Goal: Task Accomplishment & Management: Complete application form

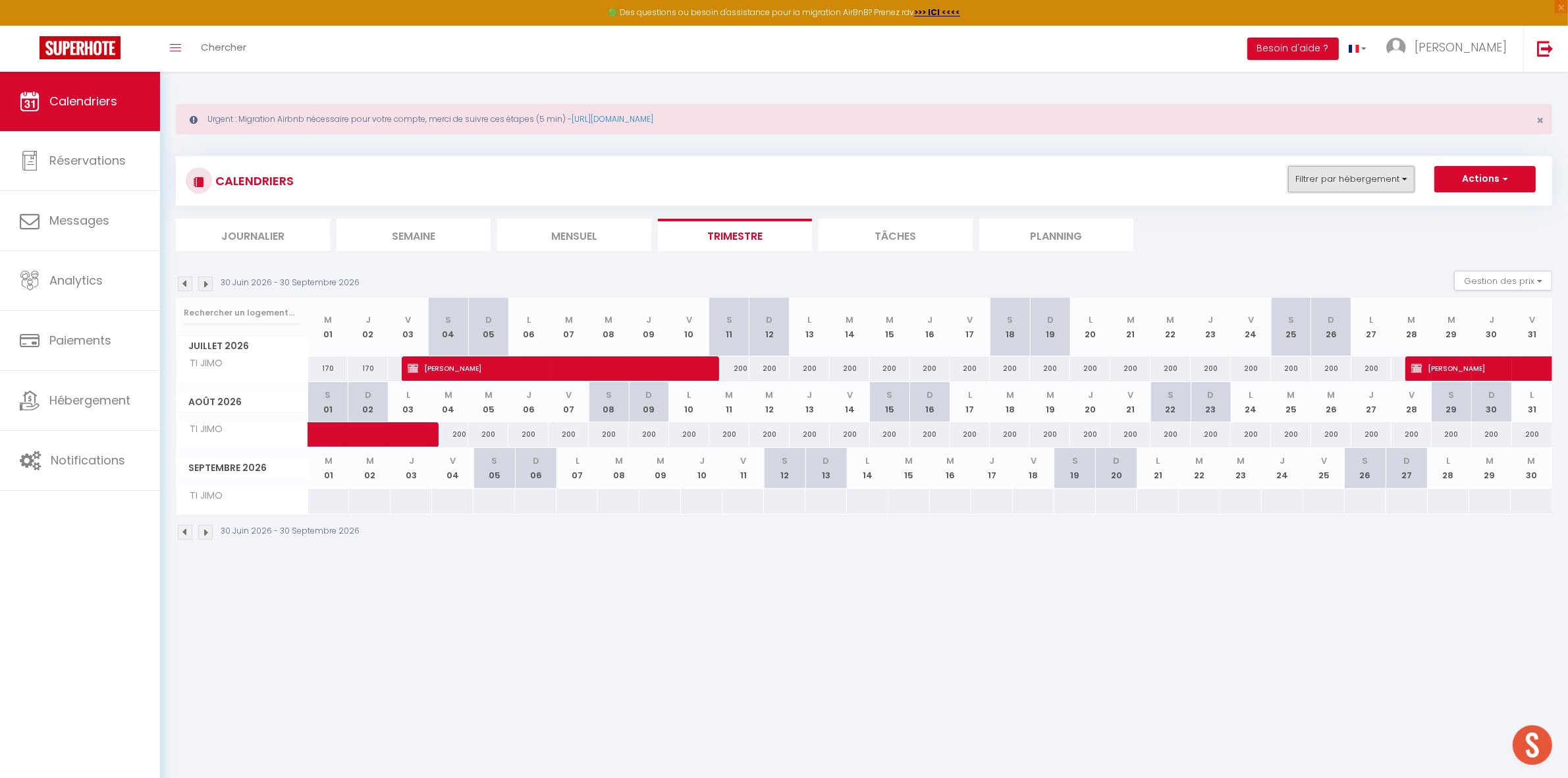
click at [1356, 183] on button "Filtrer par hébergement" at bounding box center [1351, 179] width 126 height 26
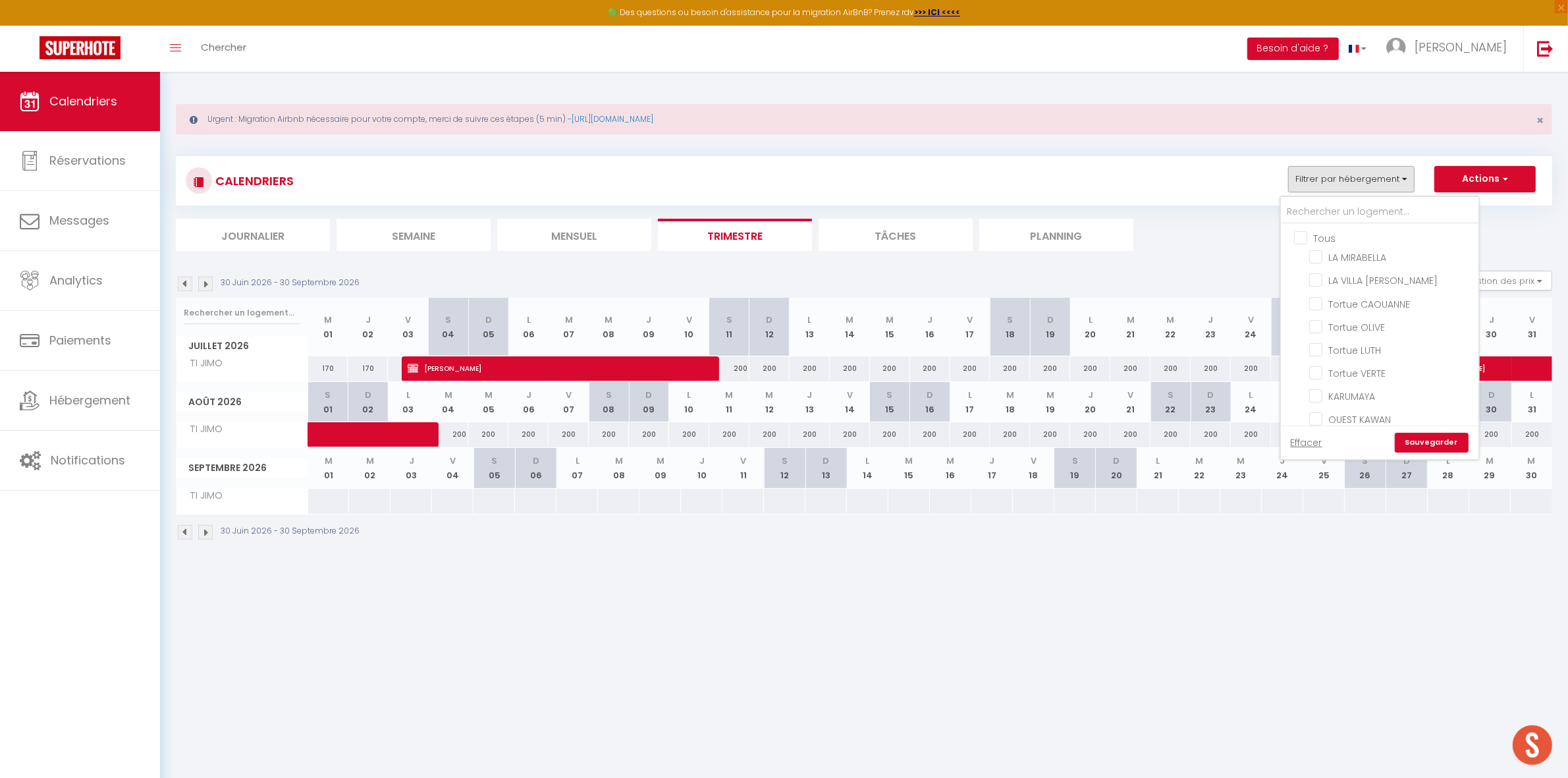
click at [1320, 239] on input "Tous" at bounding box center [1393, 237] width 198 height 13
checkbox input "true"
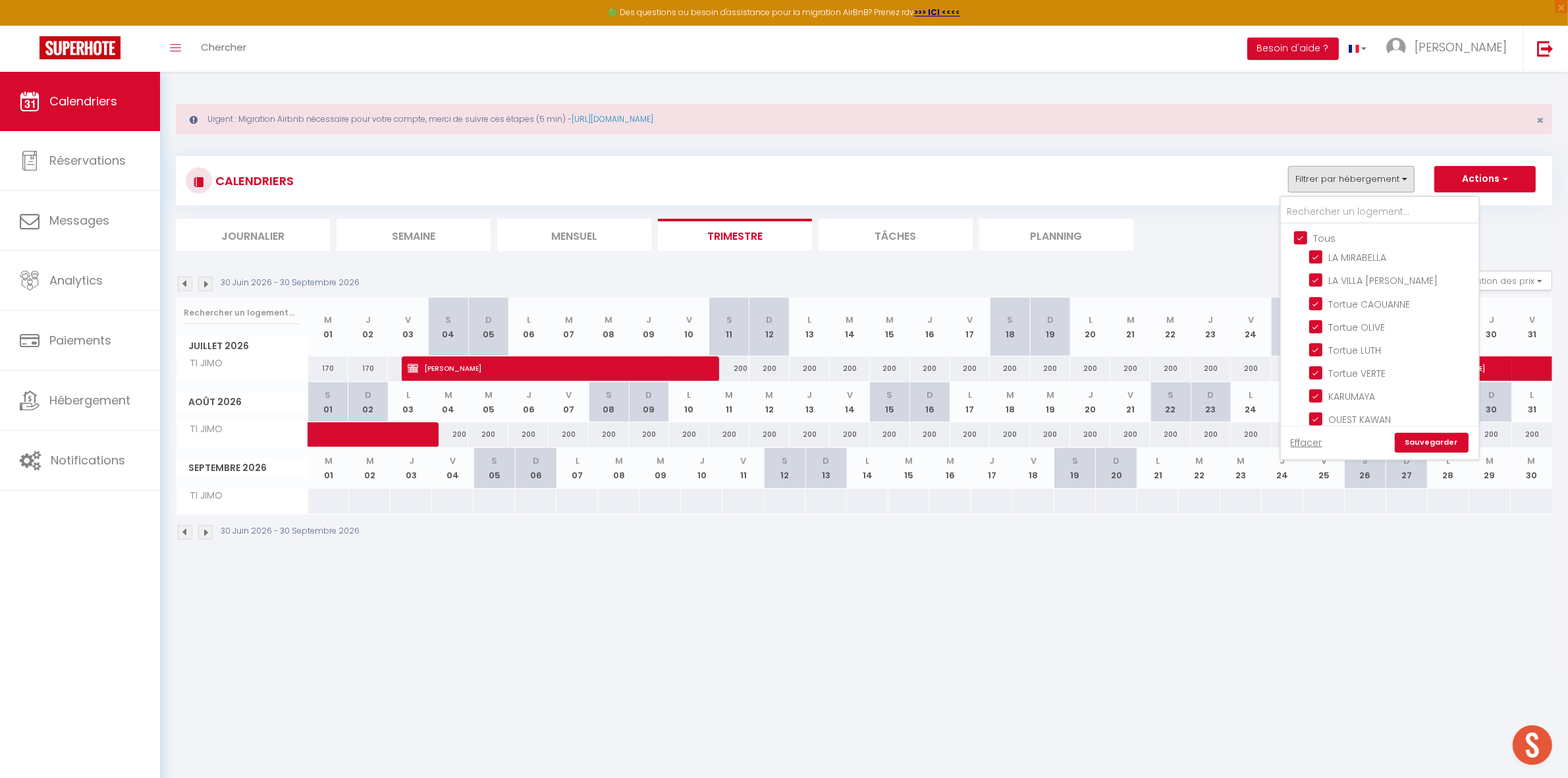
checkbox input "true"
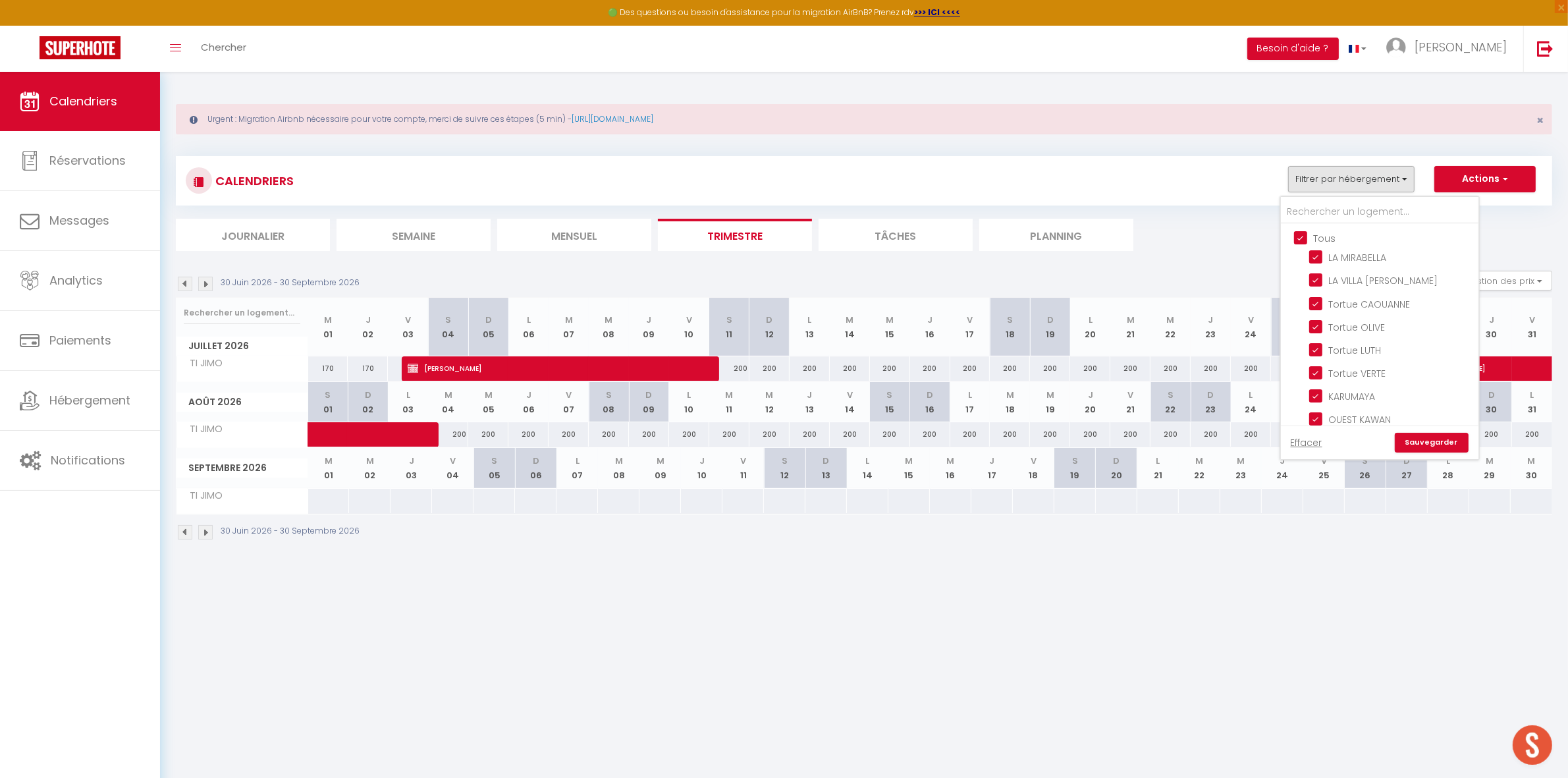
checkbox input "true"
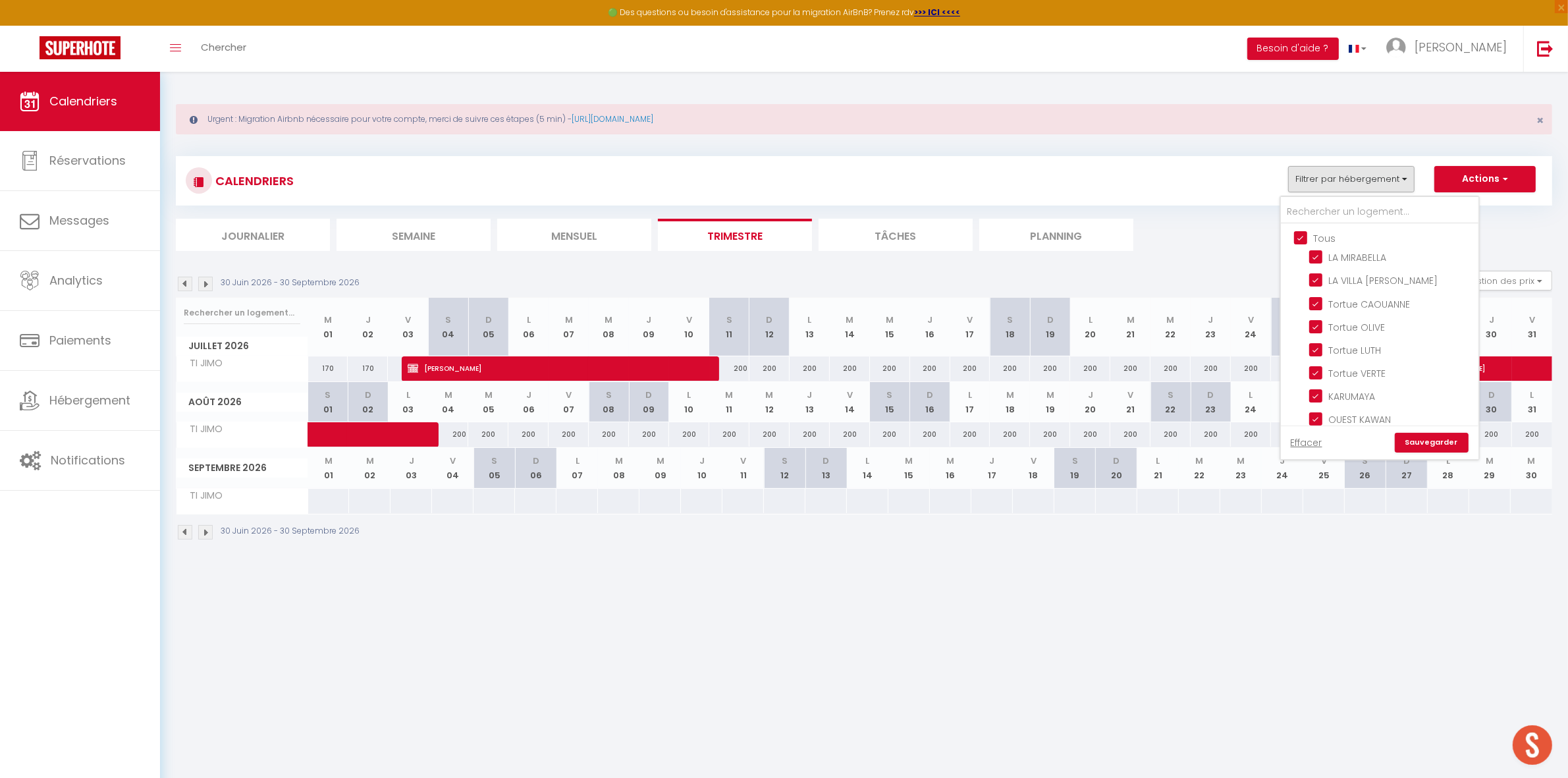
checkbox input "true"
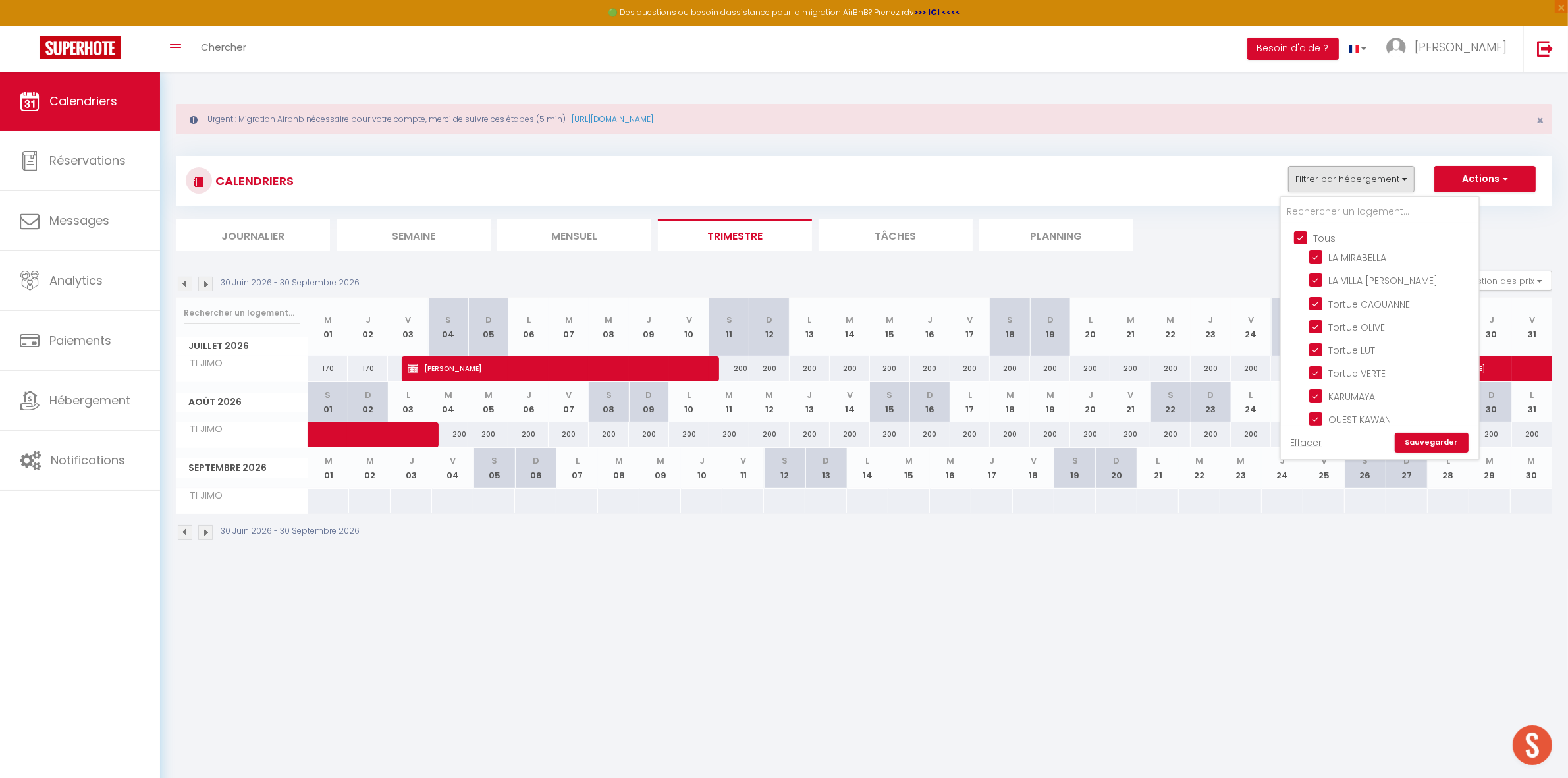
checkbox input "true"
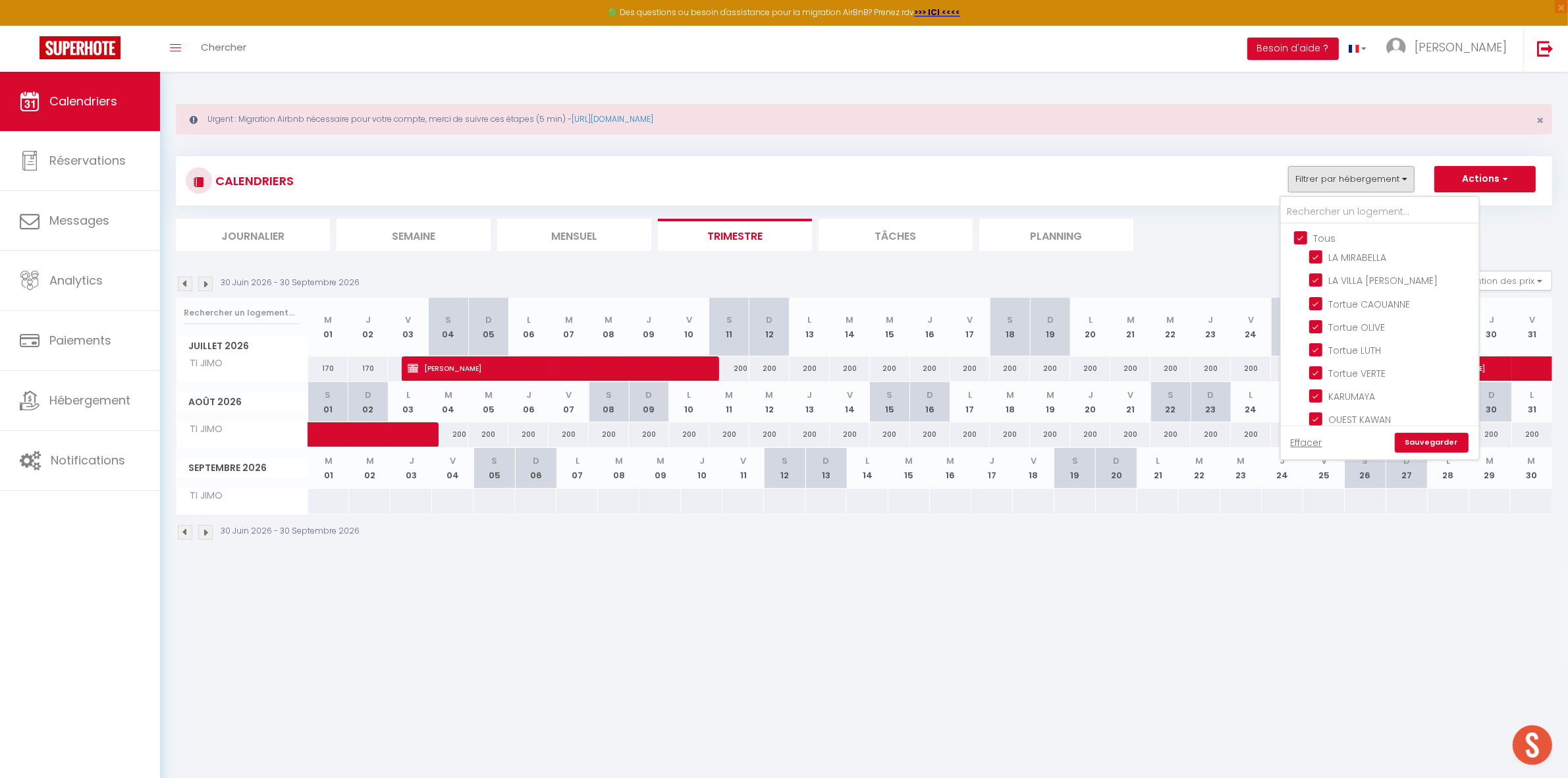
checkbox input "true"
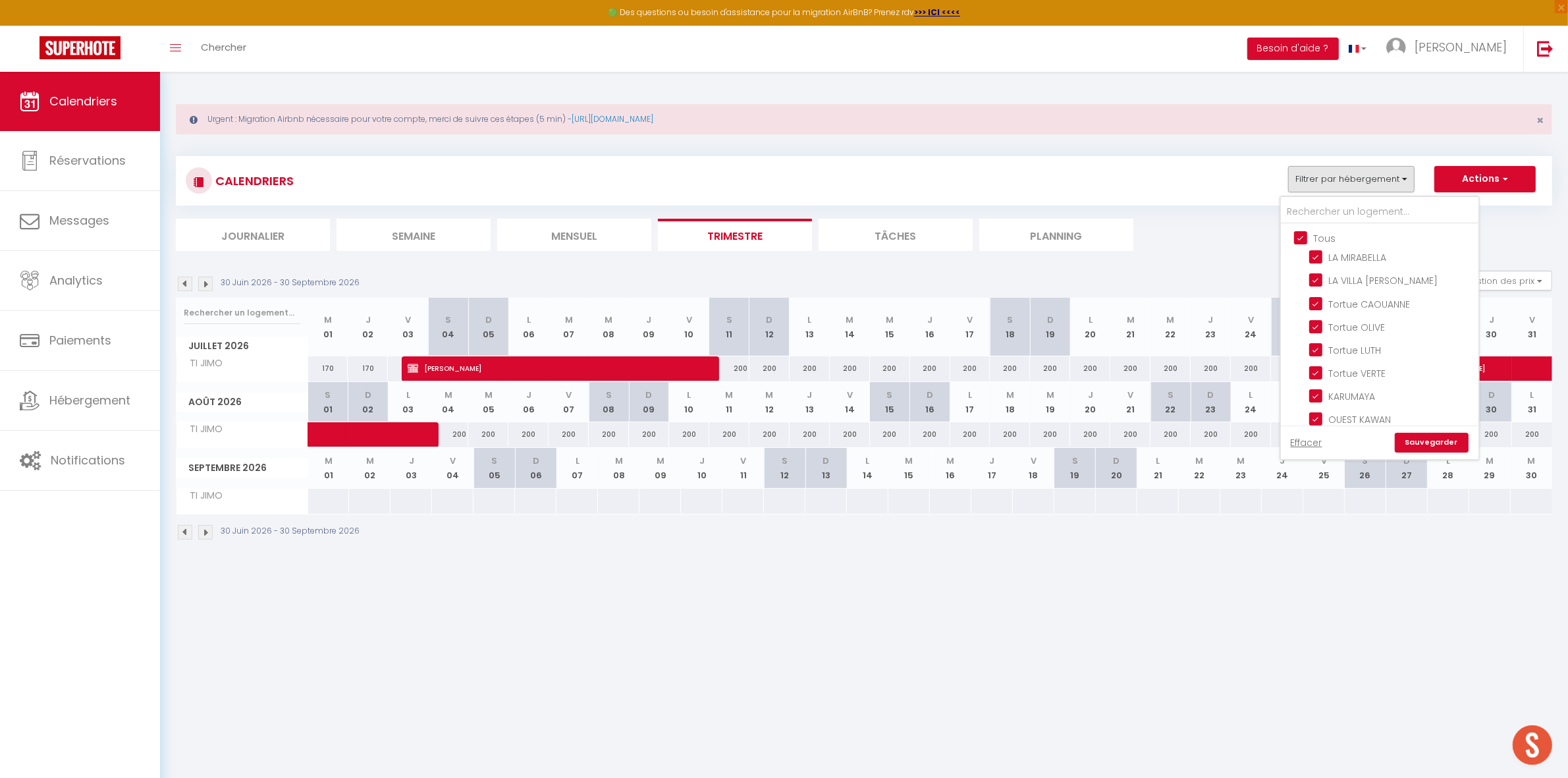
checkbox input "true"
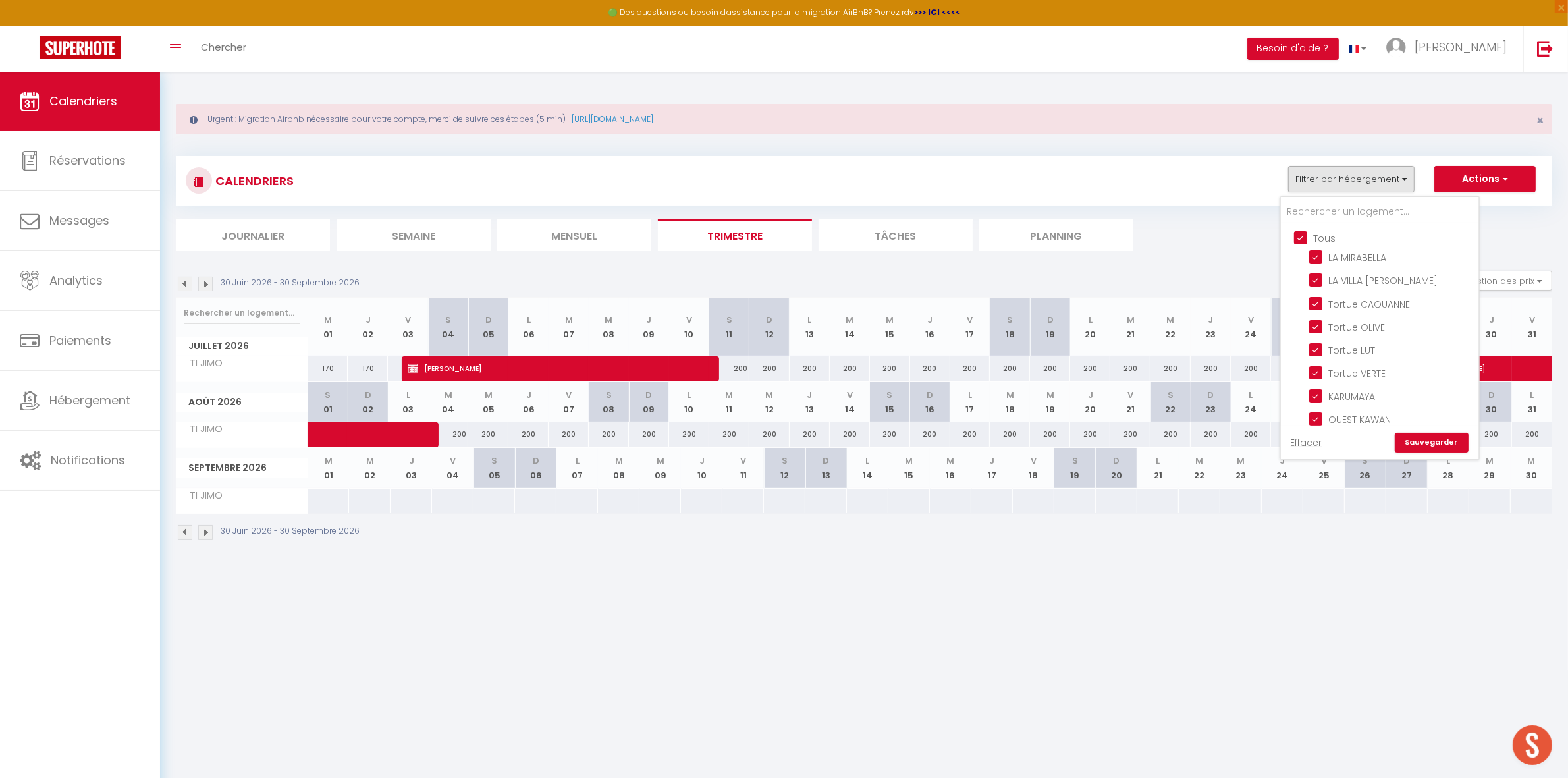
checkbox input "true"
click at [1320, 237] on input "Tous" at bounding box center [1393, 237] width 198 height 13
checkbox input "false"
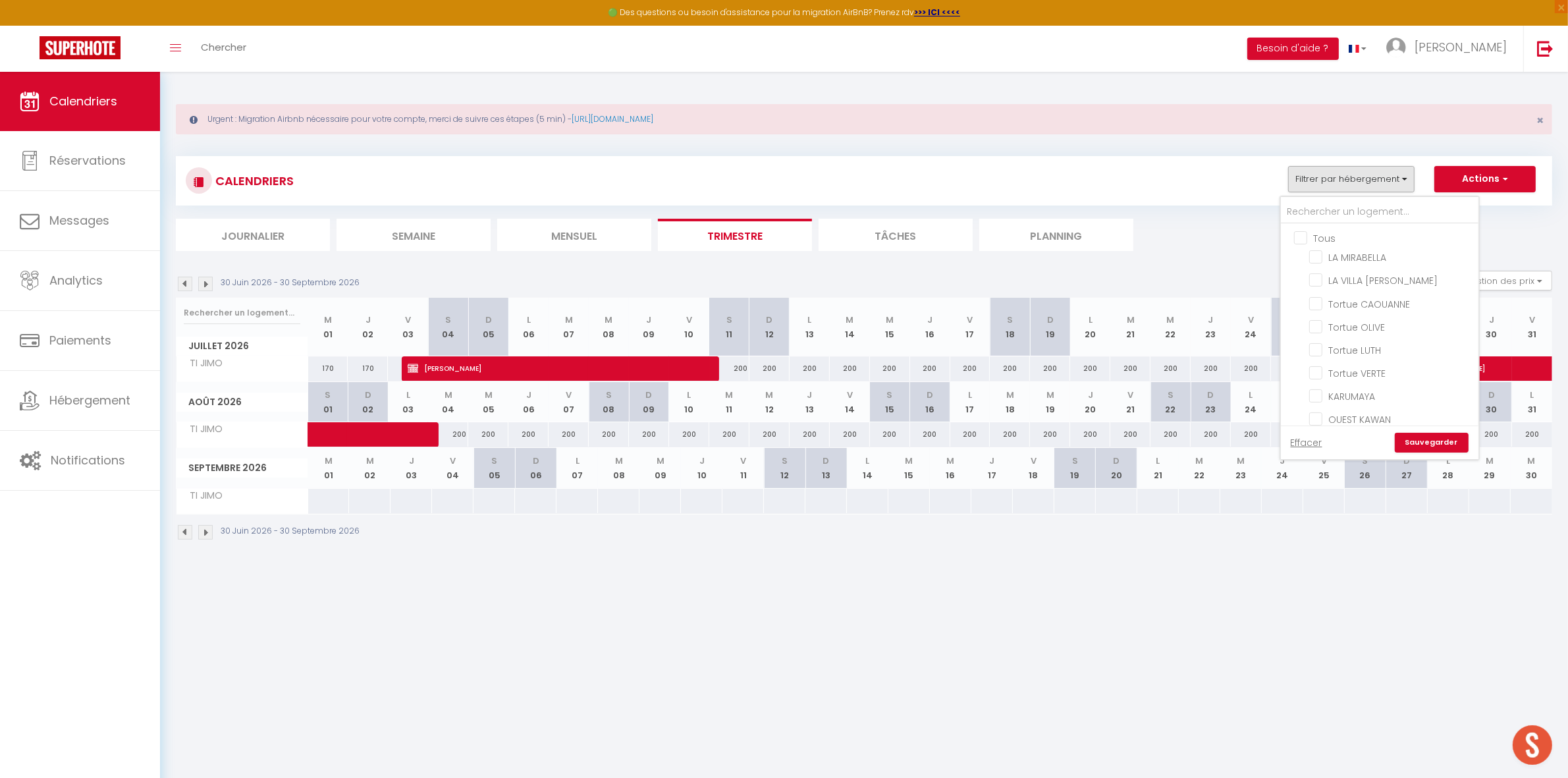
checkbox input "false"
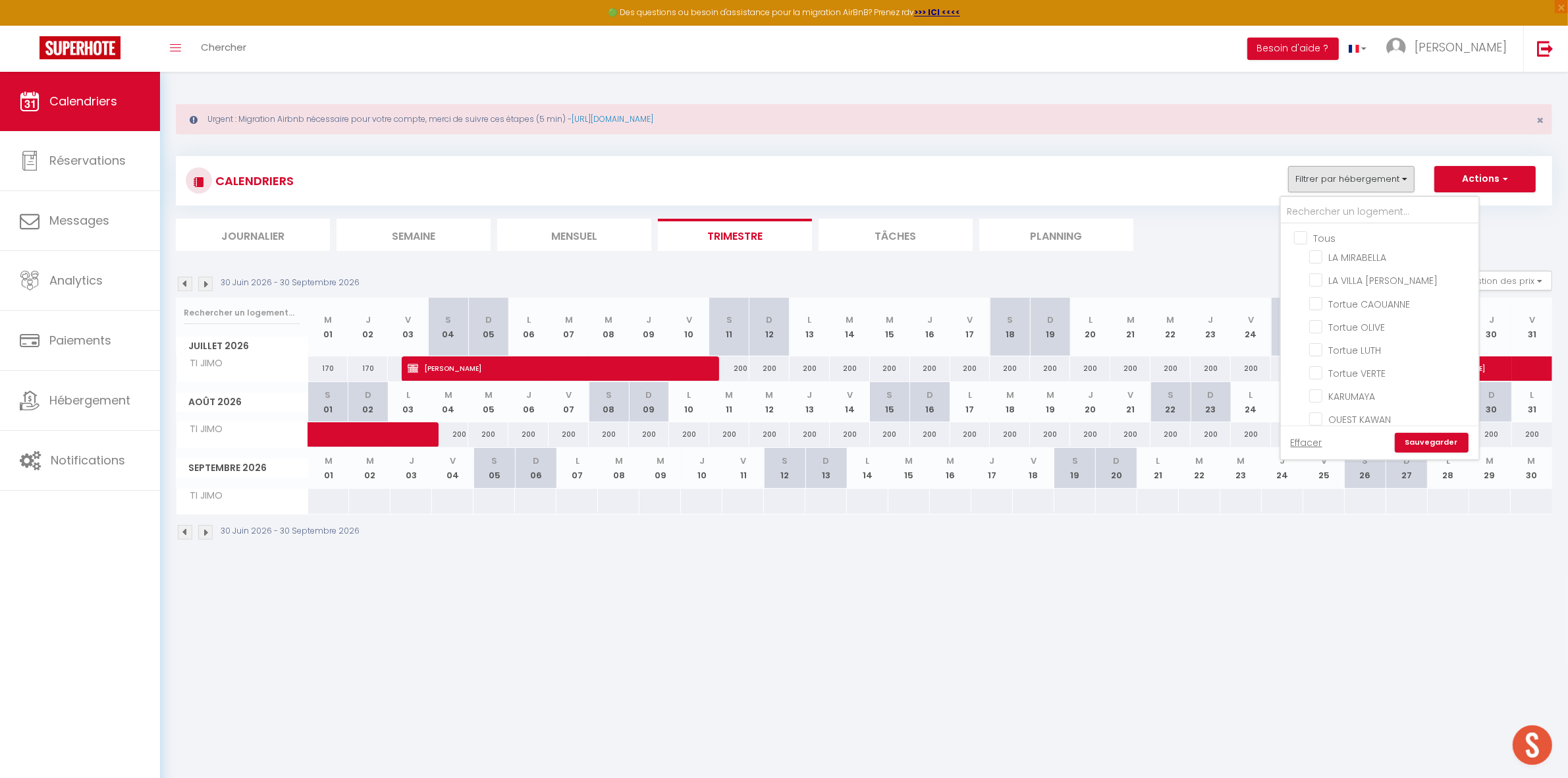
checkbox input "false"
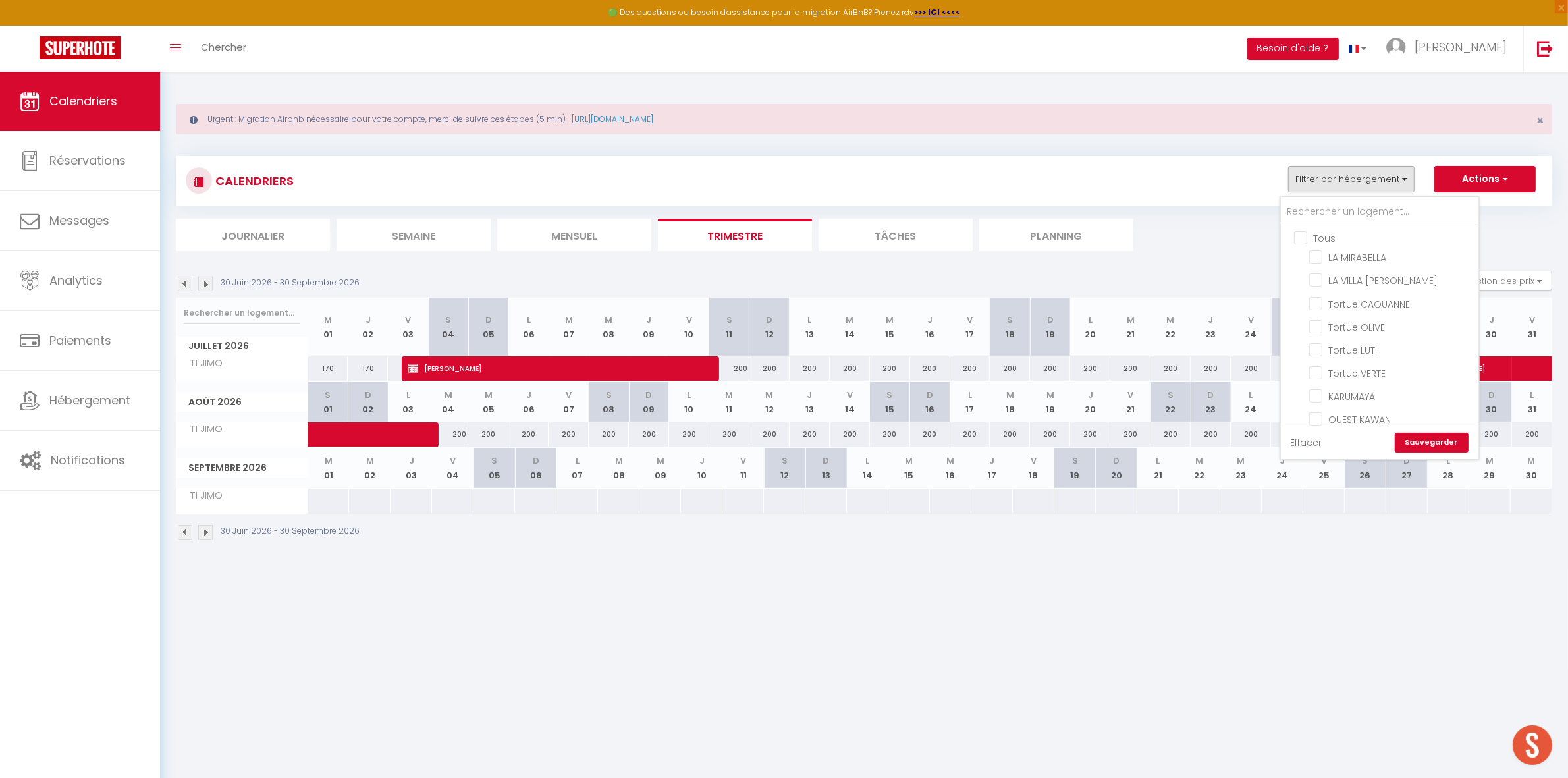
checkbox input "false"
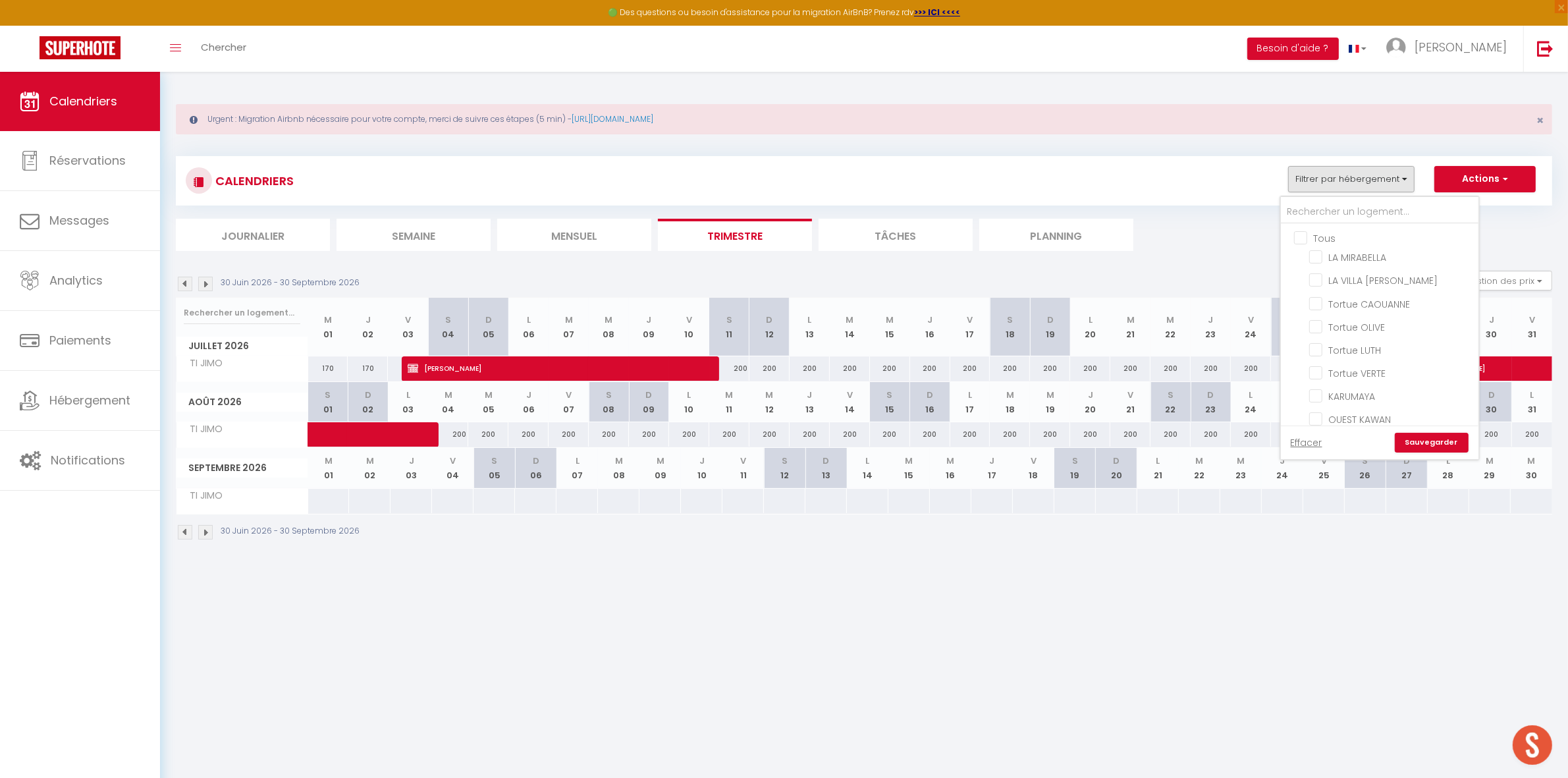
checkbox input "false"
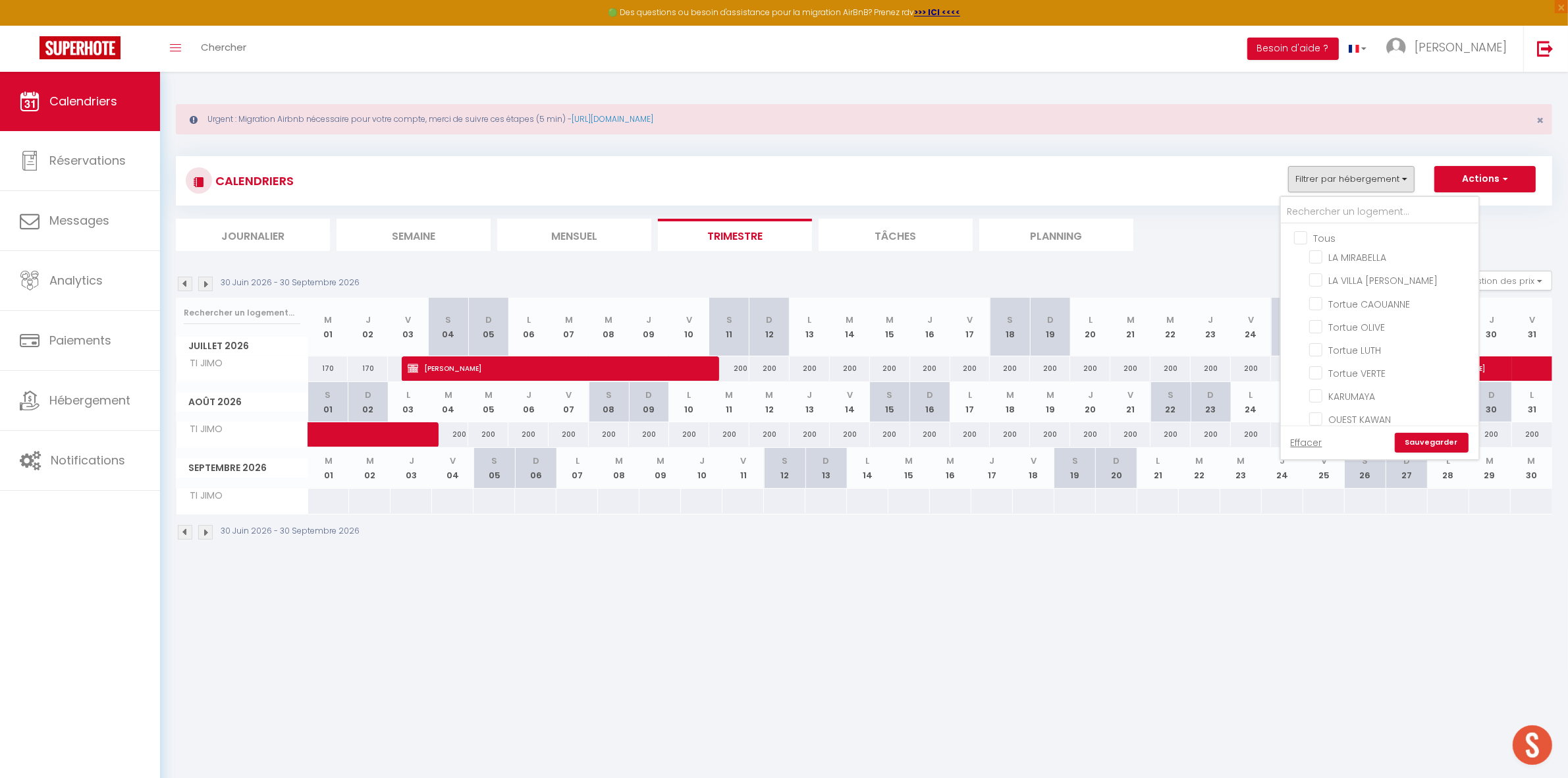
checkbox input "false"
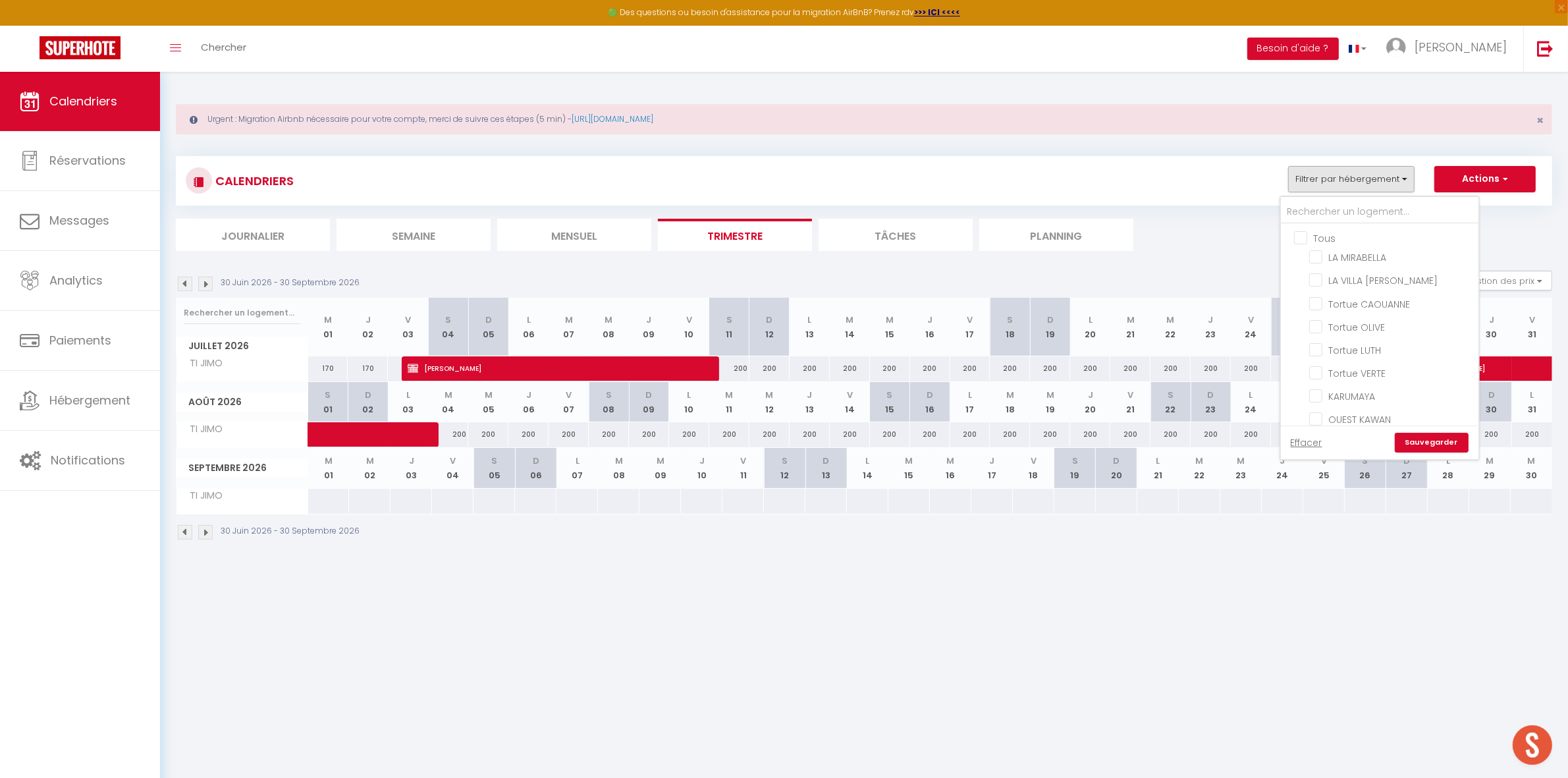
checkbox input "false"
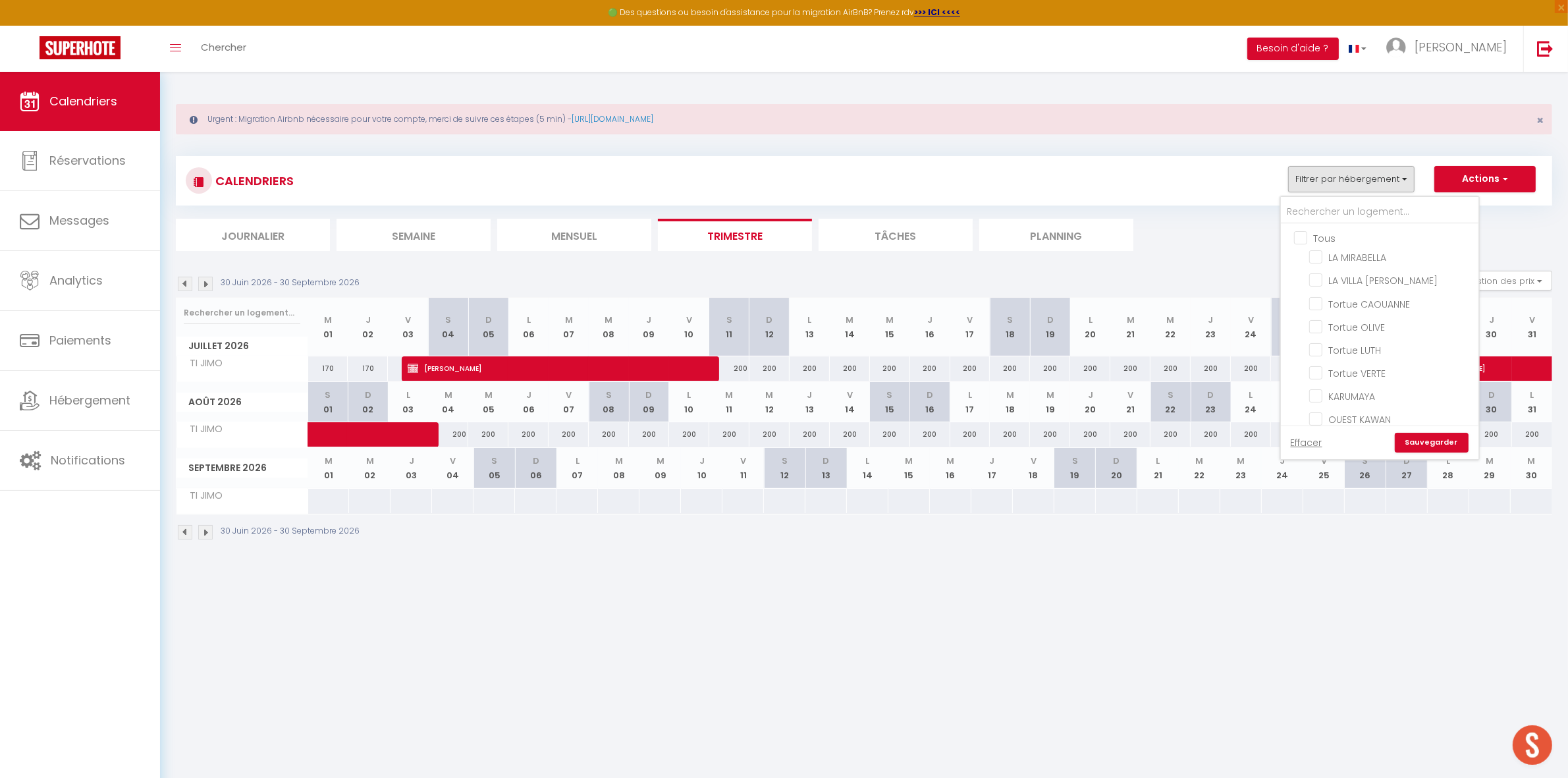
checkbox input "false"
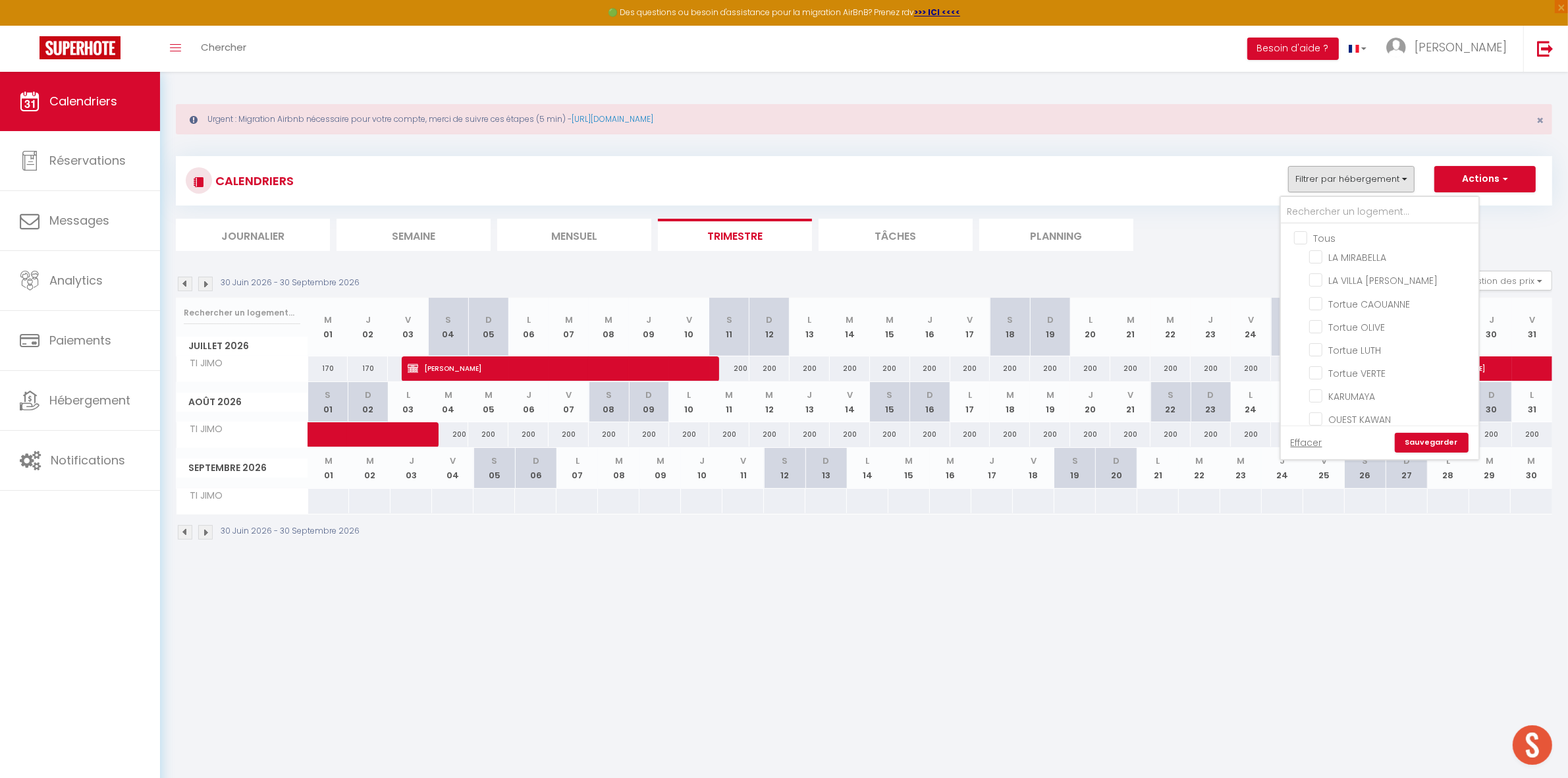
checkbox input "false"
click at [1333, 245] on input "MAYA" at bounding box center [1392, 251] width 165 height 13
checkbox input "true"
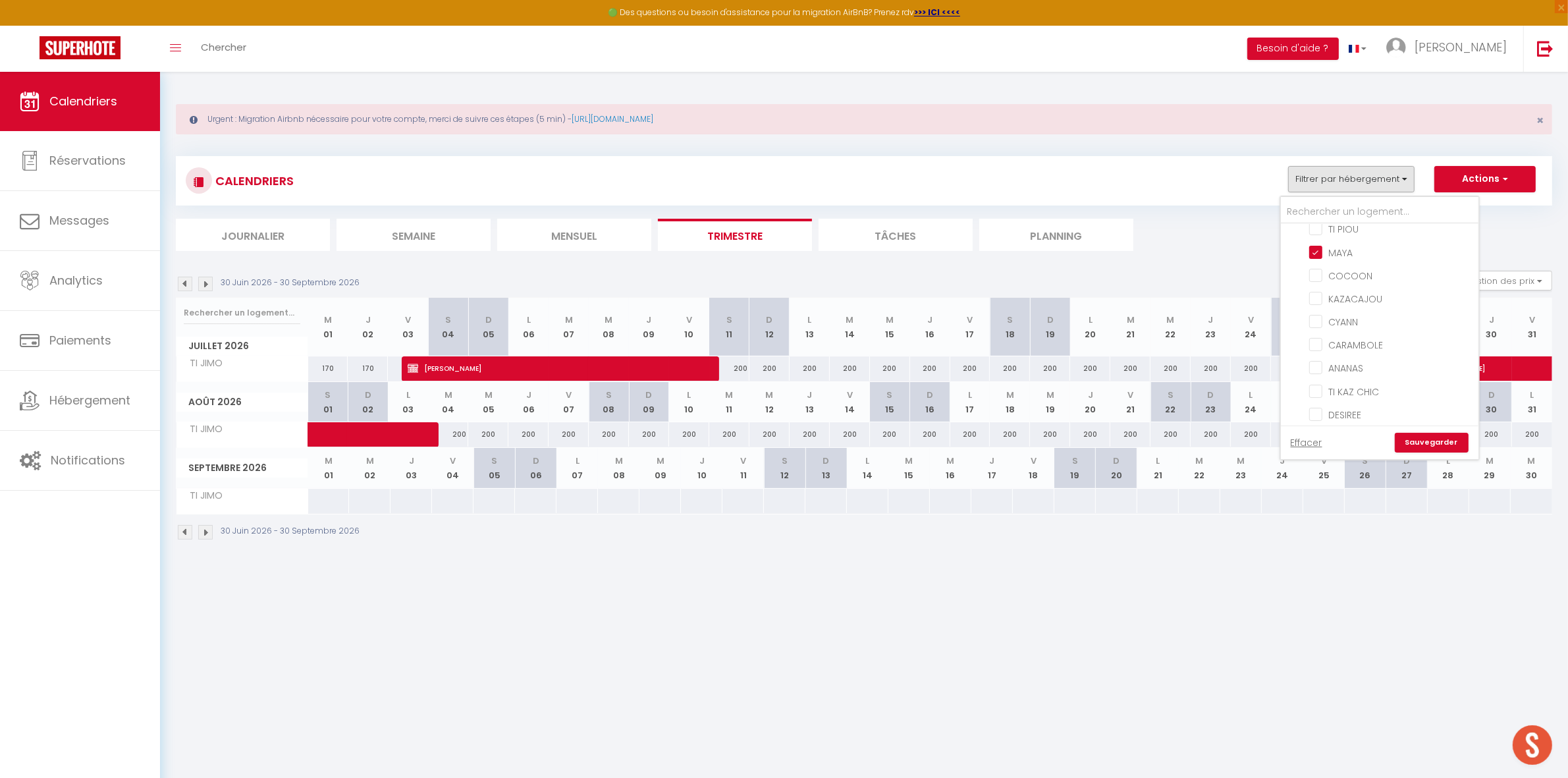
click at [1412, 439] on link "Sauvegarder" at bounding box center [1432, 443] width 74 height 20
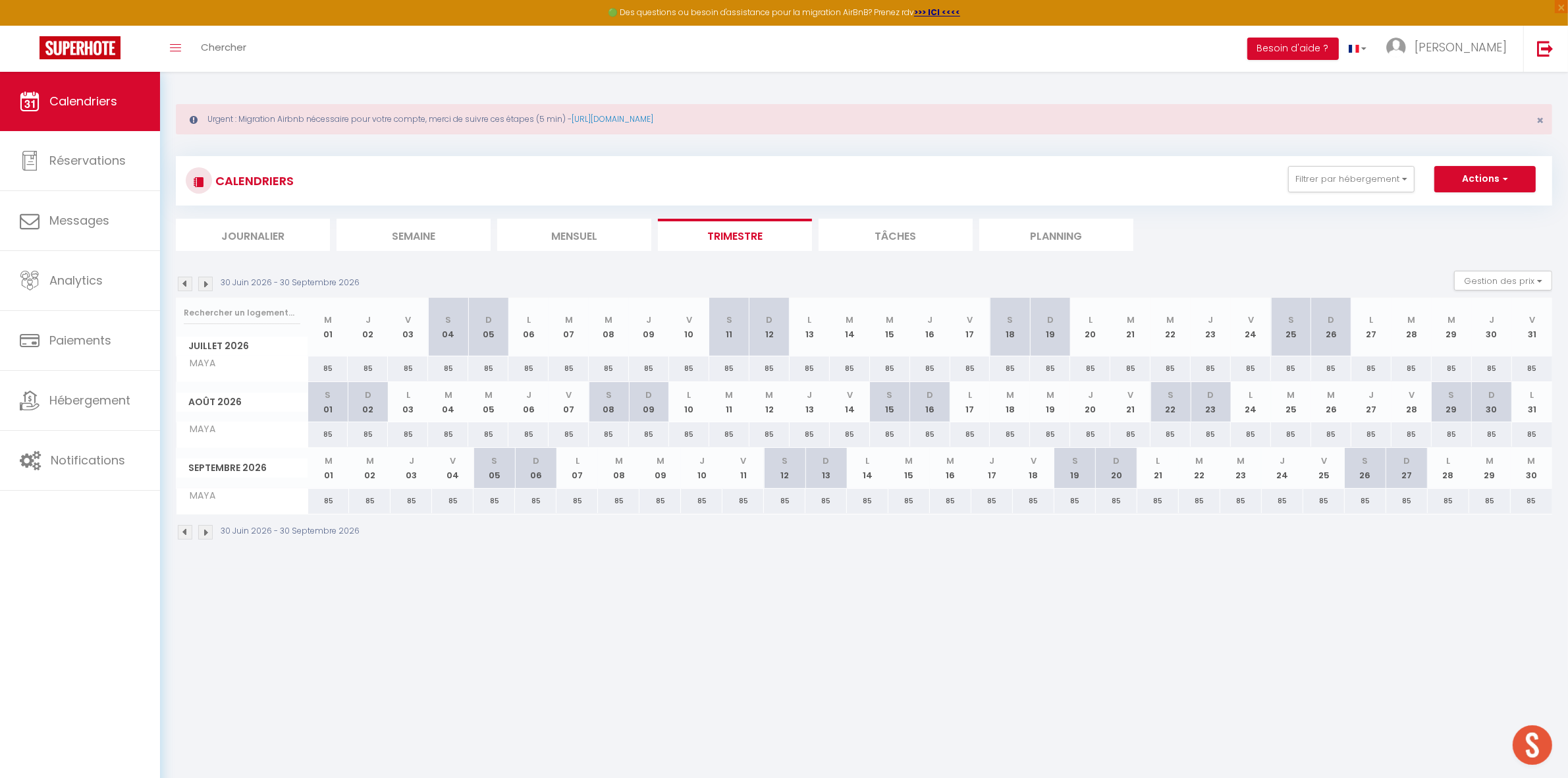
click at [179, 282] on img at bounding box center [185, 284] width 15 height 15
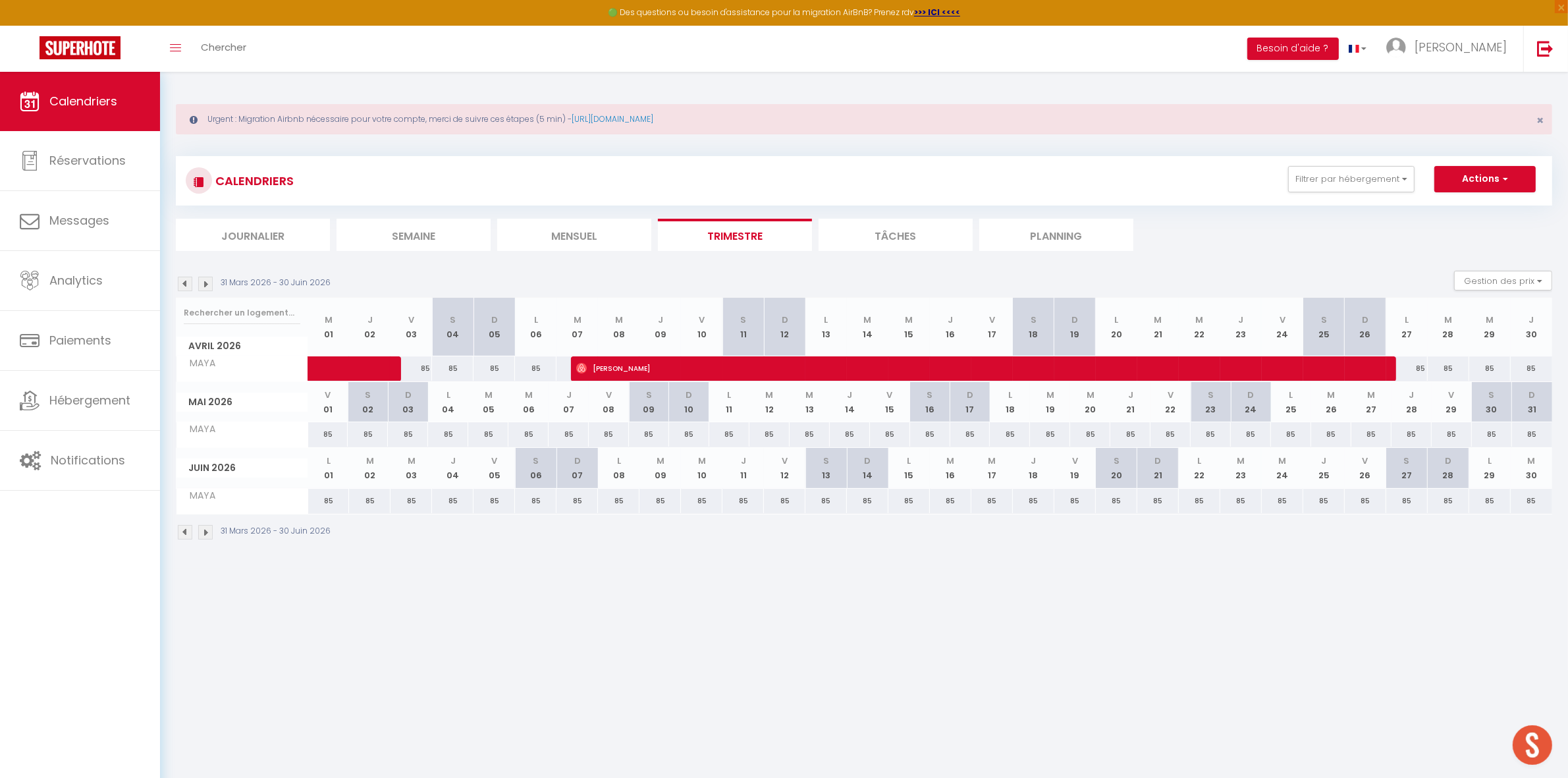
click at [188, 282] on img at bounding box center [185, 284] width 15 height 15
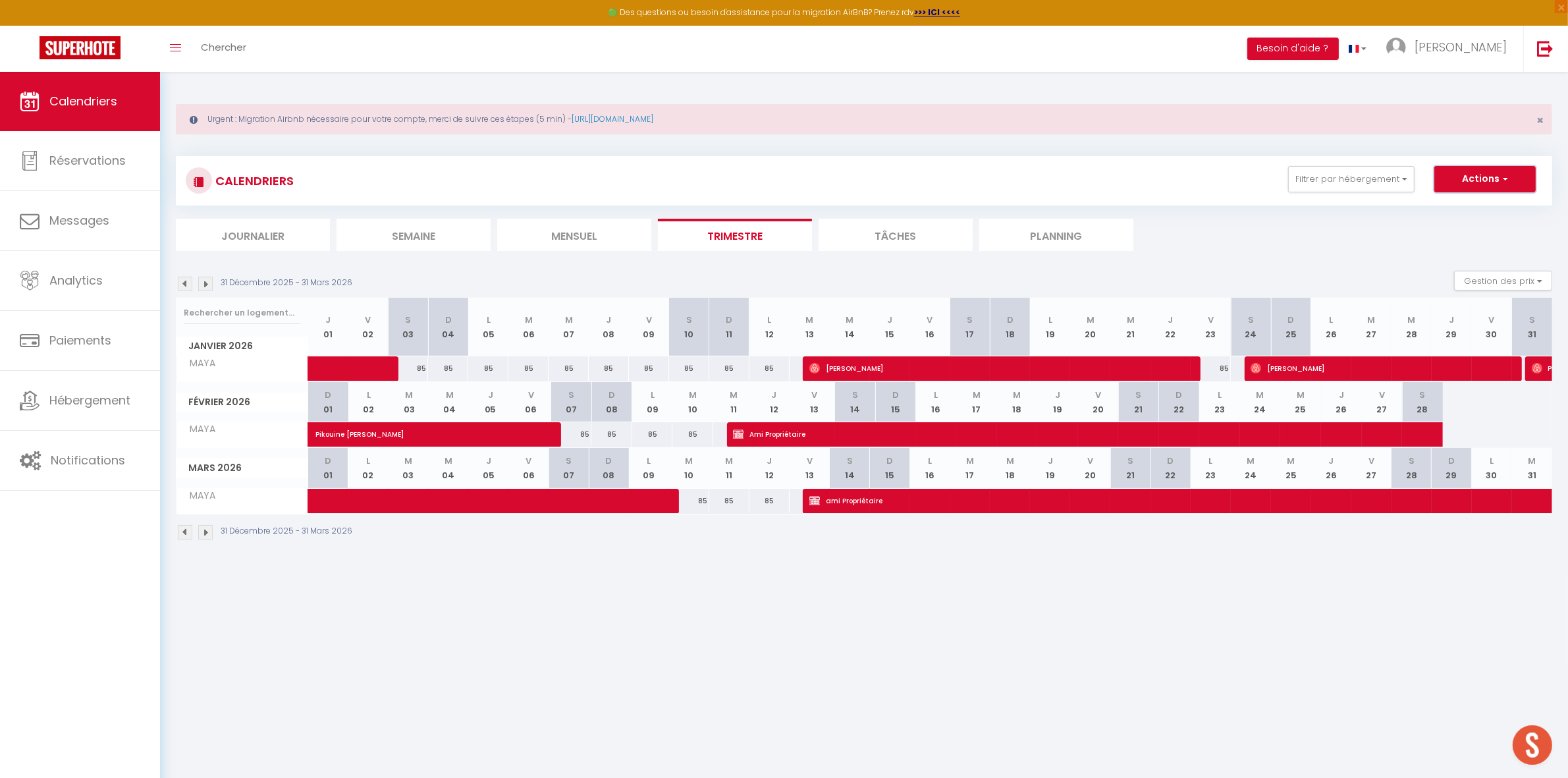
click at [1455, 180] on button "Actions" at bounding box center [1485, 179] width 101 height 26
click at [1441, 211] on link "Nouvelle réservation" at bounding box center [1471, 209] width 115 height 20
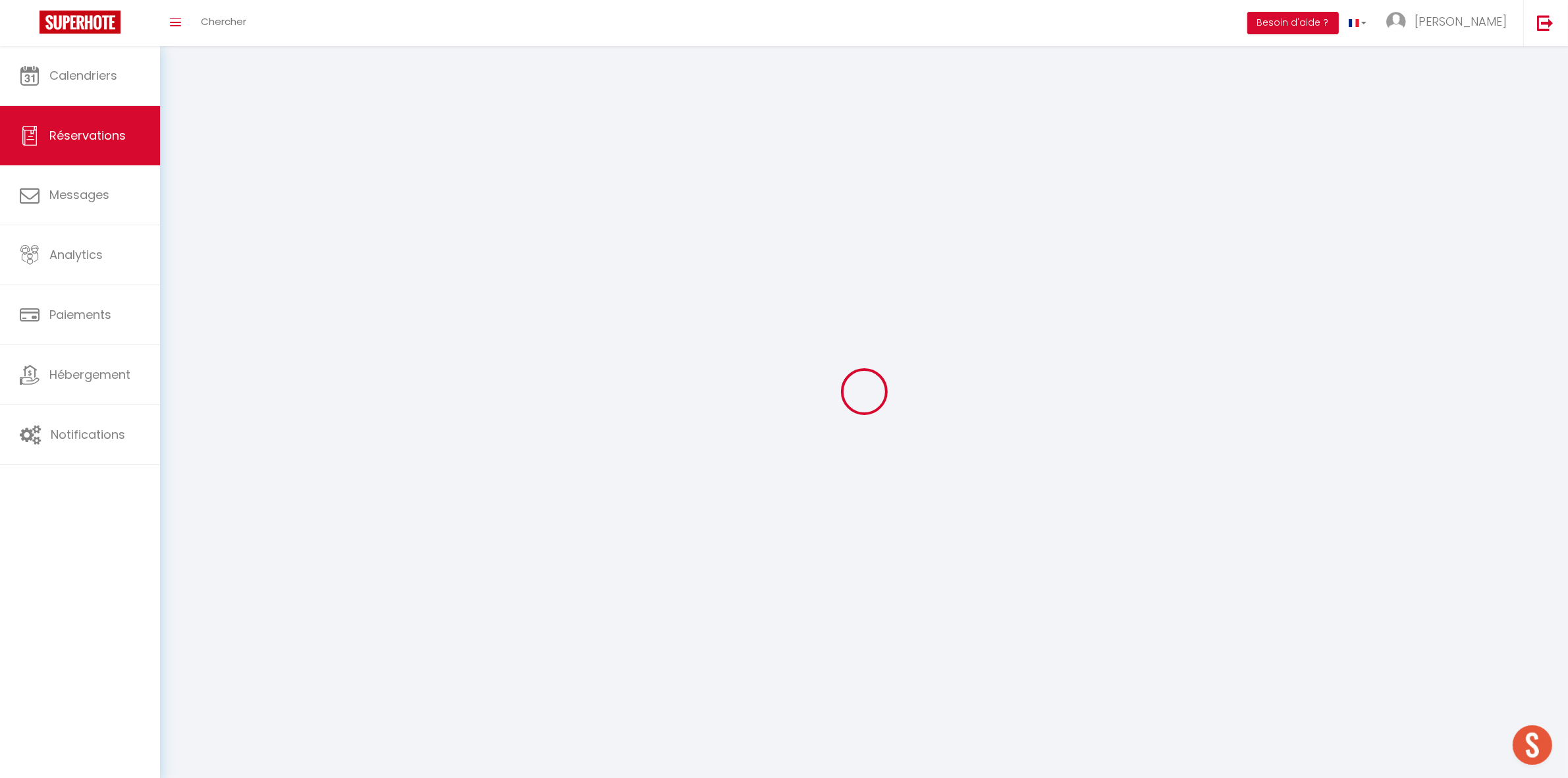
select select
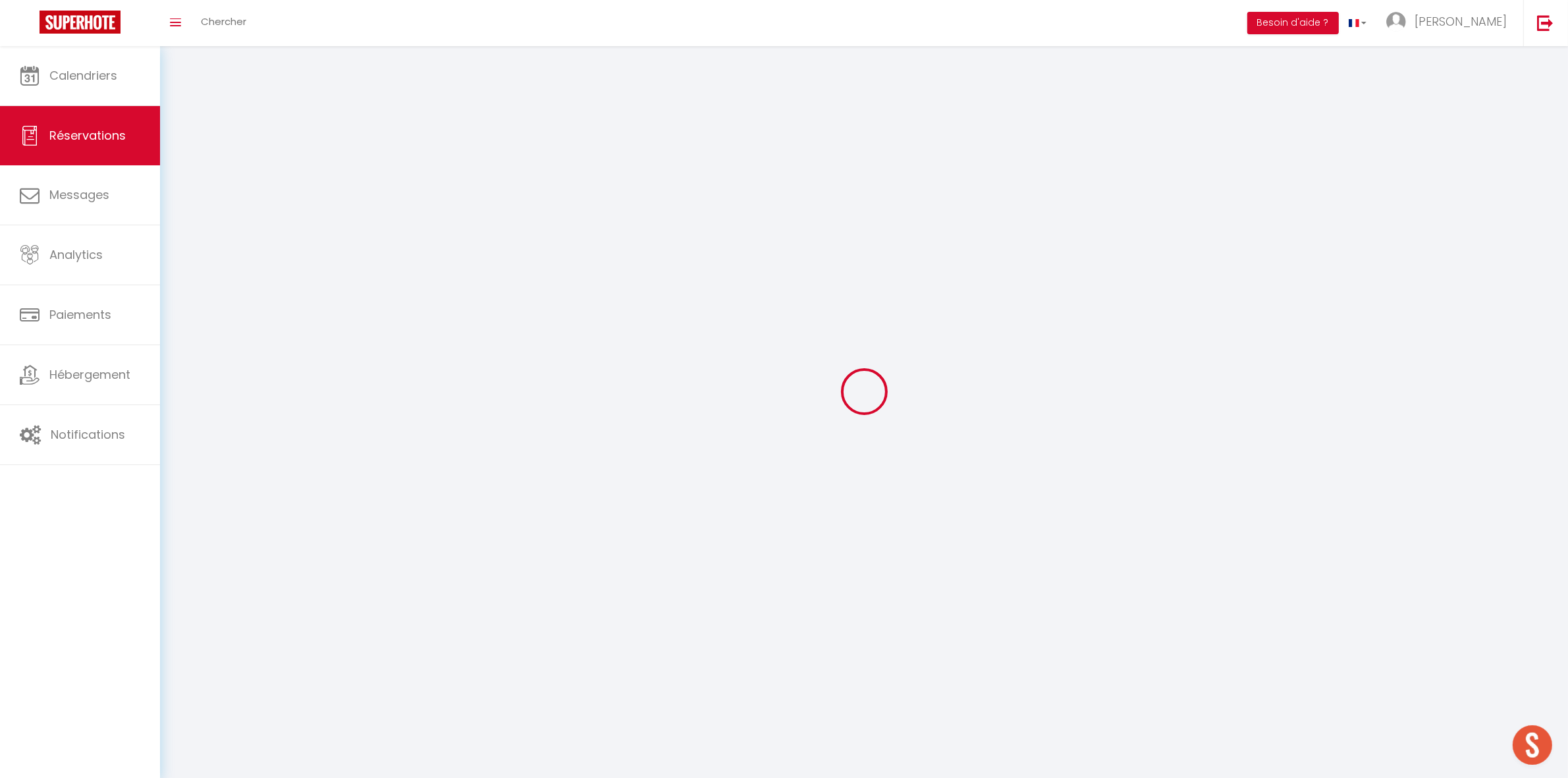
select select
checkbox input "false"
select select
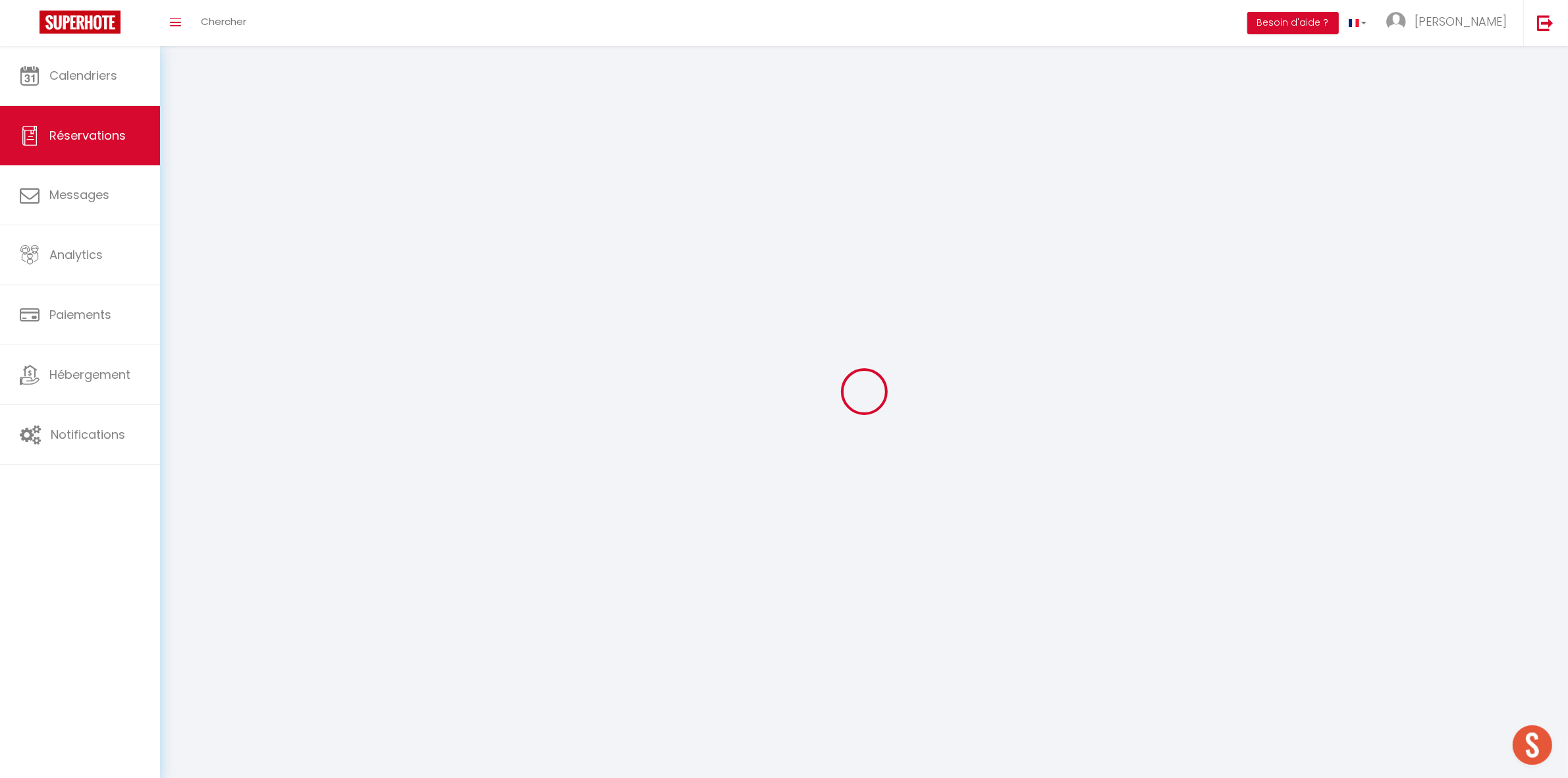
select select
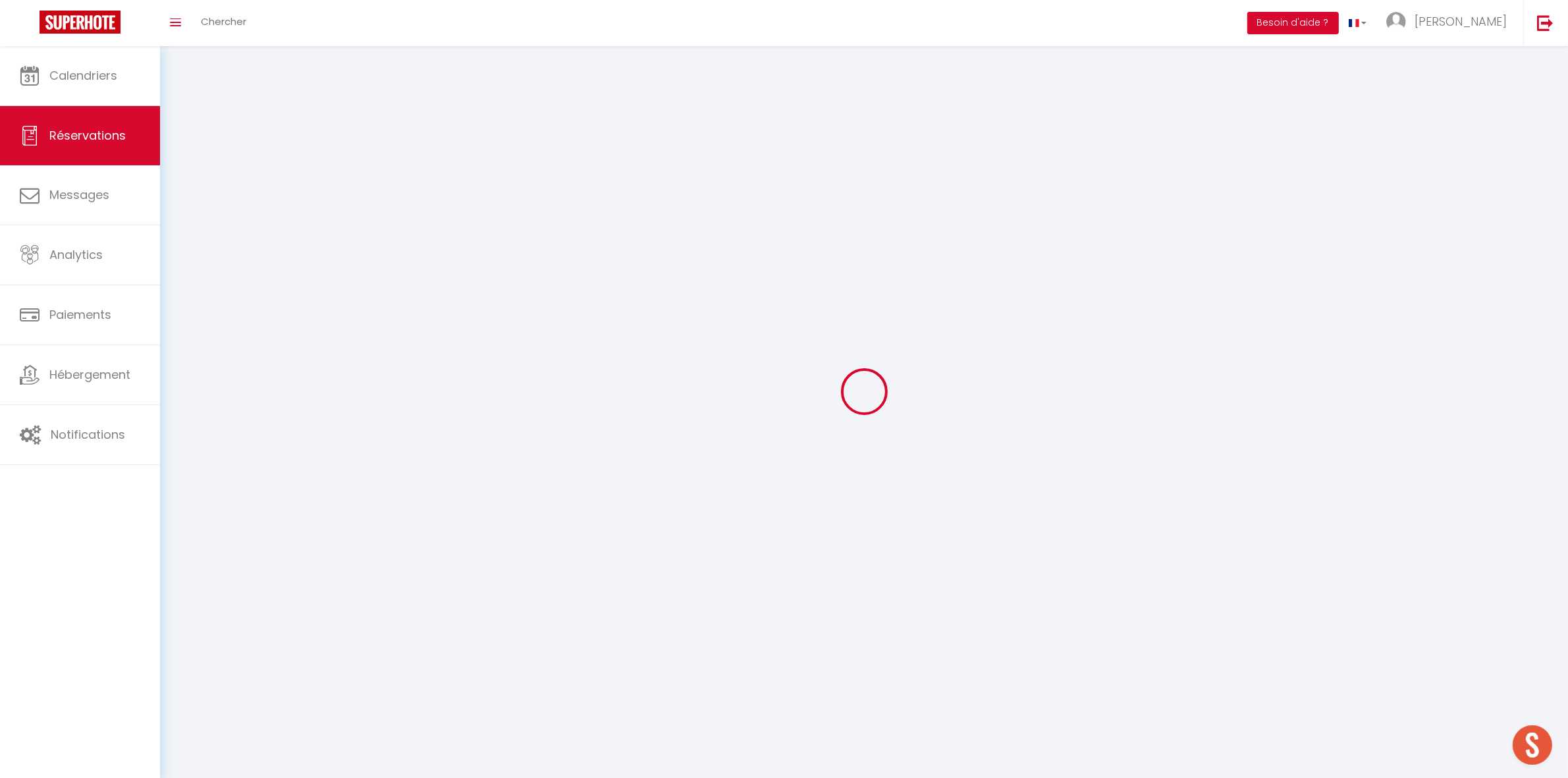
checkbox input "false"
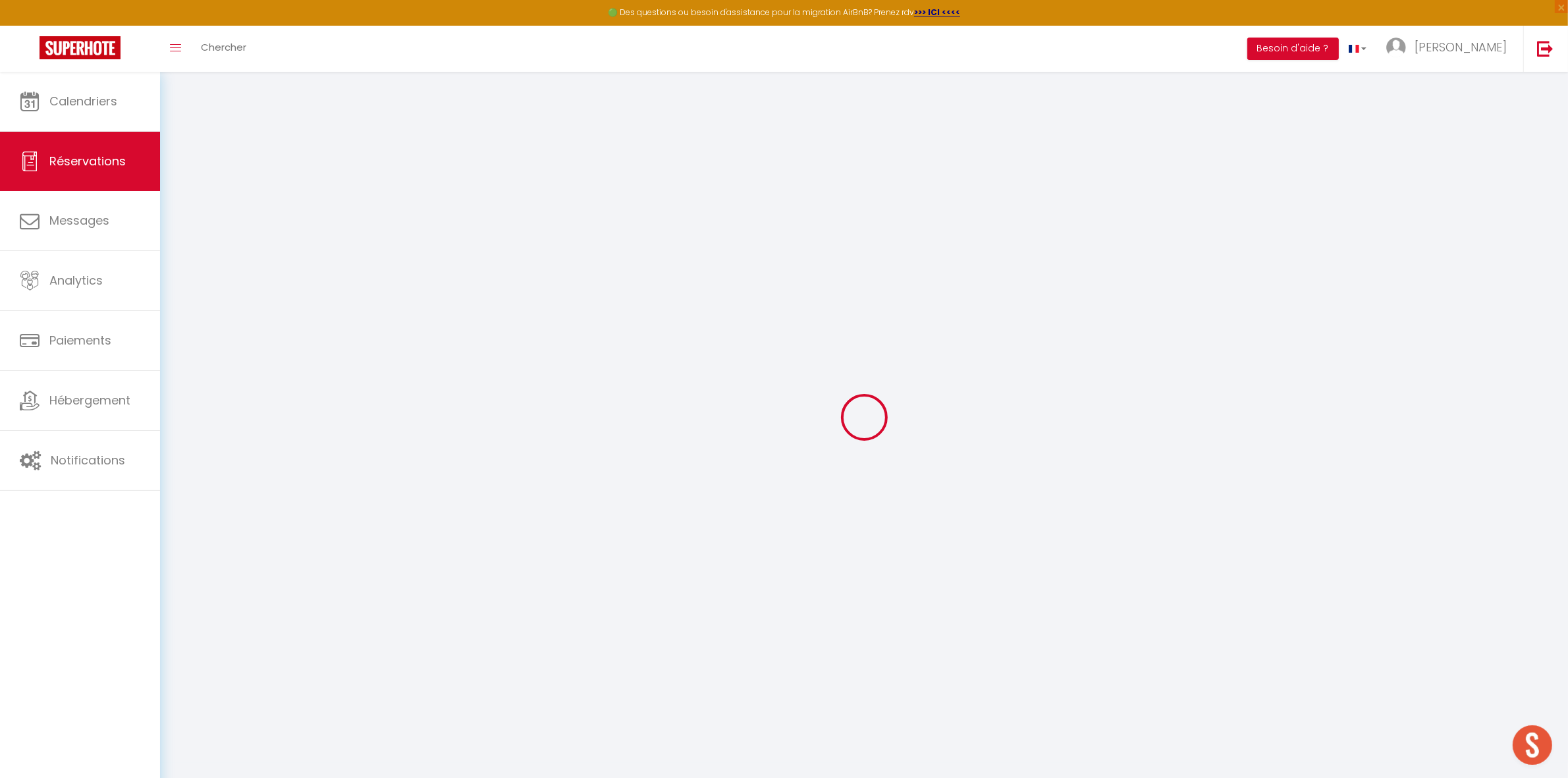
select select
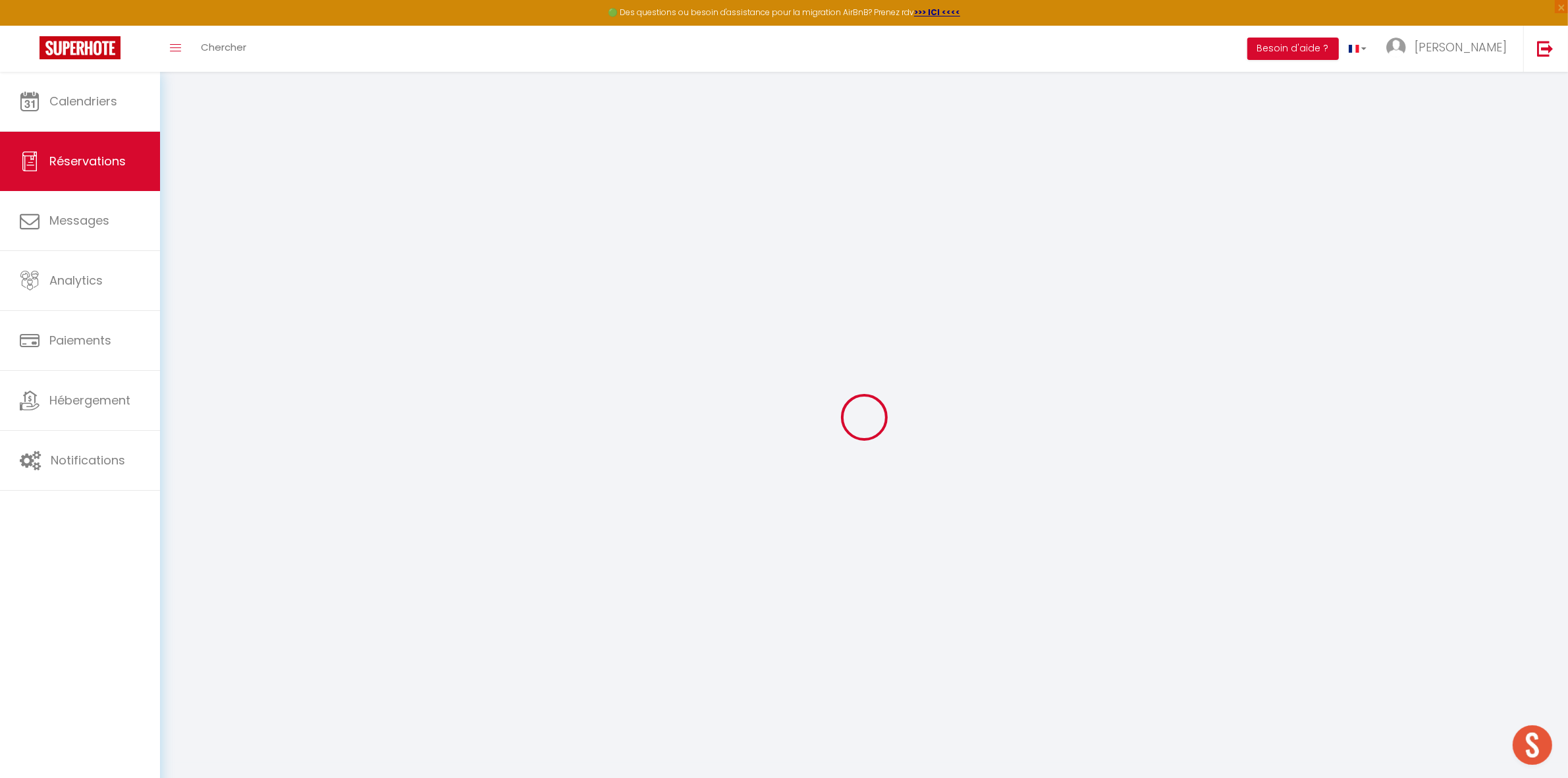
select select
checkbox input "false"
select select
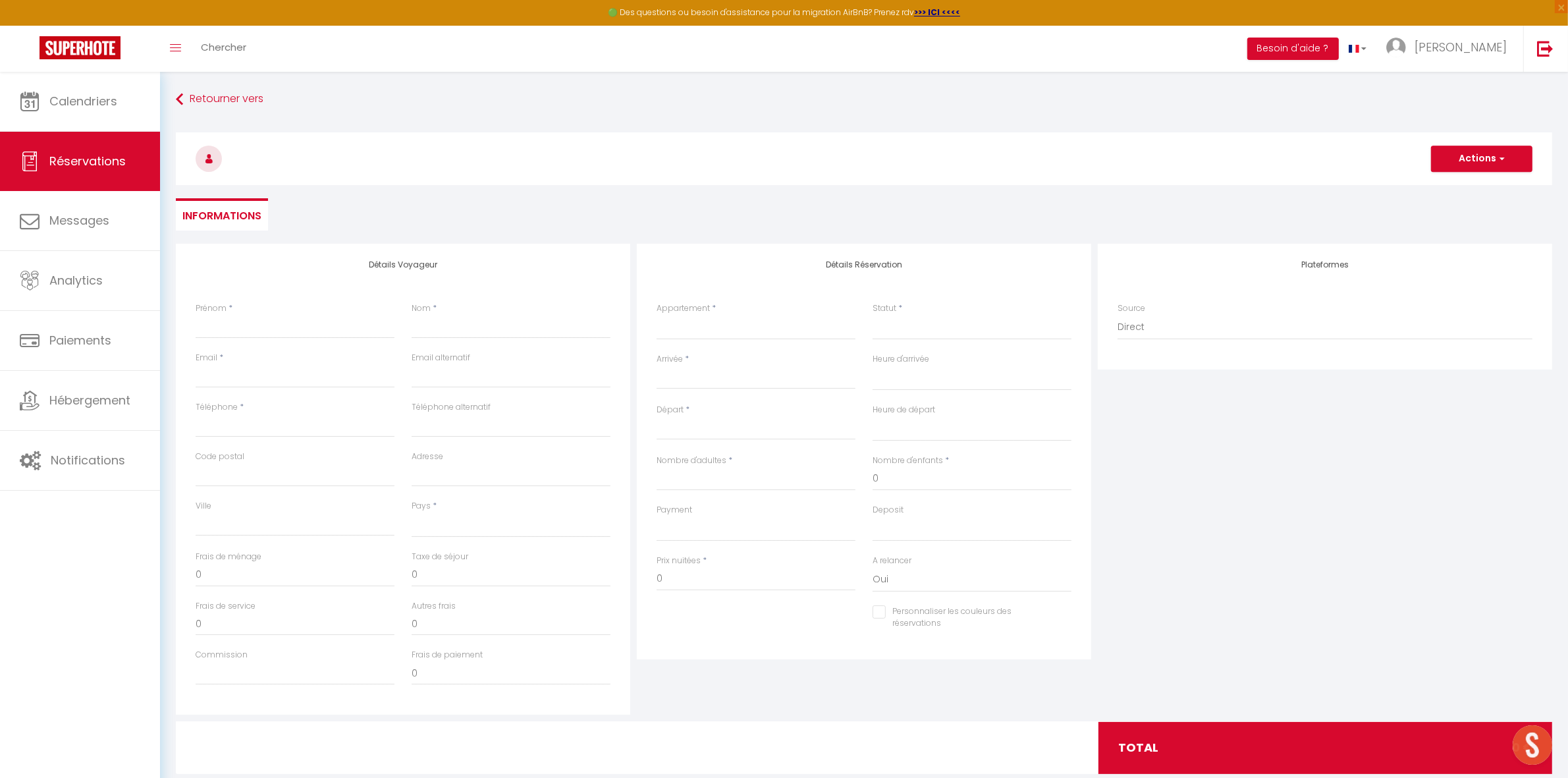
select select
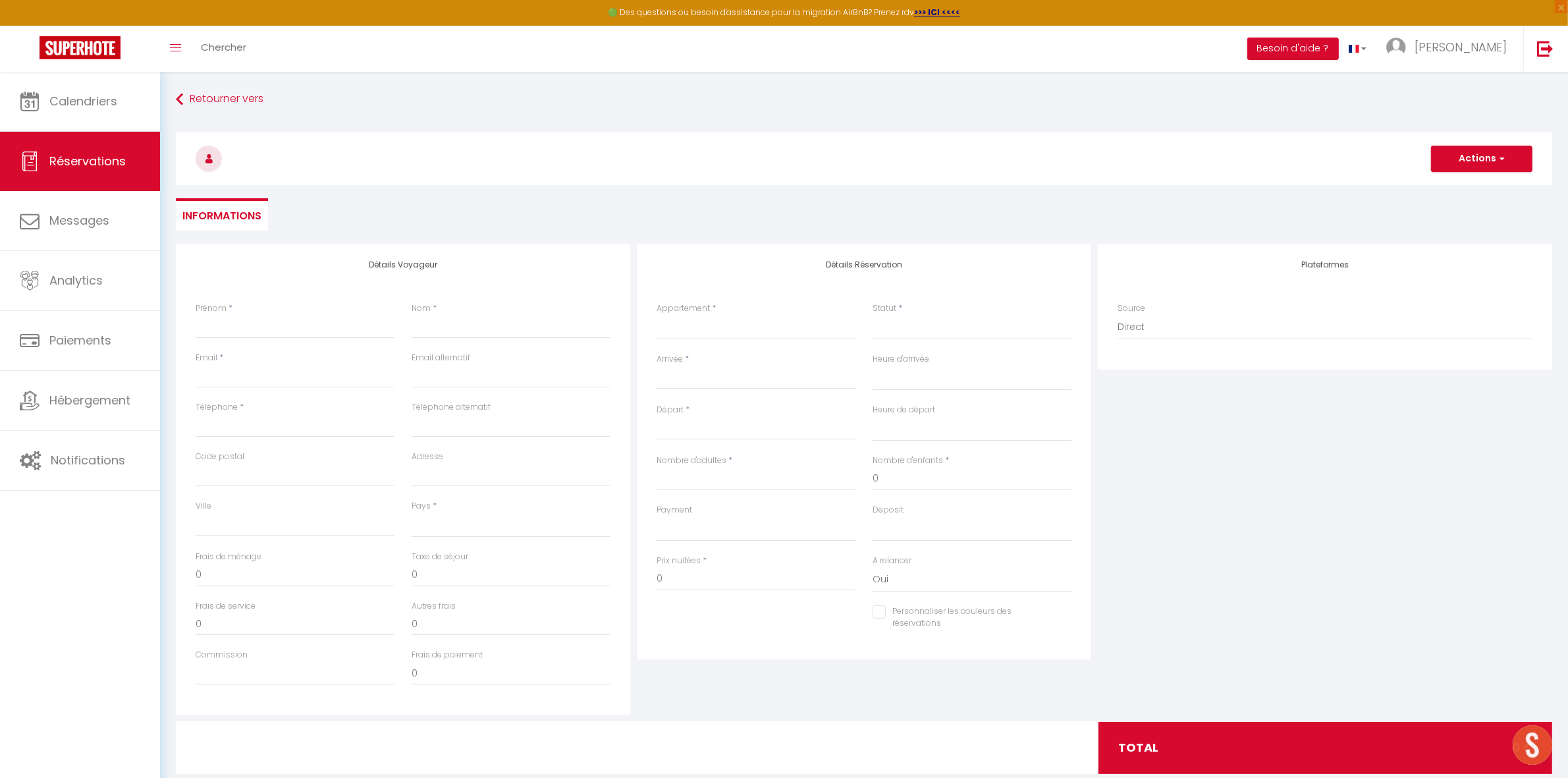
checkbox input "false"
select select
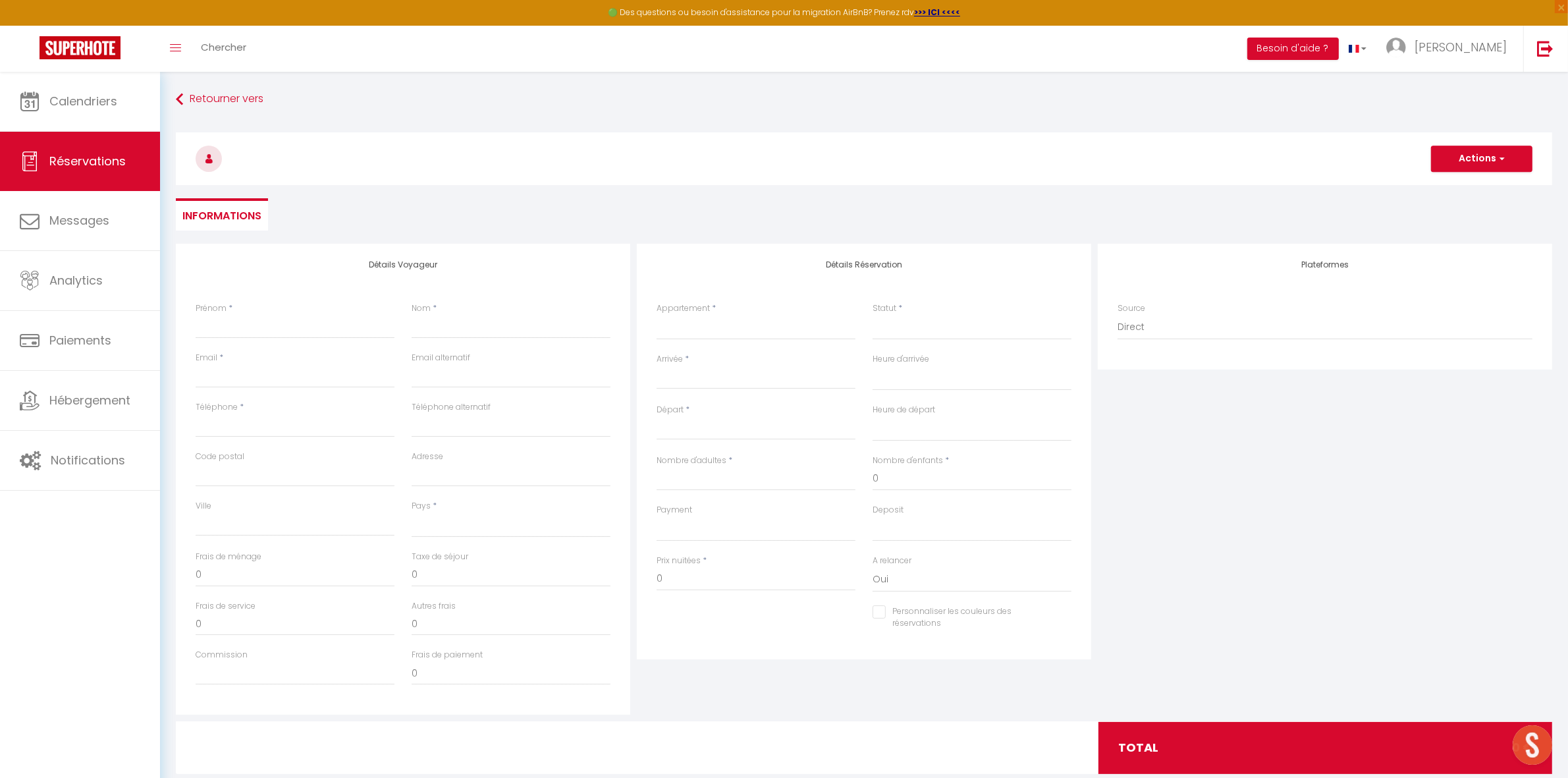
select select
checkbox input "false"
select select
click at [688, 323] on select "LA MIRABELLA LA VILLA DE LUCIEN Tortue CAOUANNE Tortue OLIVE Tortue LUTH Tortue…" at bounding box center [756, 327] width 199 height 25
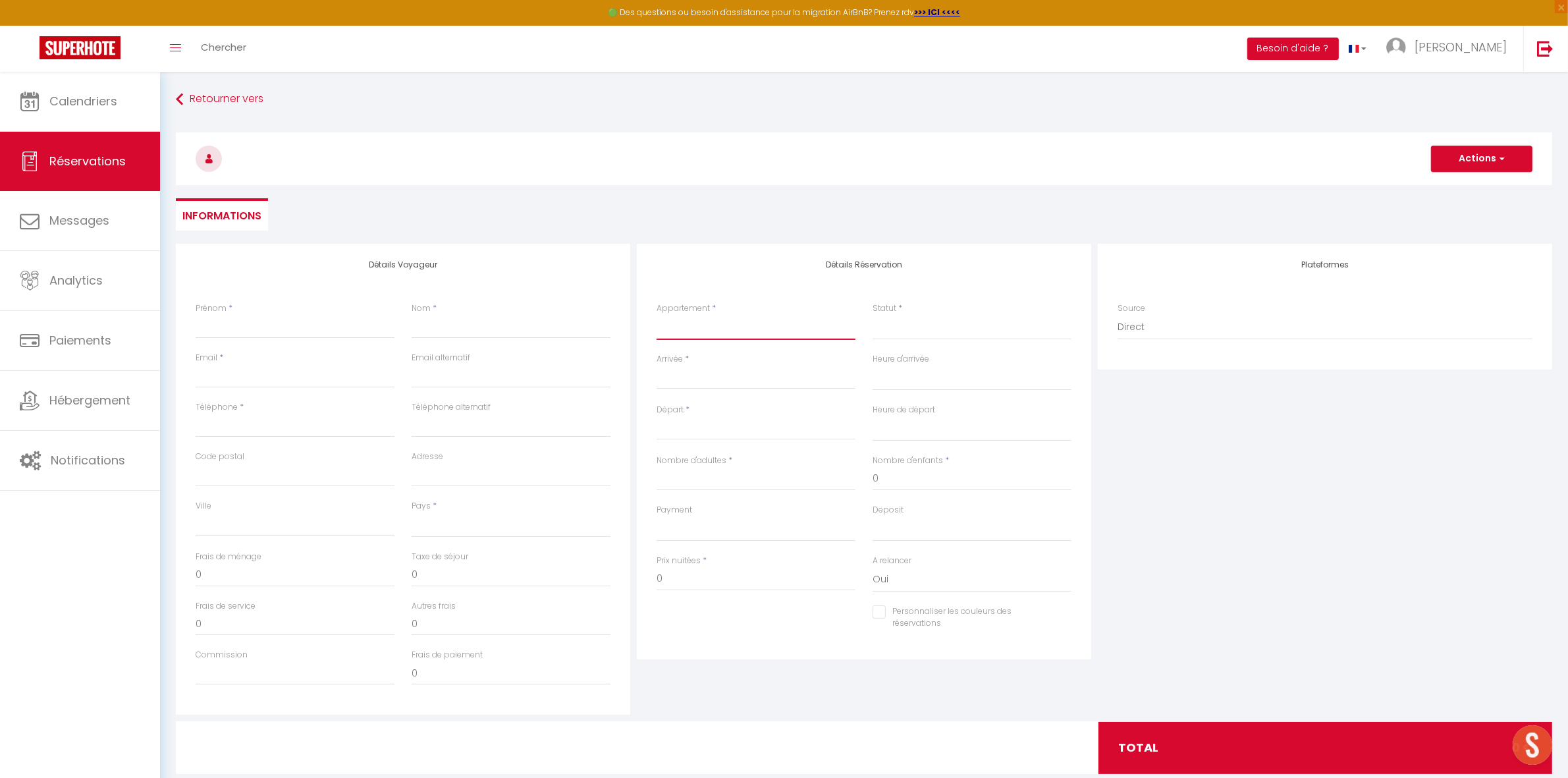
select select "29877"
click at [657, 315] on select "LA MIRABELLA LA VILLA DE LUCIEN Tortue CAOUANNE Tortue OLIVE Tortue LUTH Tortue…" at bounding box center [756, 327] width 199 height 25
select select
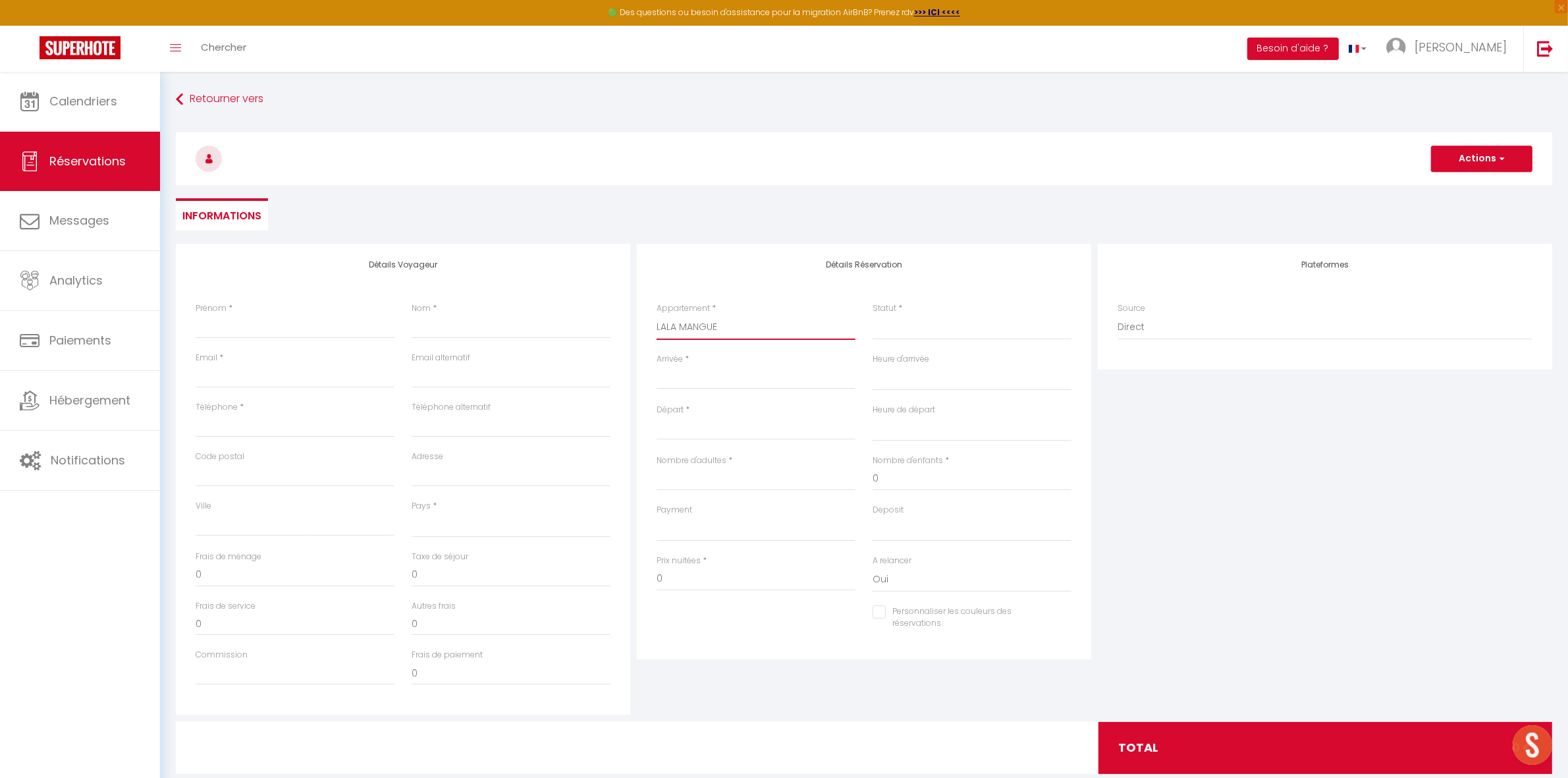
select select
checkbox input "false"
select select
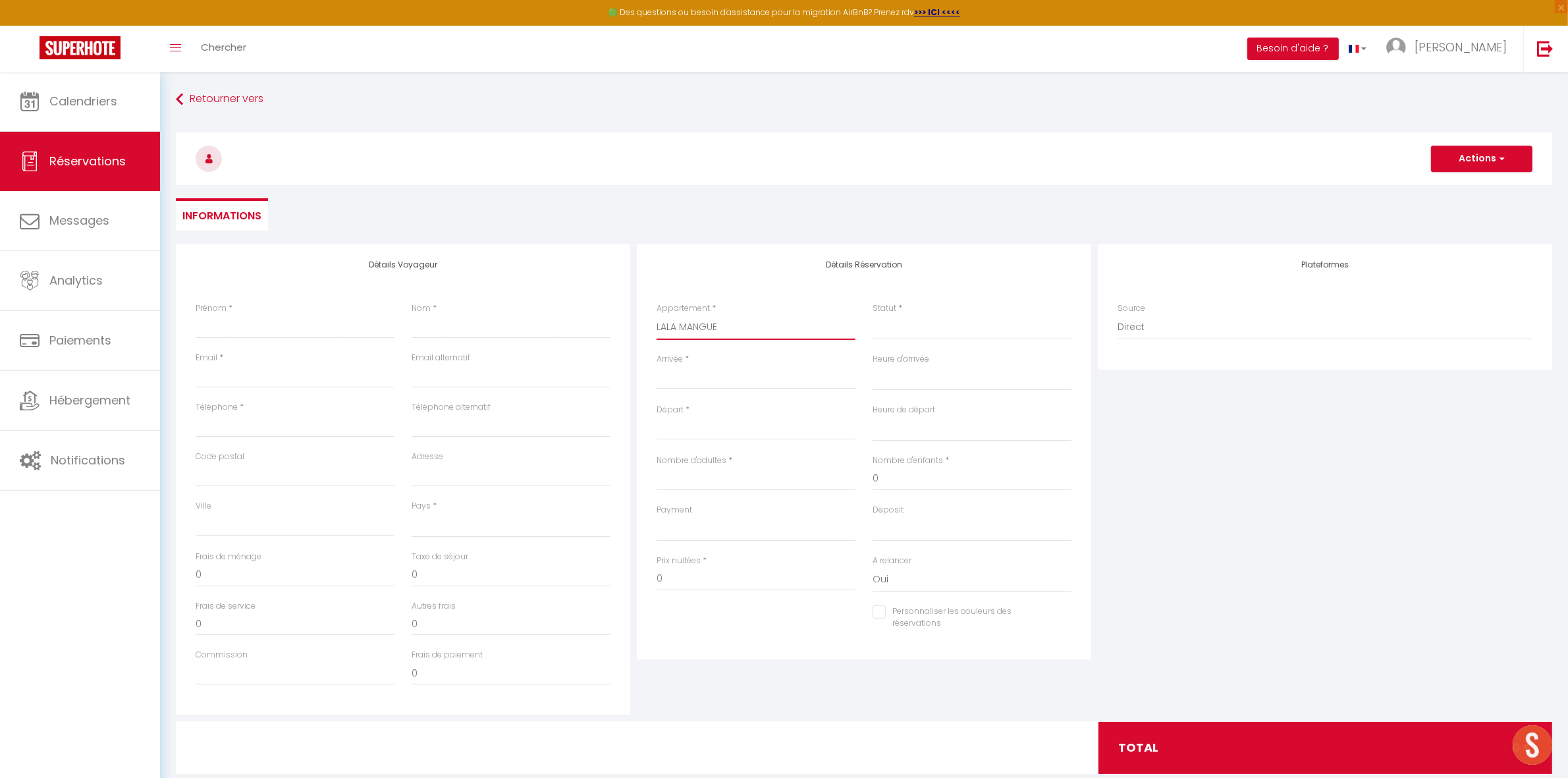
select select
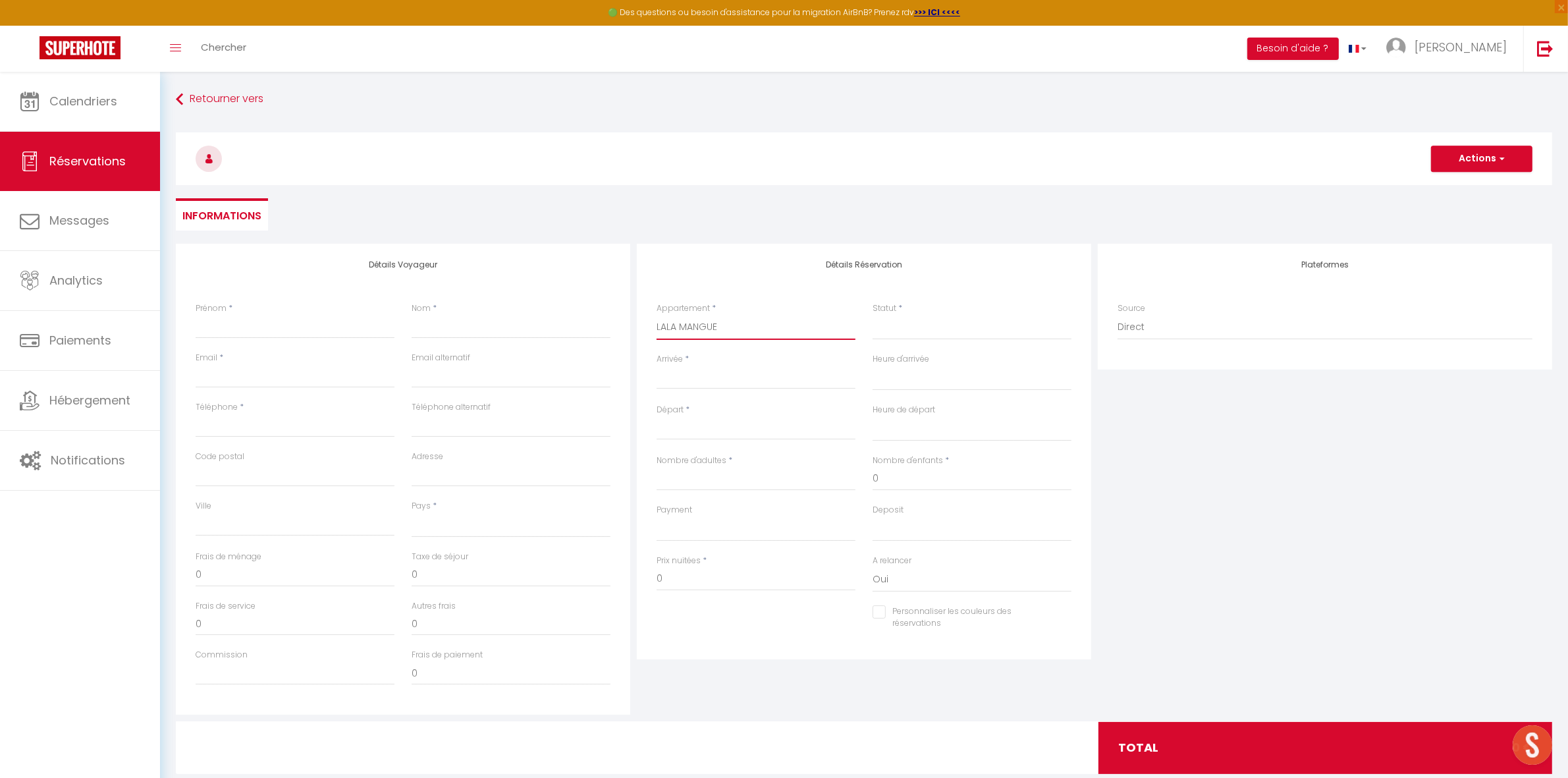
checkbox input "false"
drag, startPoint x: 920, startPoint y: 326, endPoint x: 920, endPoint y: 338, distance: 12.0
click at [920, 326] on select "Confirmé Non Confirmé Annulé Annulé par le voyageur No Show Request" at bounding box center [973, 327] width 199 height 25
select select "1"
click at [873, 315] on select "Confirmé Non Confirmé Annulé Annulé par le voyageur No Show Request" at bounding box center [973, 327] width 199 height 25
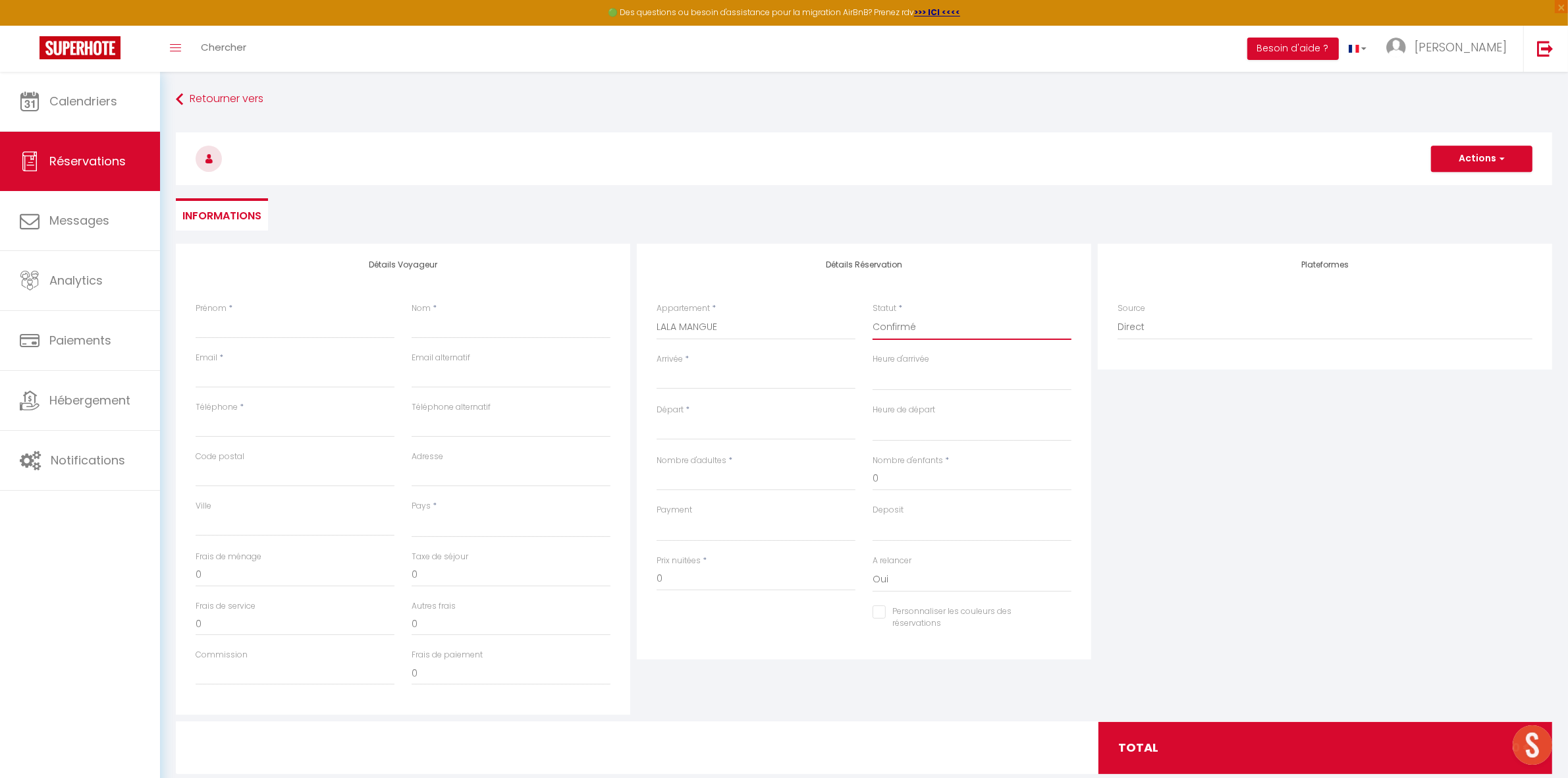
select select
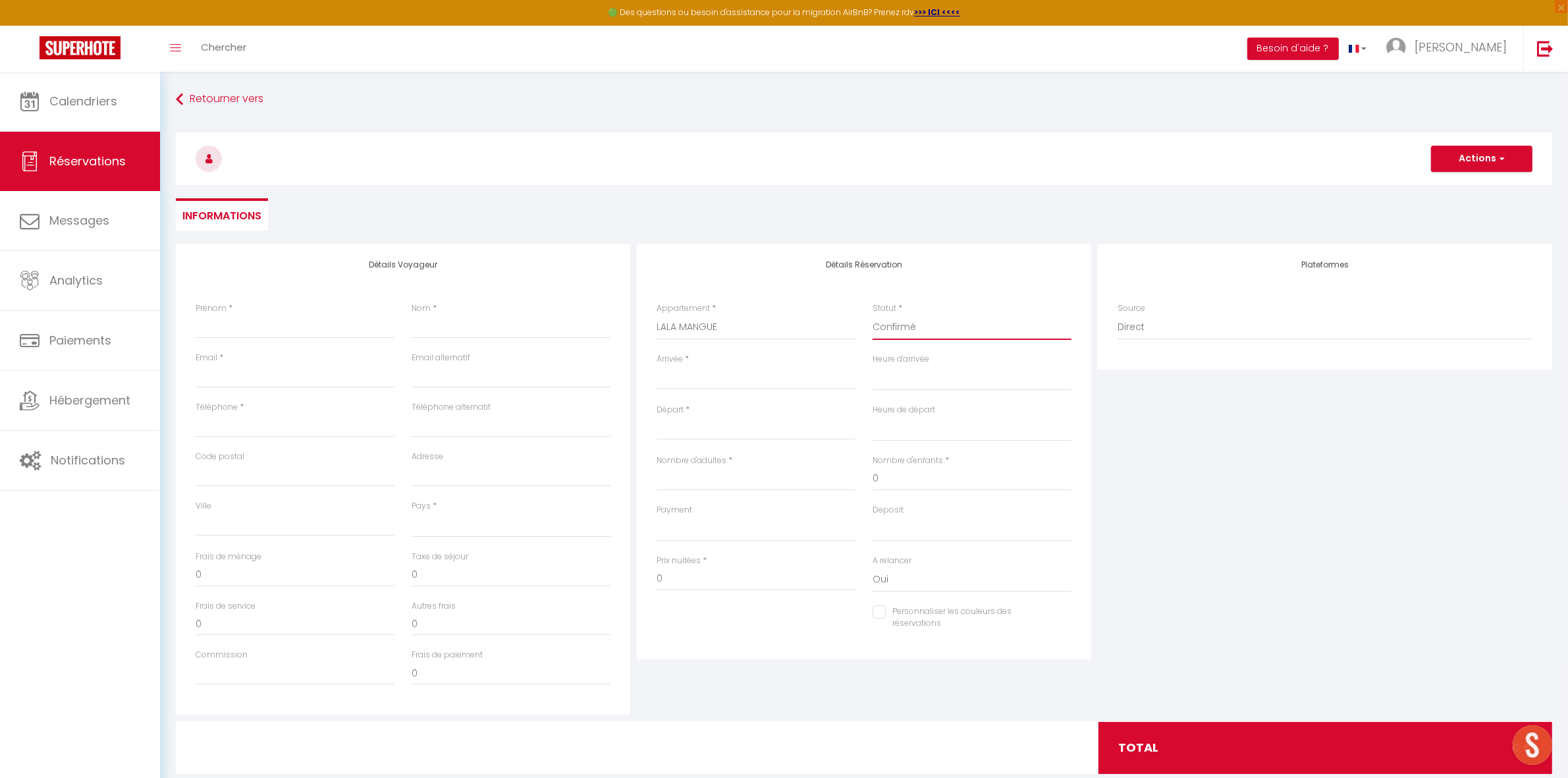
checkbox input "false"
click at [691, 387] on div "< Oct 2025 > Dim Lun Mar Mer Jeu Ven Sam 1 2 3 4 5 6 7 8 9 10 11 12 13 14 15 16…" at bounding box center [756, 377] width 199 height 24
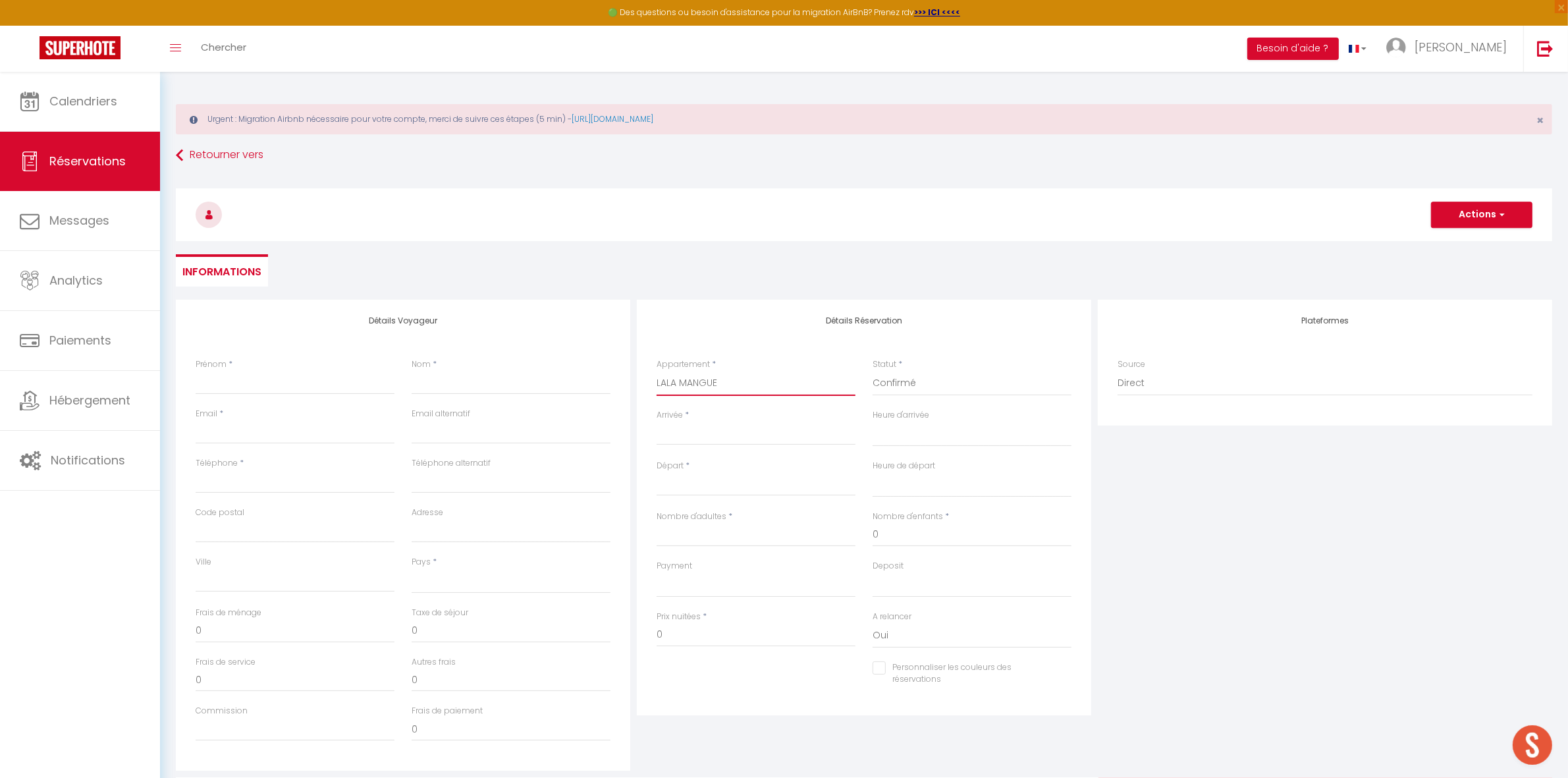
click at [693, 382] on select "LA MIRABELLA LA VILLA DE LUCIEN Tortue CAOUANNE Tortue OLIVE Tortue LUTH Tortue…" at bounding box center [756, 383] width 199 height 25
click at [708, 443] on input "Arrivée" at bounding box center [756, 435] width 199 height 17
click at [769, 456] on span "[DATE]" at bounding box center [756, 457] width 140 height 26
click at [850, 462] on span ">" at bounding box center [839, 457] width 28 height 26
click at [841, 455] on span ">" at bounding box center [839, 457] width 28 height 26
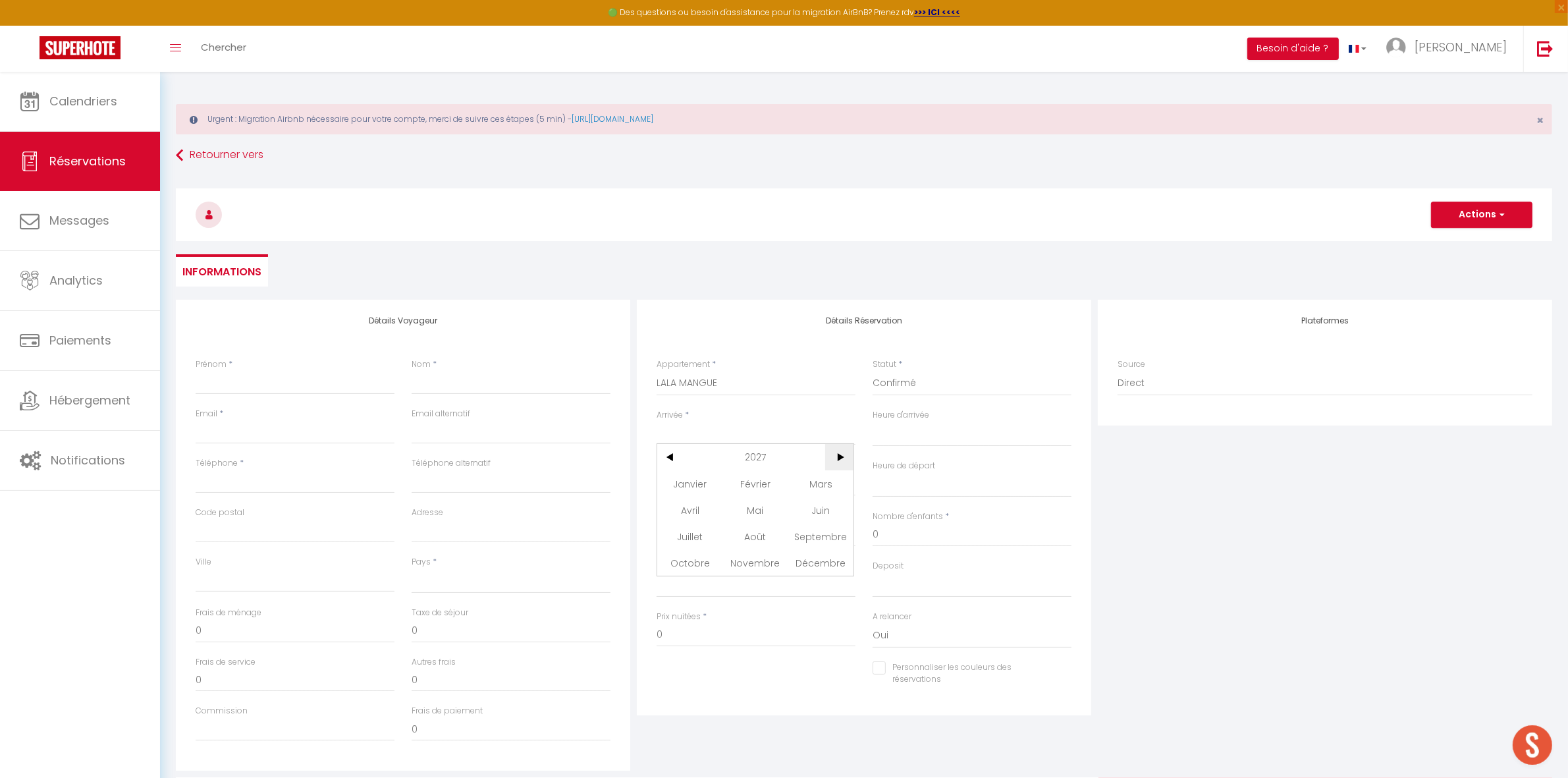
click at [697, 478] on span "Janvier" at bounding box center [690, 484] width 65 height 26
click at [835, 537] on span "9" at bounding box center [839, 536] width 28 height 26
select select
type input "Sam 09 Janvier 2027"
select select
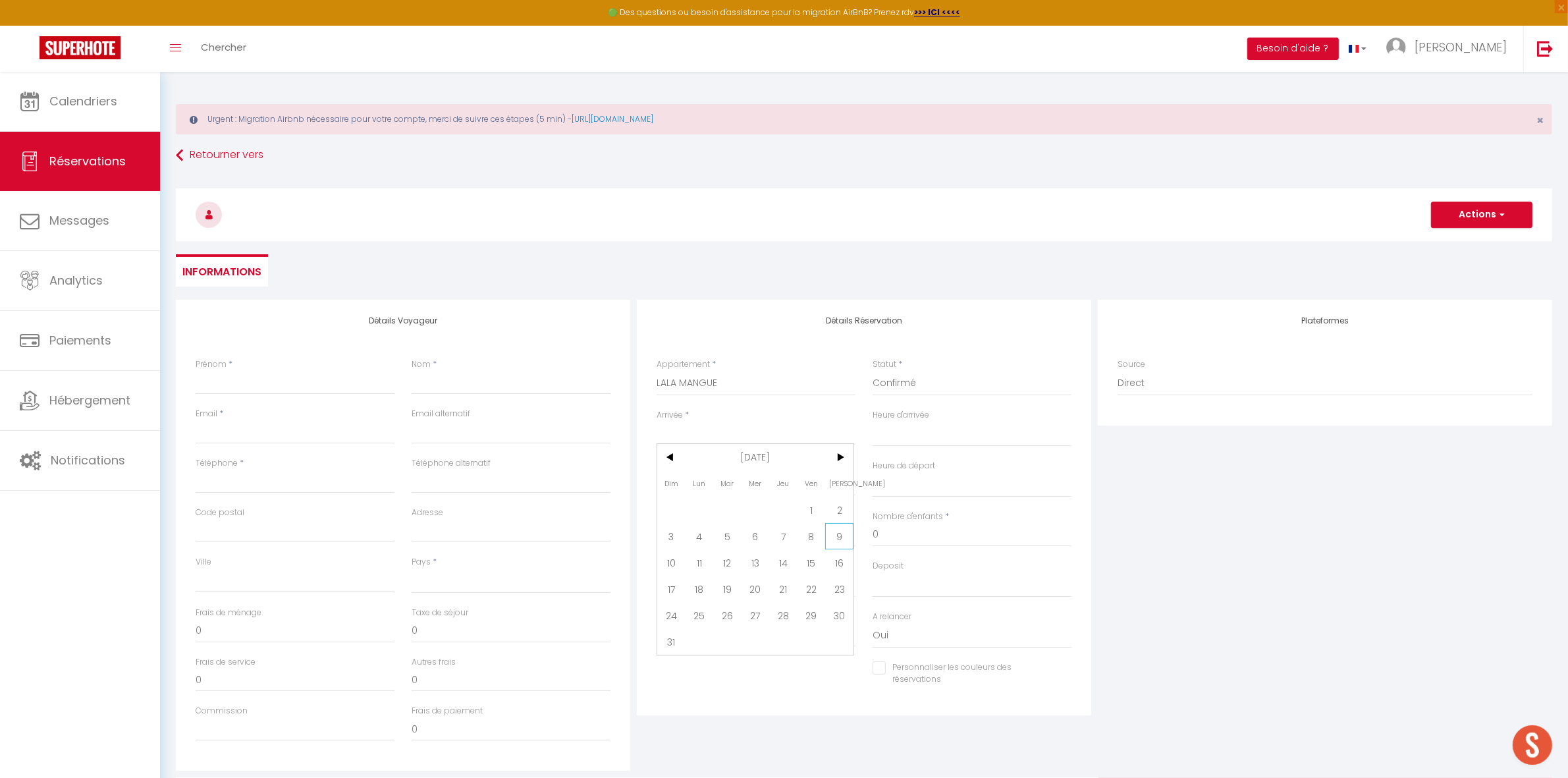
type input "Dim 10 Janvier 2027"
select select
checkbox input "false"
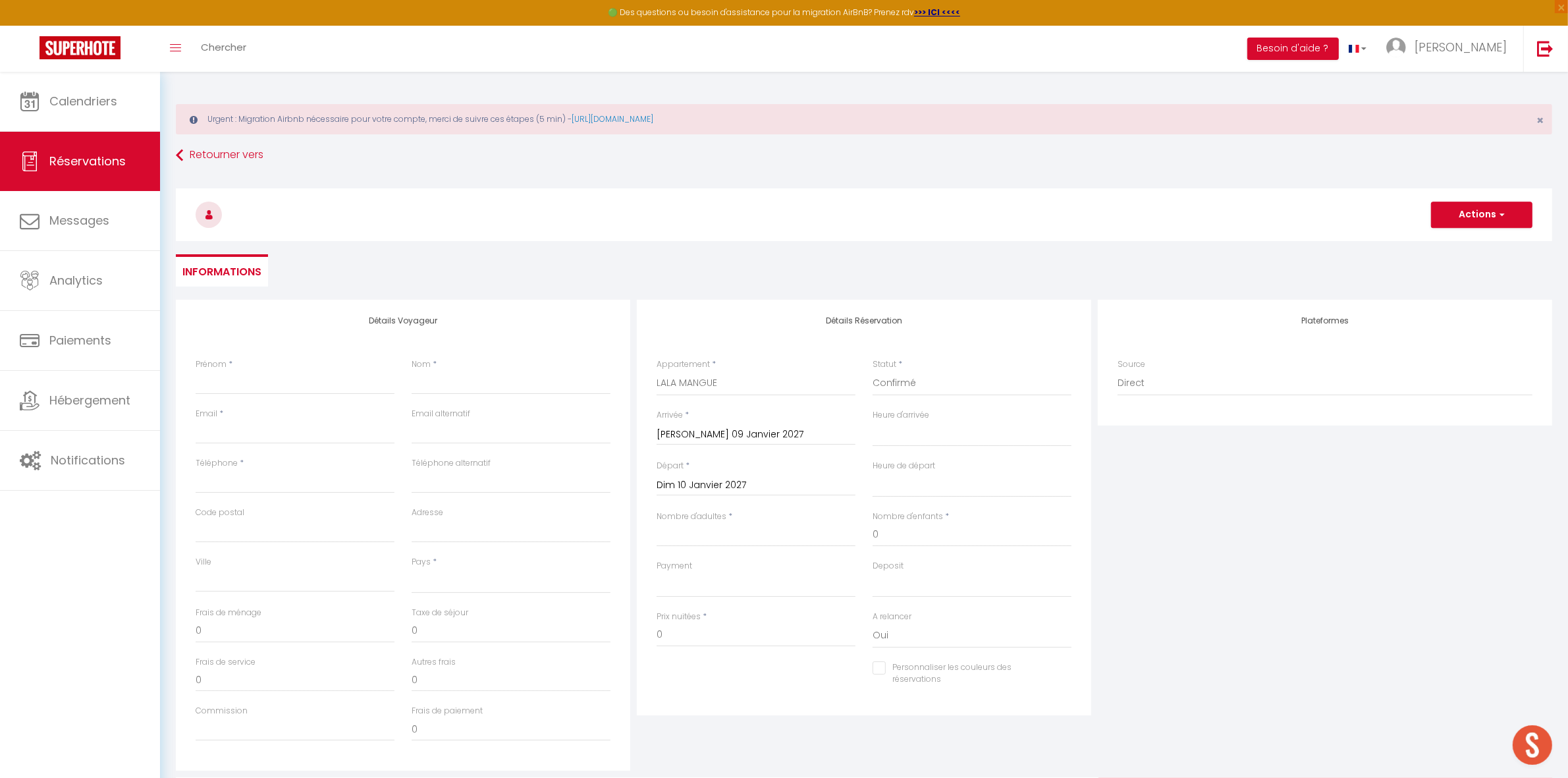
click at [715, 486] on input "Dim 10 Janvier 2027" at bounding box center [756, 485] width 199 height 17
click at [837, 663] on span "30" at bounding box center [839, 665] width 28 height 26
select select
type input "Sam 30 Janvier 2027"
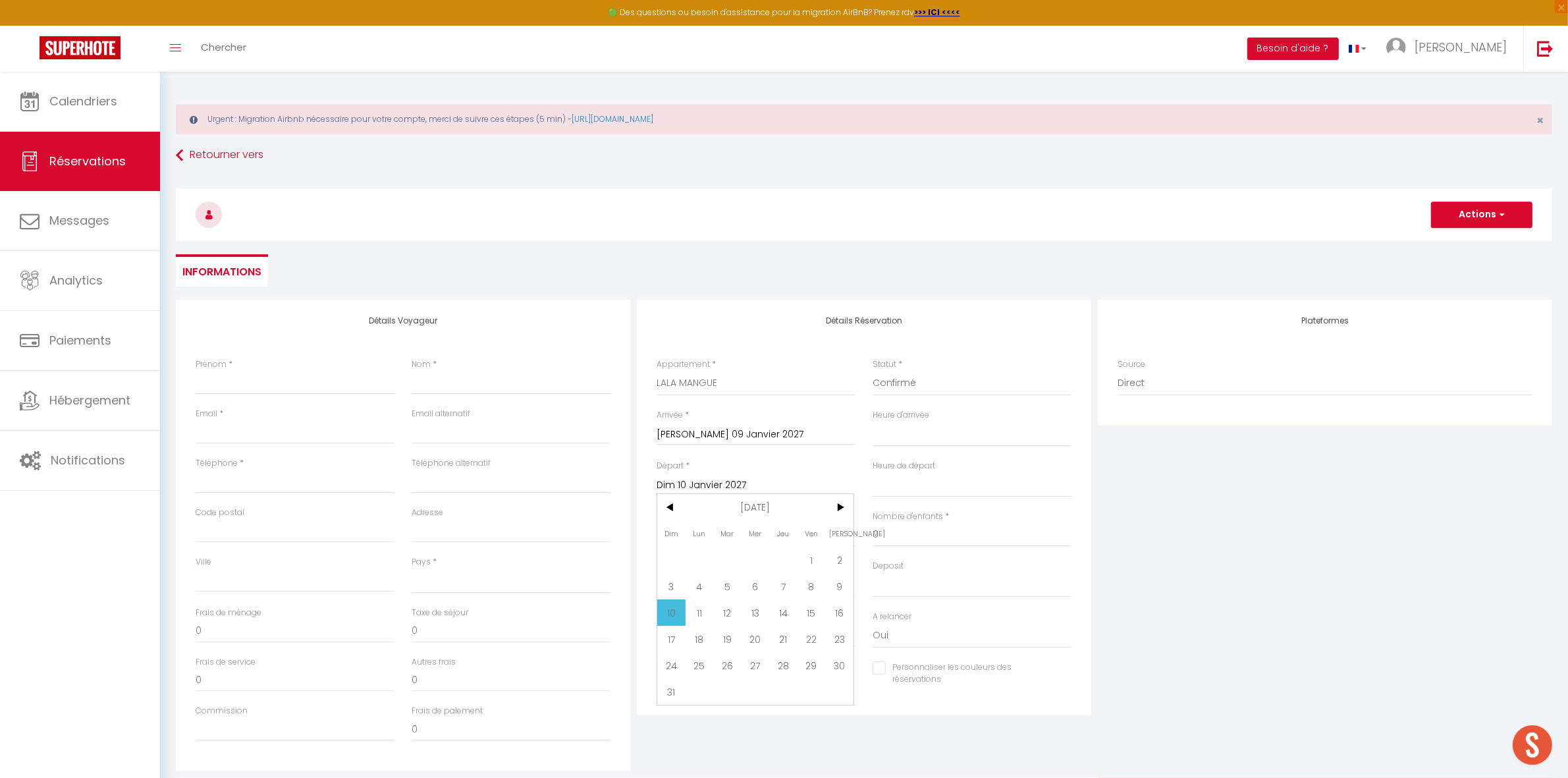
select select
checkbox input "false"
click at [298, 387] on input "Prénom" at bounding box center [295, 382] width 199 height 24
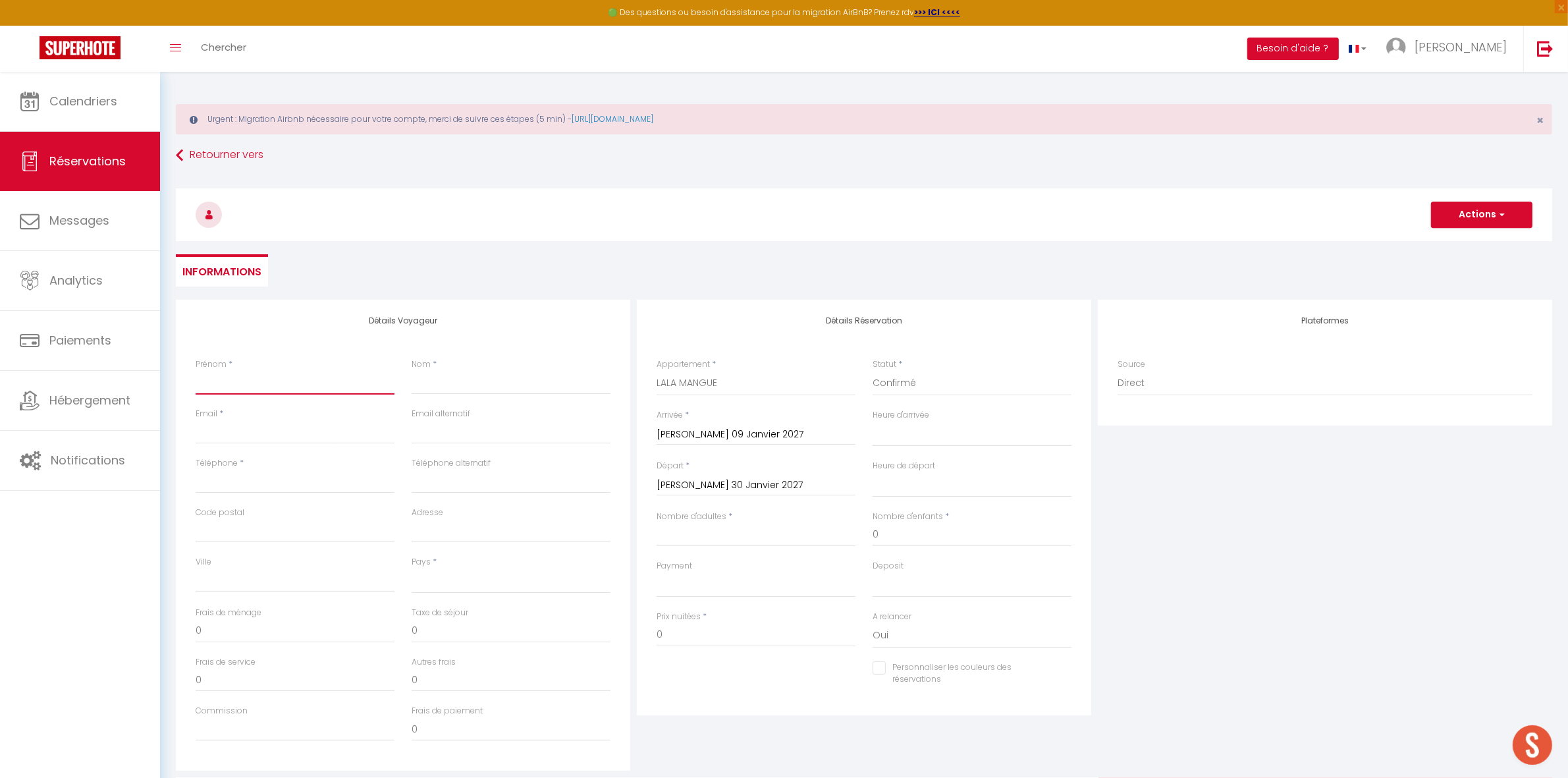
type input "O"
select select
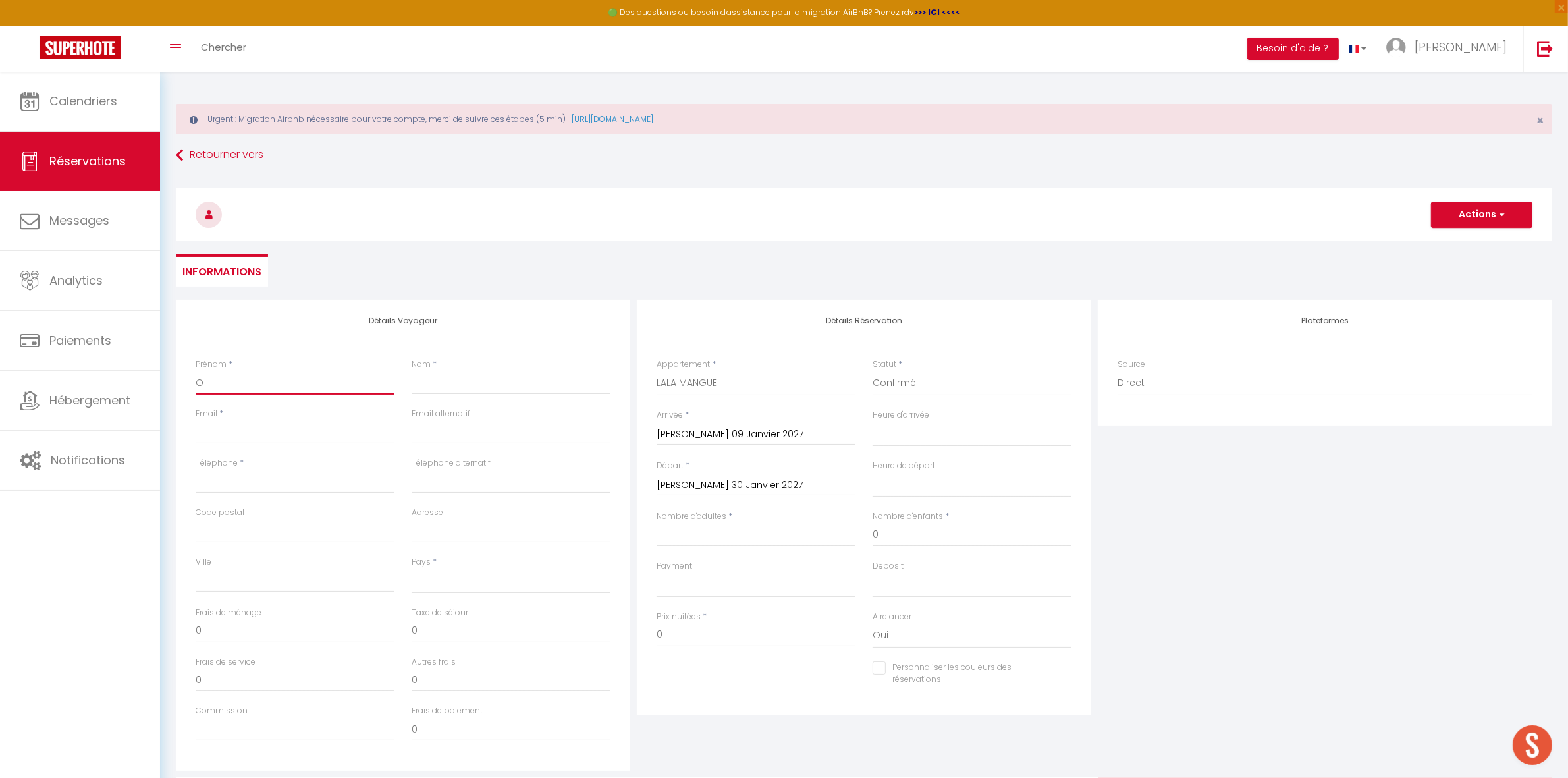
select select
checkbox input "false"
type input "Ol"
select select
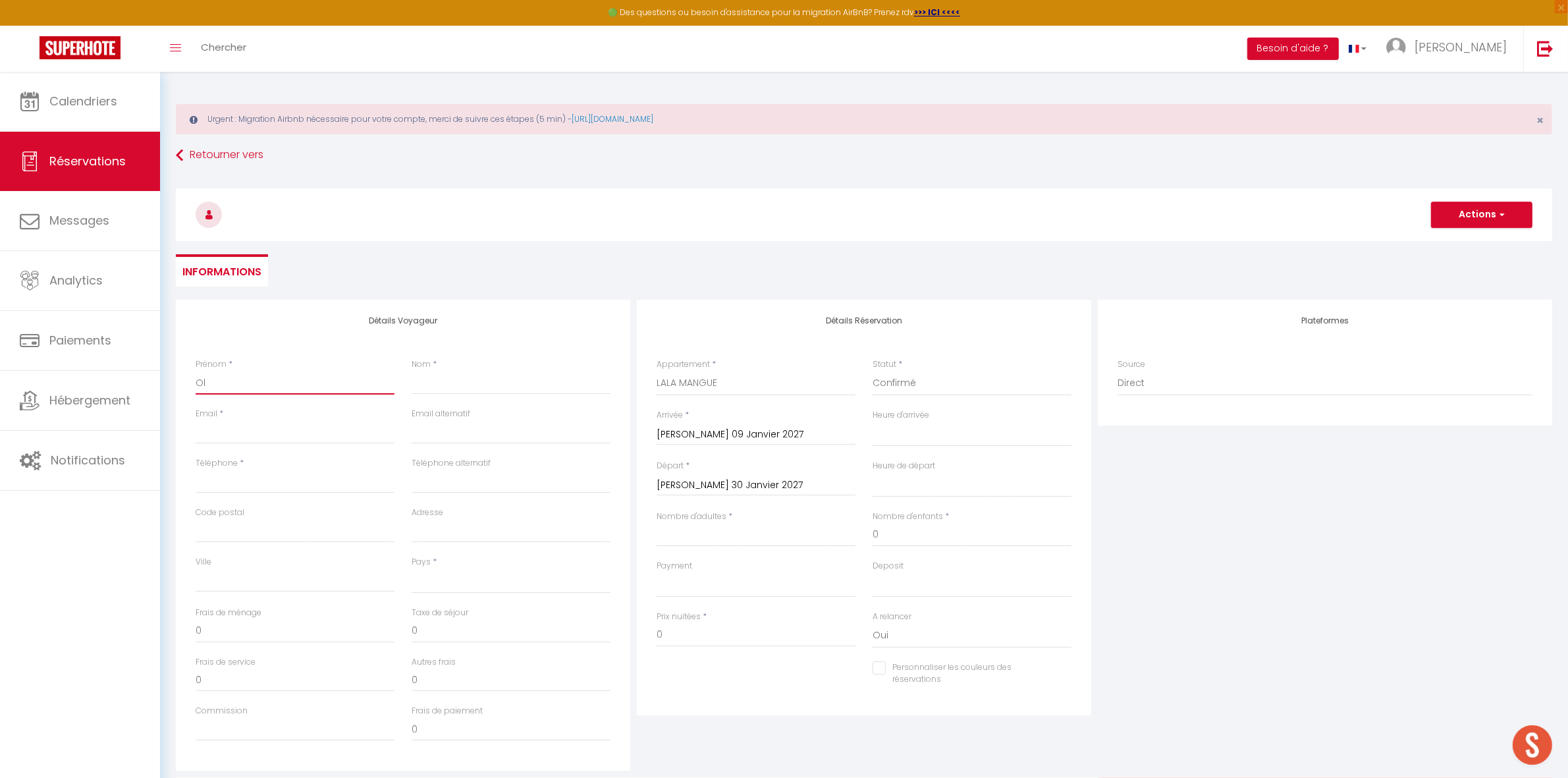
select select
checkbox input "false"
type input "Oli"
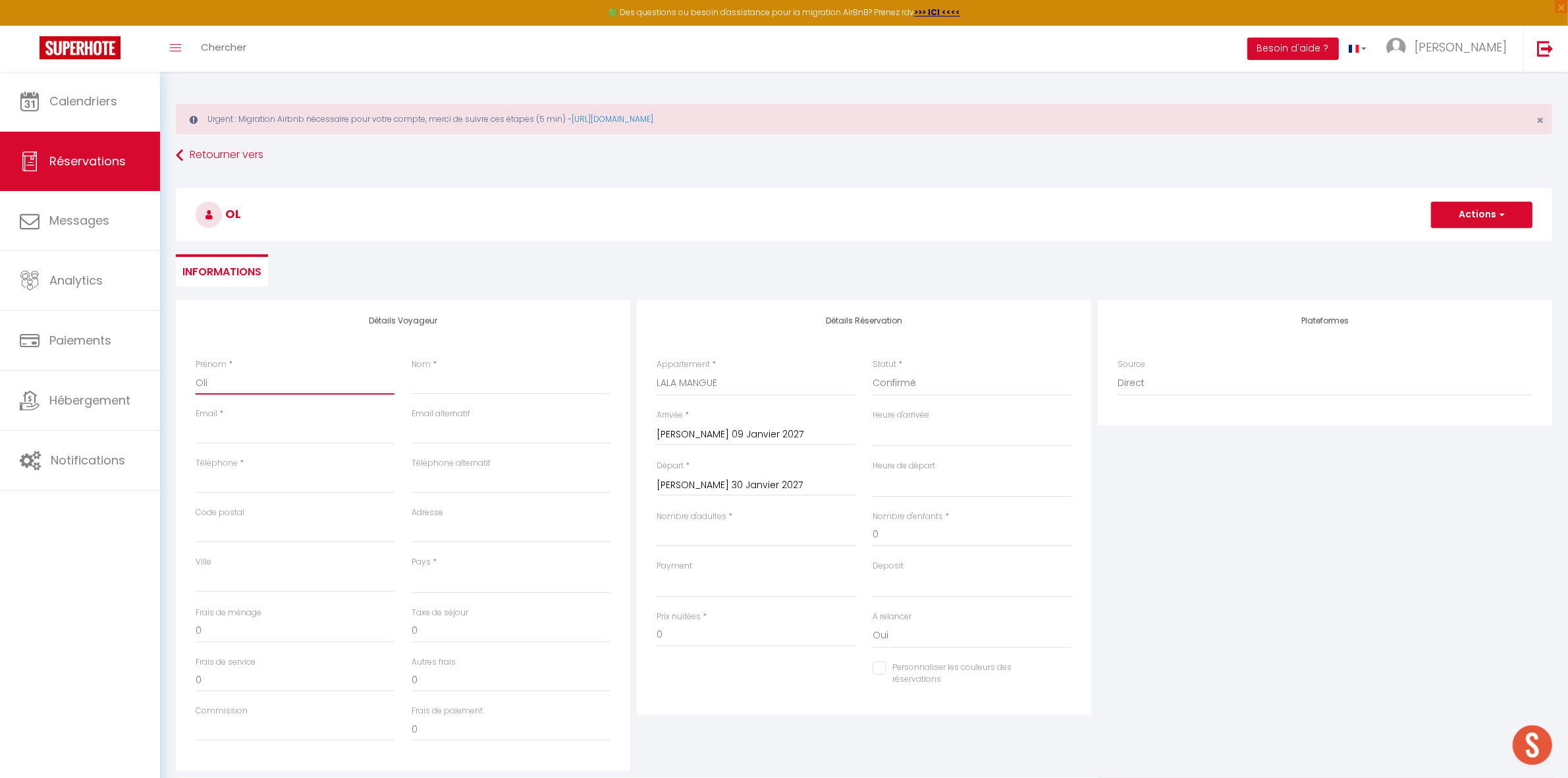
select select
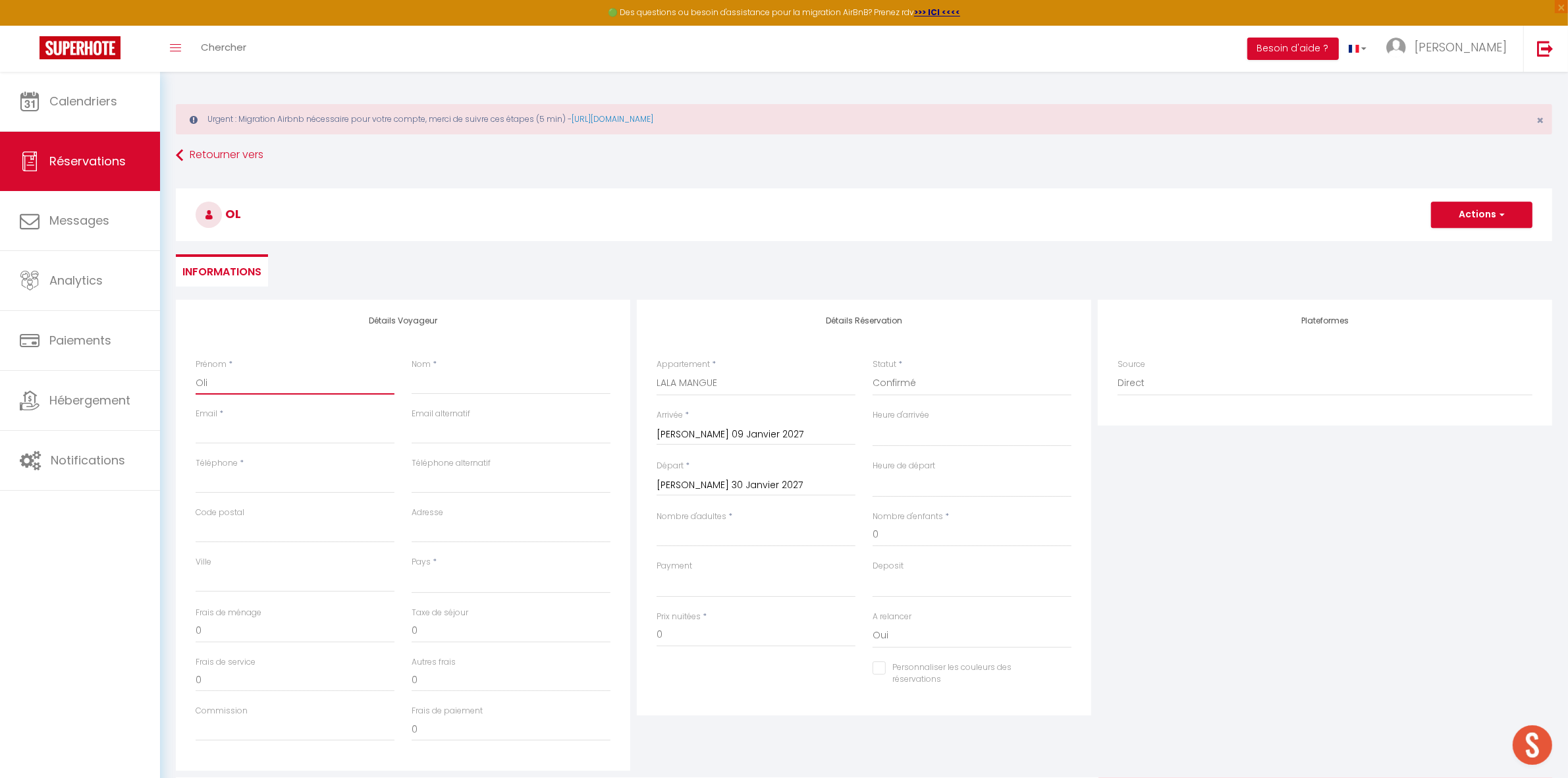
checkbox input "false"
type input "Oliv"
select select
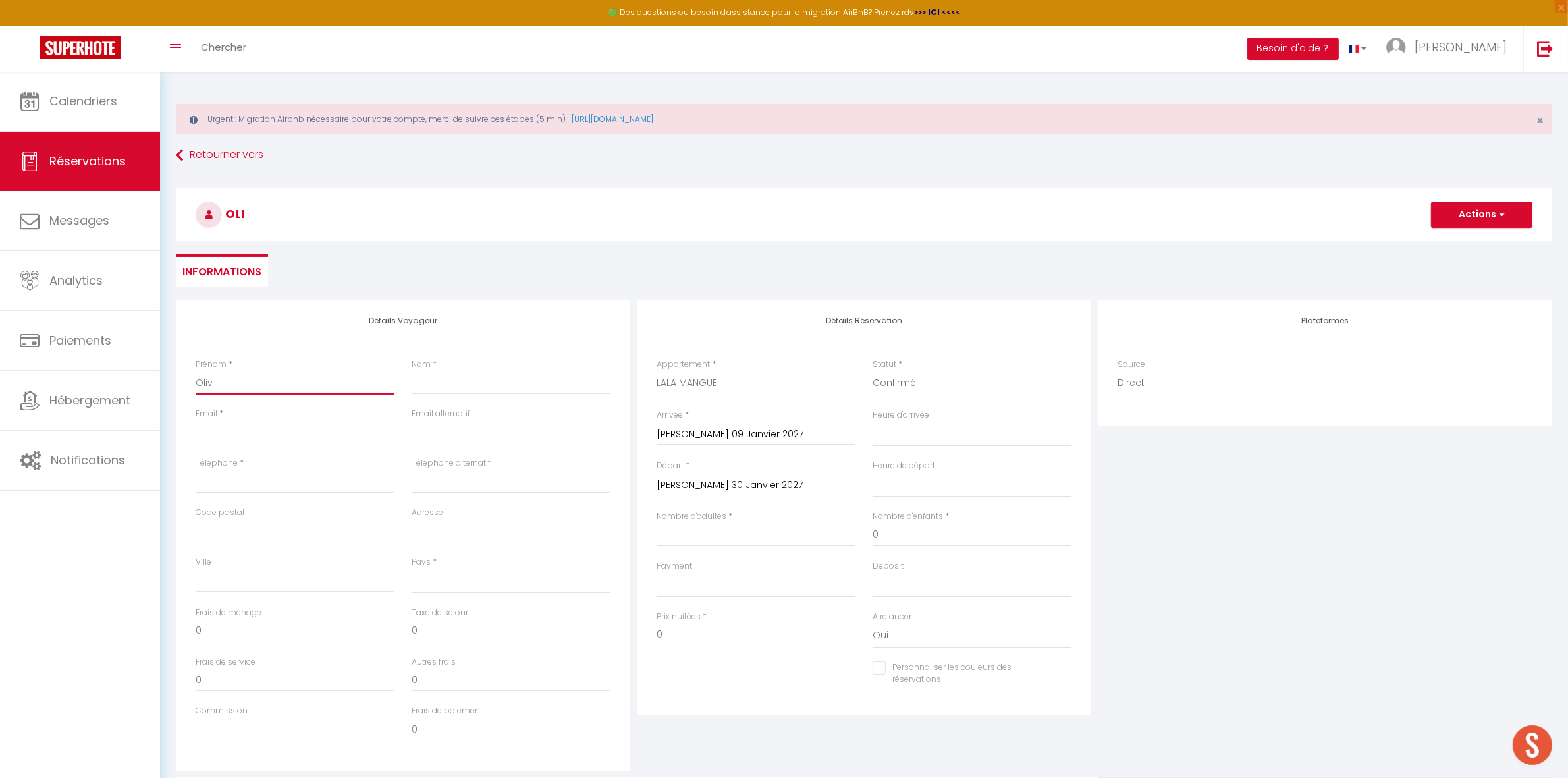
select select
checkbox input "false"
type input "Olivi"
select select
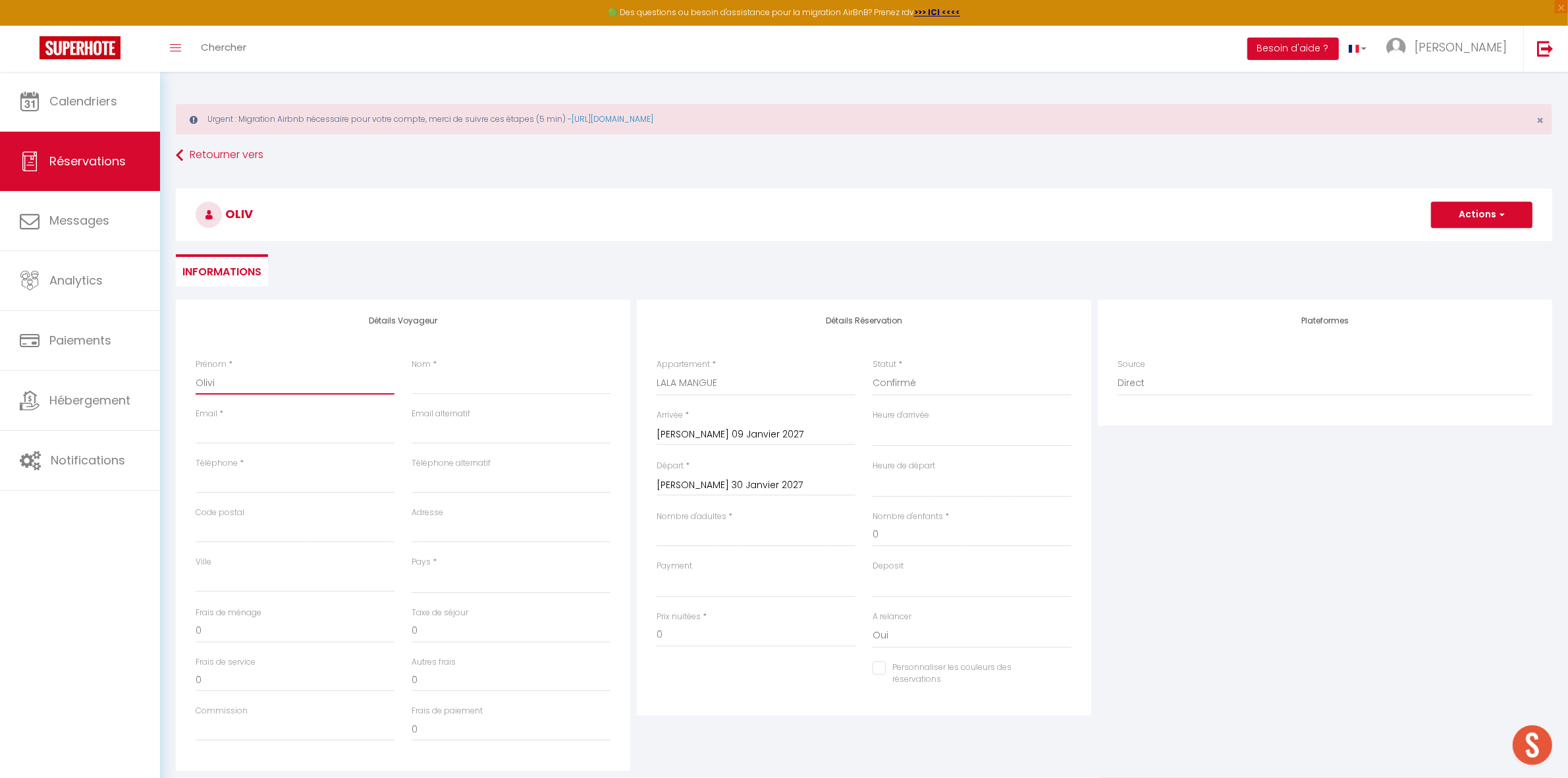
select select
checkbox input "false"
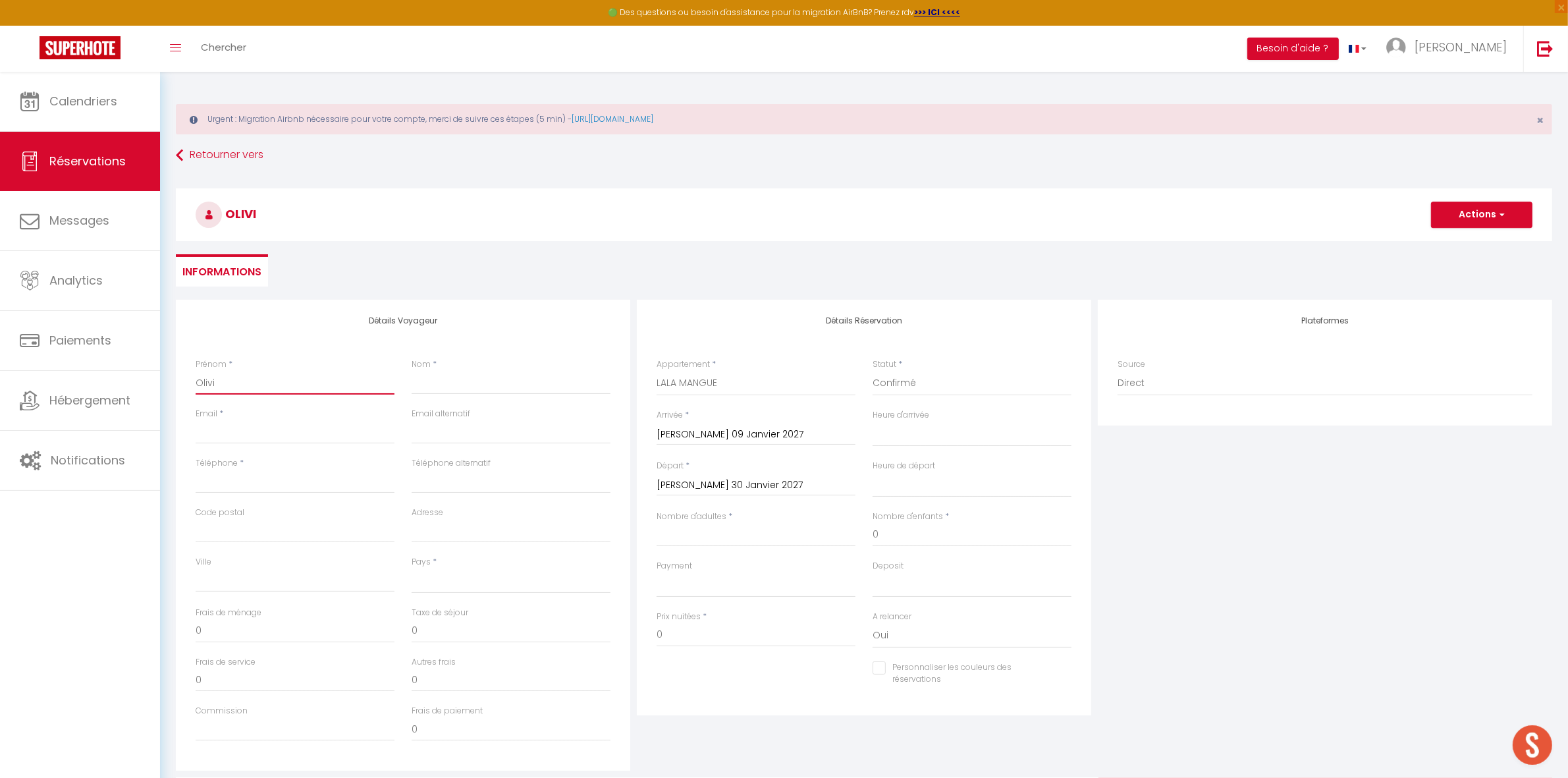
type input "Olivie"
select select
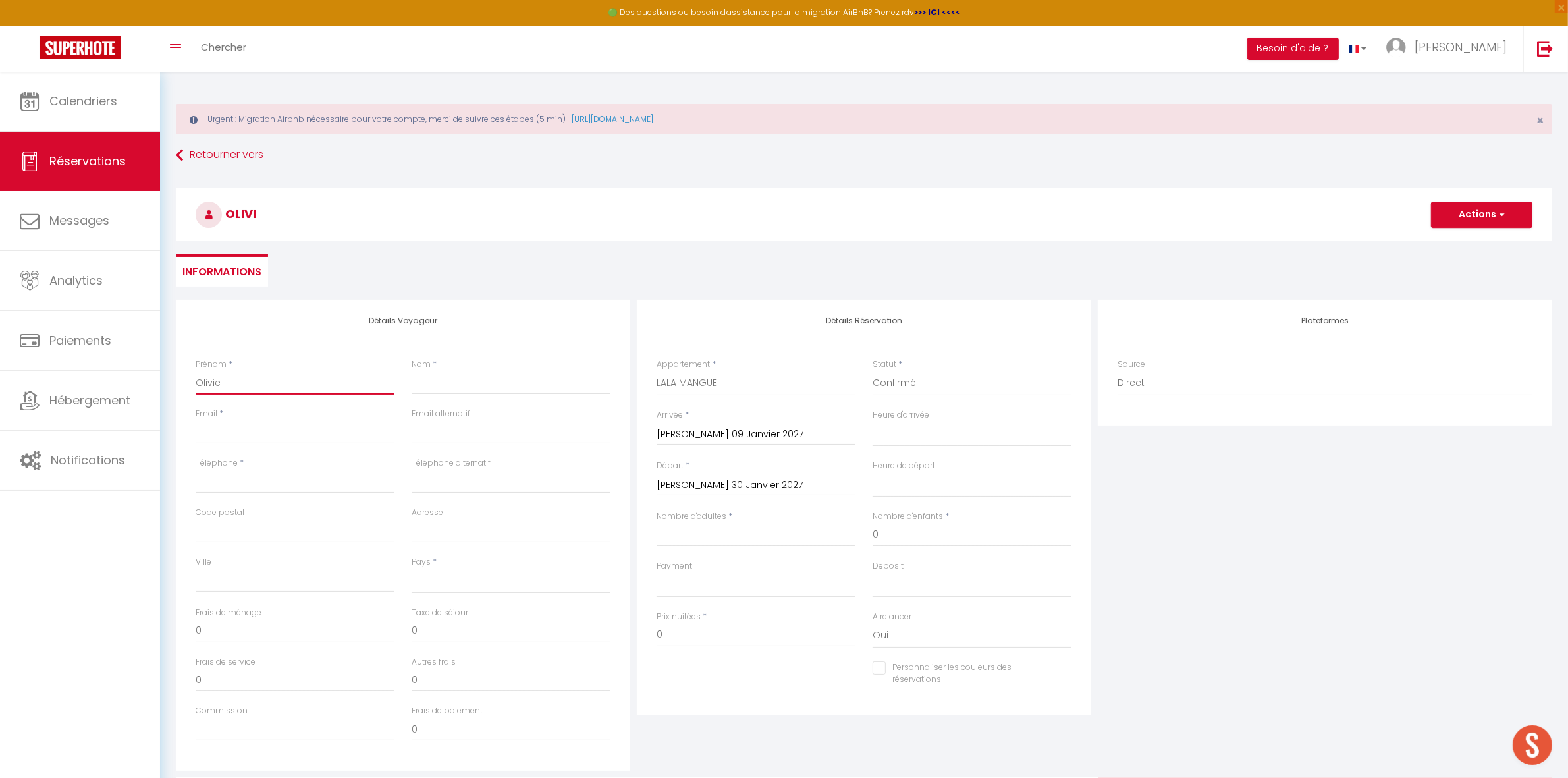
select select
checkbox input "false"
type input "Olivier"
select select
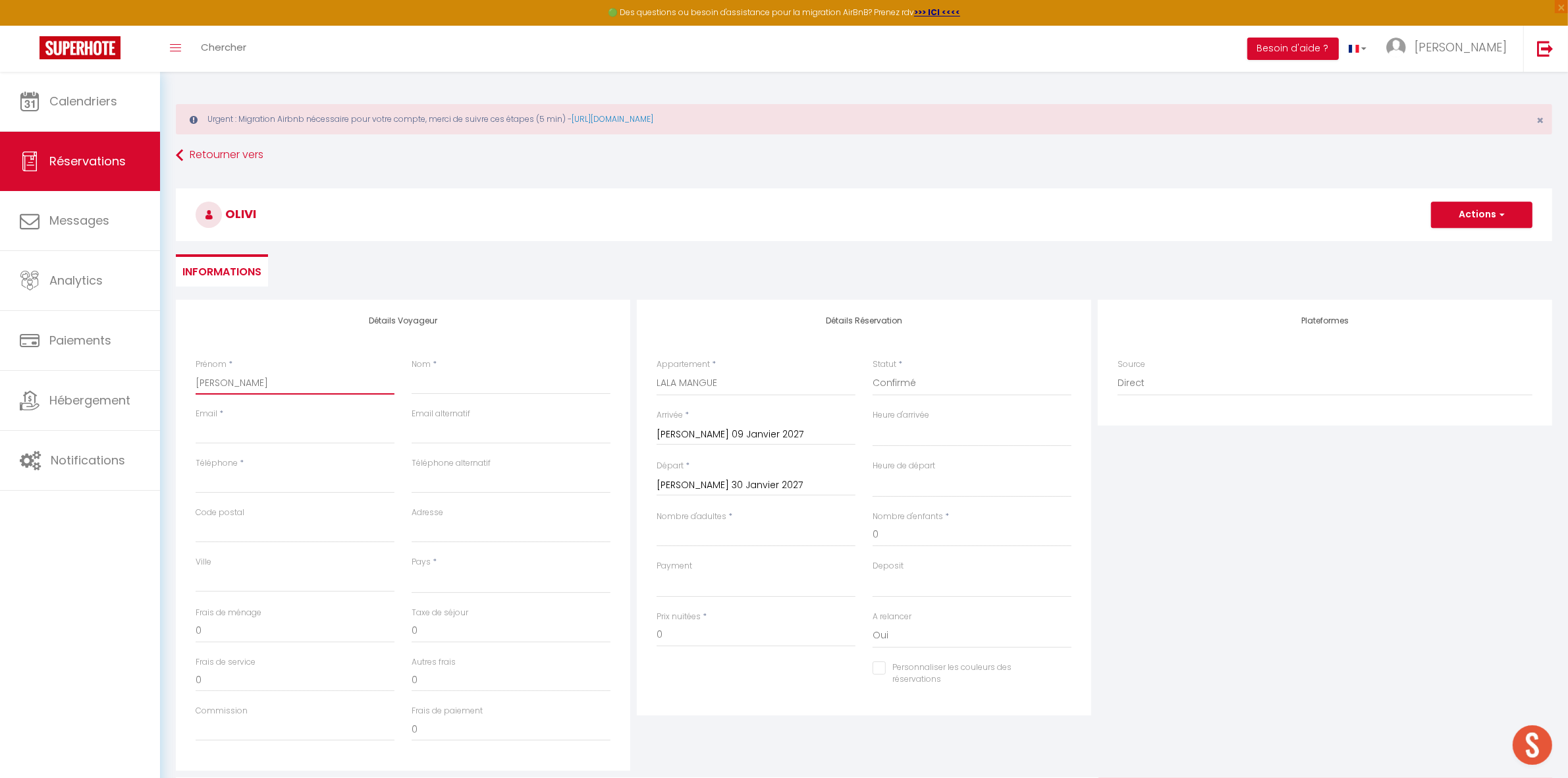
select select
checkbox input "false"
paste input "Pillat"
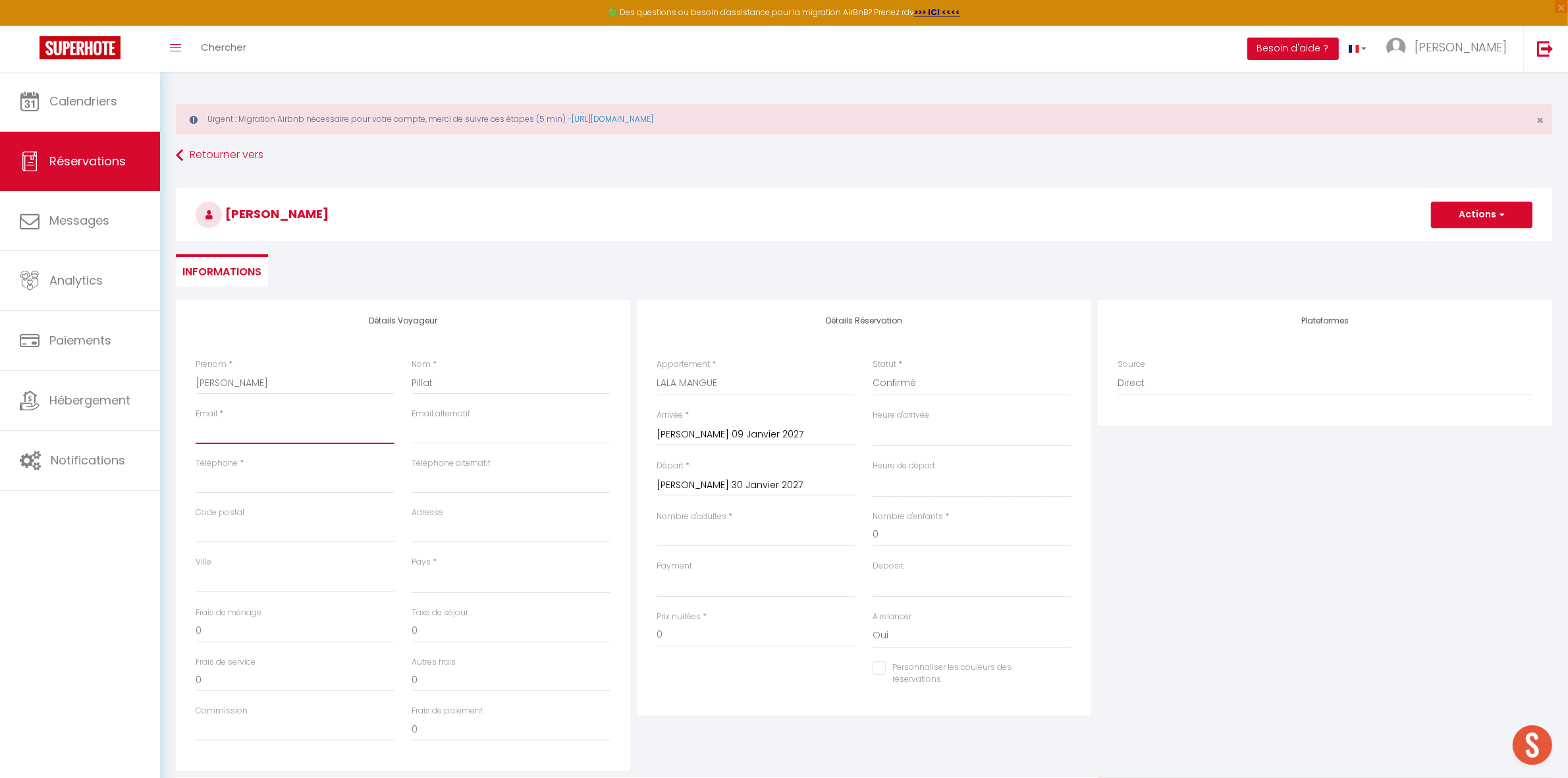
click at [215, 423] on input "Email client" at bounding box center [295, 432] width 199 height 24
paste input "opillat@gmail.com"
click at [208, 479] on input "Téléphone" at bounding box center [295, 481] width 199 height 24
paste input "6 10 13 95 78"
click at [466, 576] on select "France Portugal Afghanistan Albania Algeria American Samoa Andorra Angola Angui…" at bounding box center [511, 581] width 199 height 25
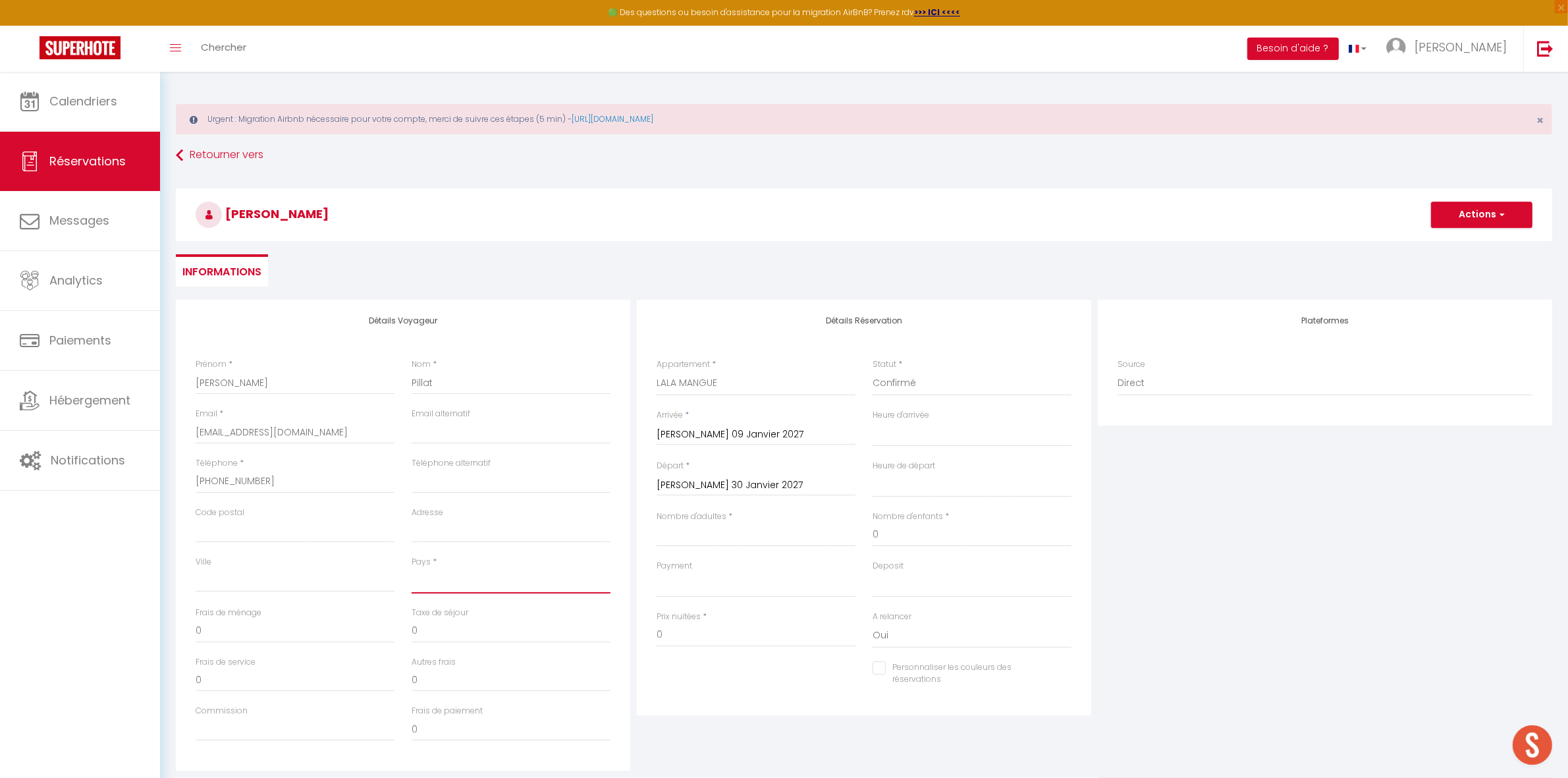
click at [412, 569] on select "France Portugal Afghanistan Albania Algeria American Samoa Andorra Angola Angui…" at bounding box center [511, 581] width 199 height 25
click at [442, 537] on input "Adresse" at bounding box center [511, 530] width 199 height 24
paste input "386 chemin de Bernoud 01390 Civrieux"
drag, startPoint x: 551, startPoint y: 532, endPoint x: 615, endPoint y: 529, distance: 64.1
click at [612, 530] on div "Adresse 386 chemin de Bernoud 01390 Civrieux" at bounding box center [511, 531] width 216 height 49
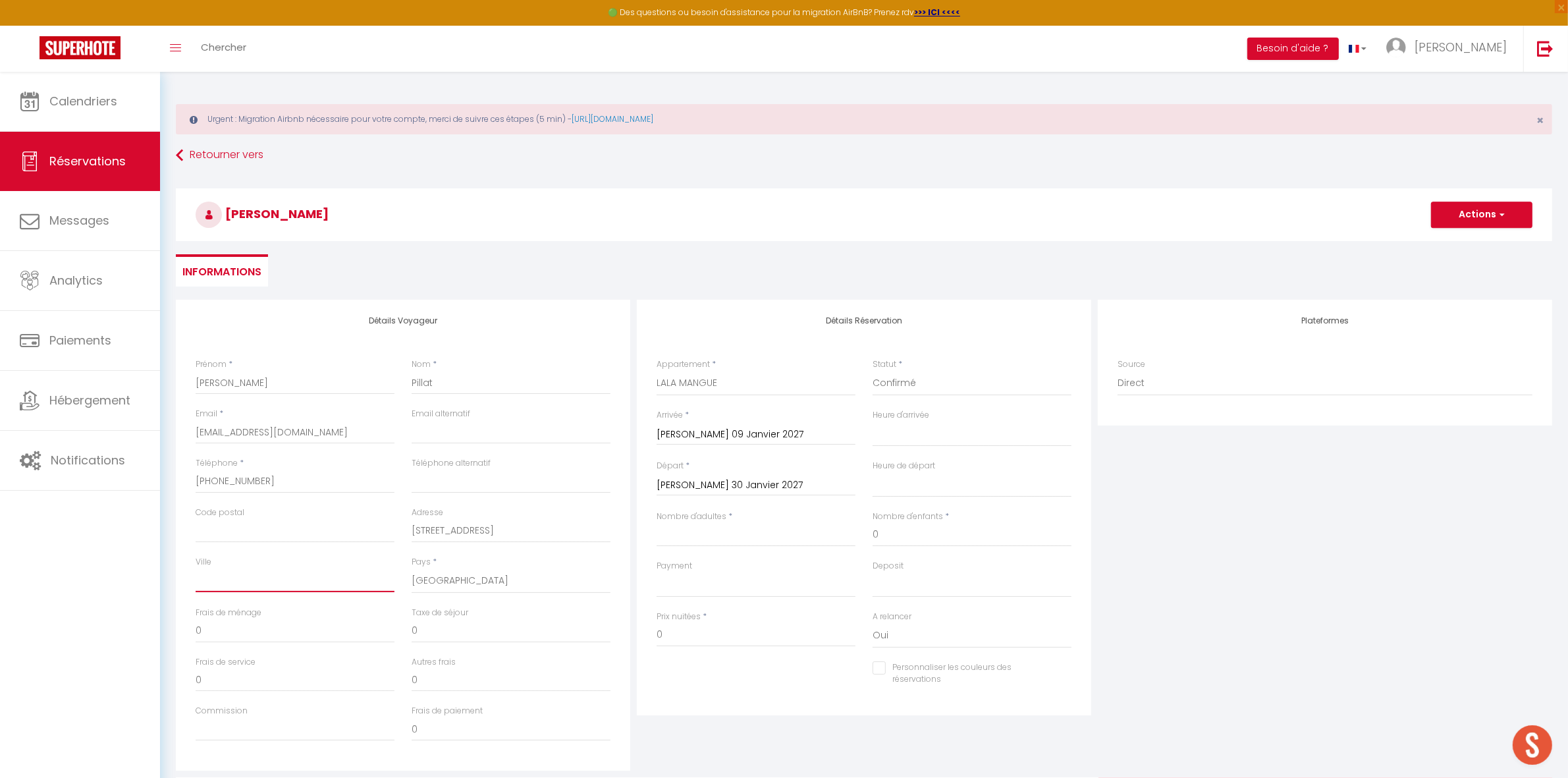
click at [298, 576] on input "Ville" at bounding box center [295, 580] width 199 height 24
paste input "Civrieux"
drag, startPoint x: 556, startPoint y: 531, endPoint x: 521, endPoint y: 530, distance: 35.0
click at [521, 530] on input "386 chemin de Bernoud 01390" at bounding box center [511, 530] width 199 height 24
click at [307, 531] on input "Code postal" at bounding box center [295, 530] width 199 height 24
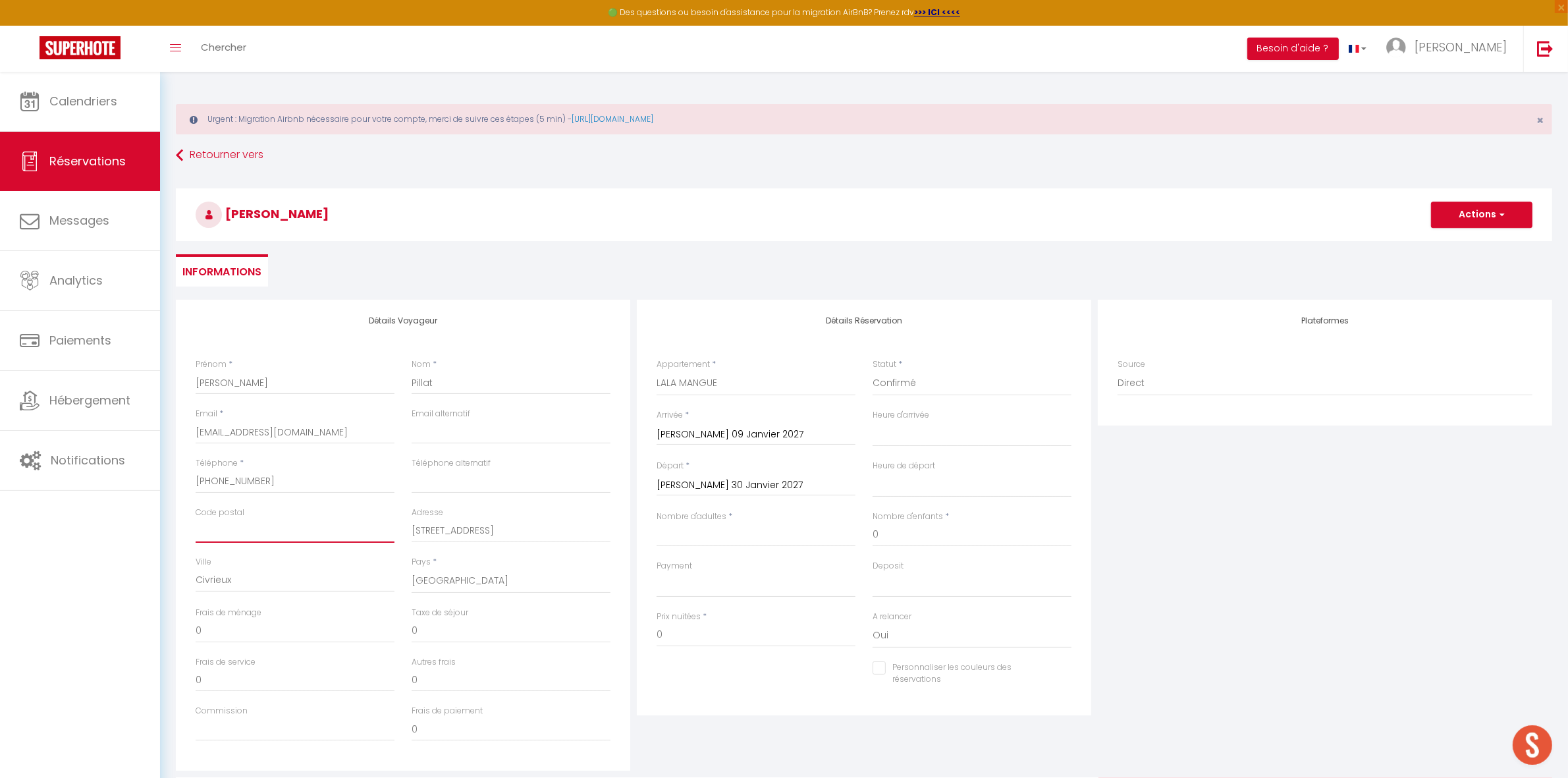
paste input "01390"
click at [199, 534] on input "01390" at bounding box center [295, 530] width 199 height 24
click at [713, 526] on input "Nombre d'adultes" at bounding box center [756, 534] width 199 height 24
click at [734, 438] on input "Sam 09 Janvier 2027" at bounding box center [756, 435] width 199 height 17
click at [765, 459] on span "Jan 2027" at bounding box center [756, 457] width 140 height 26
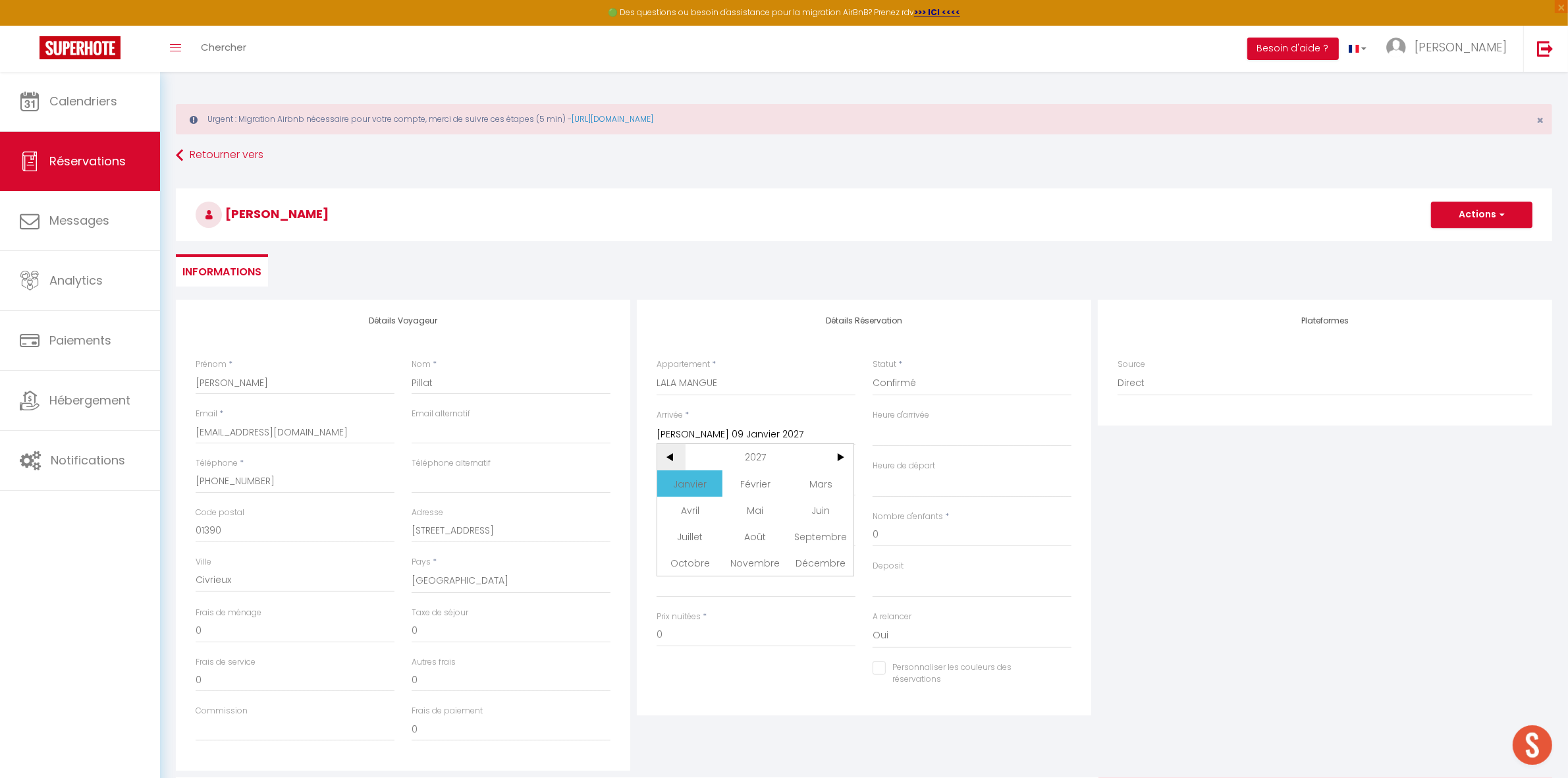
click at [664, 457] on span "<" at bounding box center [671, 457] width 28 height 26
click at [689, 476] on span "Janvier" at bounding box center [690, 484] width 65 height 26
click at [811, 543] on span "9" at bounding box center [812, 536] width 28 height 26
click at [704, 488] on input "Sam 30 Janvier 2027" at bounding box center [756, 485] width 199 height 17
click at [658, 502] on span "<" at bounding box center [671, 507] width 28 height 26
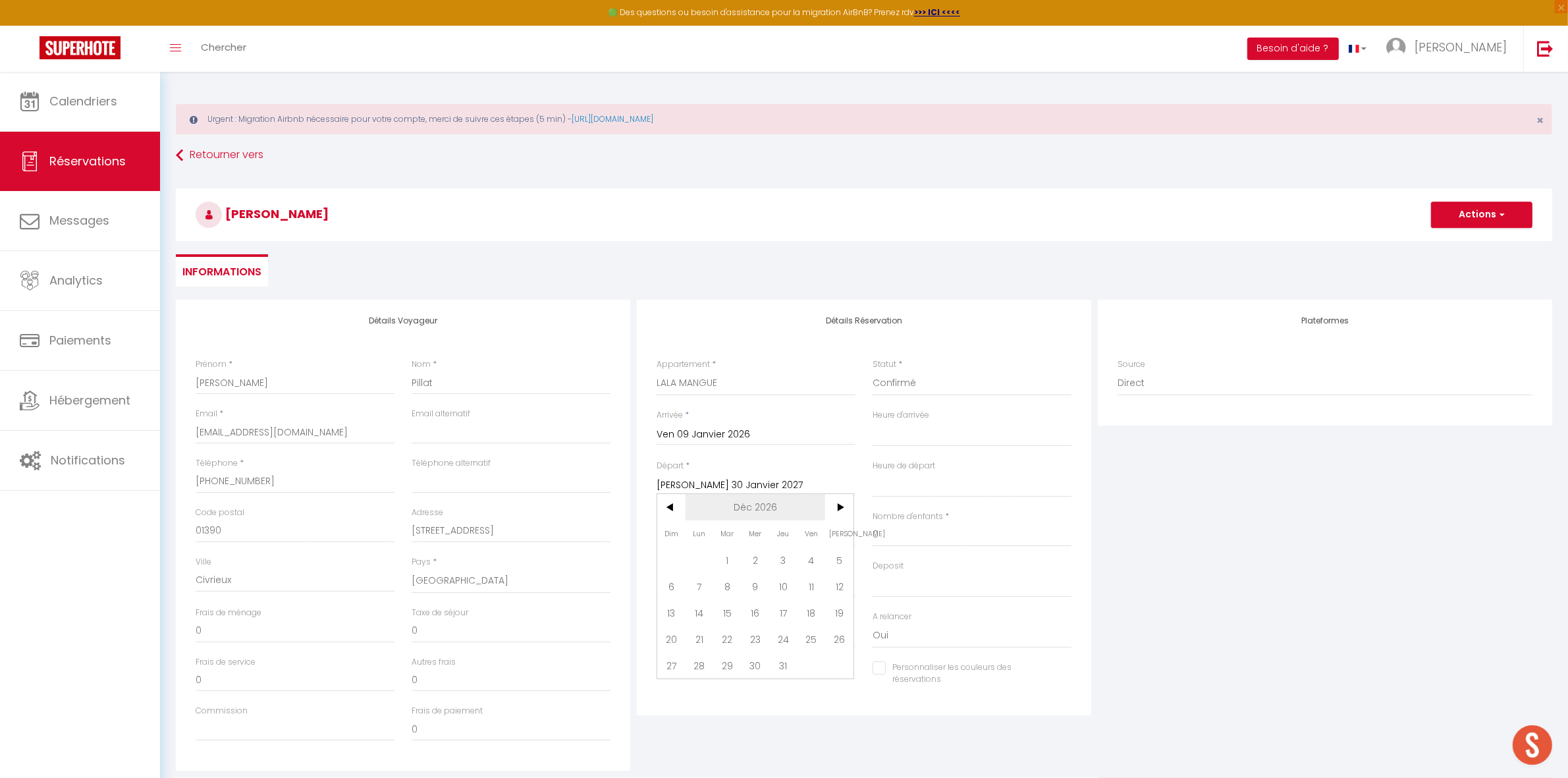
click at [764, 504] on span "Déc 2026" at bounding box center [756, 507] width 140 height 26
click at [696, 527] on span "Janvier" at bounding box center [690, 533] width 65 height 26
click at [818, 666] on span "30" at bounding box center [812, 665] width 28 height 26
click at [778, 279] on ul "Informations" at bounding box center [864, 271] width 1376 height 32
click at [214, 480] on input "+336 10 13 95 78" at bounding box center [295, 481] width 199 height 24
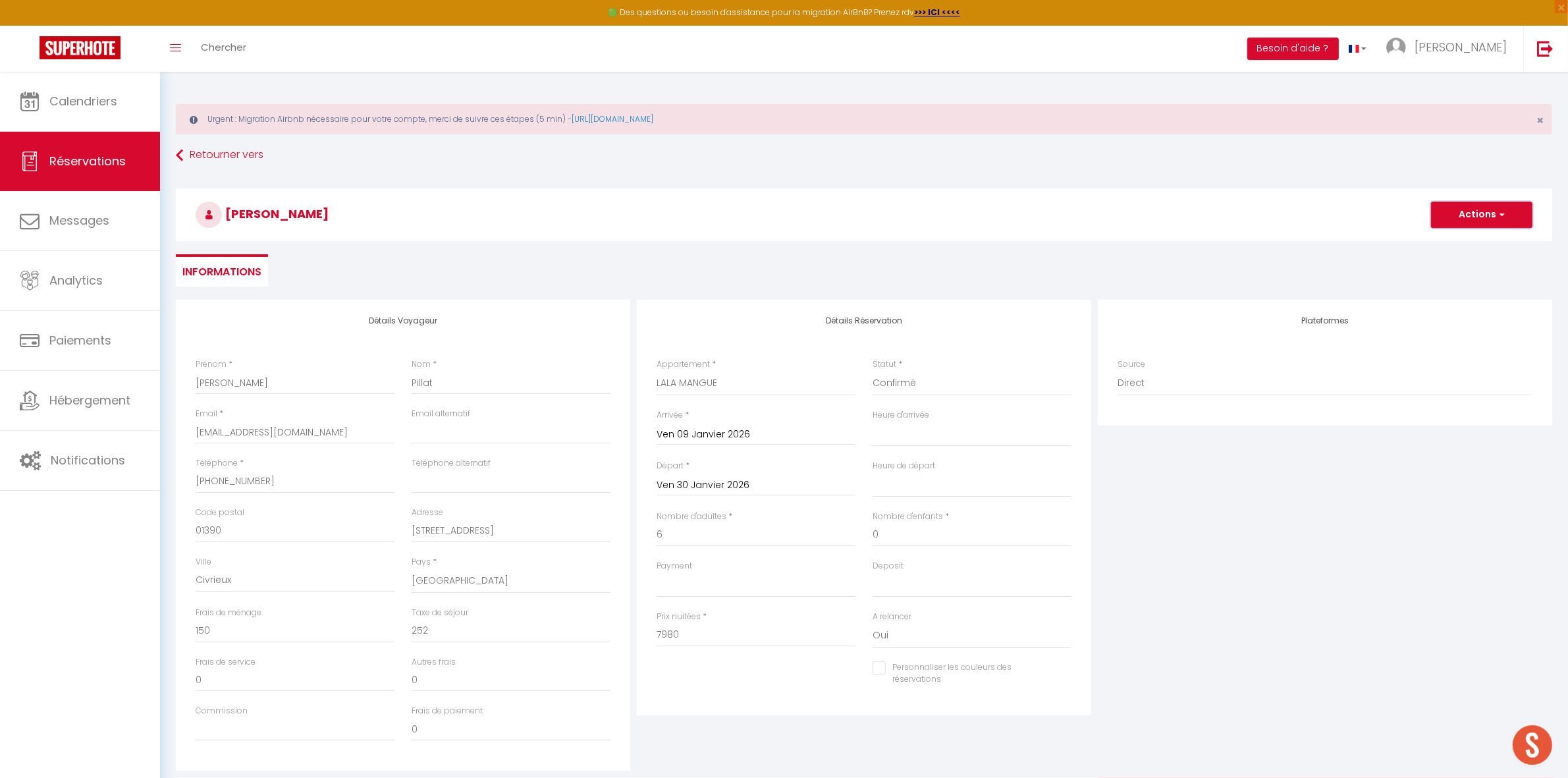
click at [1484, 218] on button "Actions" at bounding box center [1482, 215] width 101 height 26
click at [1469, 242] on link "Enregistrer" at bounding box center [1469, 244] width 104 height 17
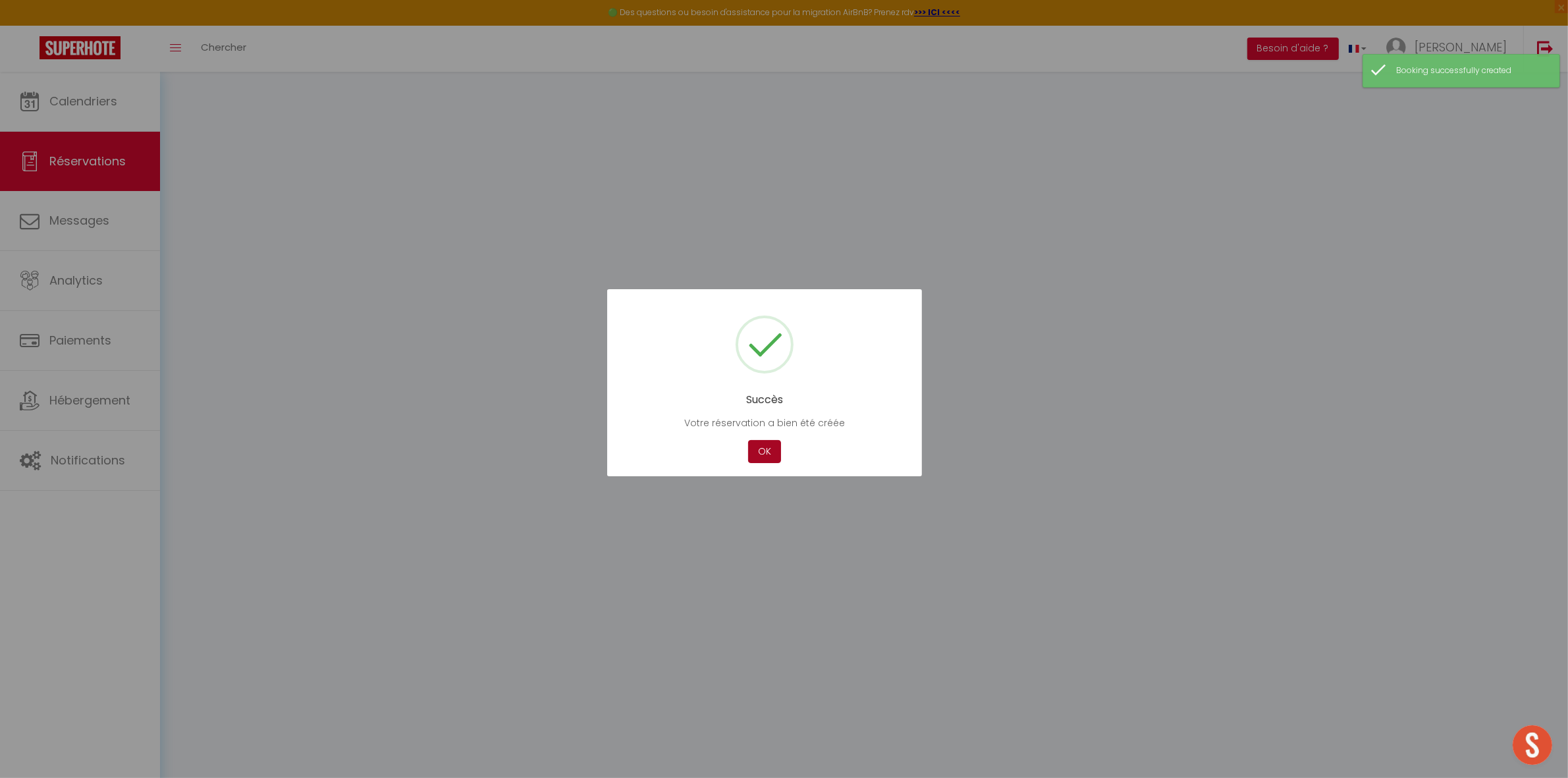
click at [759, 452] on button "OK" at bounding box center [764, 451] width 33 height 23
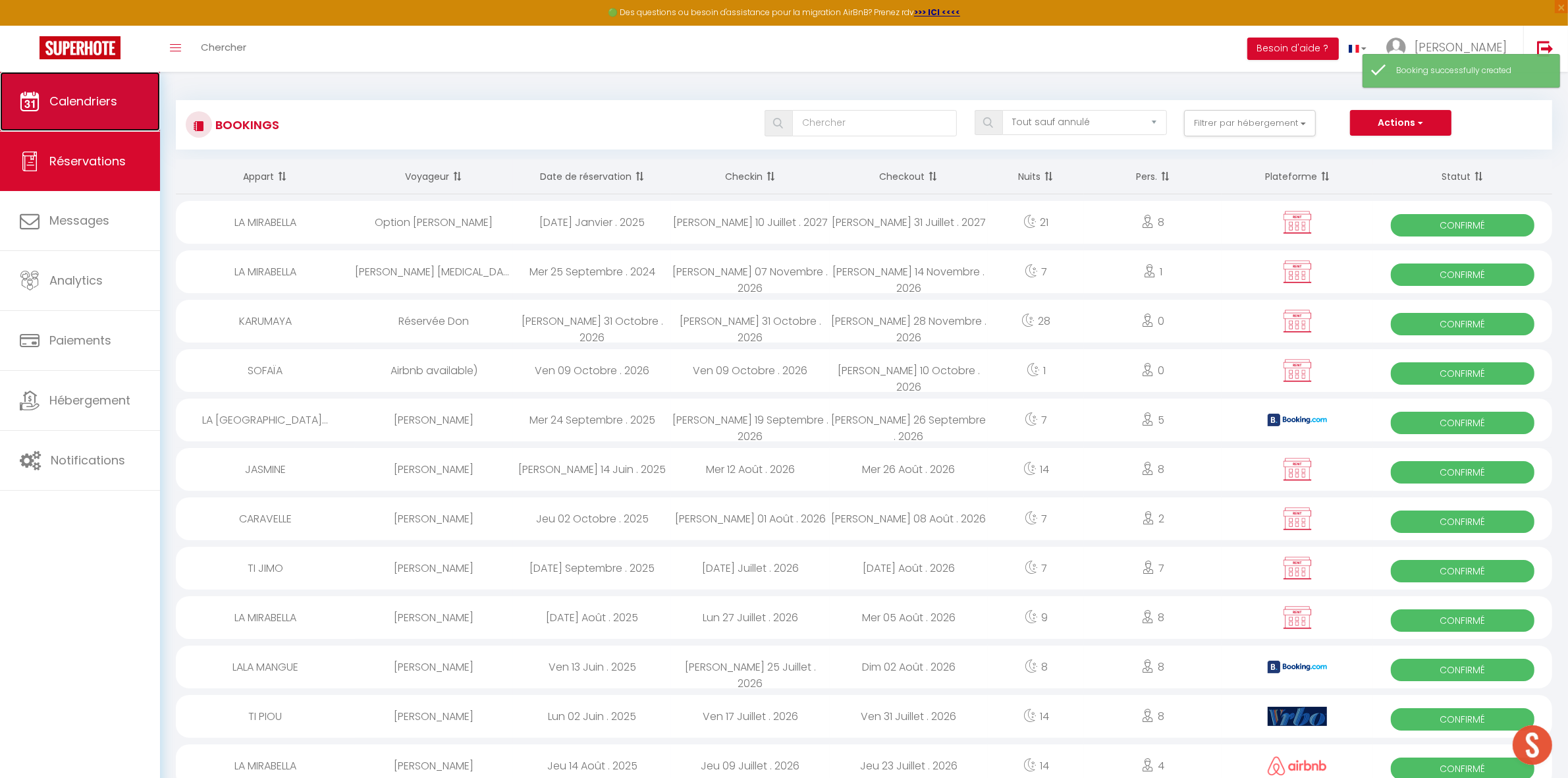
click at [96, 120] on link "Calendriers" at bounding box center [80, 101] width 160 height 59
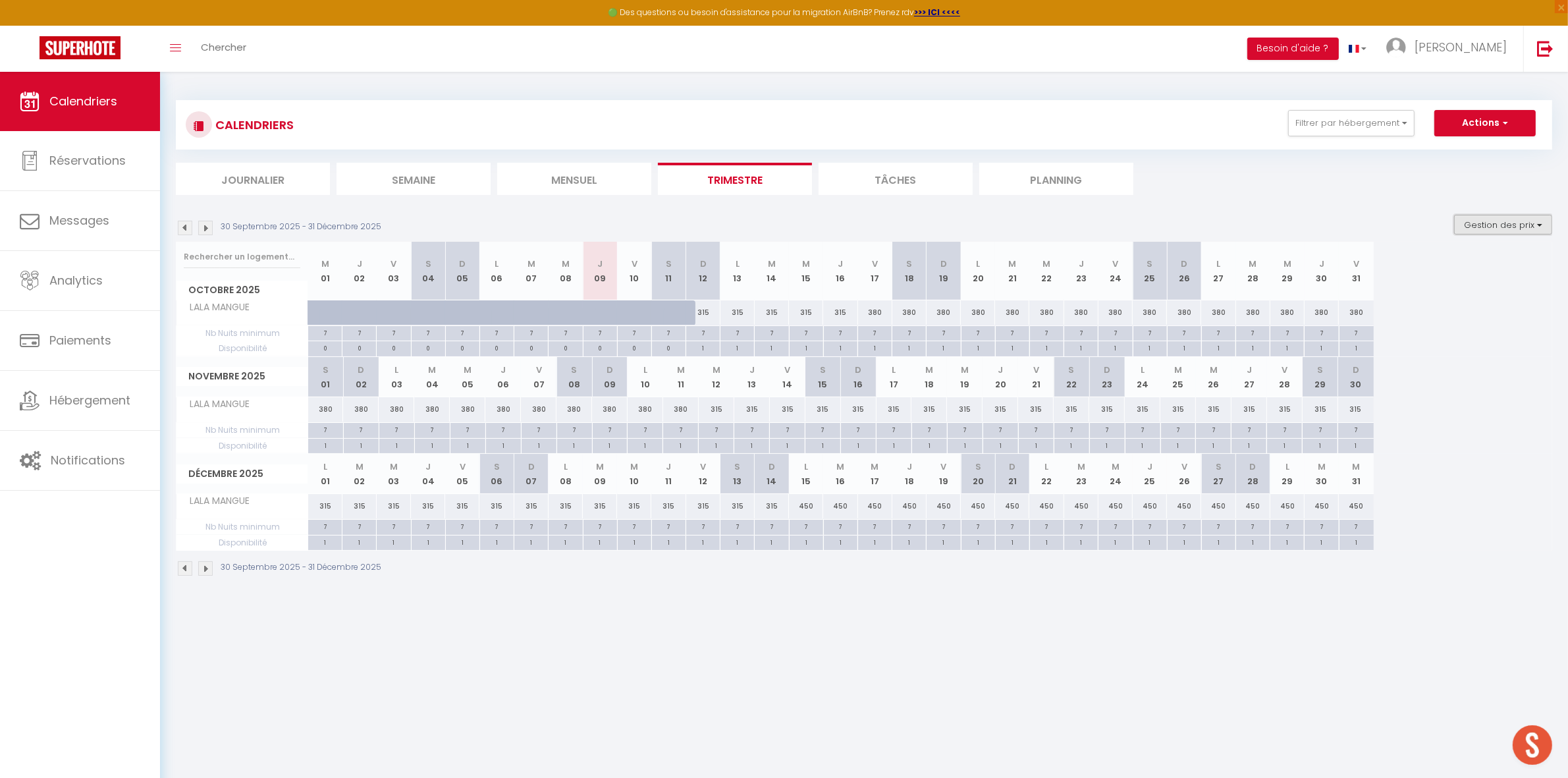
click at [1487, 229] on button "Gestion des prix" at bounding box center [1504, 225] width 98 height 20
click at [1464, 313] on input "Disponibilité" at bounding box center [1492, 311] width 119 height 13
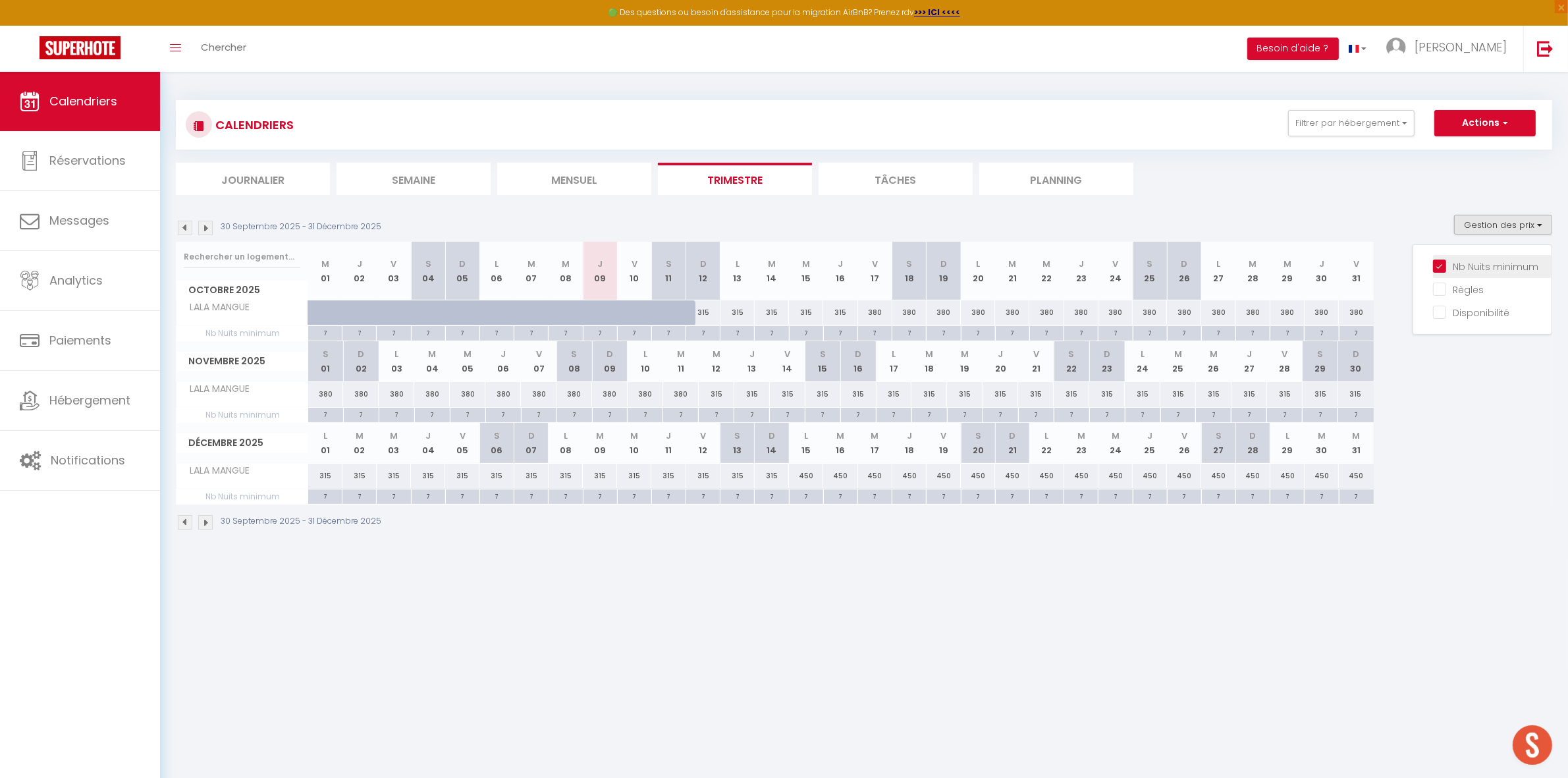
click at [1455, 262] on input "Nb Nuits minimum" at bounding box center [1492, 265] width 119 height 13
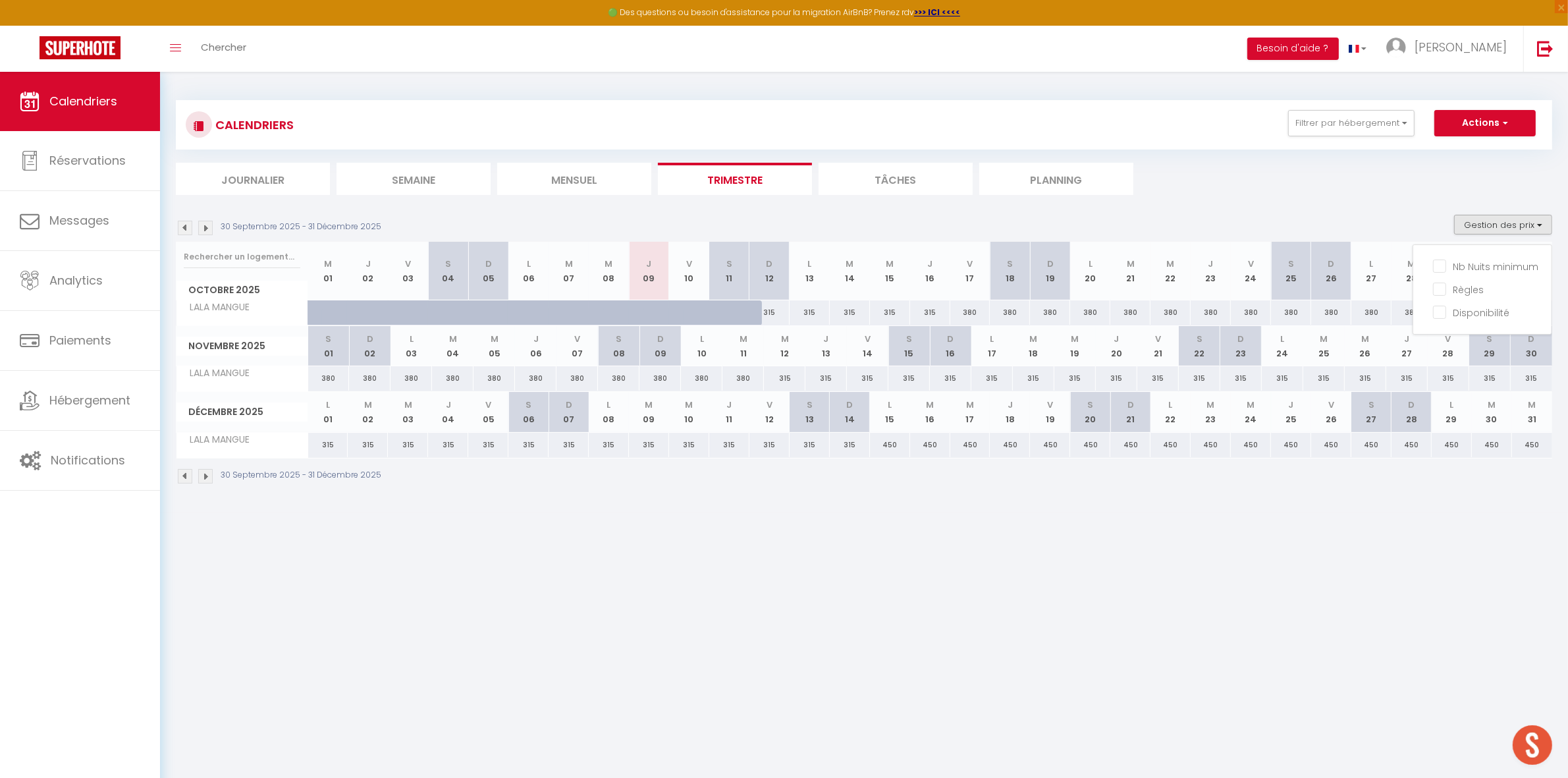
click at [202, 226] on img at bounding box center [205, 228] width 15 height 15
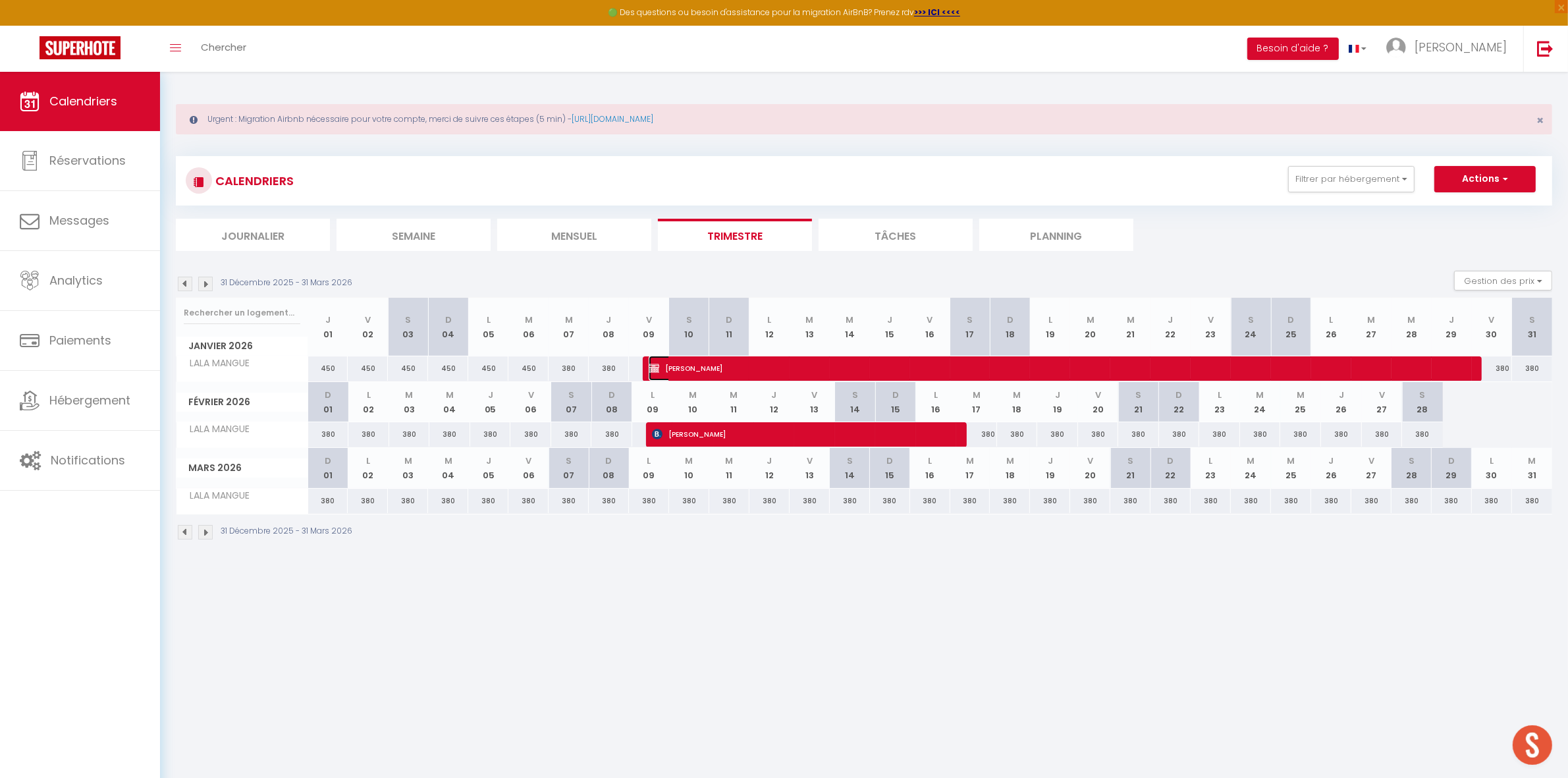
click at [1038, 373] on span "Olivier Pillat" at bounding box center [1058, 368] width 817 height 25
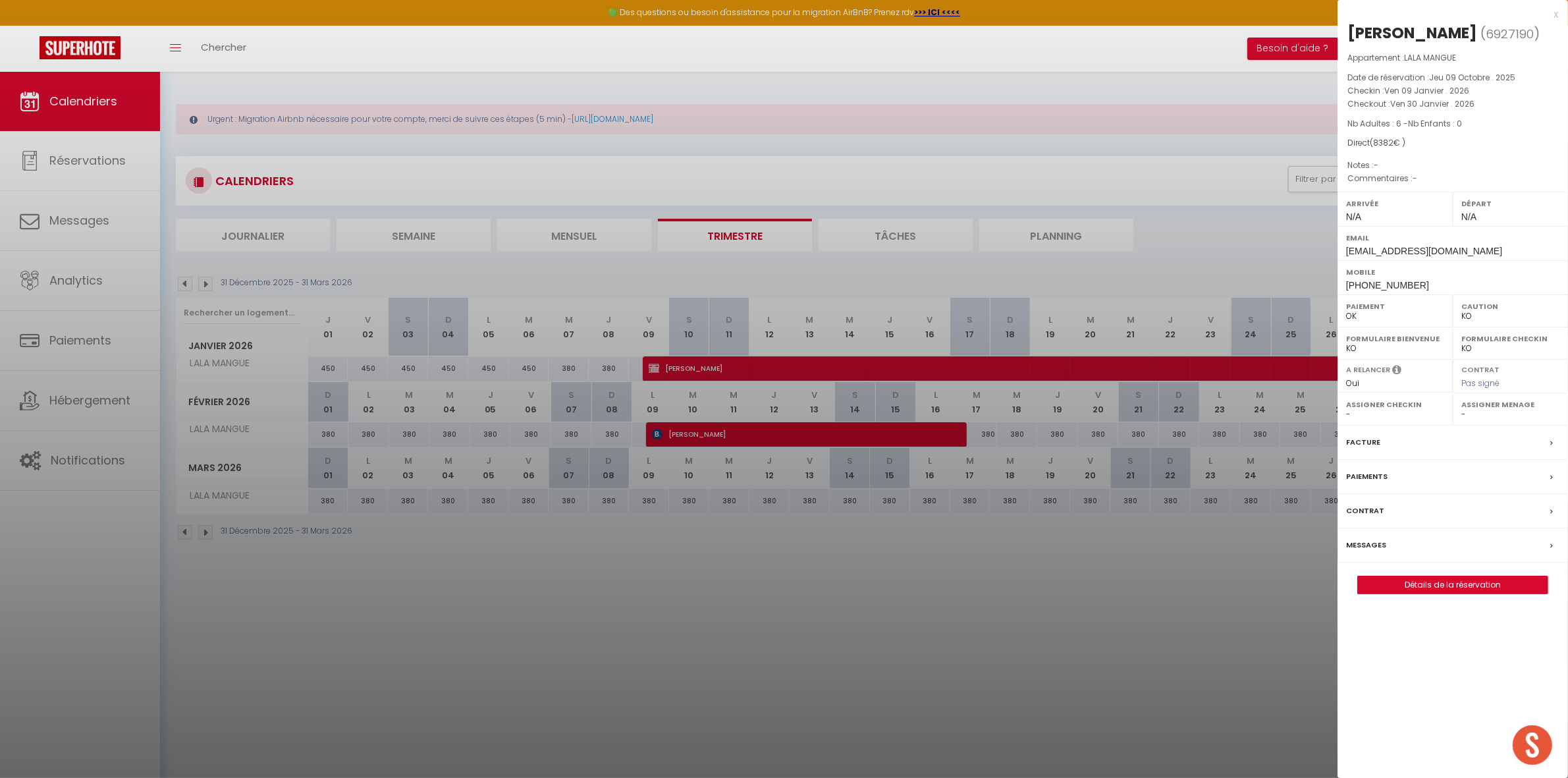
drag, startPoint x: 1219, startPoint y: 228, endPoint x: 1058, endPoint y: 195, distance: 164.3
click at [1219, 228] on div at bounding box center [784, 389] width 1568 height 778
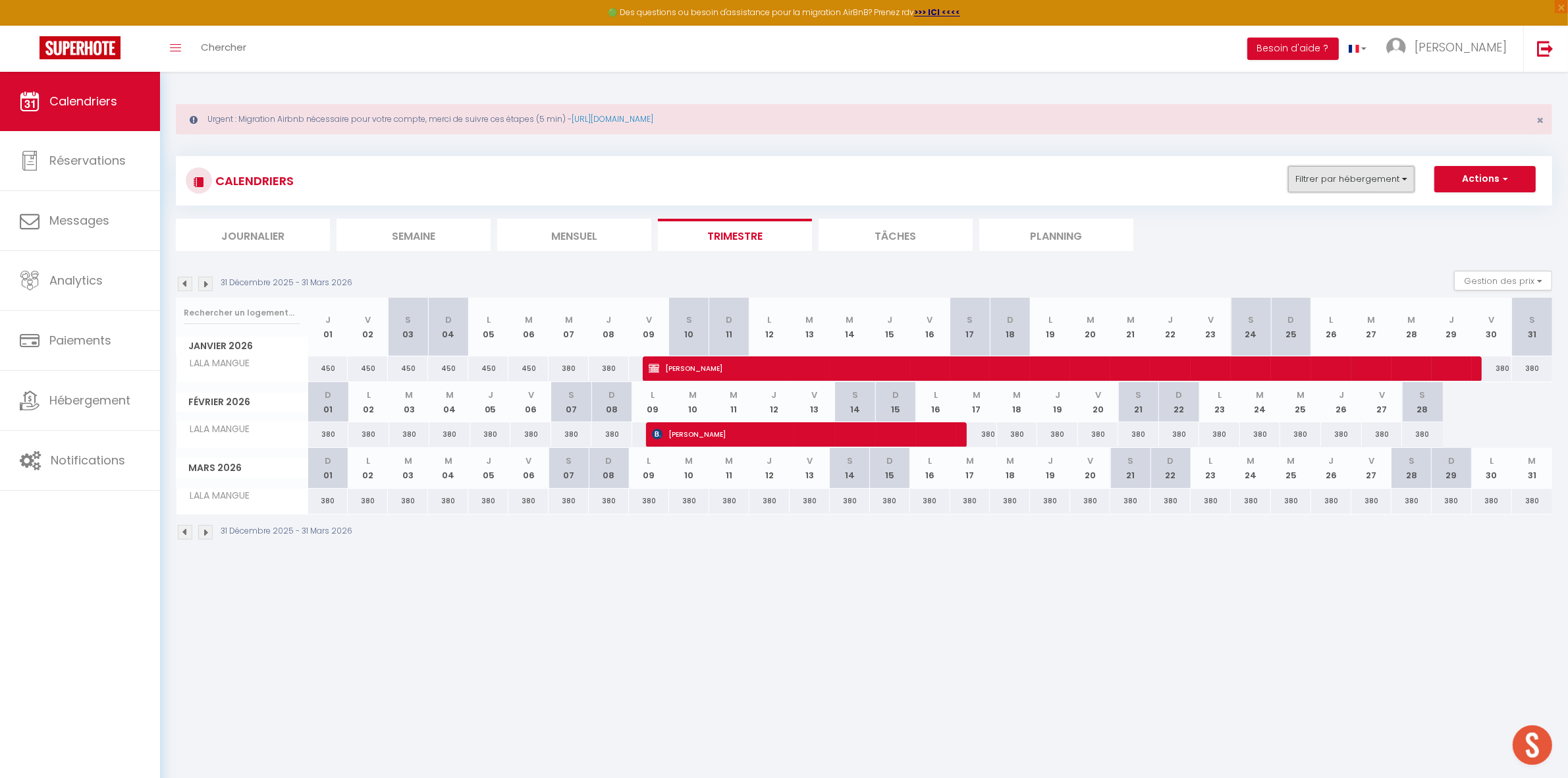
click at [1310, 172] on button "Filtrer par hébergement" at bounding box center [1351, 179] width 126 height 26
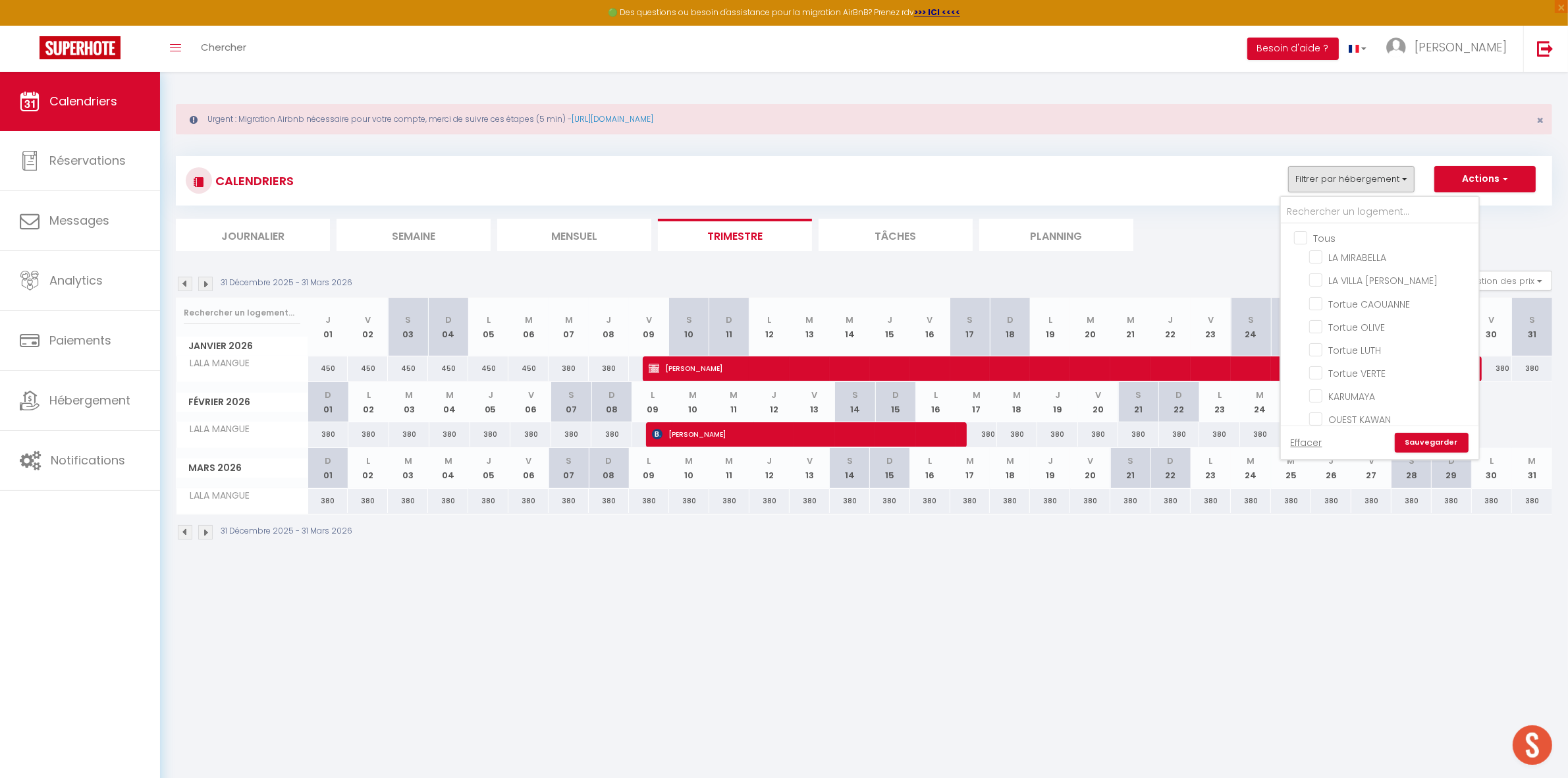
click at [1303, 247] on ul "Tous LA MIRABELLA LA VILLA DE LUCIEN Tortue CAOUANNE Tortue OLIVE Tortue LUTH T…" at bounding box center [1380, 667] width 198 height 886
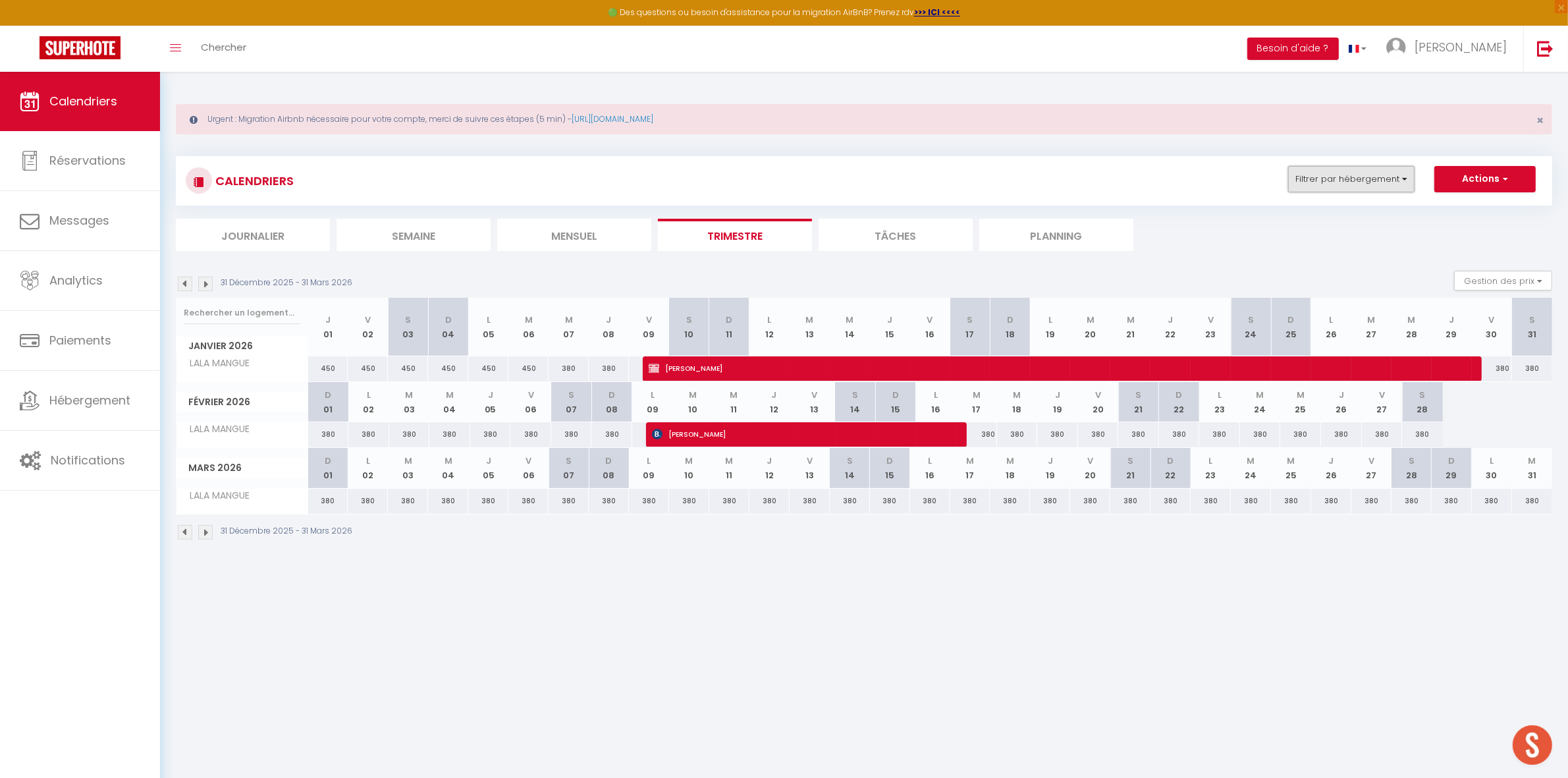
click at [1318, 181] on button "Filtrer par hébergement" at bounding box center [1351, 179] width 126 height 26
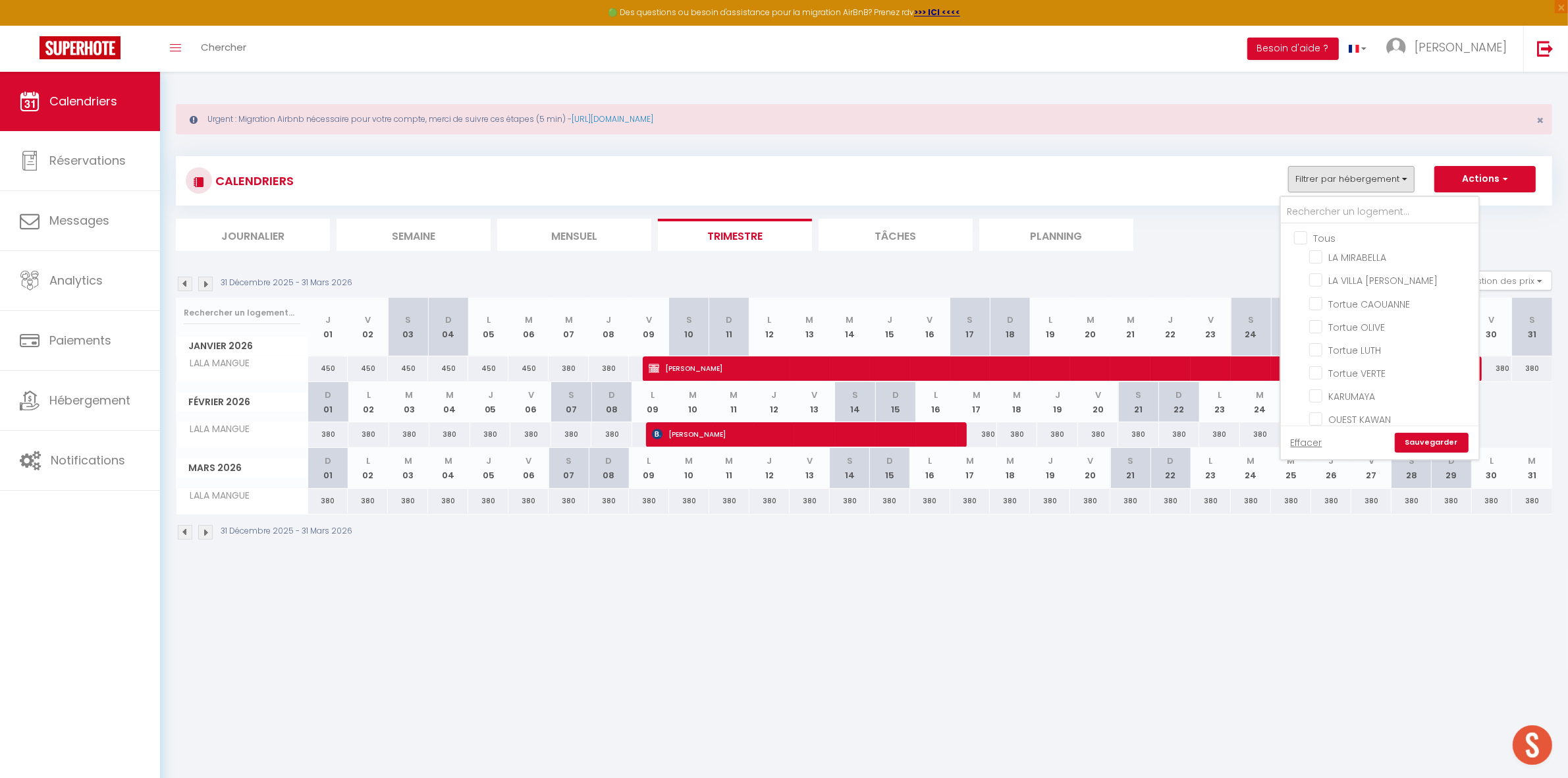
click at [1302, 238] on input "Tous" at bounding box center [1393, 237] width 198 height 13
click at [1351, 327] on input "MAYA" at bounding box center [1392, 333] width 165 height 13
click at [1420, 438] on link "Sauvegarder" at bounding box center [1432, 443] width 74 height 20
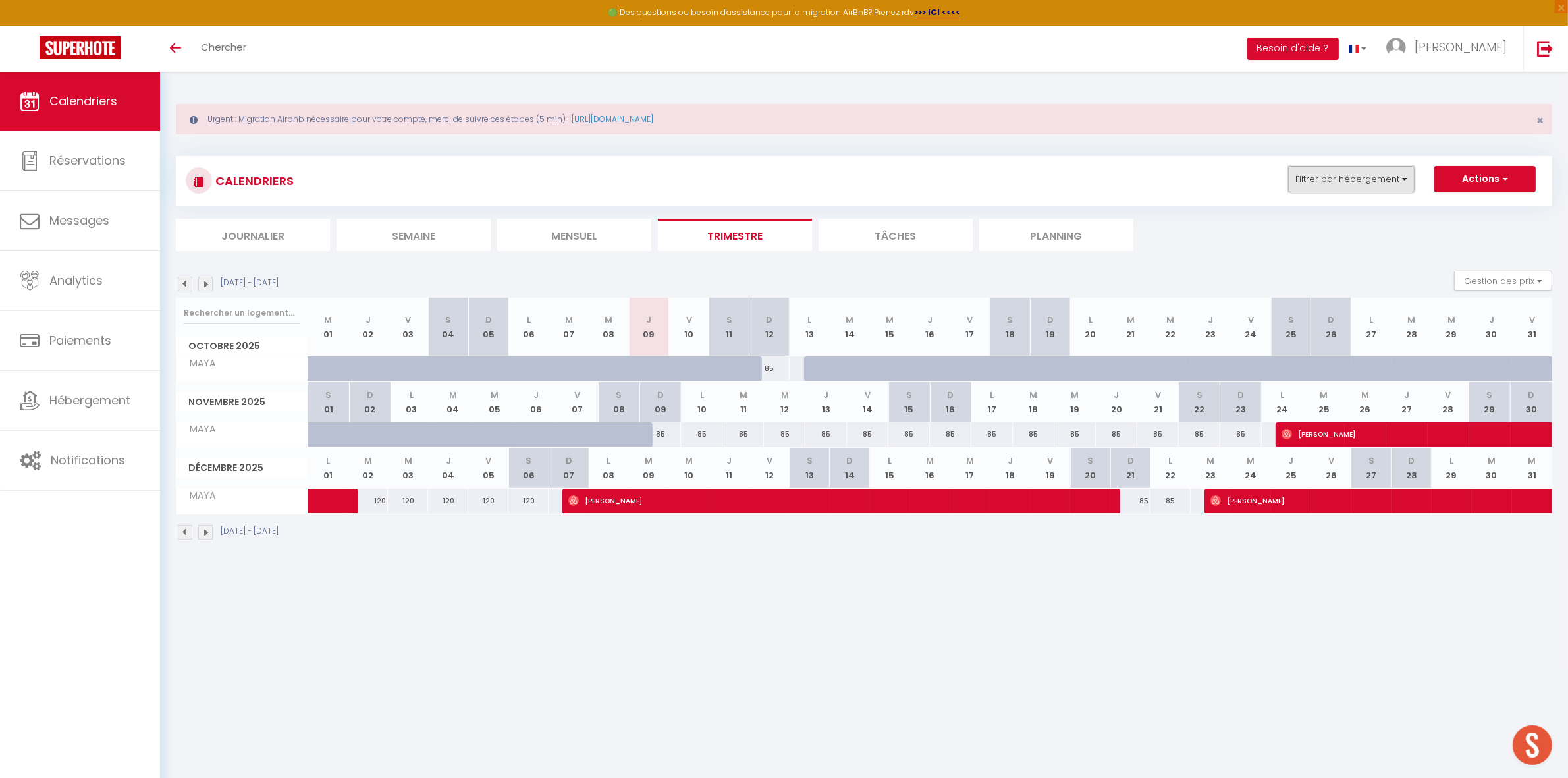
click at [1354, 183] on button "Filtrer par hébergement" at bounding box center [1351, 179] width 126 height 26
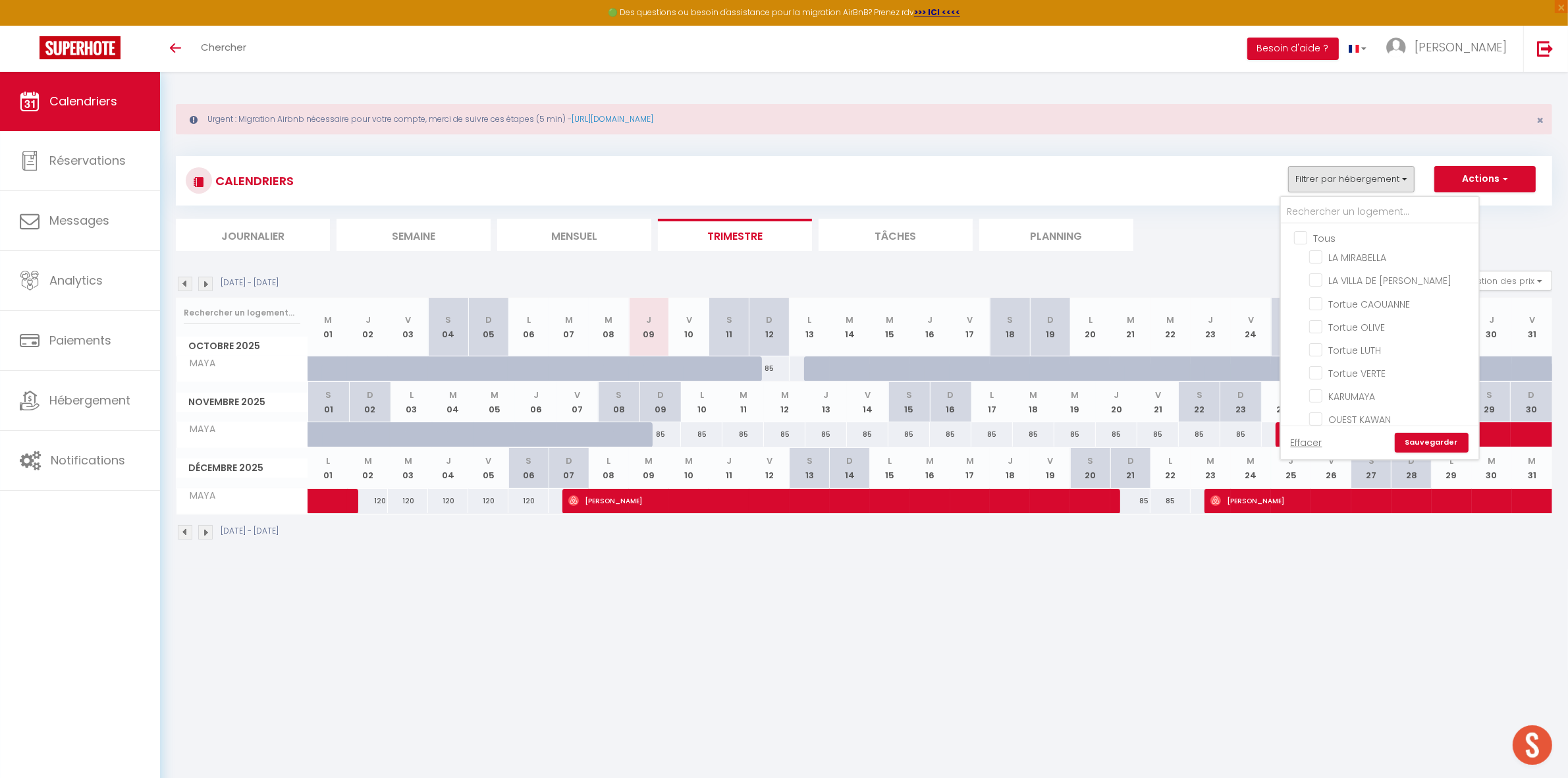
click at [1296, 238] on input "Tous" at bounding box center [1393, 237] width 198 height 13
checkbox input "true"
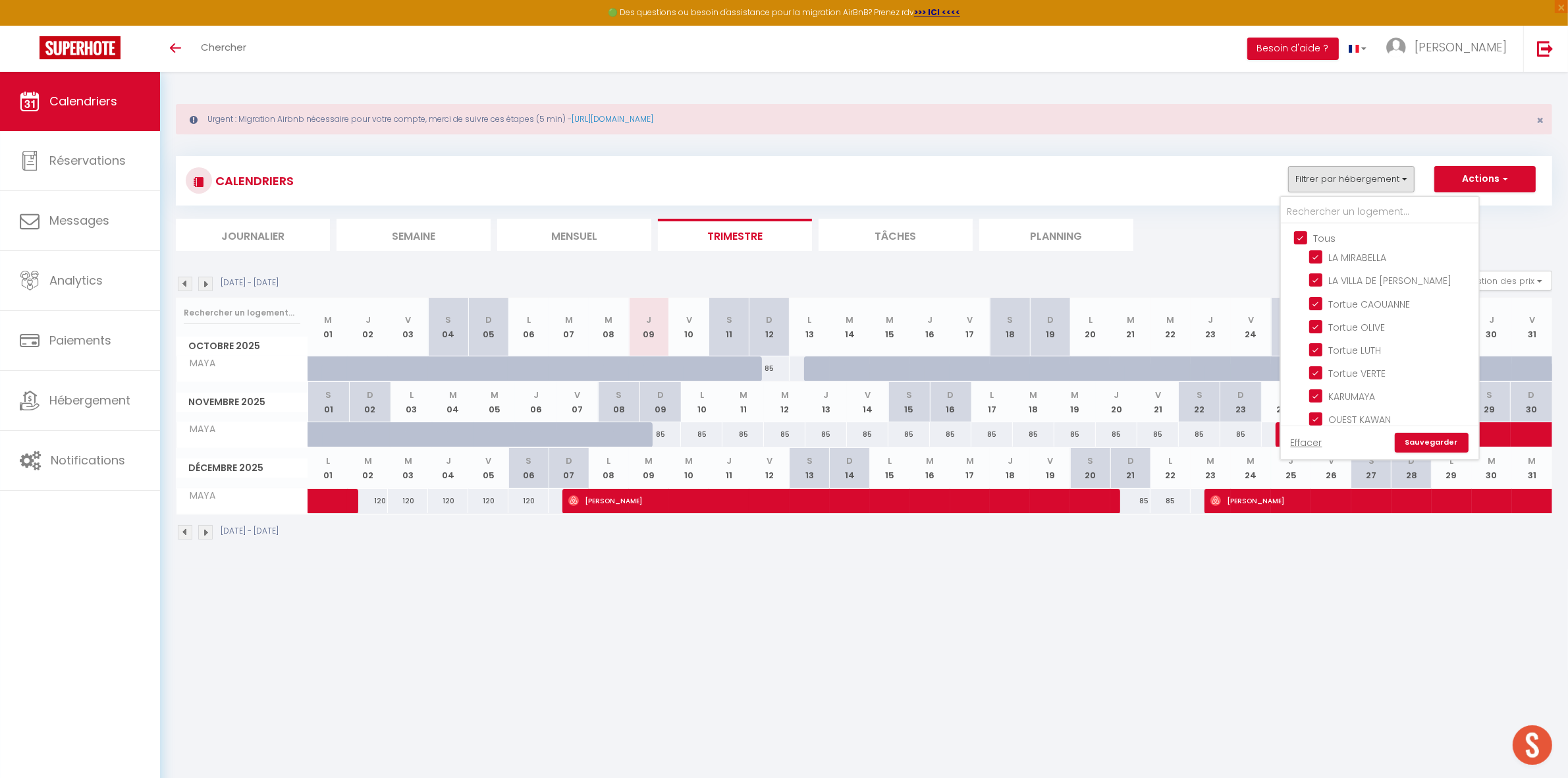
checkbox input "true"
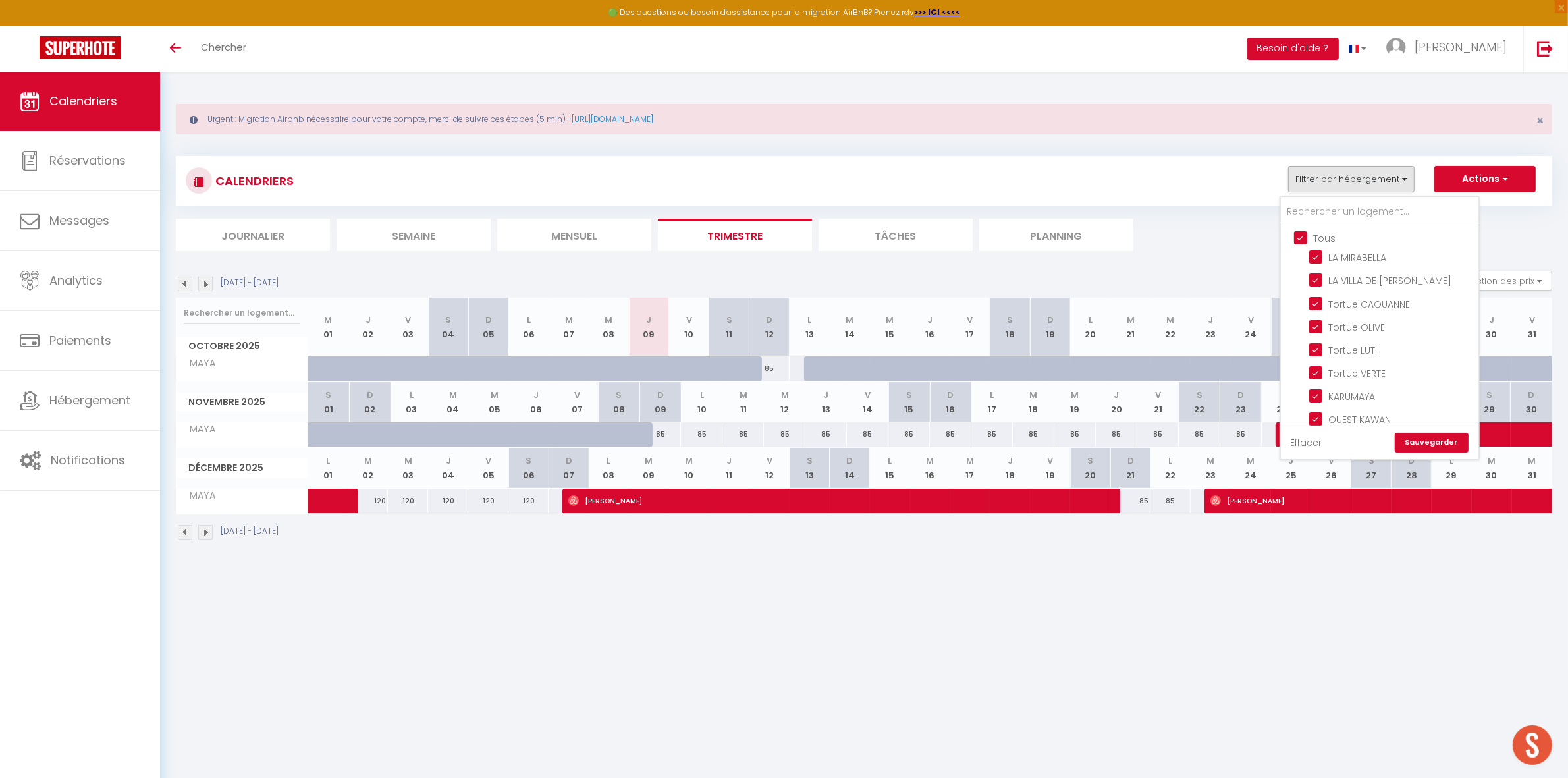
checkbox input "true"
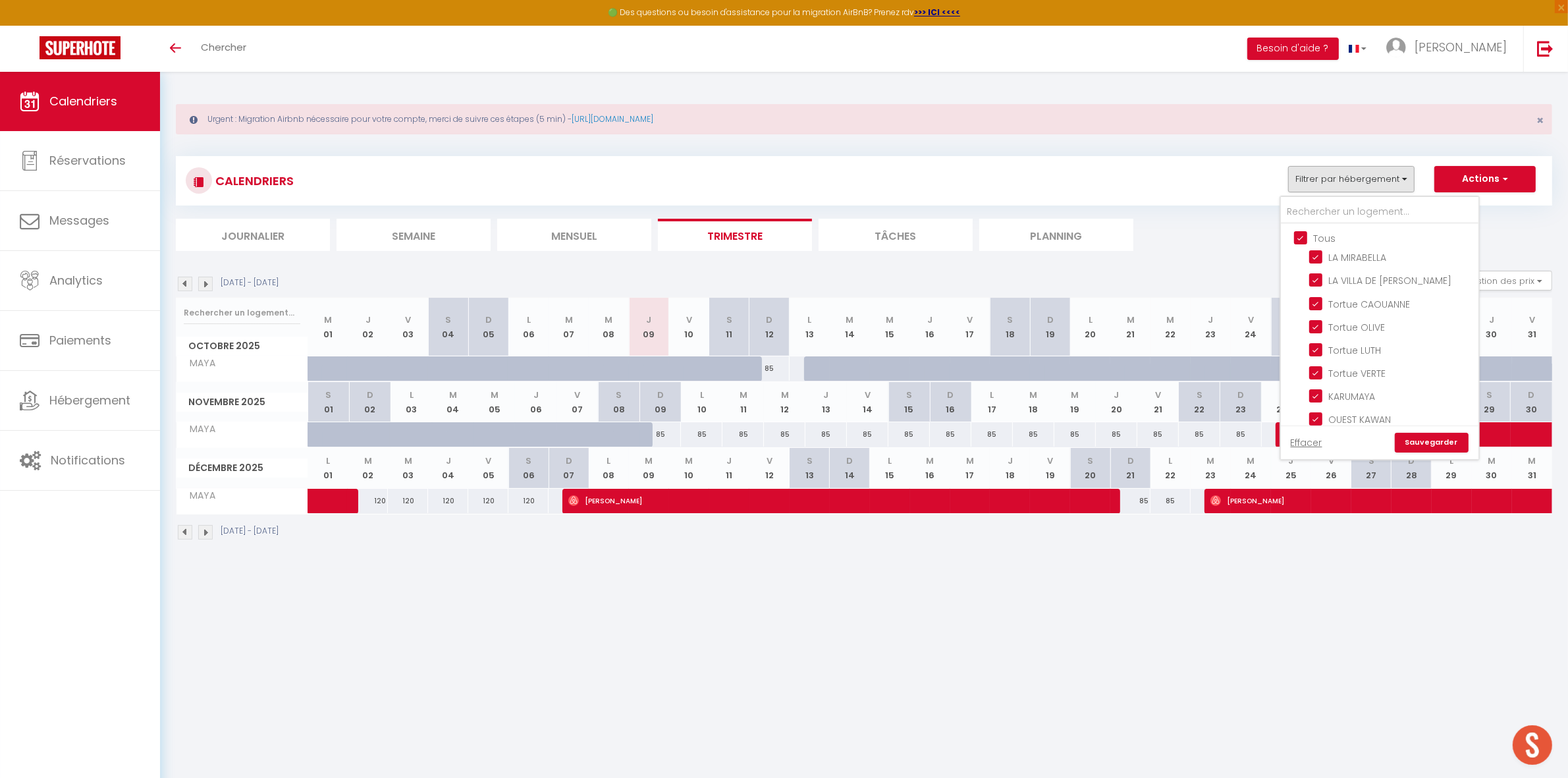
checkbox input "true"
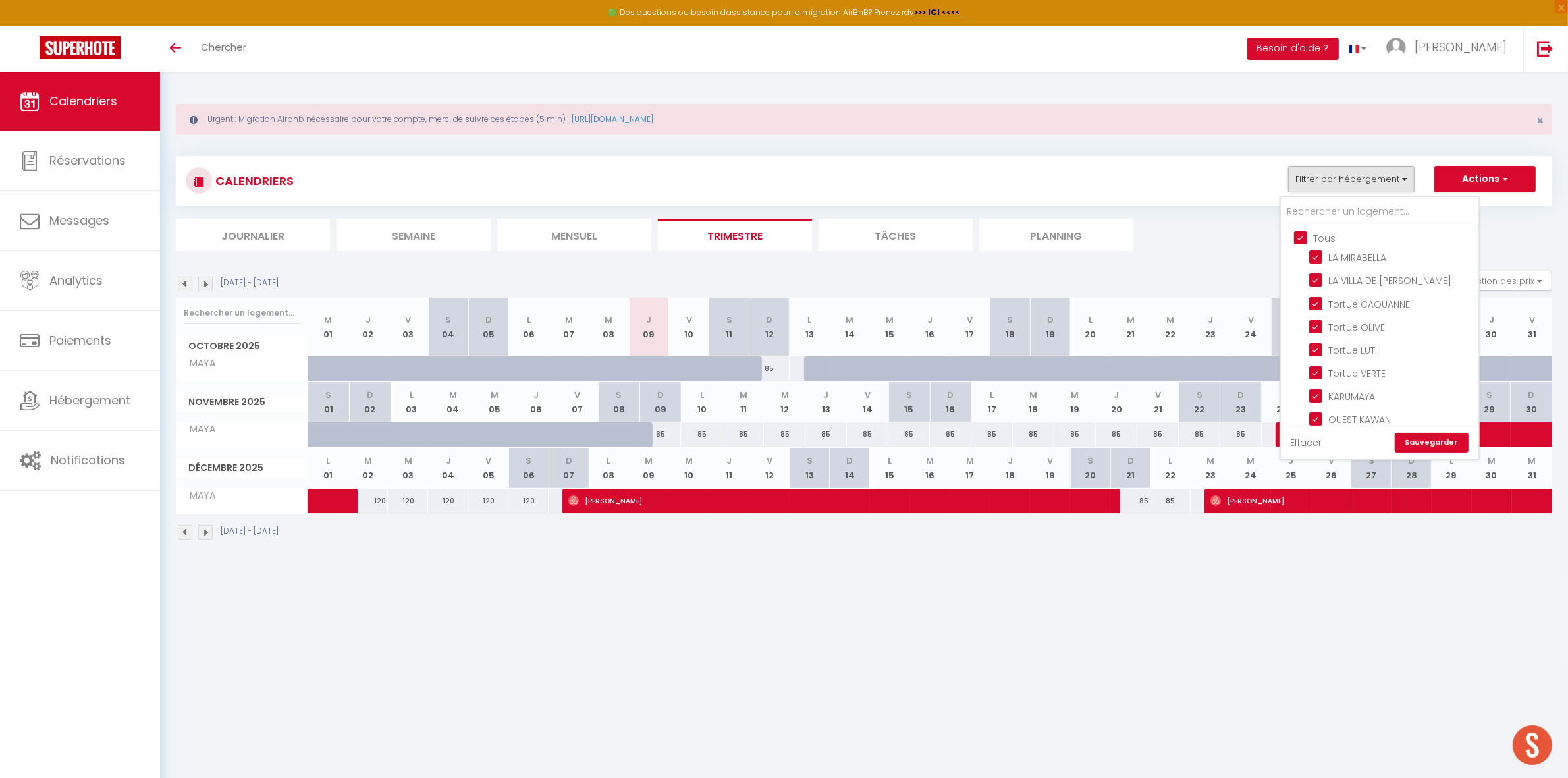
checkbox input "true"
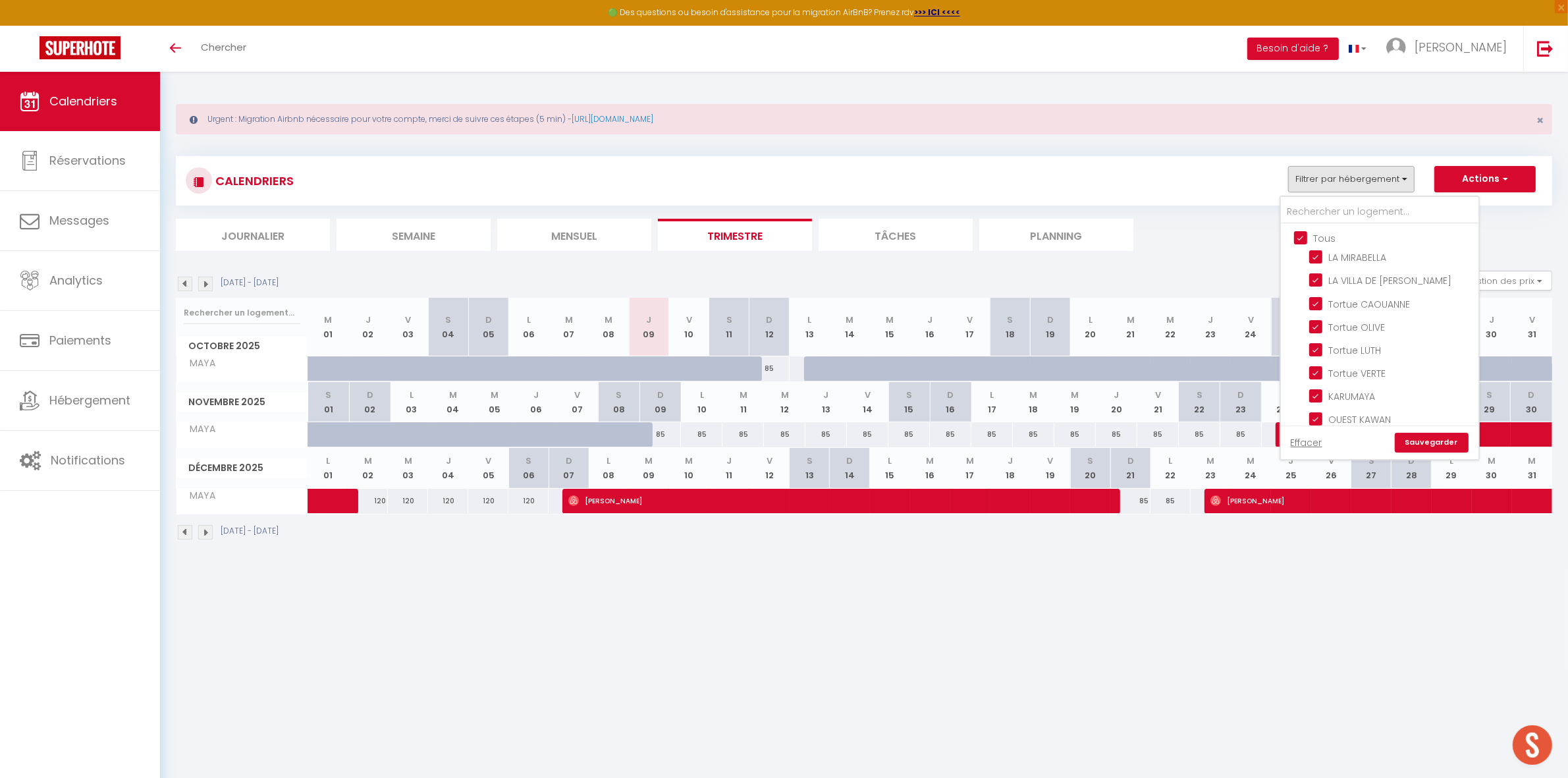
checkbox input "true"
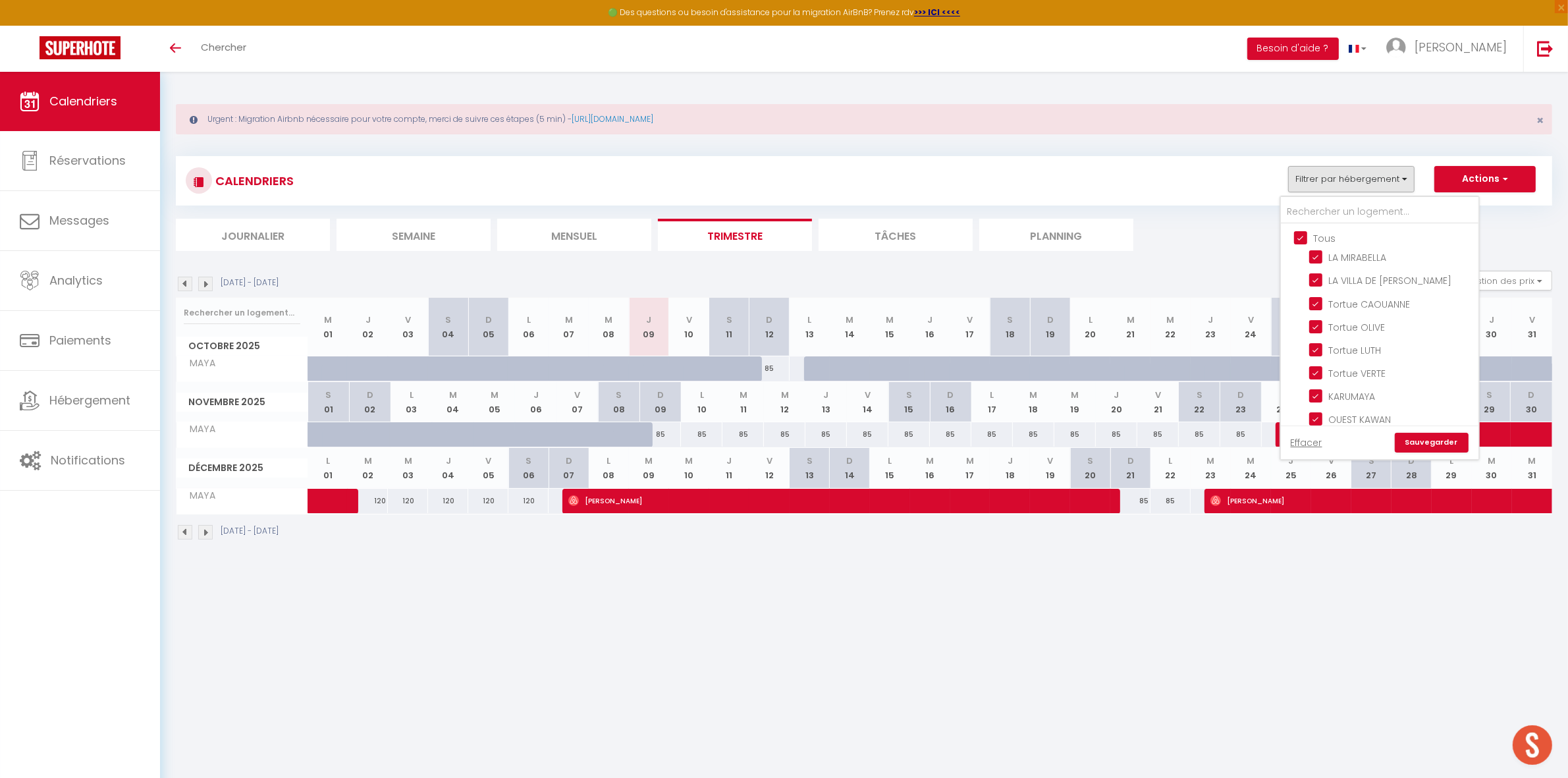
checkbox input "true"
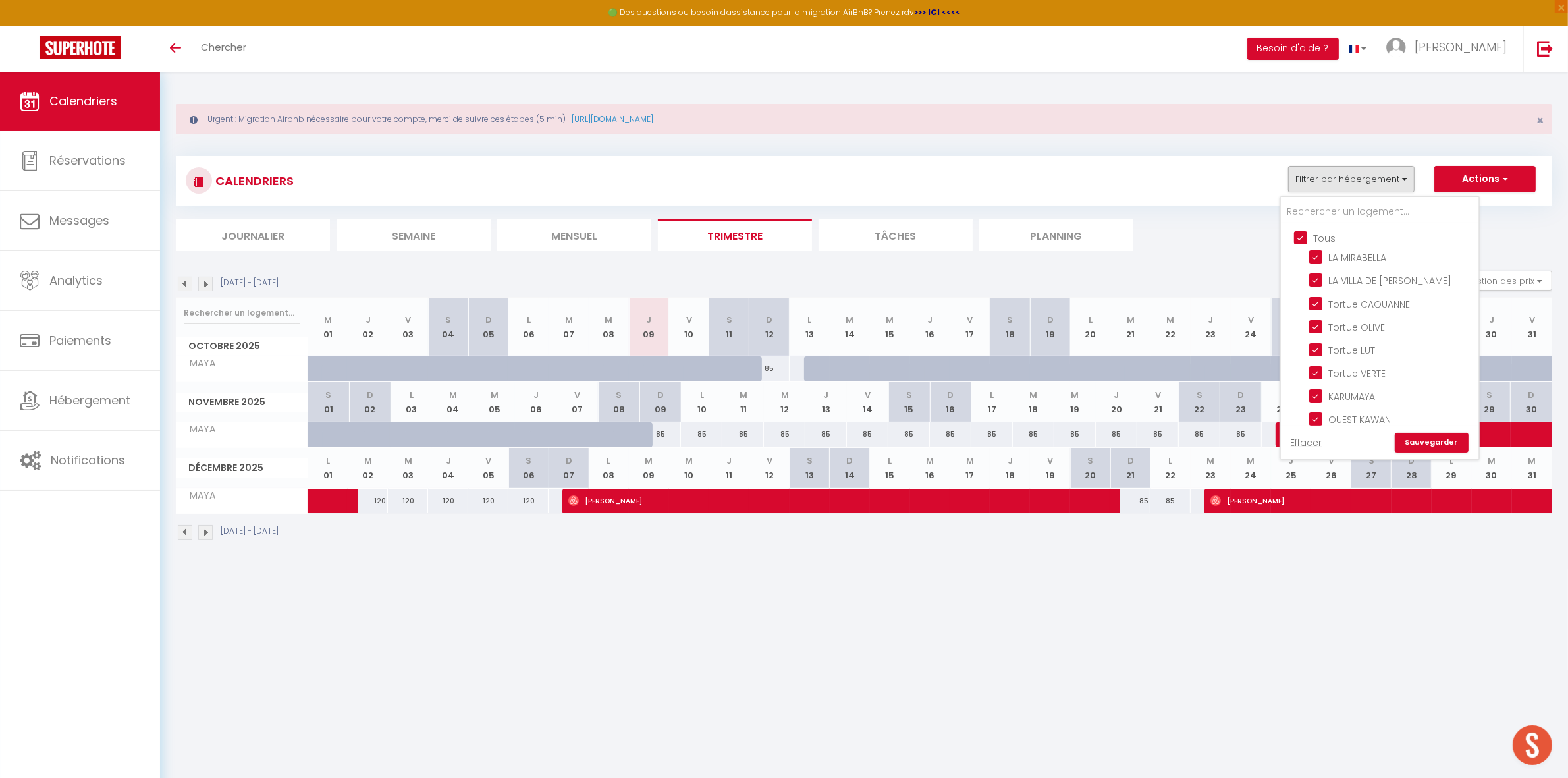
checkbox input "true"
click at [1311, 232] on input "Tous" at bounding box center [1393, 237] width 198 height 13
checkbox input "false"
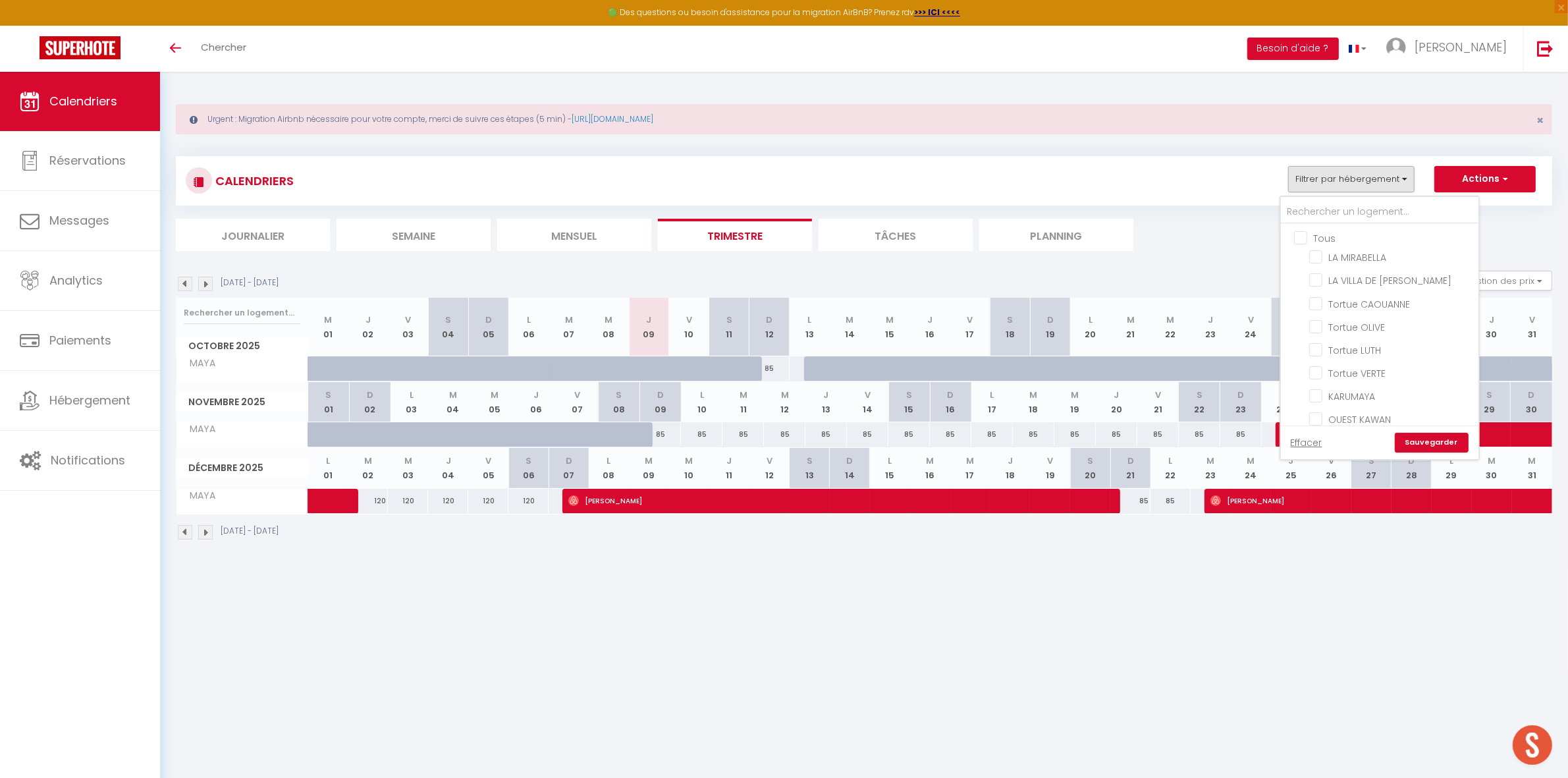
checkbox input "false"
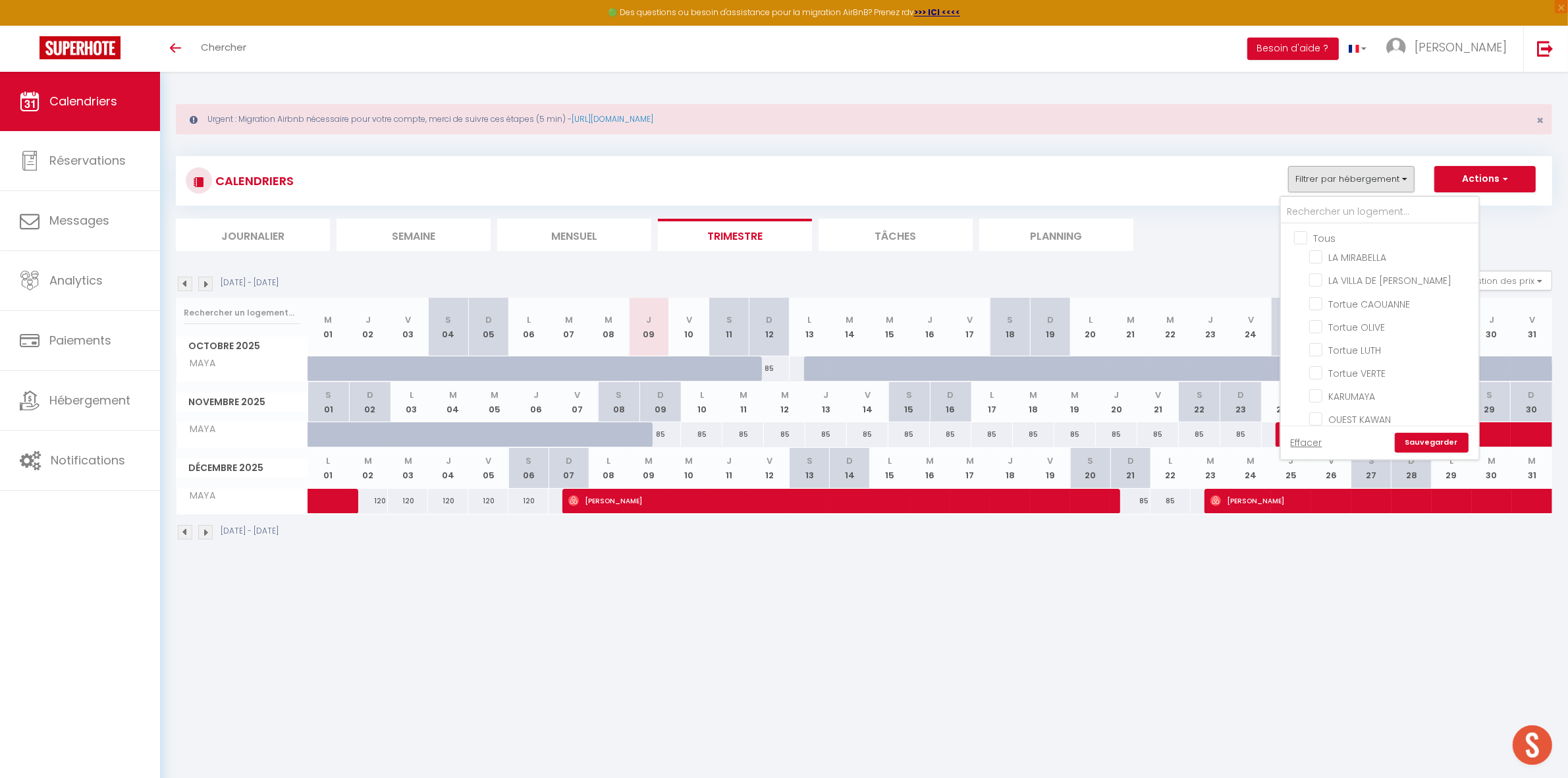
checkbox input "false"
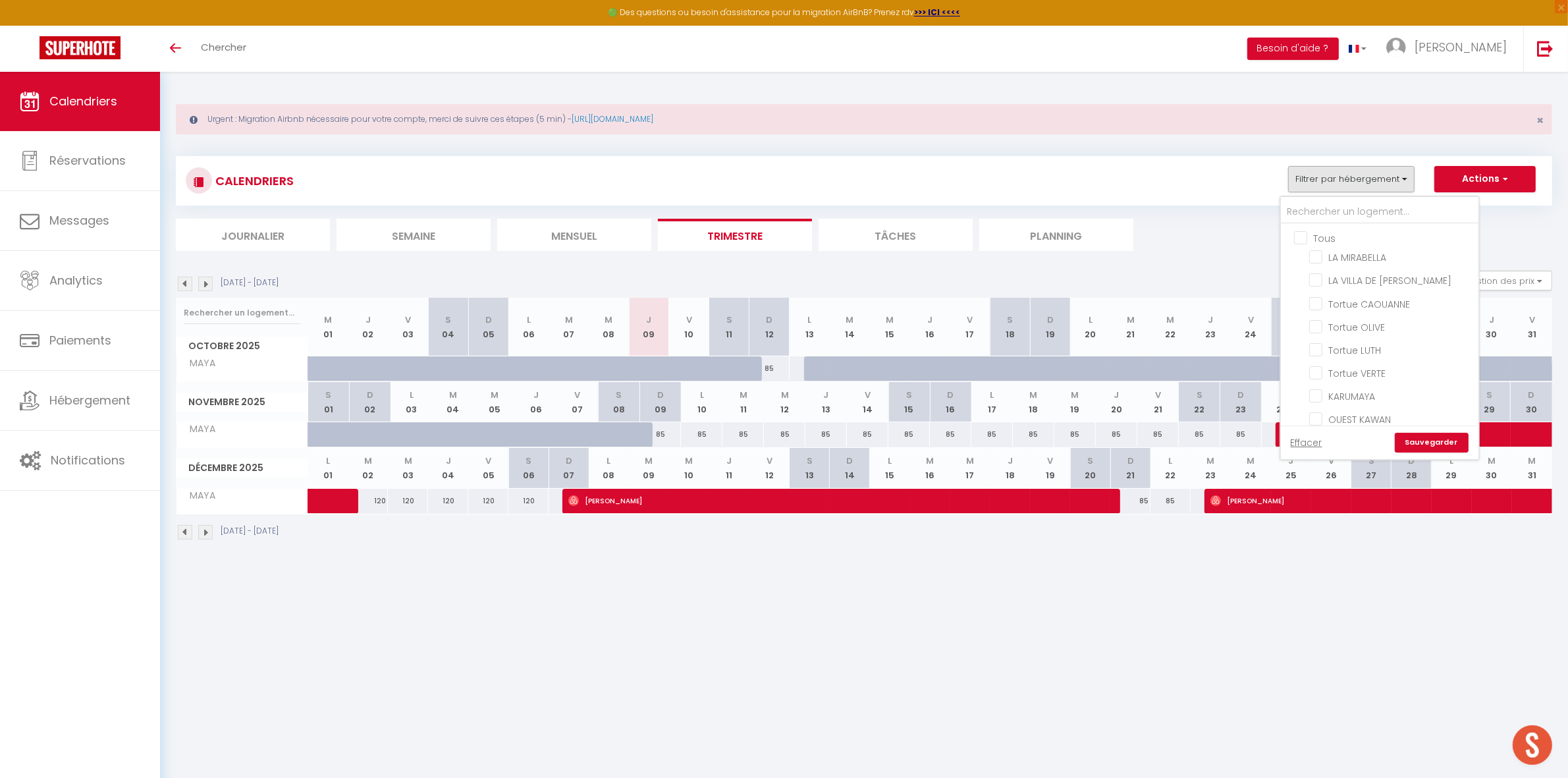
checkbox input "false"
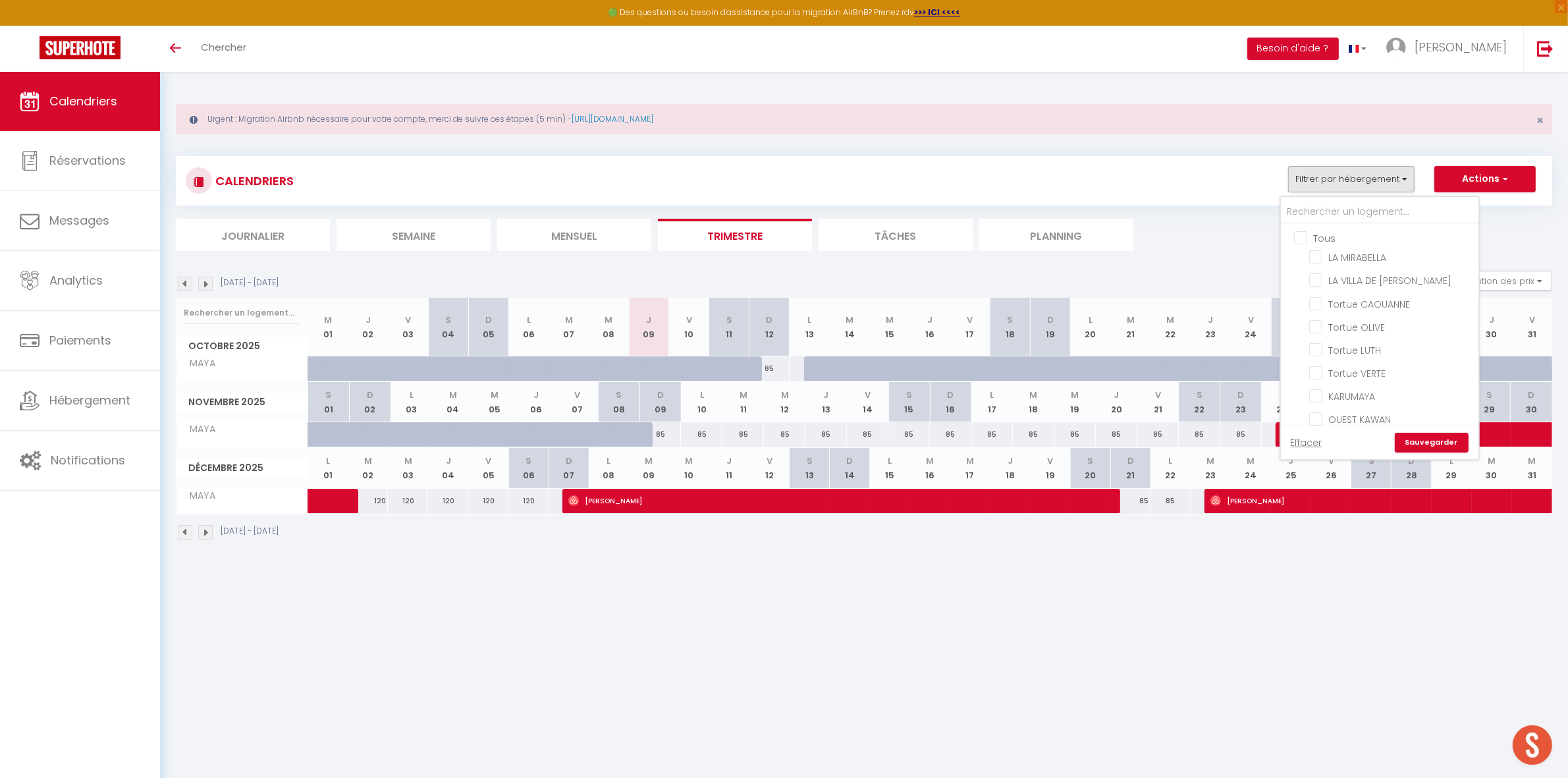
checkbox input "false"
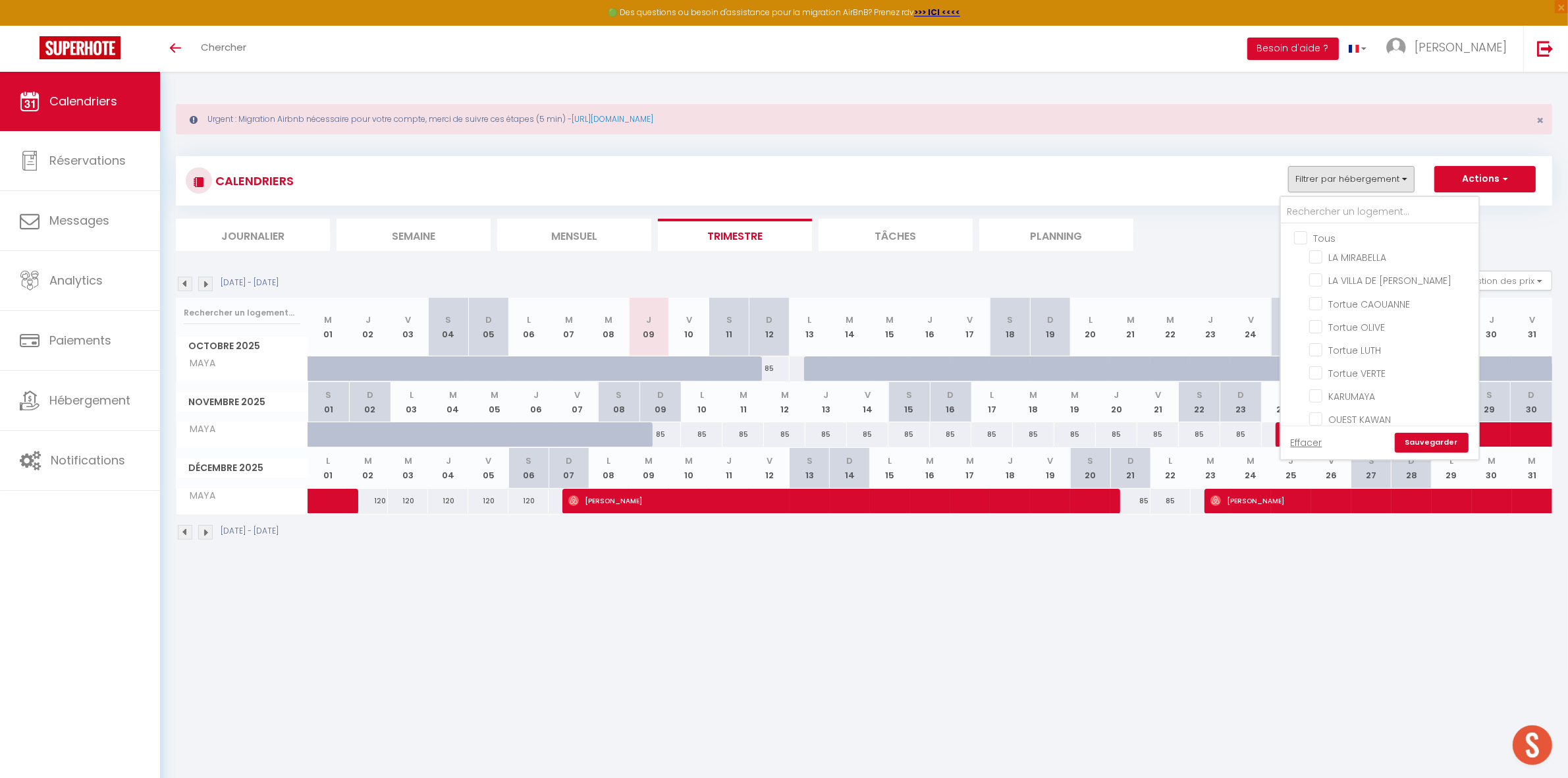
checkbox input "false"
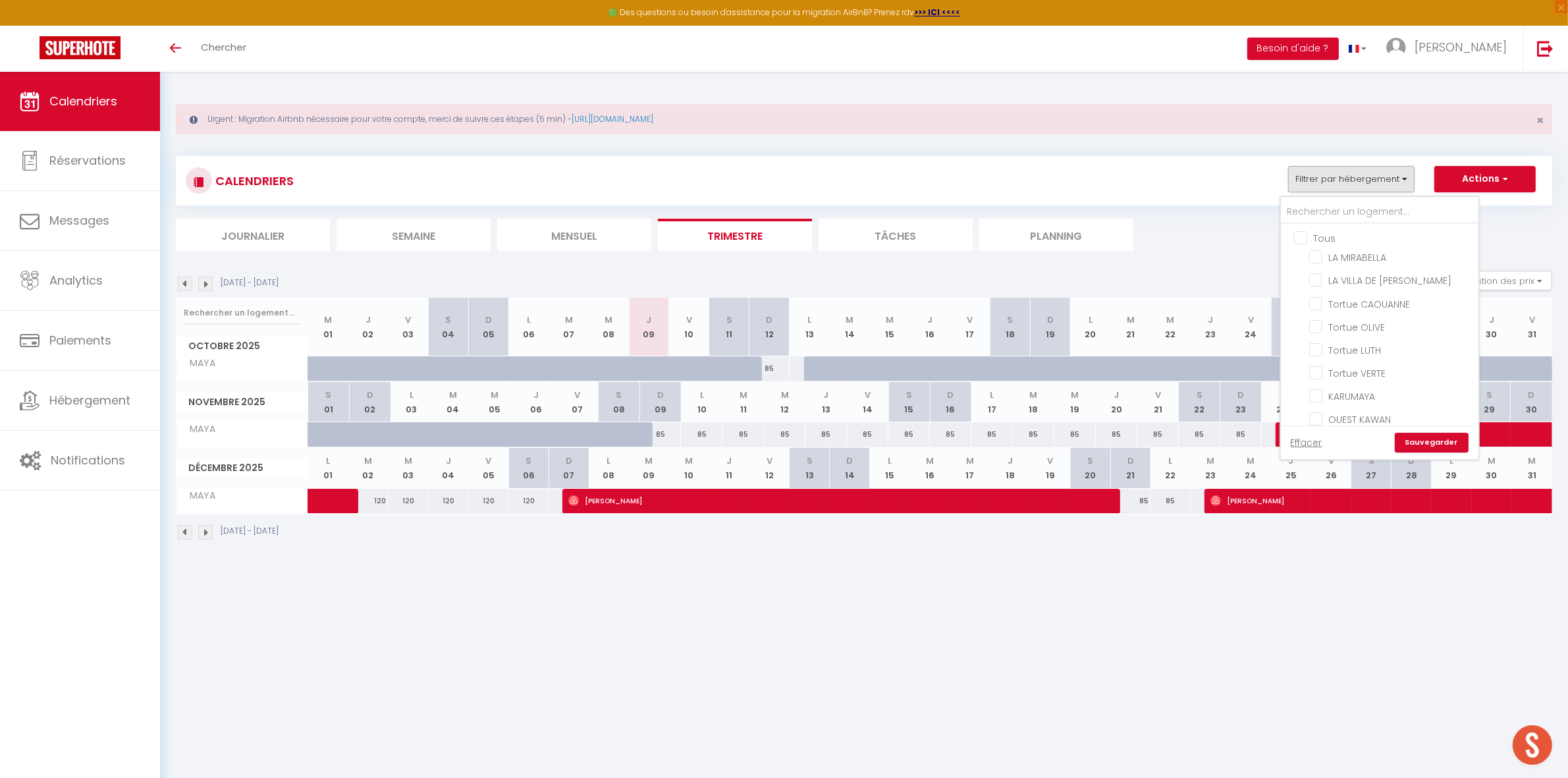
checkbox input "false"
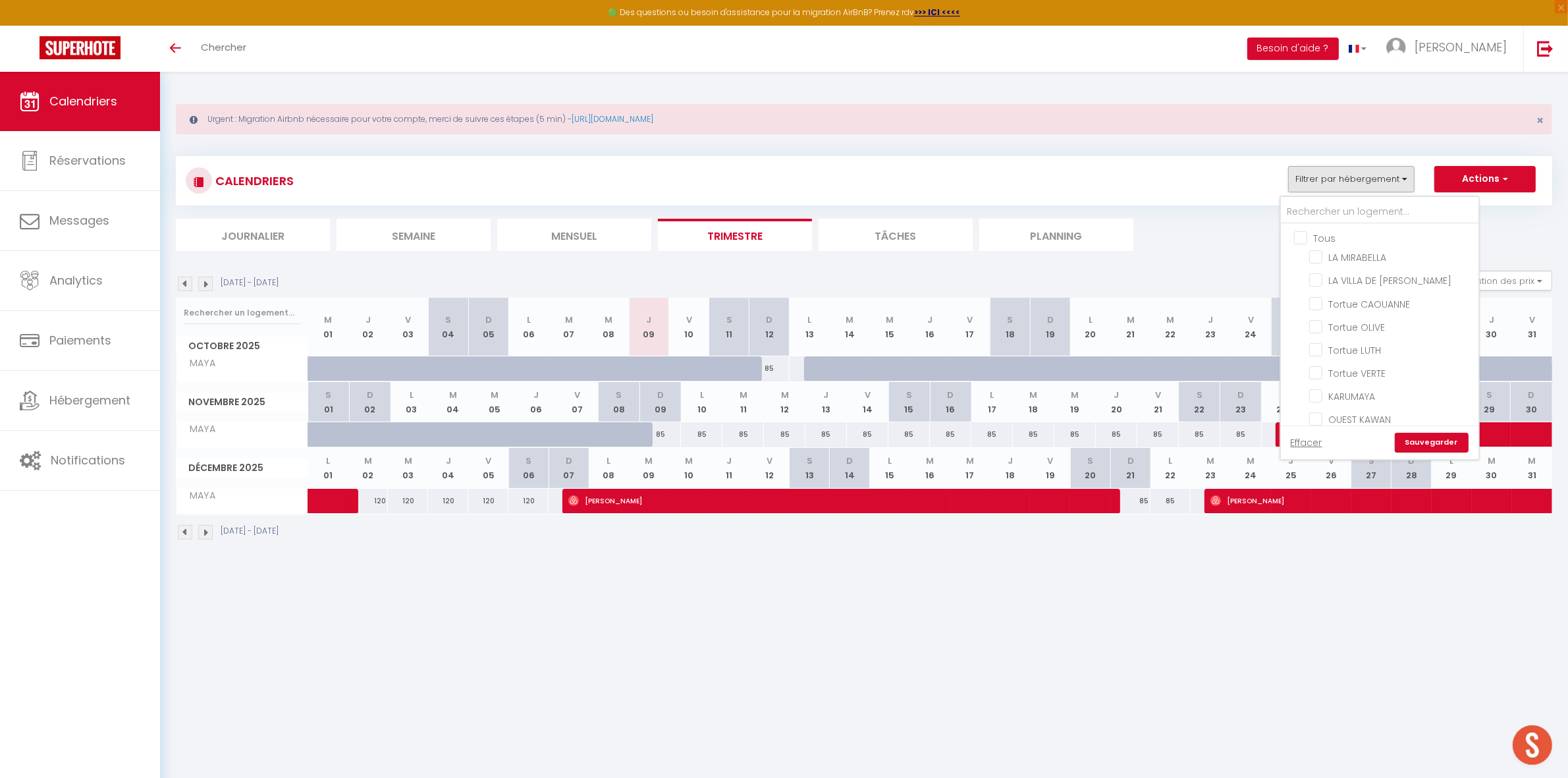
checkbox input "false"
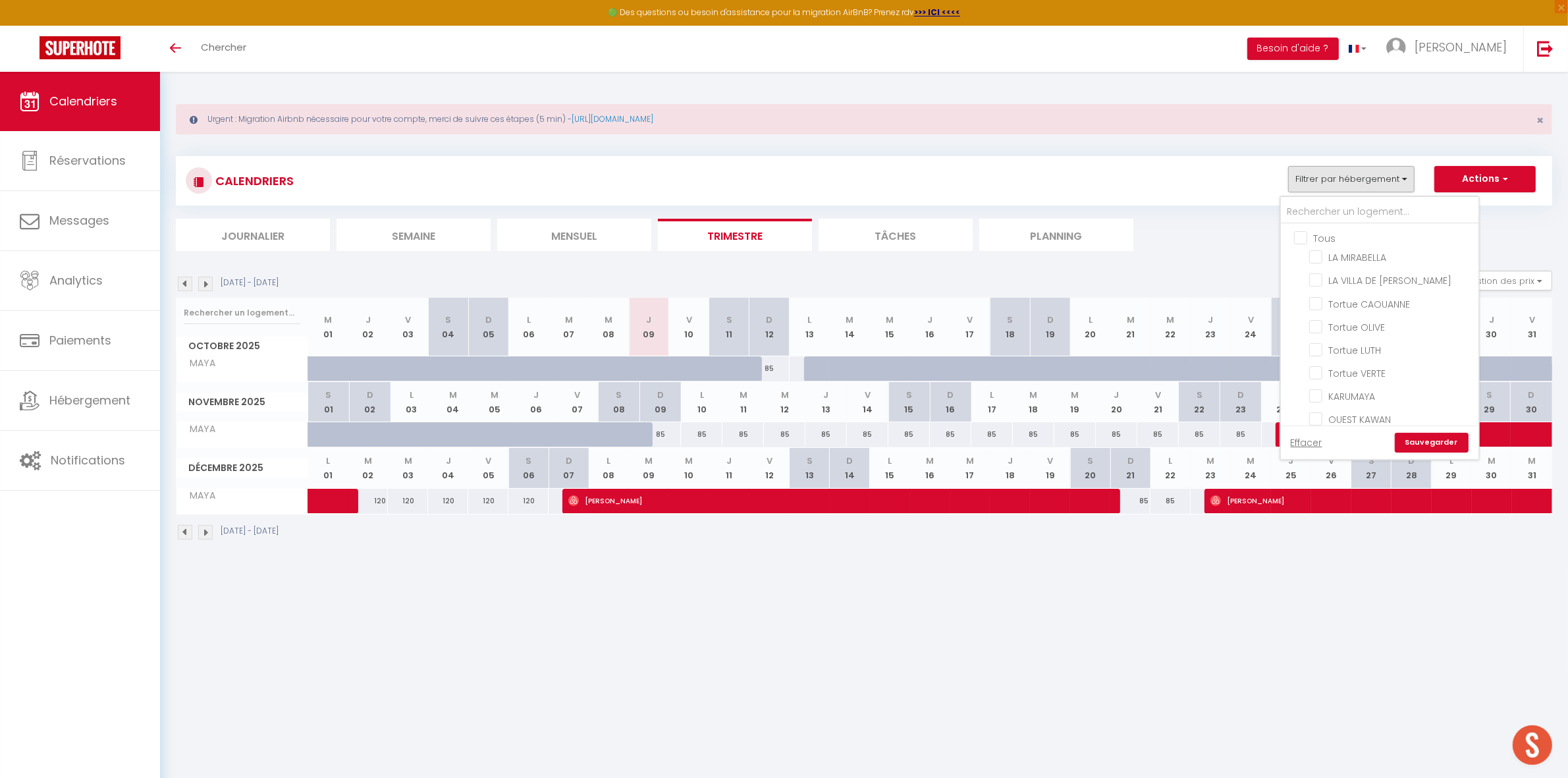
checkbox input "false"
click at [1366, 355] on input "LALA MANGUE" at bounding box center [1392, 361] width 165 height 13
checkbox input "true"
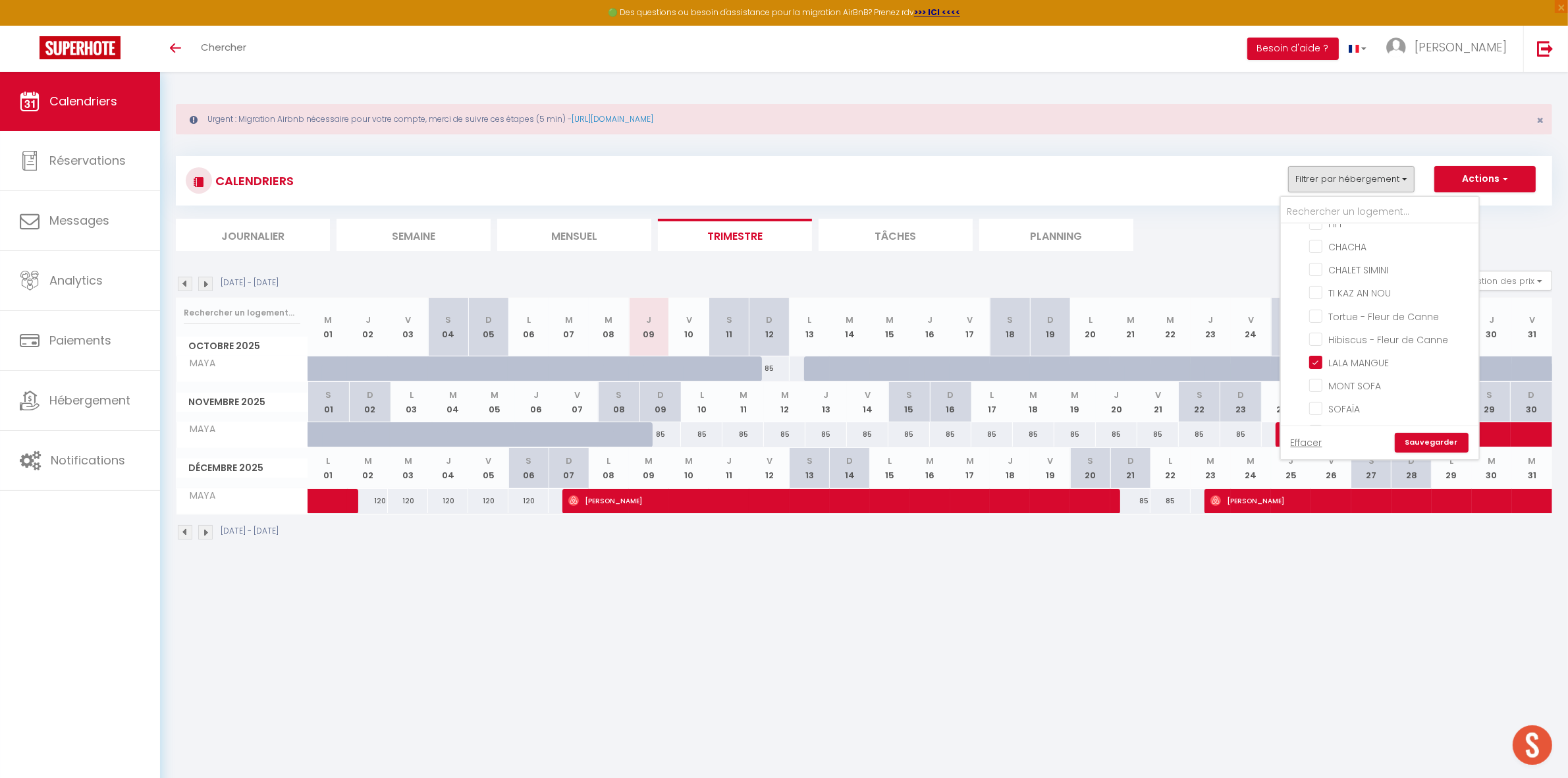
click at [1418, 438] on link "Sauvegarder" at bounding box center [1432, 443] width 74 height 20
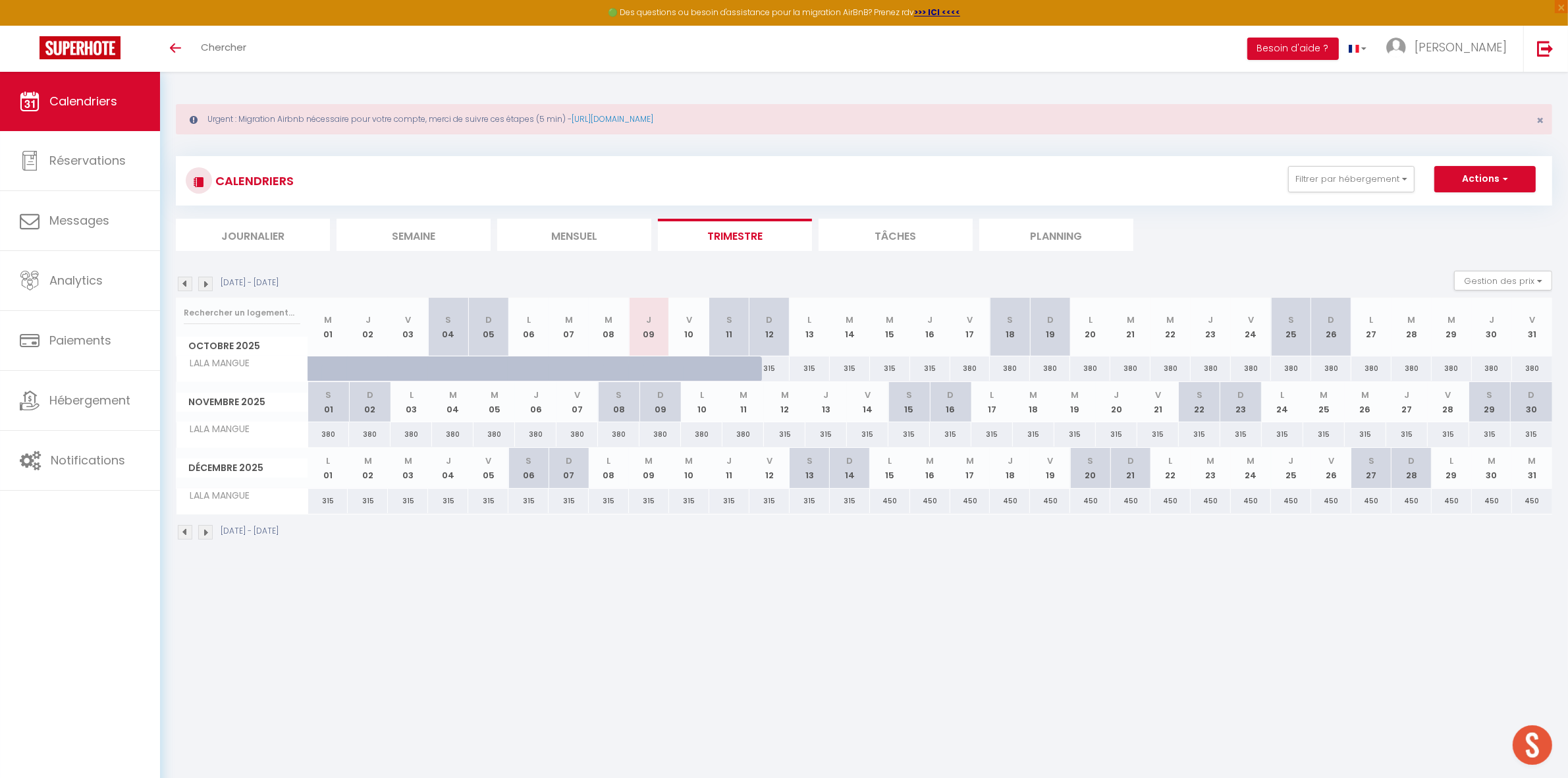
click at [204, 288] on img at bounding box center [205, 284] width 15 height 15
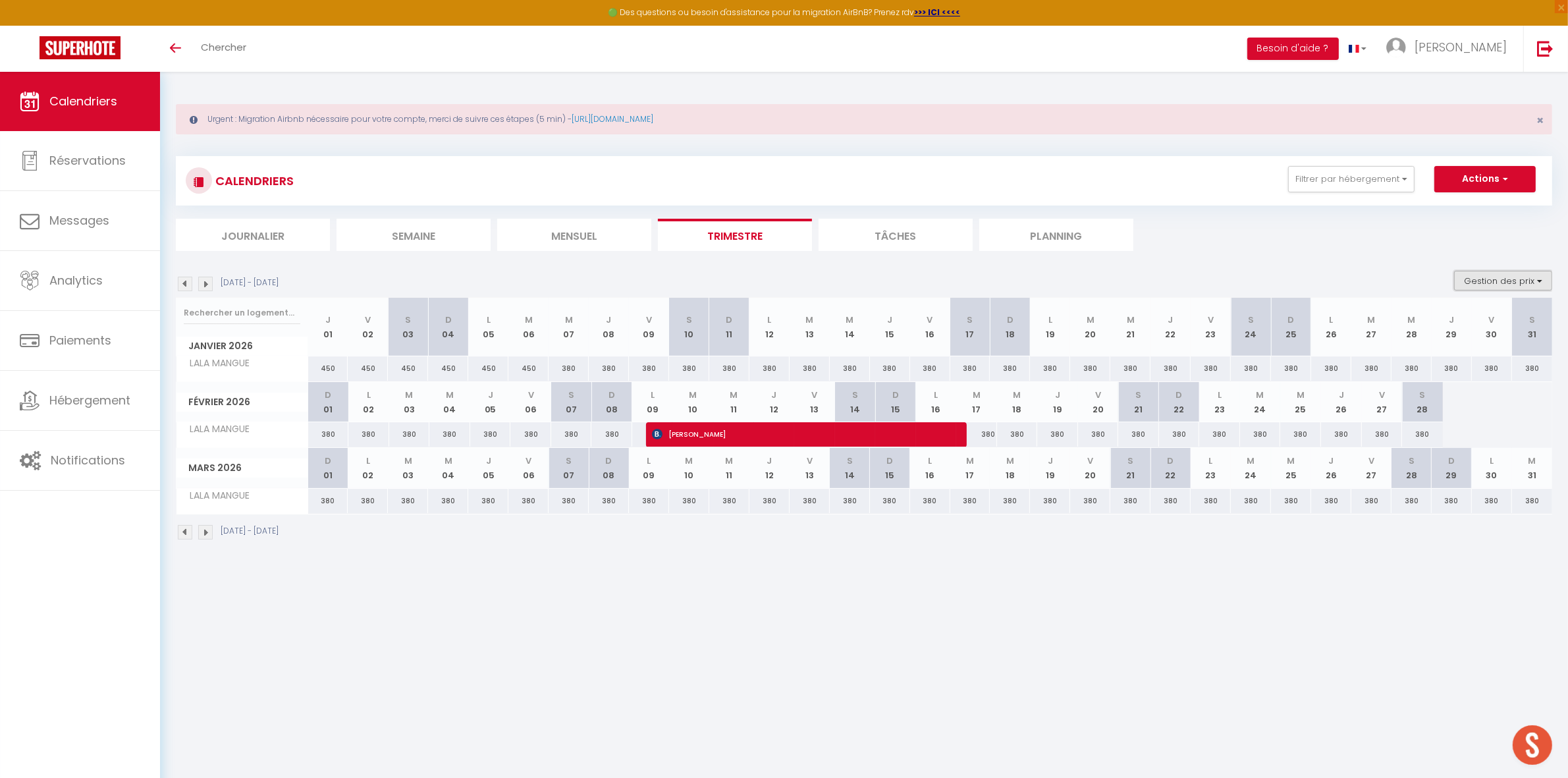
click at [1479, 277] on button "Gestion des prix" at bounding box center [1504, 281] width 98 height 20
click at [1461, 318] on input "Nb Nuits minimum" at bounding box center [1492, 321] width 119 height 13
checkbox input "true"
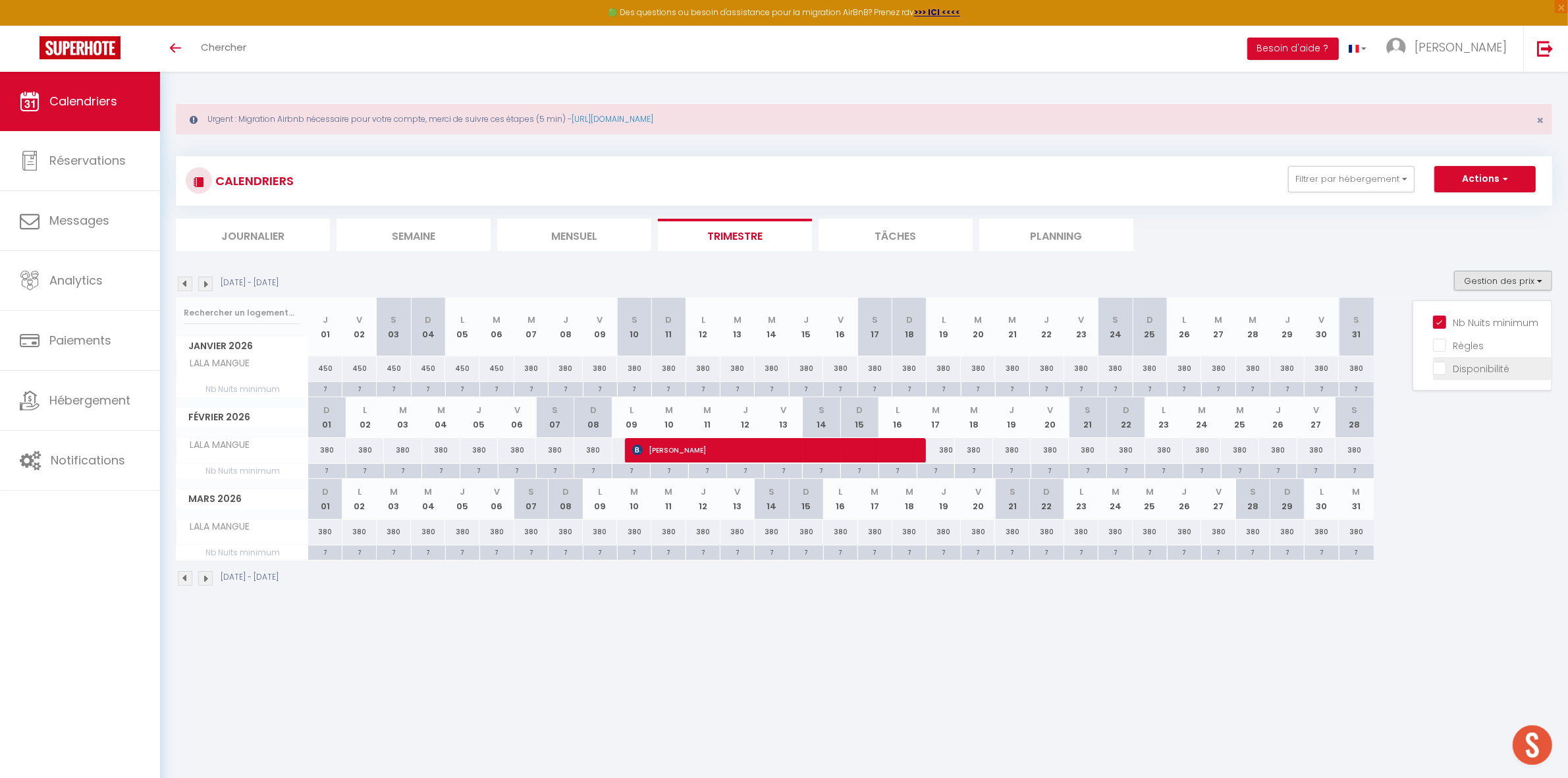
click at [1449, 361] on input "Disponibilité" at bounding box center [1492, 367] width 119 height 13
checkbox input "true"
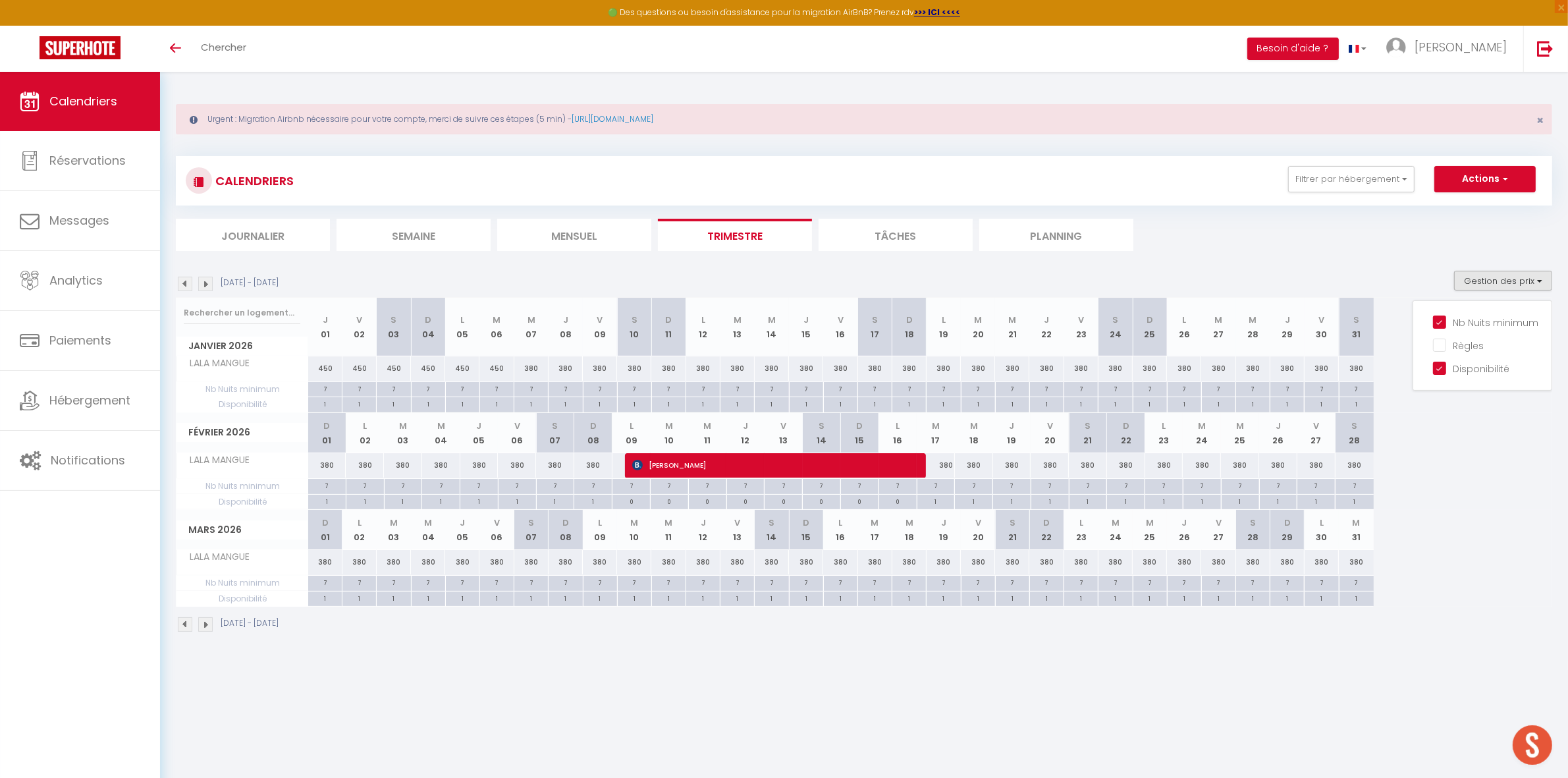
click at [1255, 265] on section "31 Décembre 2025 - 31 Mars 2026 Gestion des prix Nb Nuits minimum Règles Dispon…" at bounding box center [864, 451] width 1376 height 388
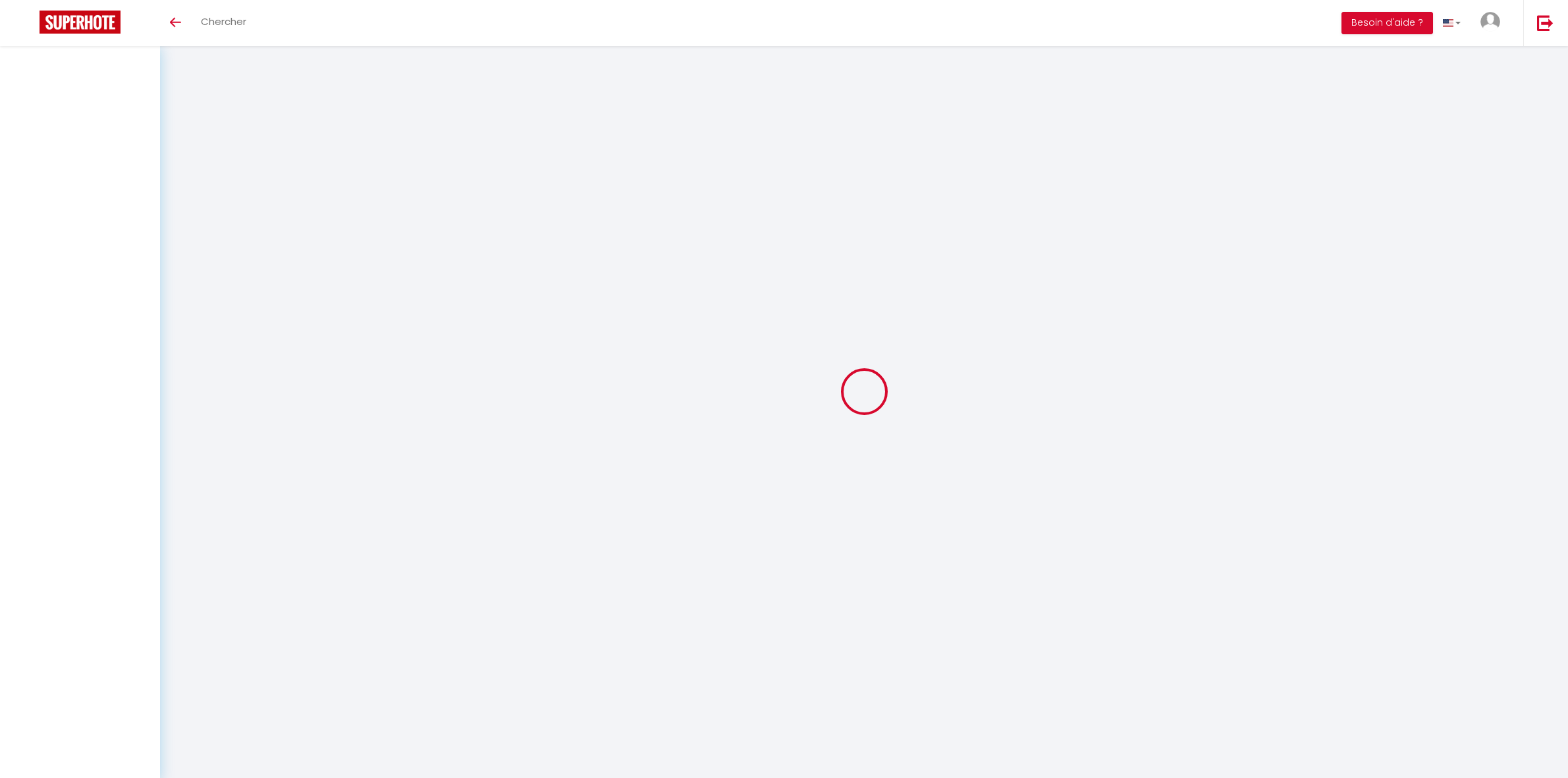
select select
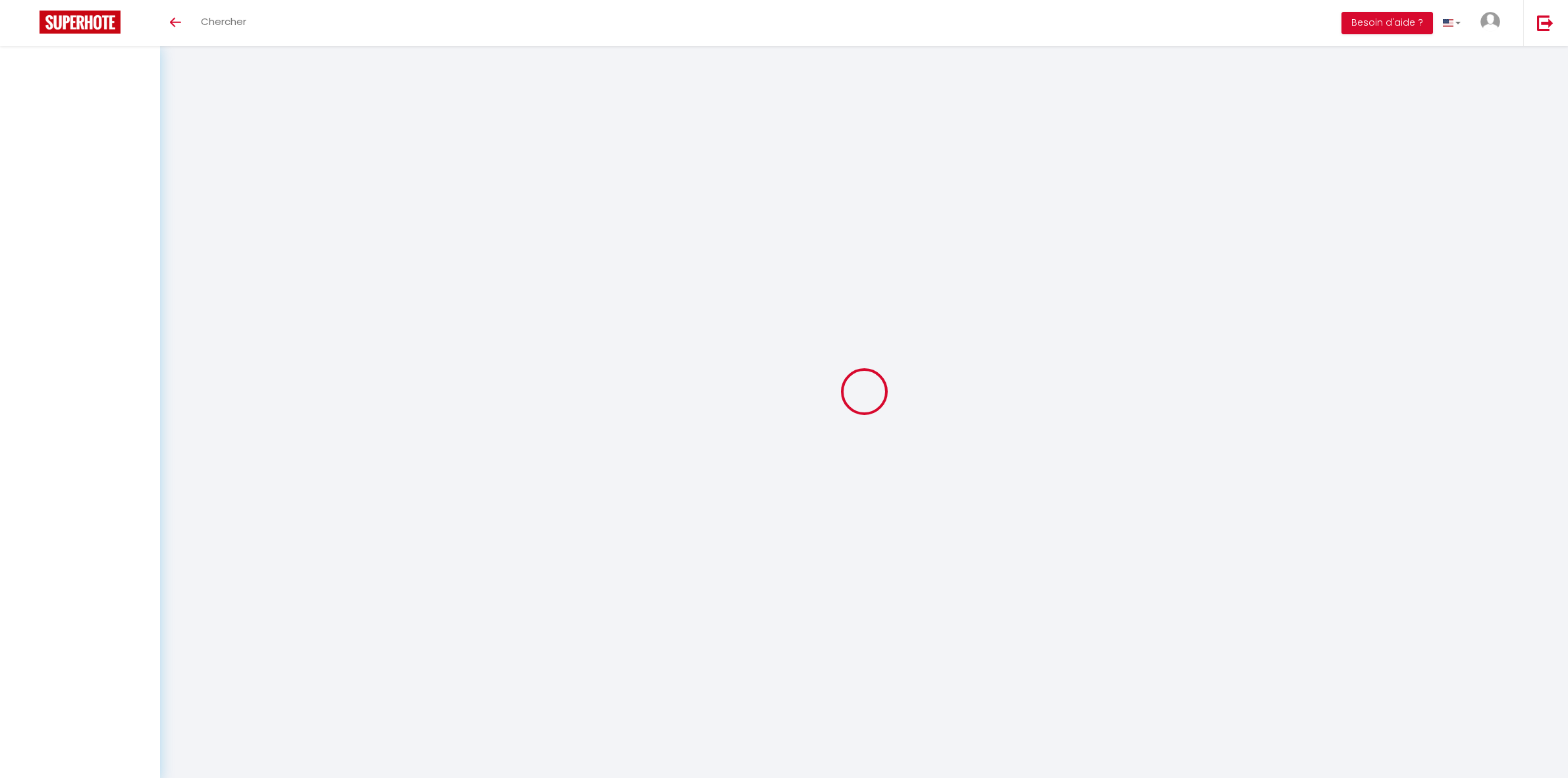
select select
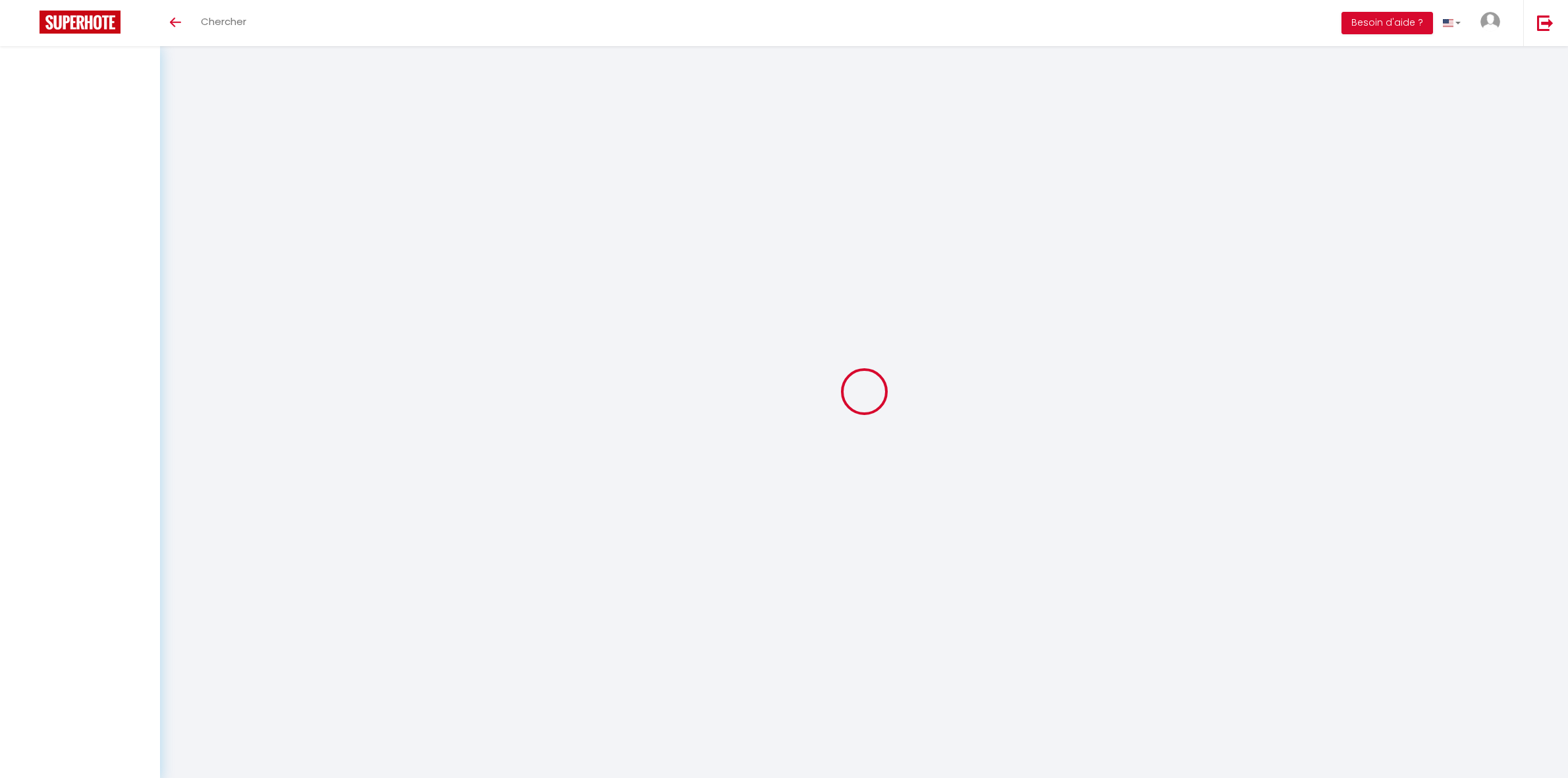
select select
checkbox input "false"
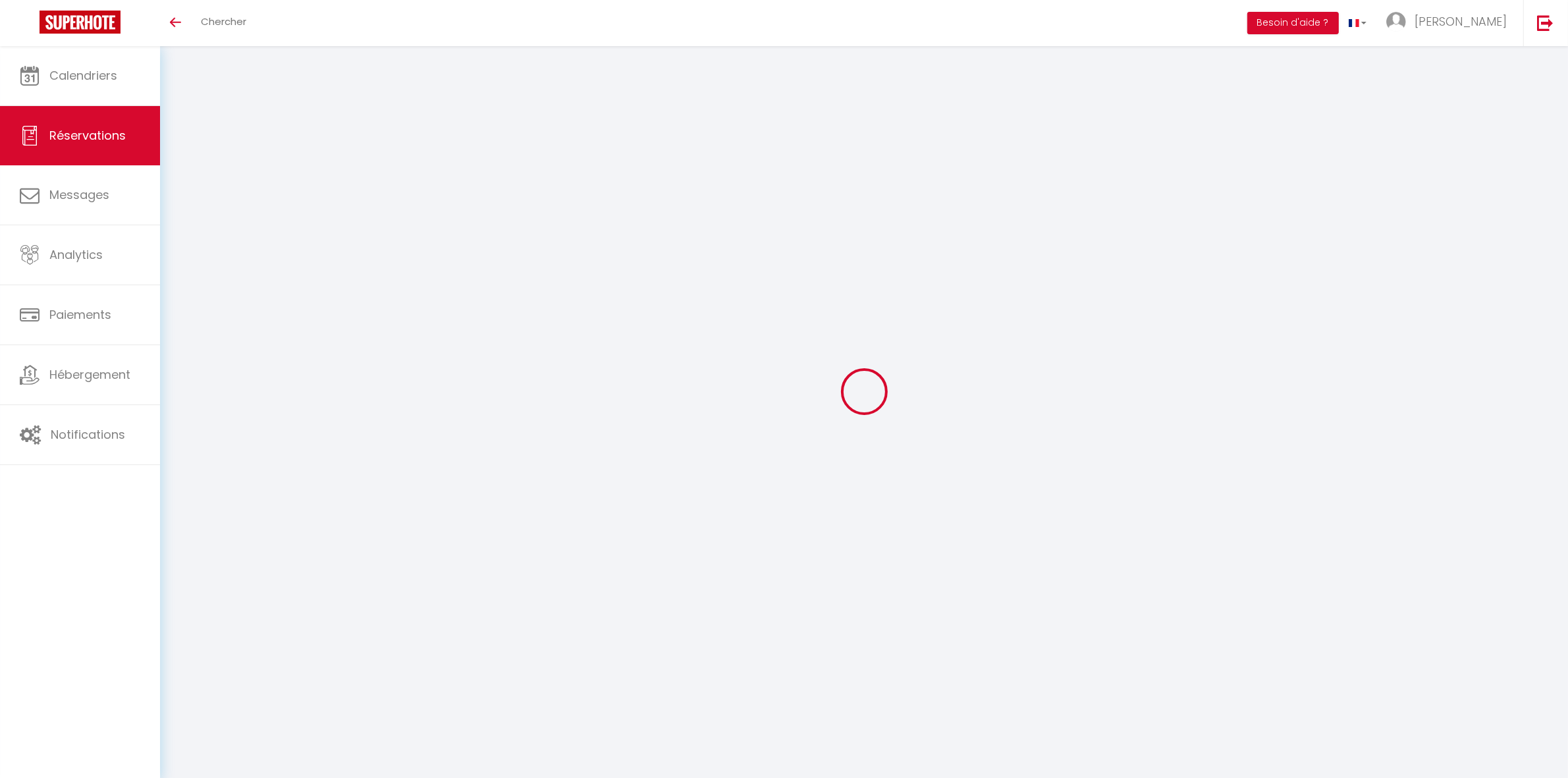
select select
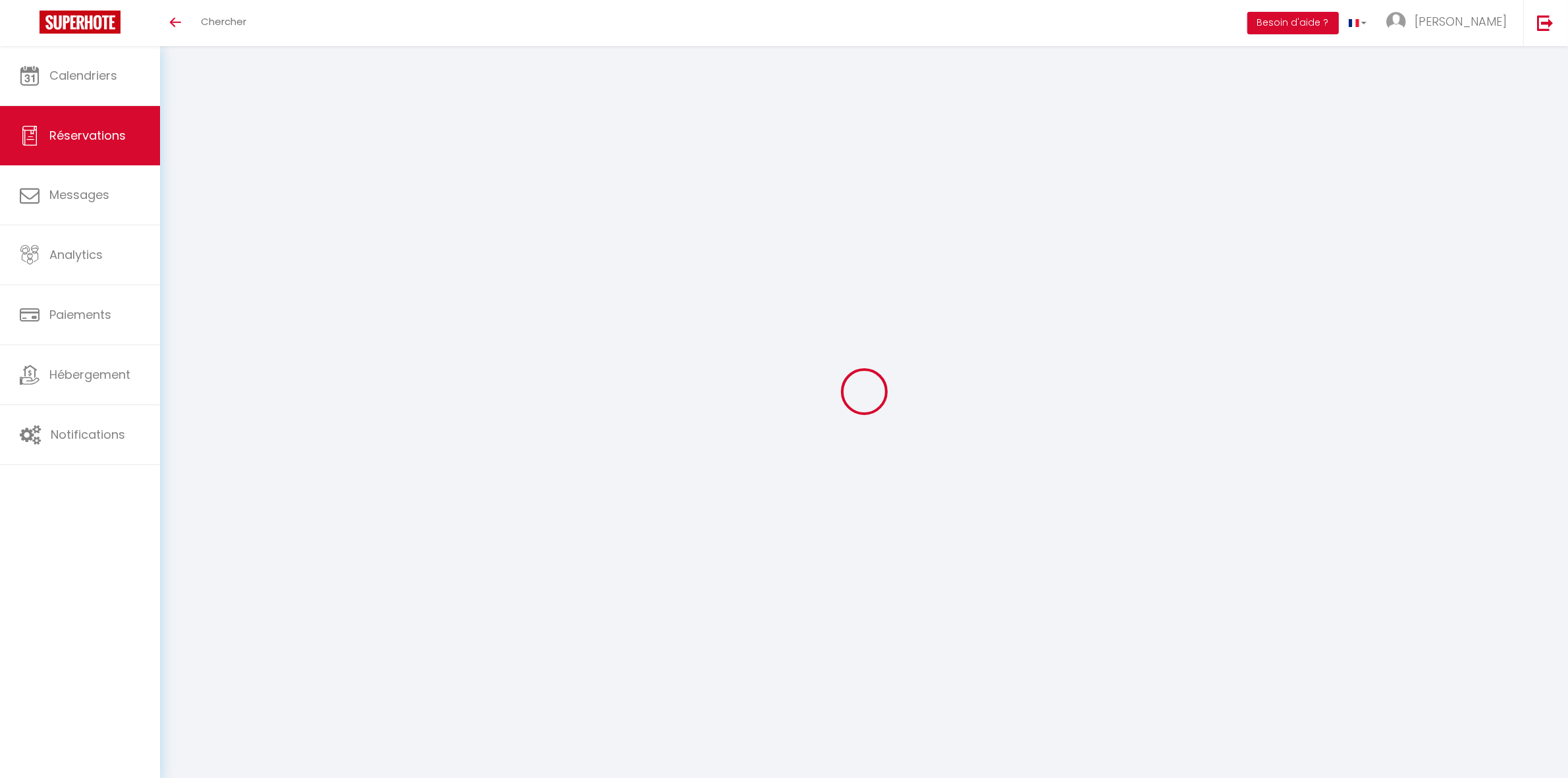
select select
checkbox input "false"
select select
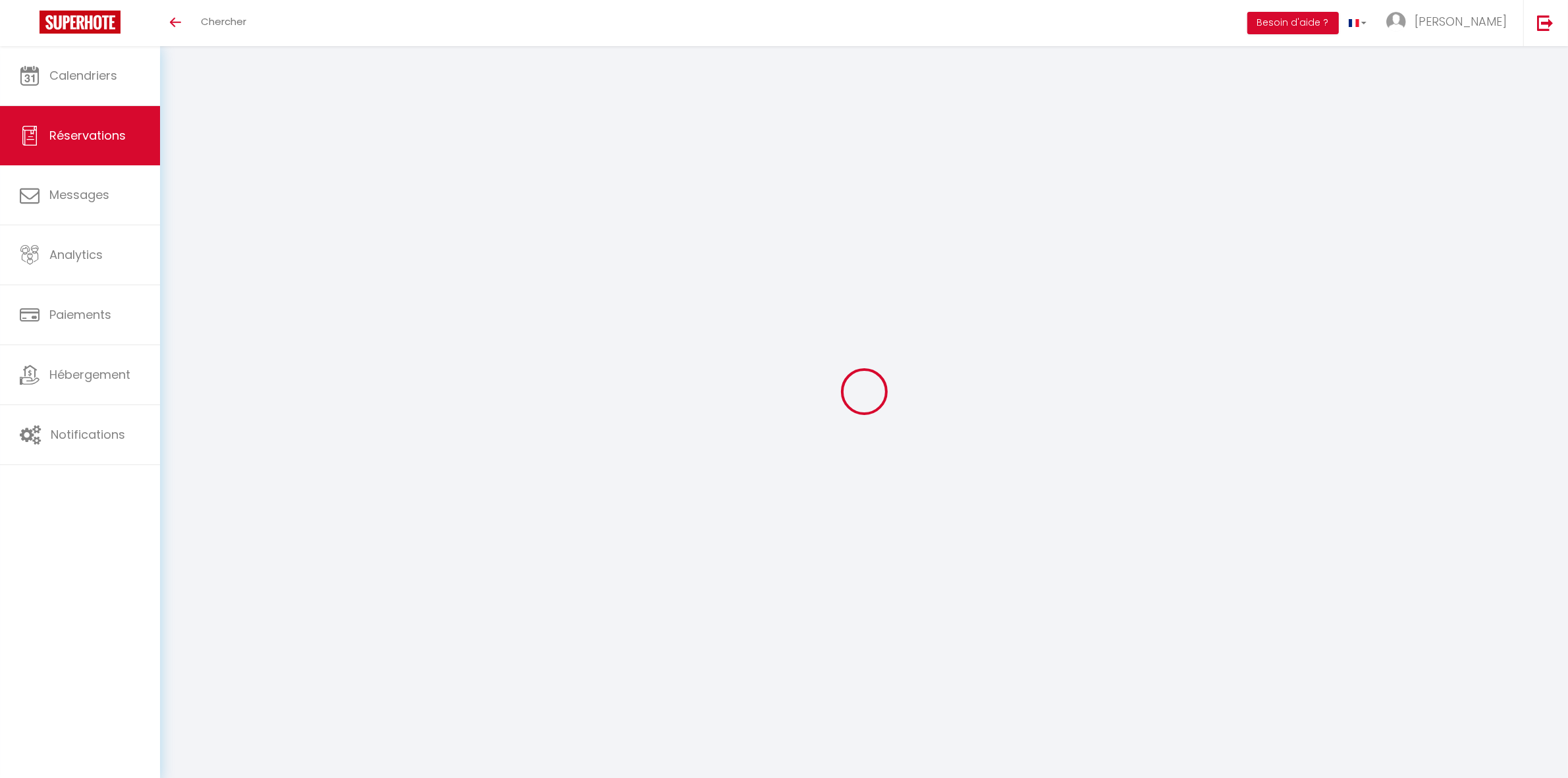
select select
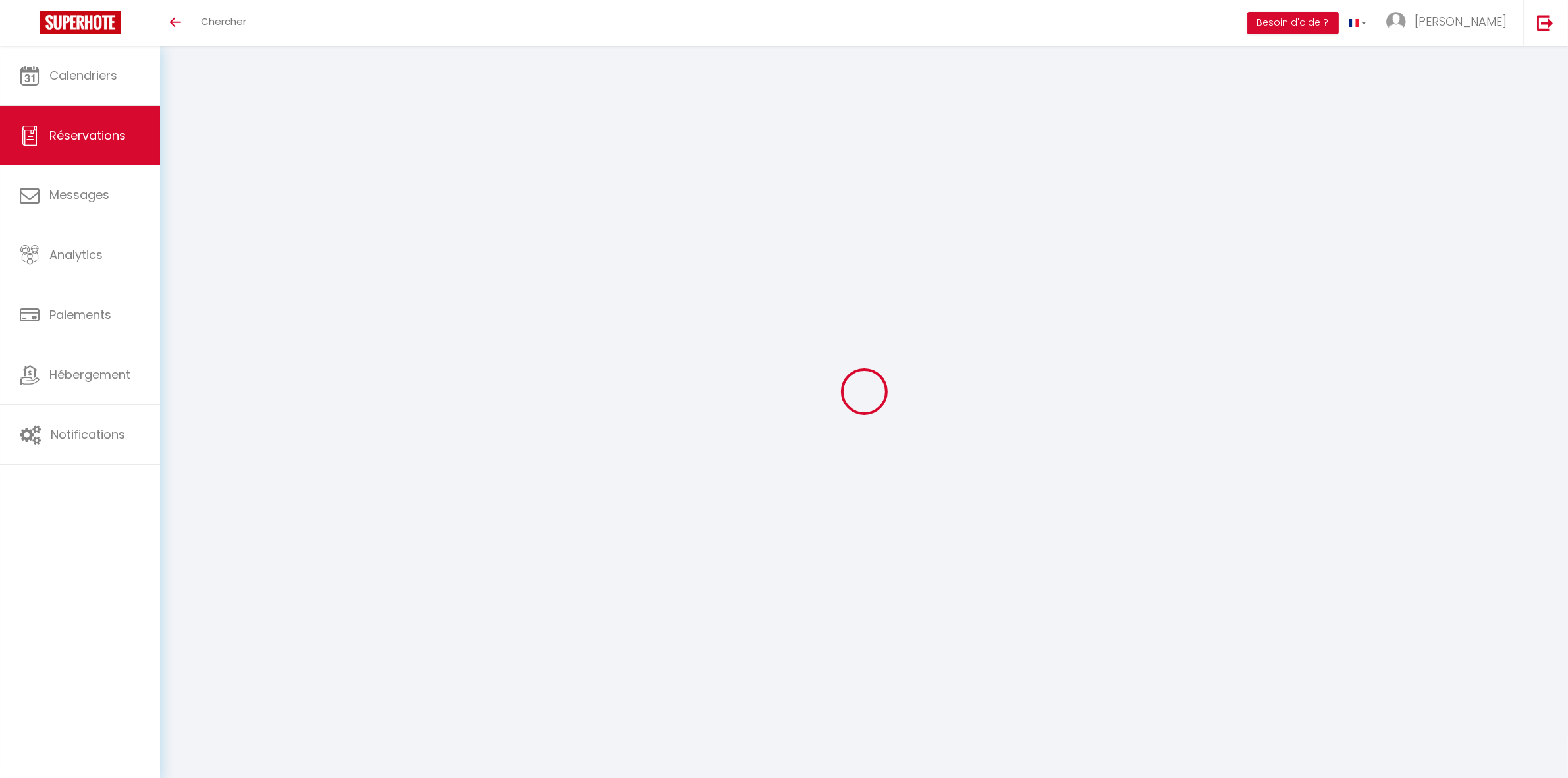
checkbox input "false"
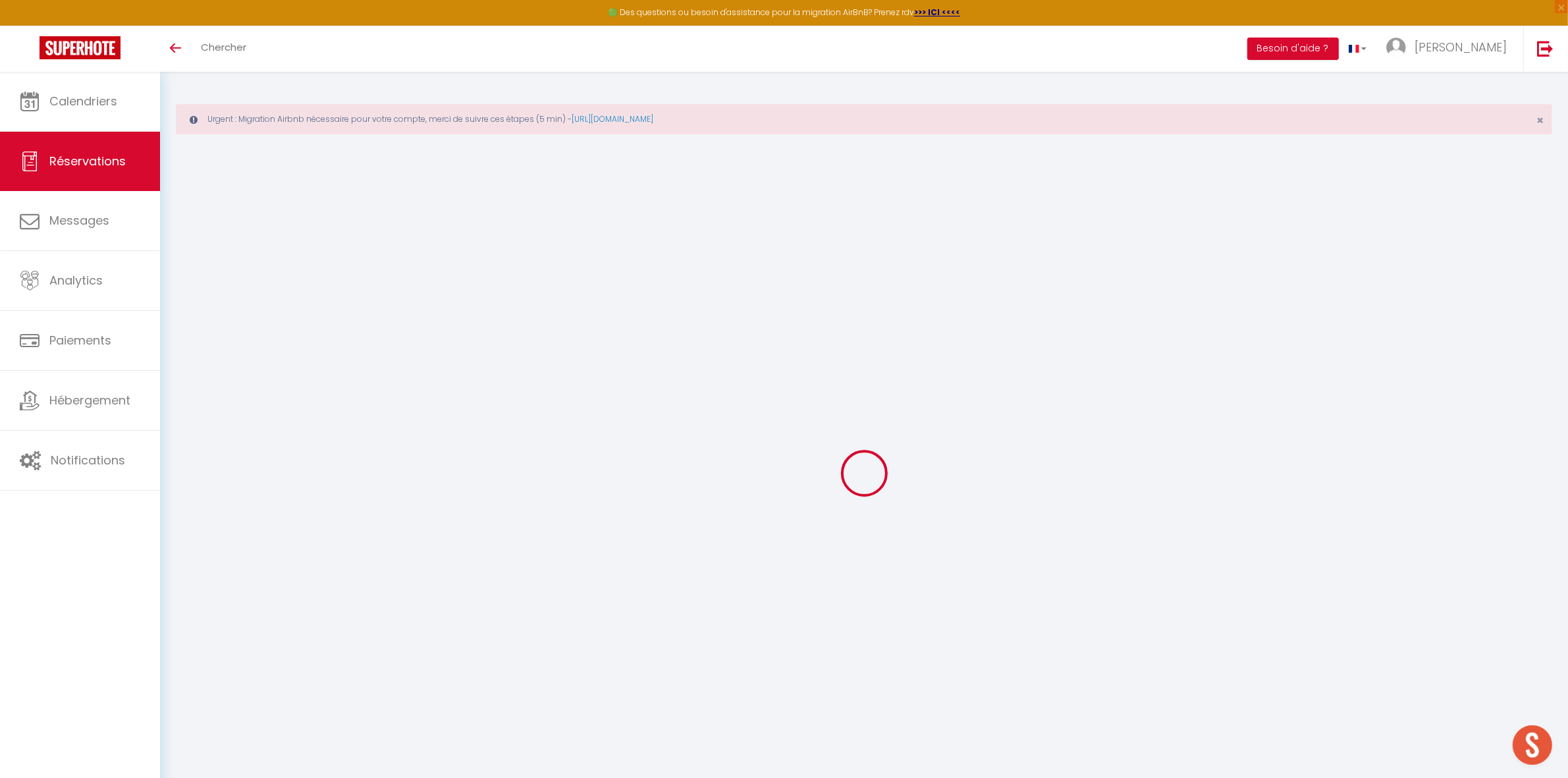
type input "[PERSON_NAME]"
type input "Pillat"
type input "[EMAIL_ADDRESS][DOMAIN_NAME]"
type input "[PHONE_NUMBER]"
type input "01390"
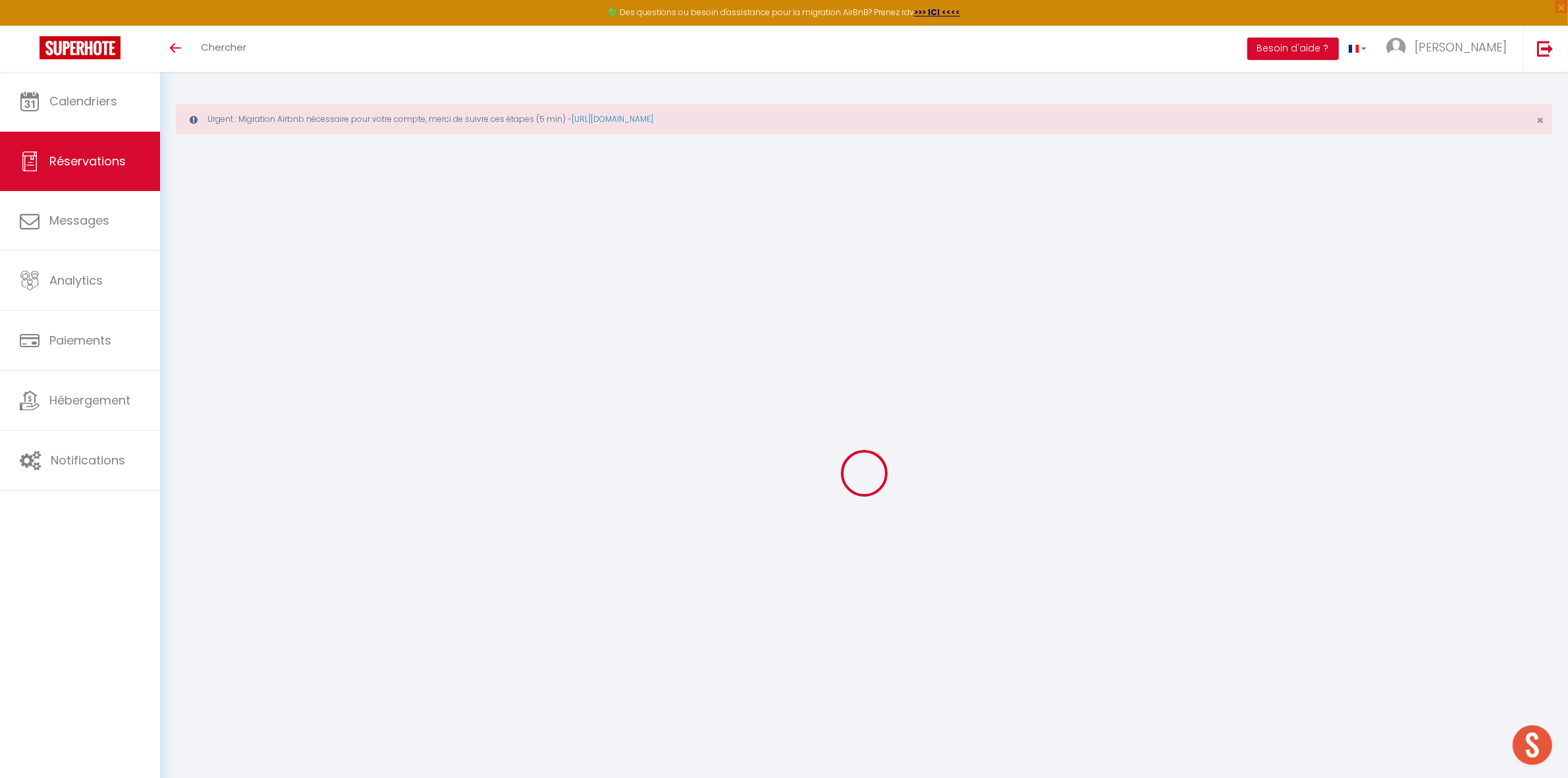
type input "[STREET_ADDRESS]"
type input "Civrieux"
select select "FR"
select select "29877"
select select "1"
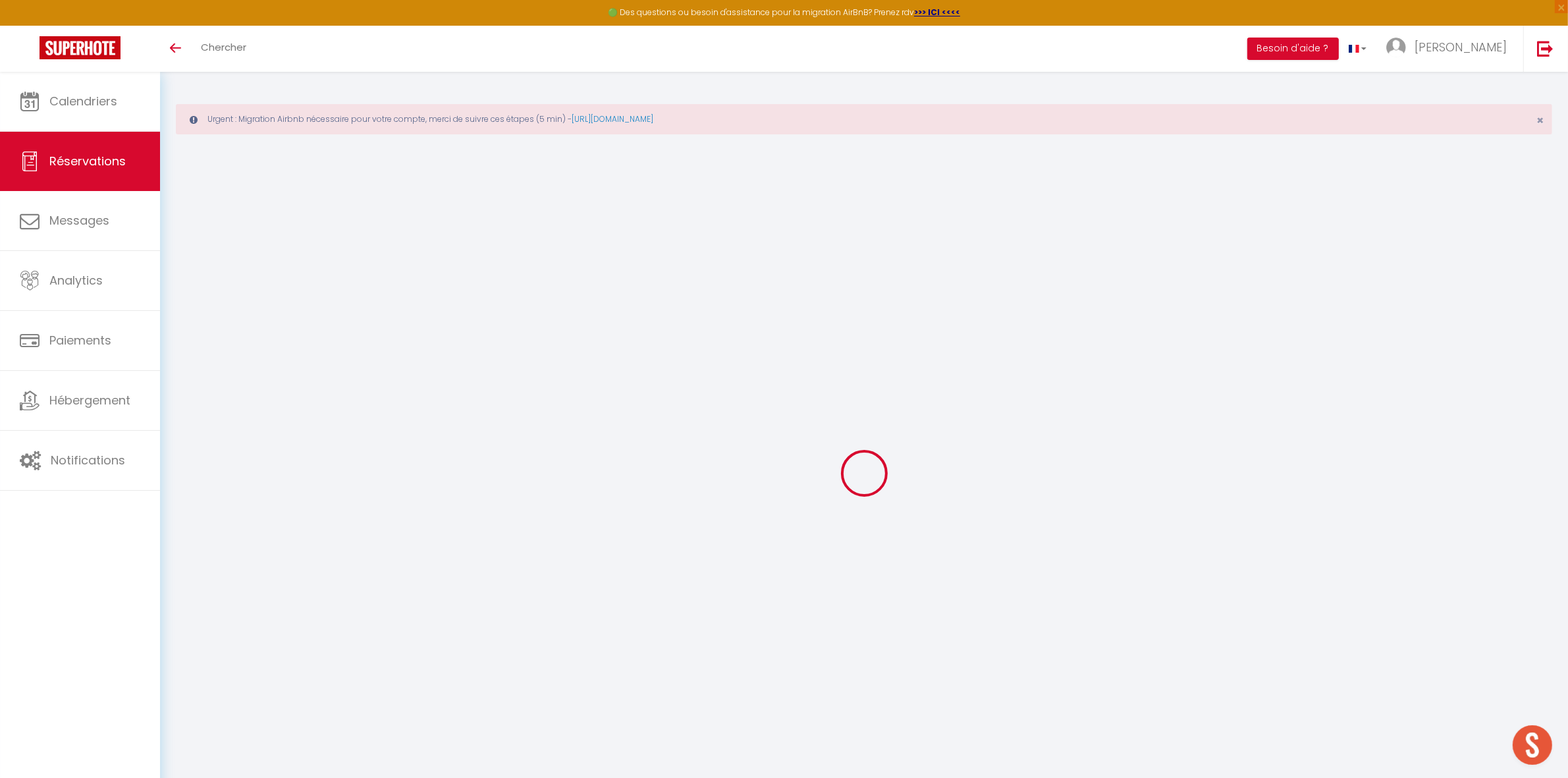
type input "Ven 09 Janvier 2026"
select select
type input "Ven 30 Janvier 2026"
select select
type input "6"
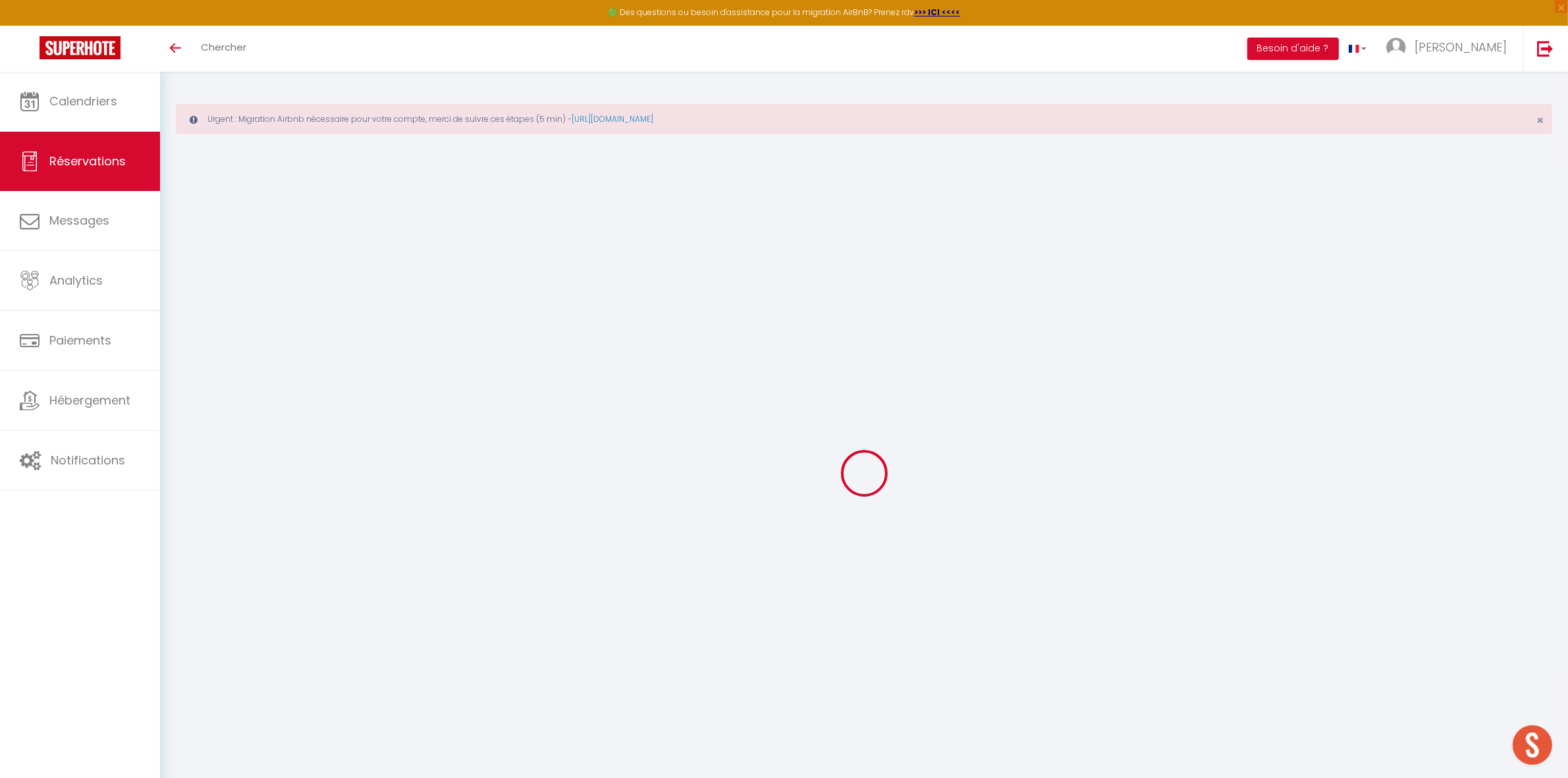
select select "12"
select select
type input "7980"
checkbox input "false"
type input "0"
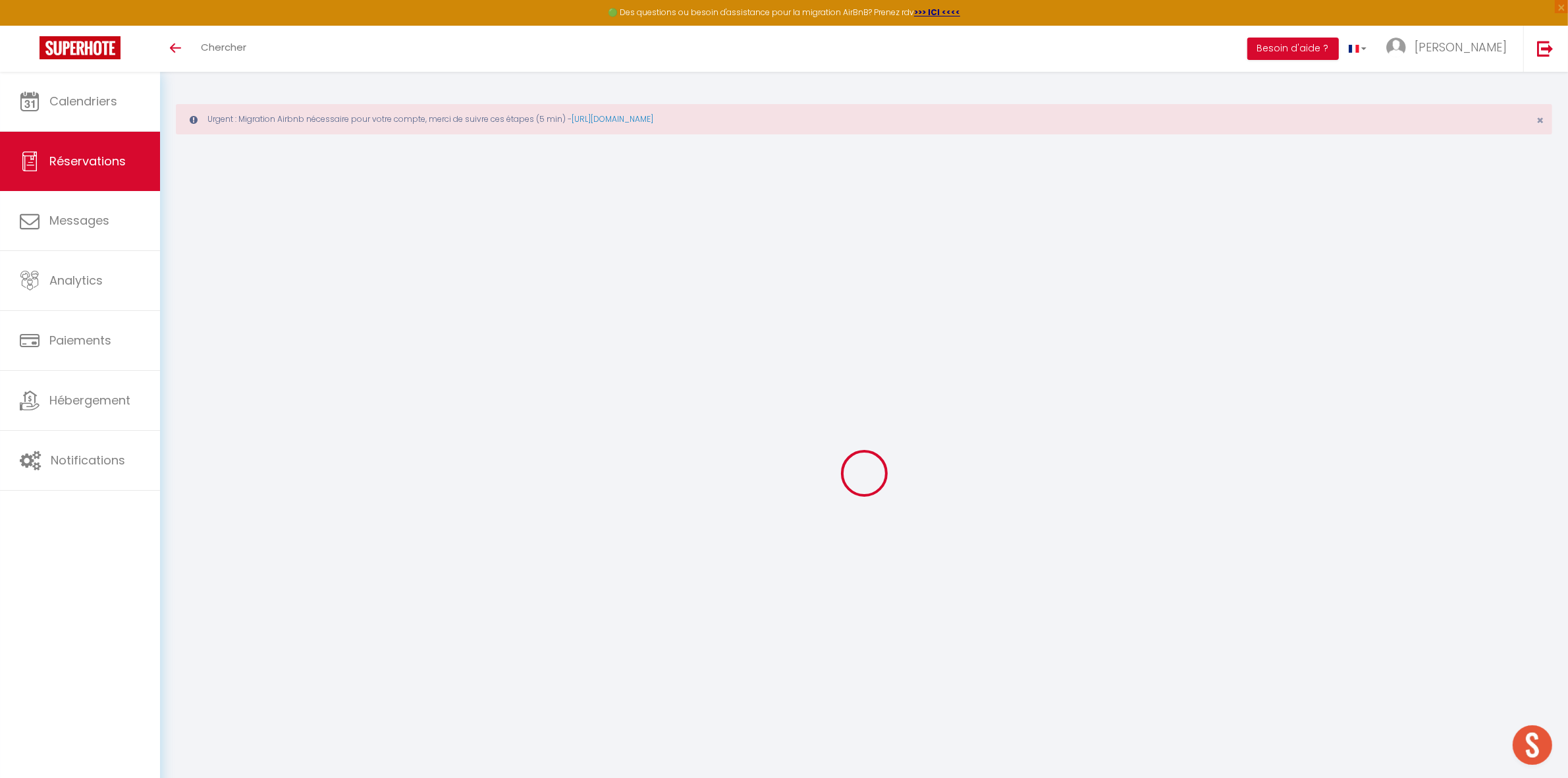
type input "0"
select select
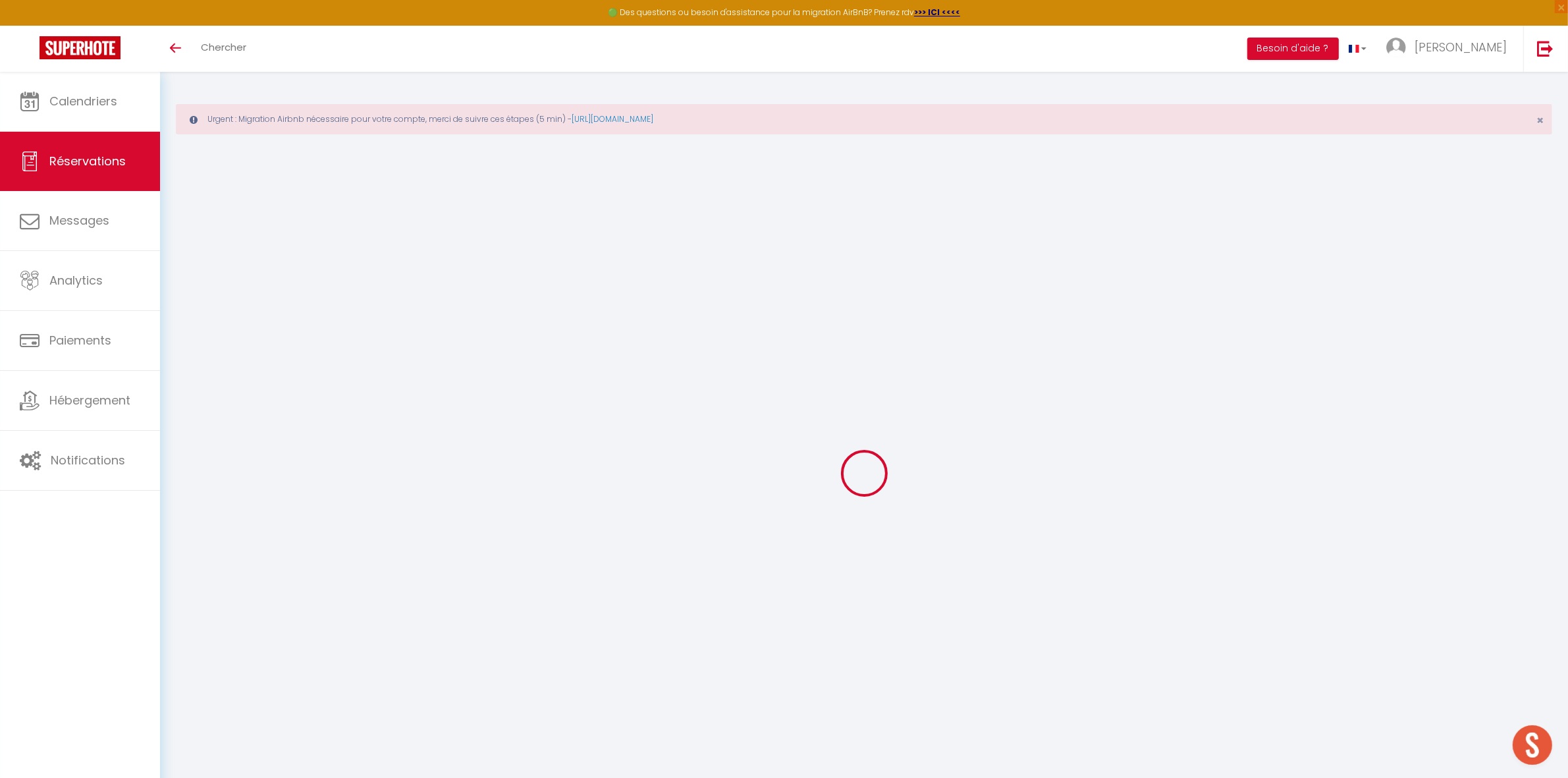
select select "14"
checkbox input "false"
select select
checkbox input "false"
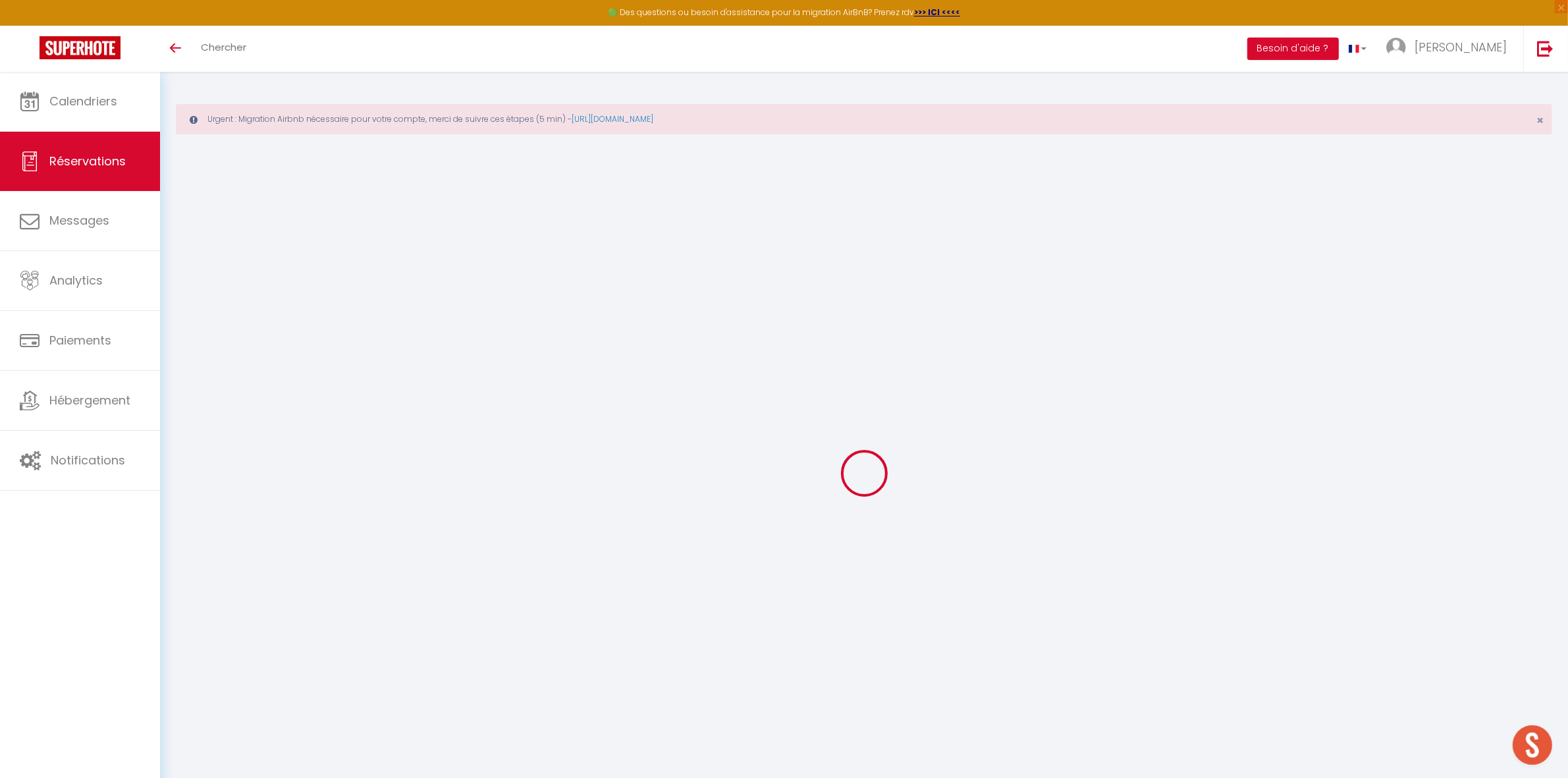
select select
checkbox input "false"
select select
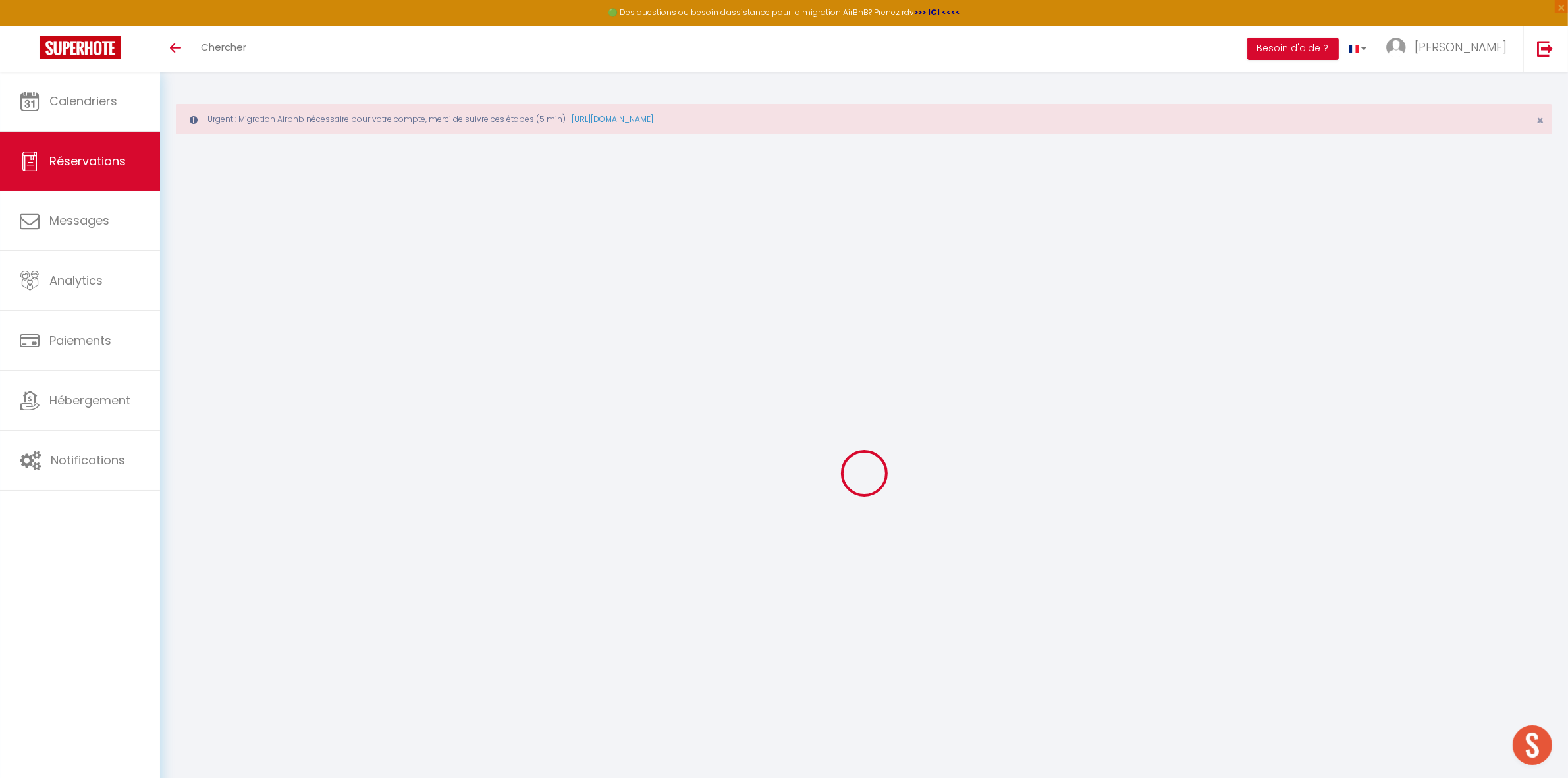
checkbox input "false"
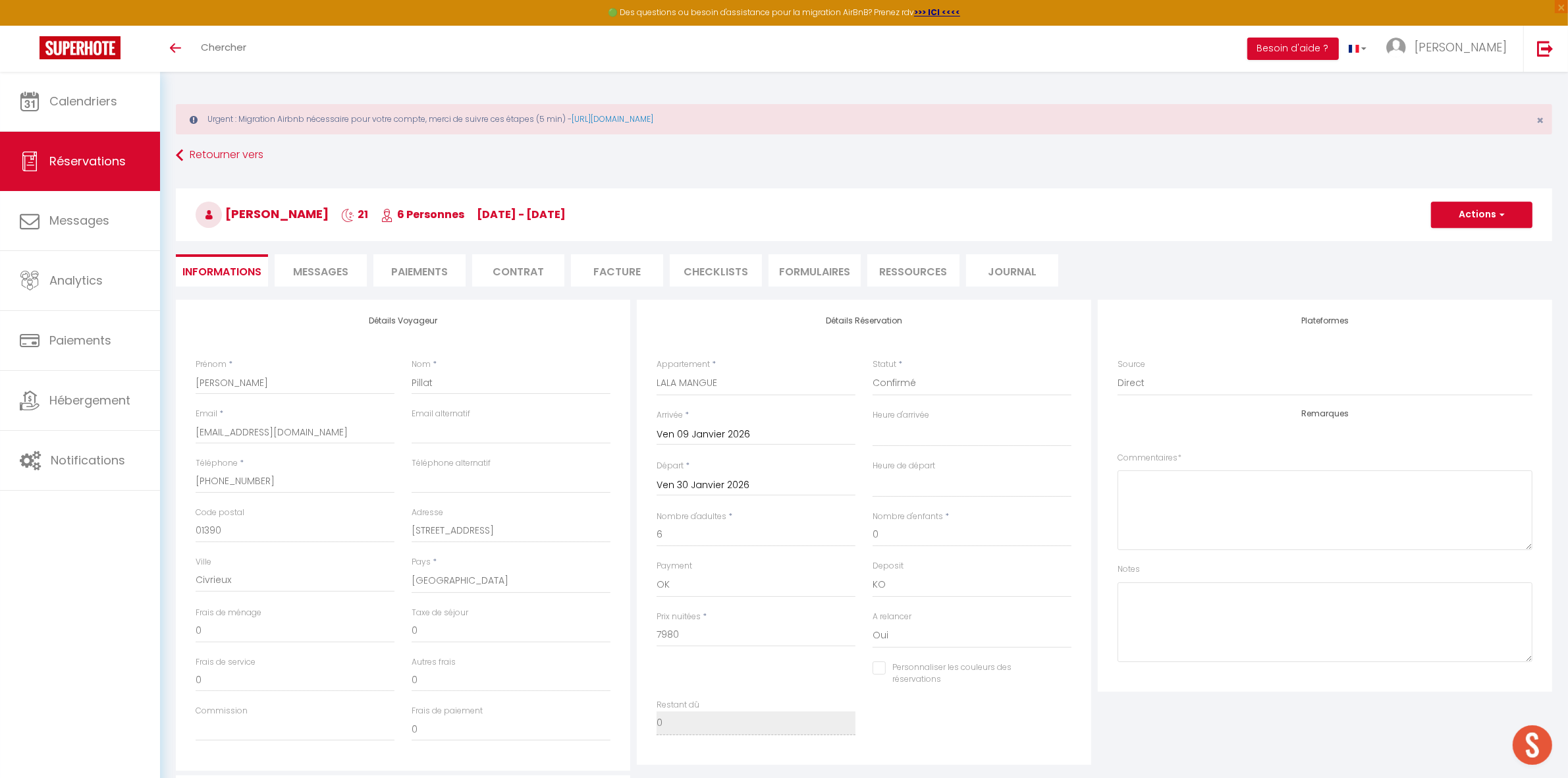
type input "150"
type input "252"
select select
checkbox input "false"
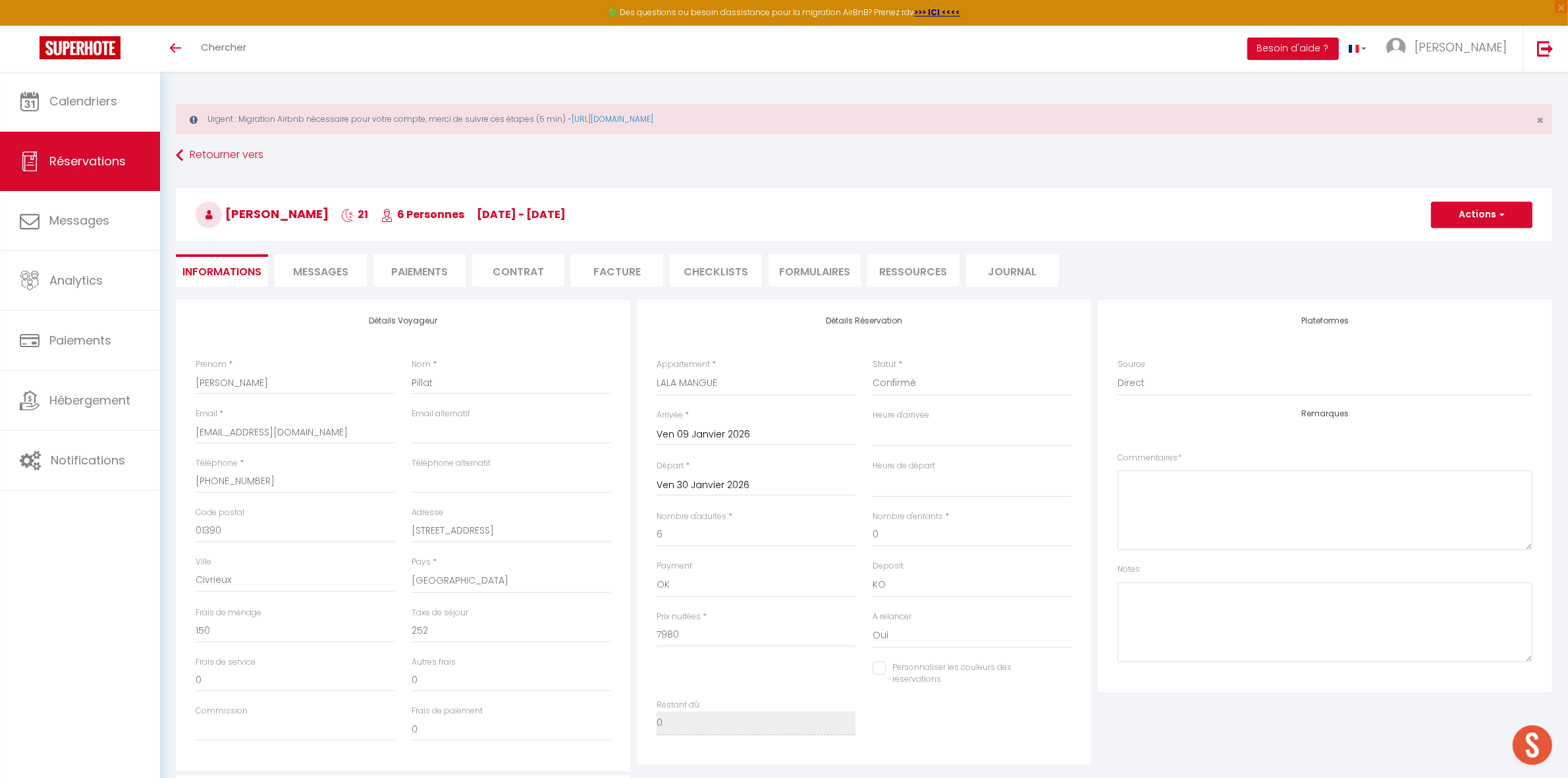
select select
click at [1249, 506] on textarea at bounding box center [1325, 510] width 415 height 80
type textarea "CAUTION OUI"
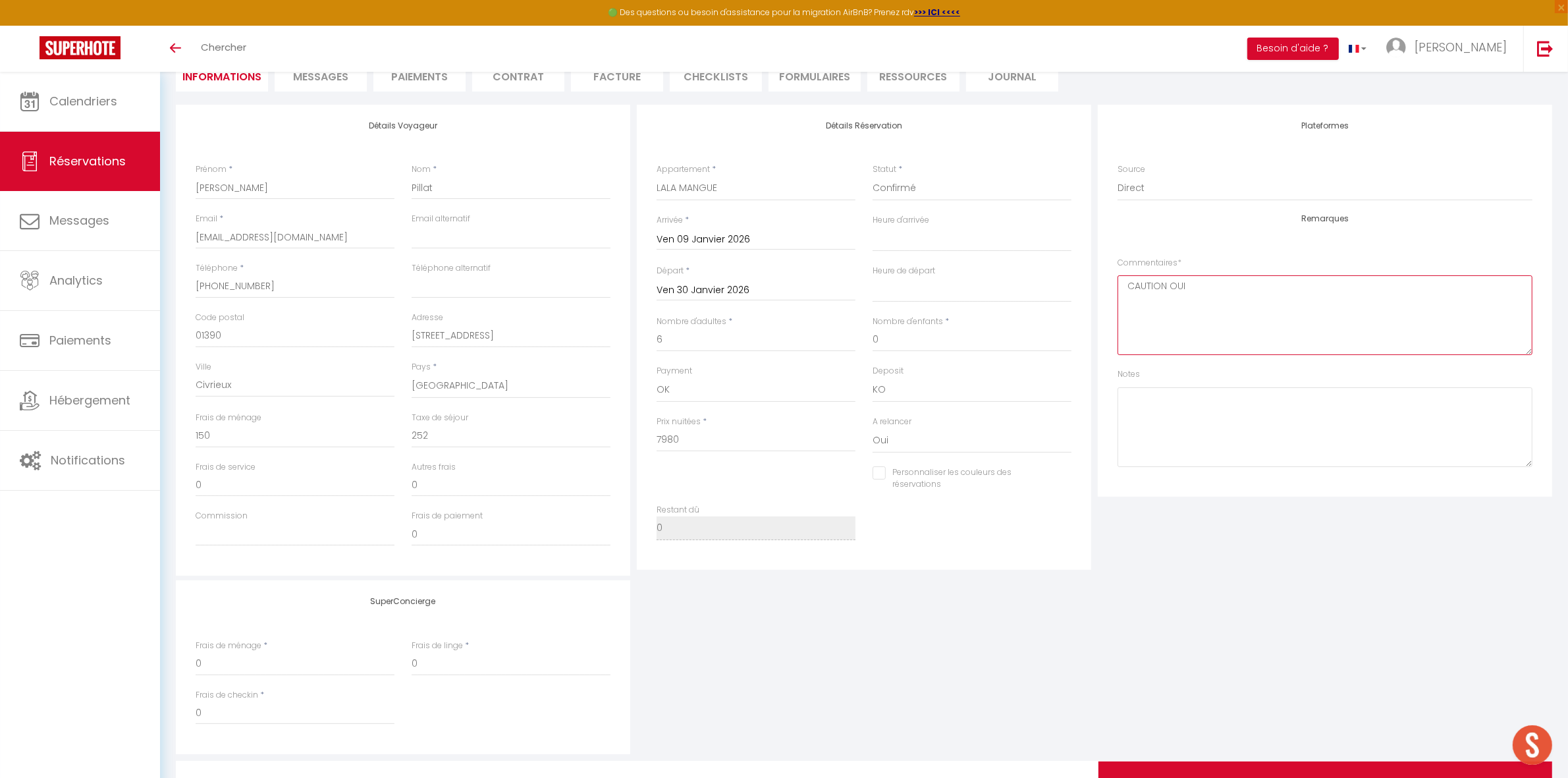
scroll to position [99, 0]
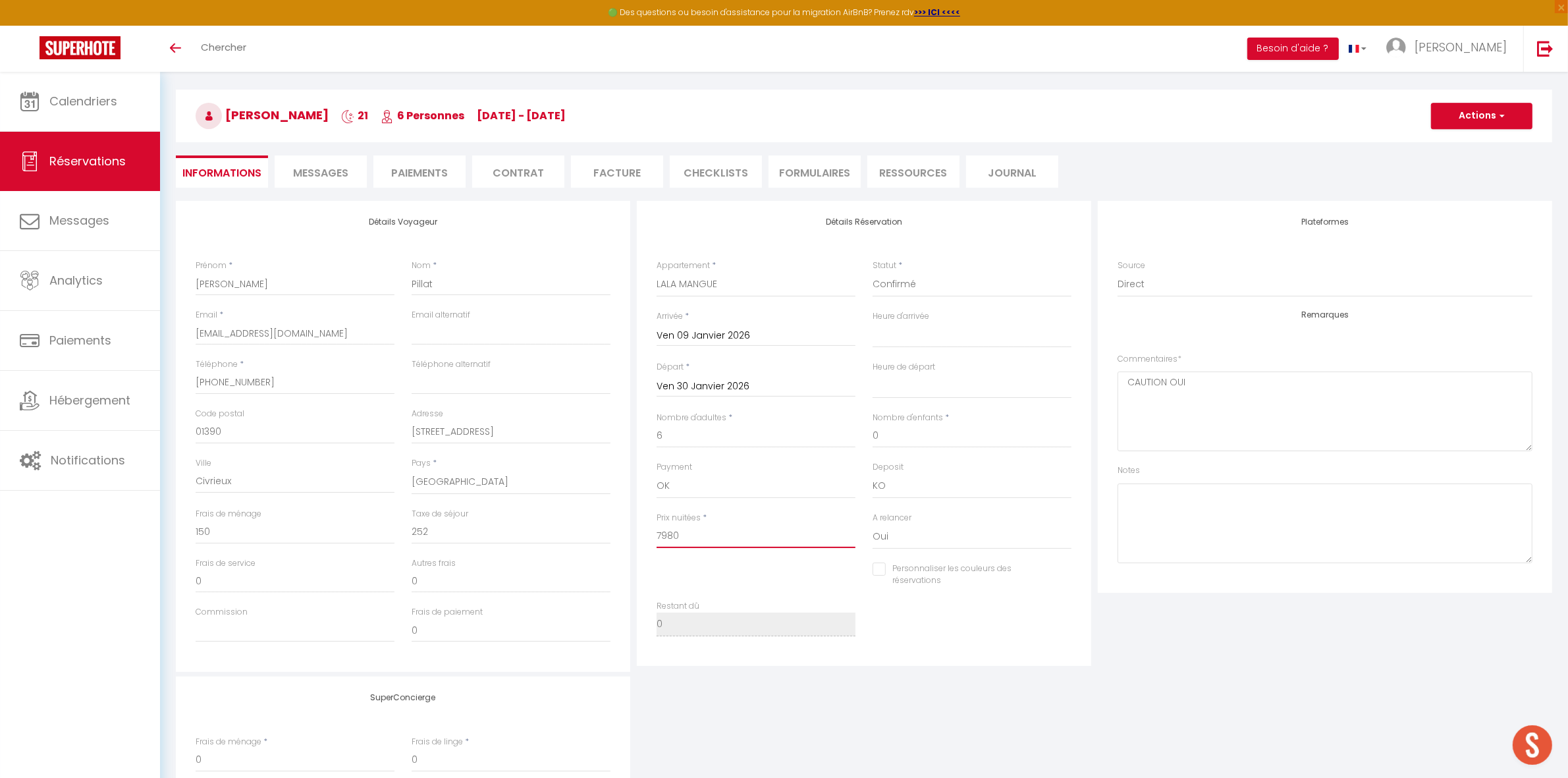
drag, startPoint x: 687, startPoint y: 532, endPoint x: 617, endPoint y: 534, distance: 70.0
click at [617, 534] on div "Détails Voyageur Prénom * Olivier Nom * Pillat Email * opillat@gmail.com Email …" at bounding box center [864, 436] width 1383 height 471
type input "7"
select select
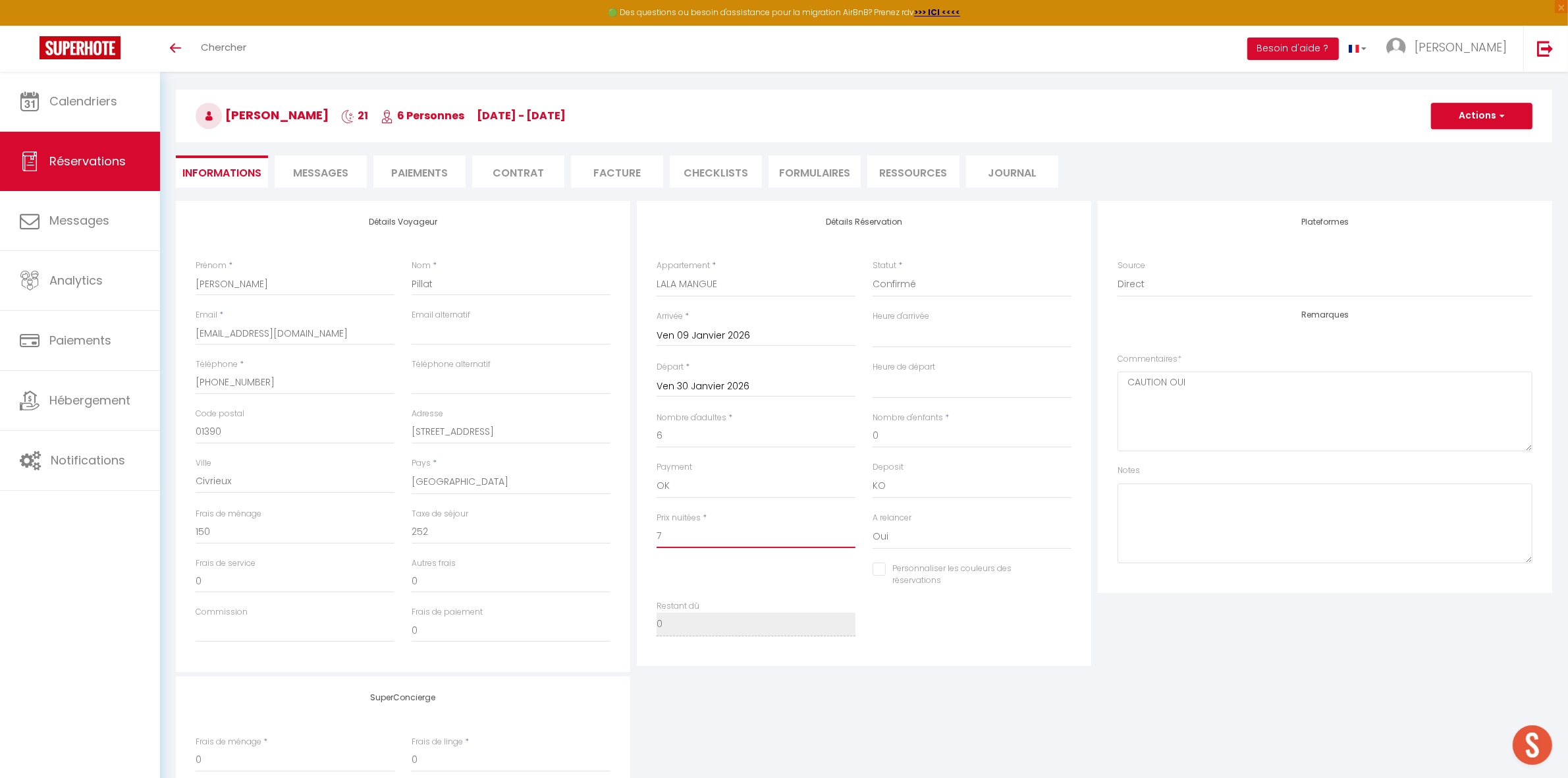
checkbox input "false"
type input "70"
select select
checkbox input "false"
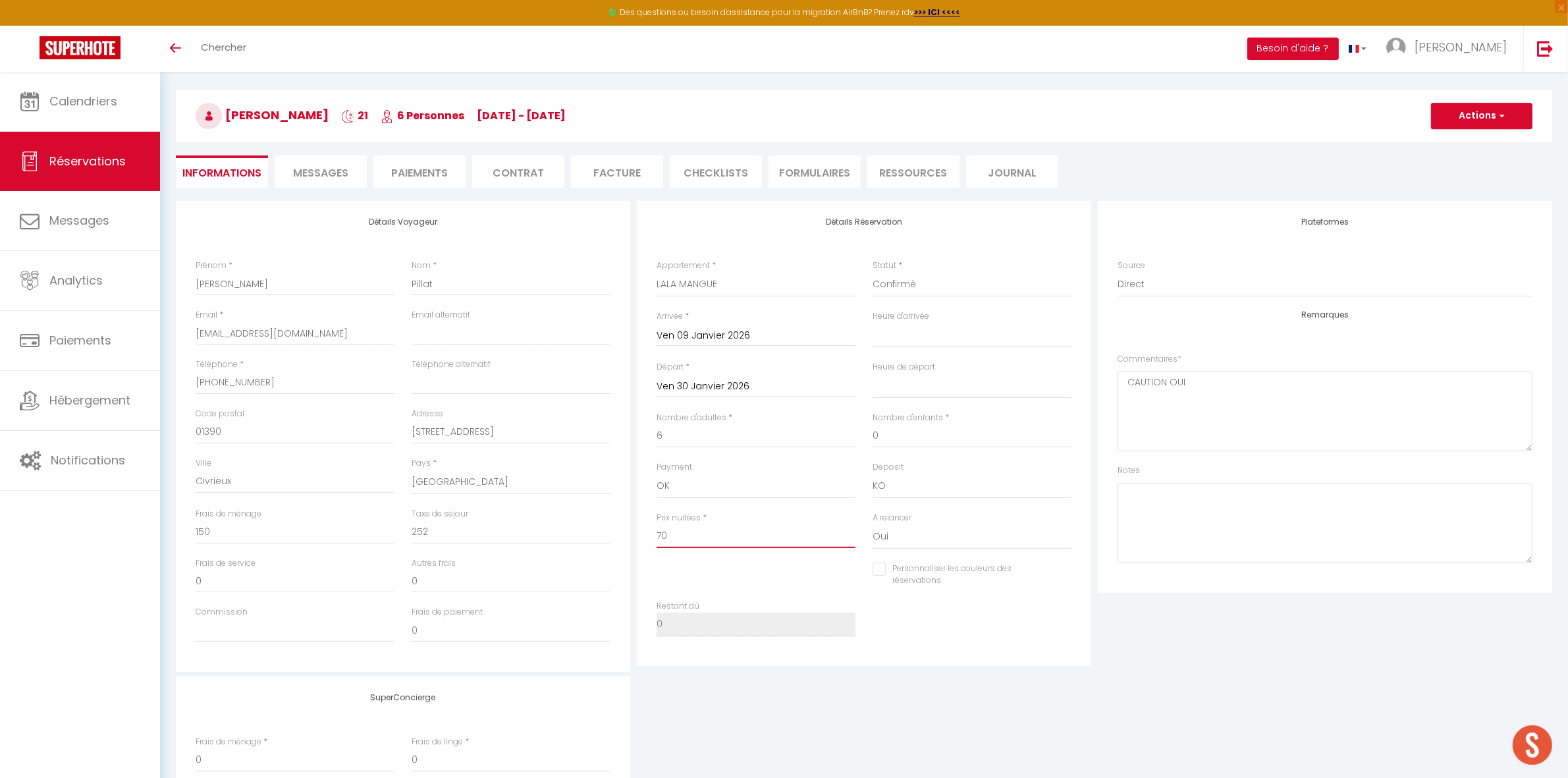
type input "700"
select select
checkbox input "false"
type input "7000"
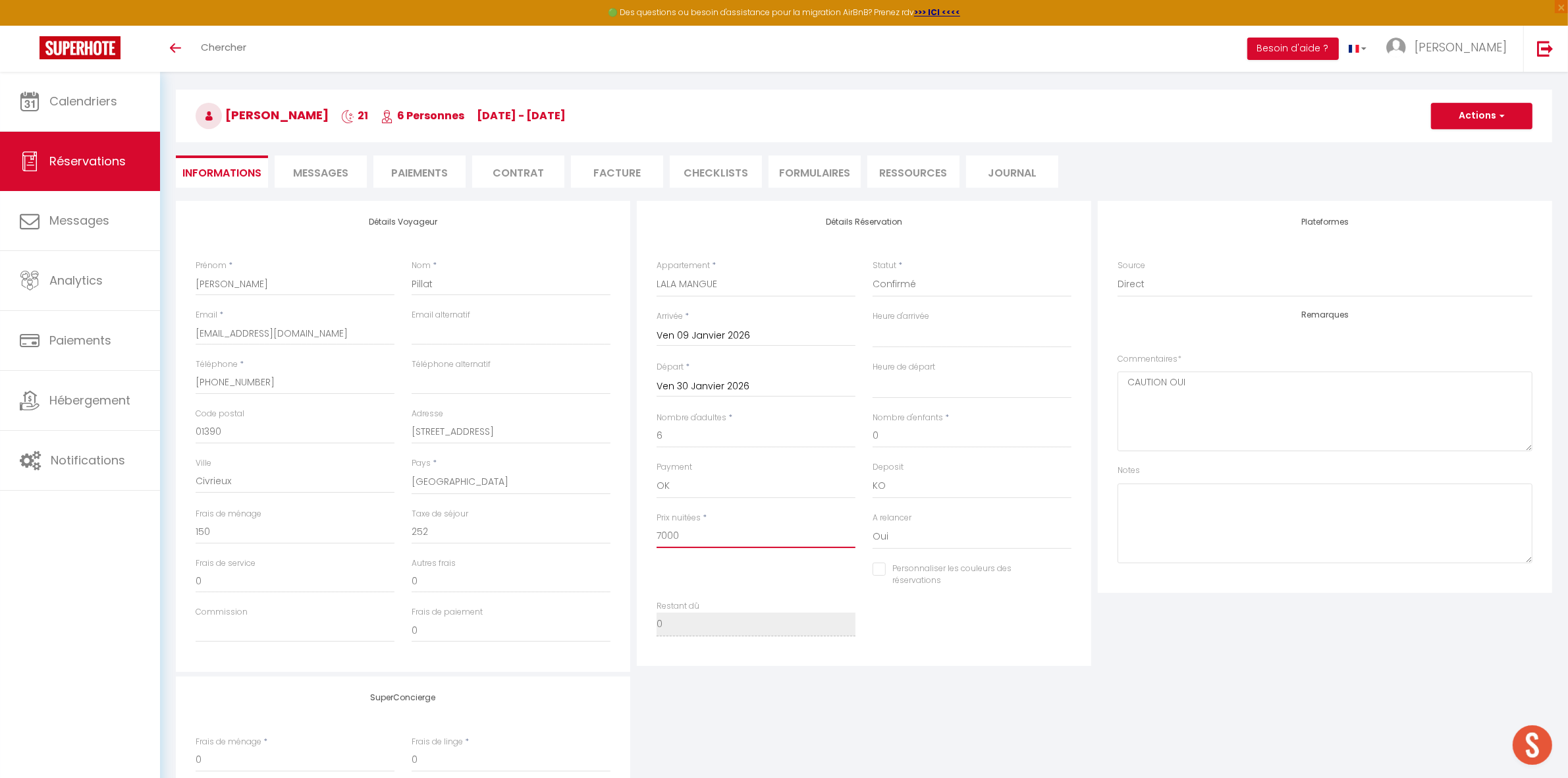
select select
checkbox input "false"
type input "7000"
type input "0"
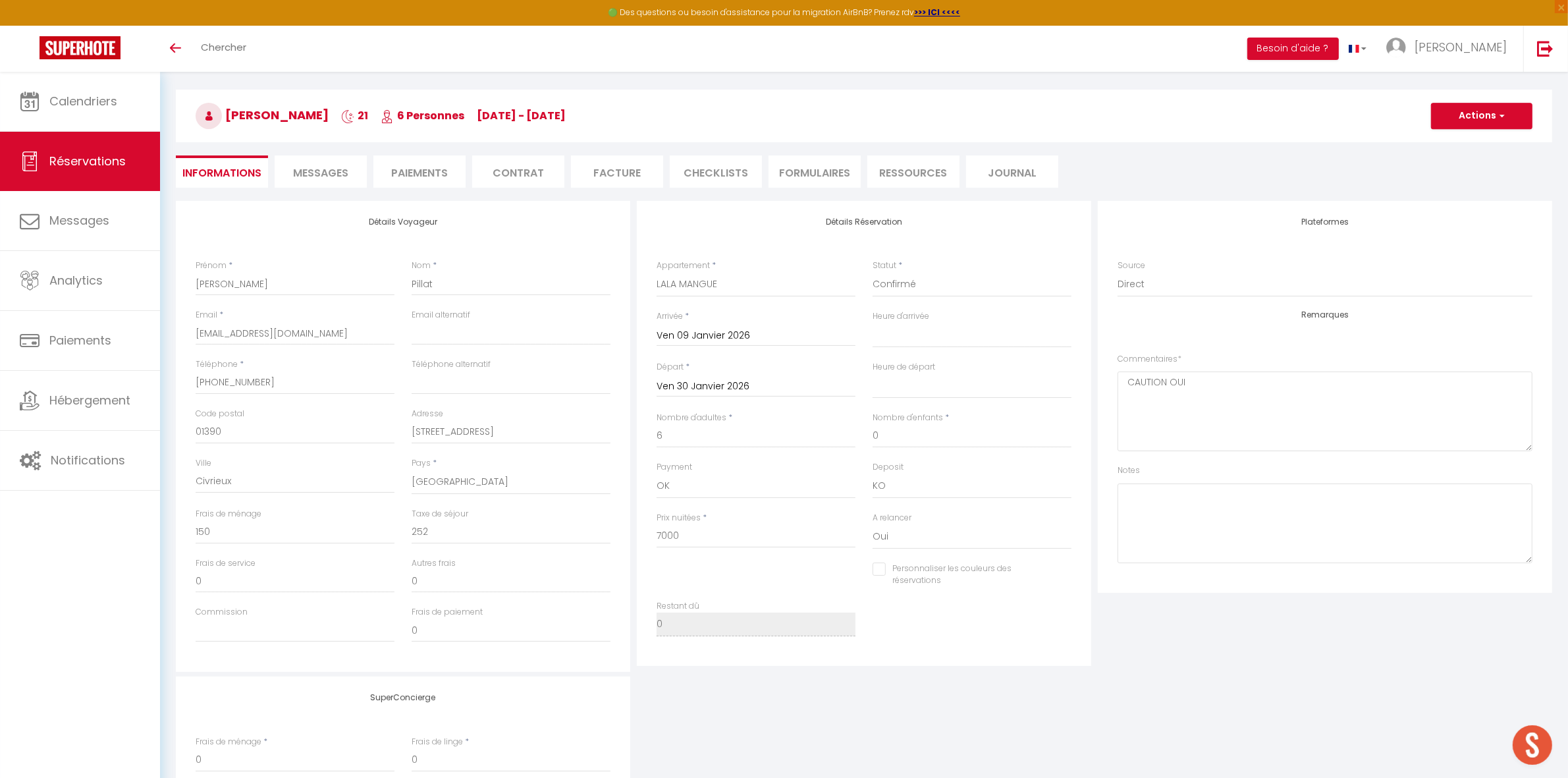
type input "0"
select select
checkbox input "false"
click at [742, 567] on div "Personnaliser les couleurs des réservations #D7092E" at bounding box center [864, 582] width 432 height 38
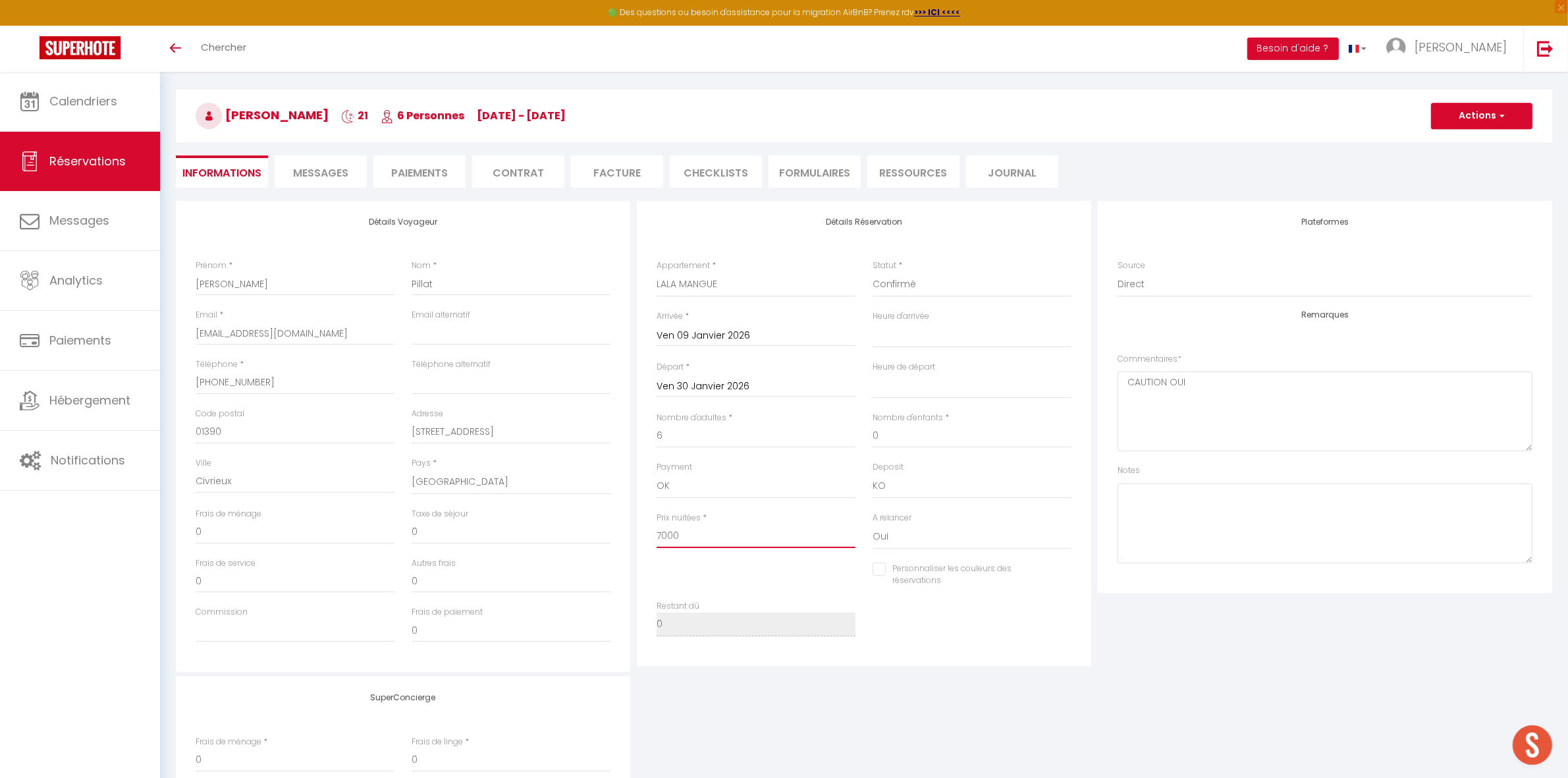
type input "7980"
select select
checkbox input "false"
type input "7980"
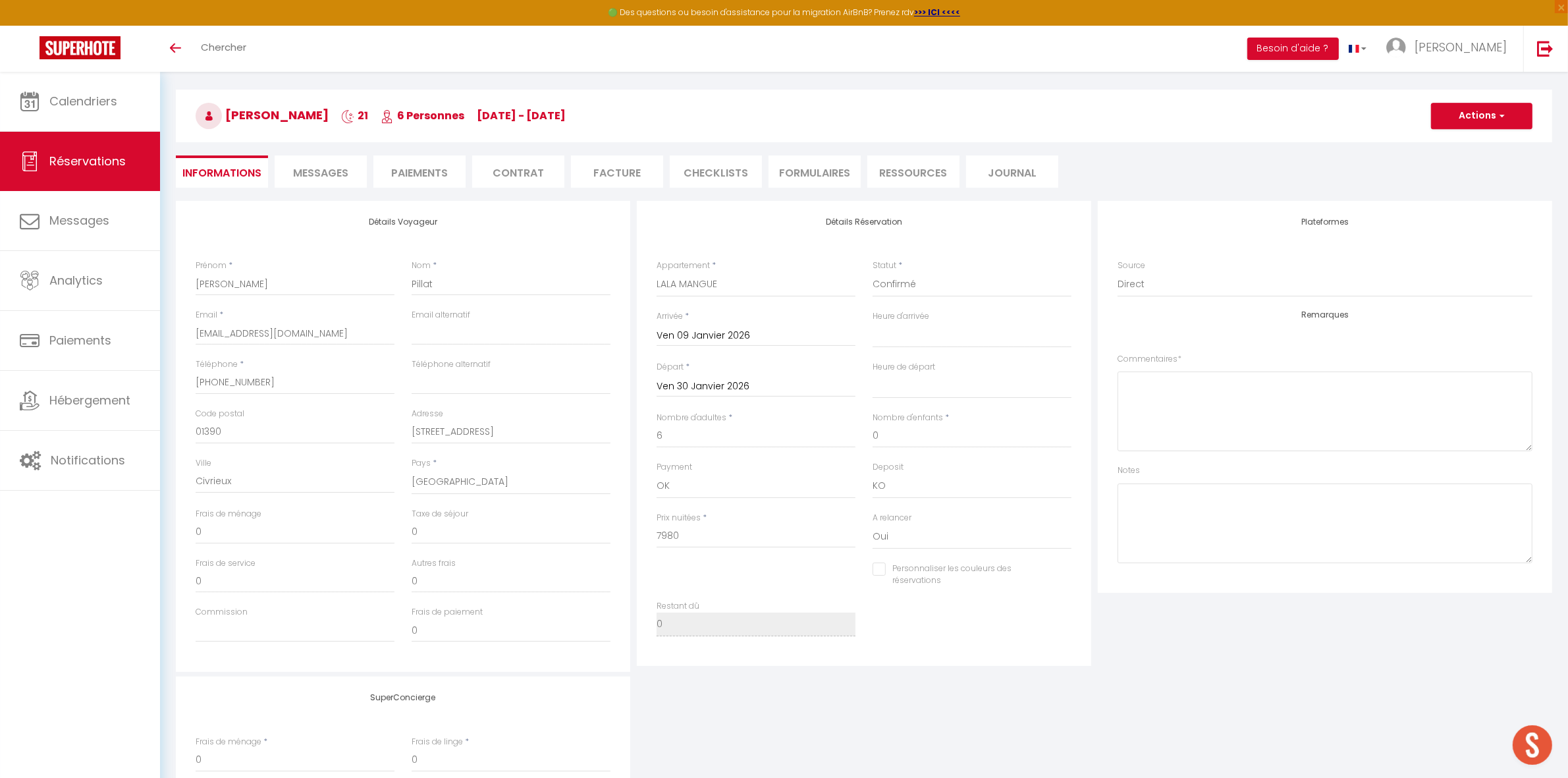
click at [733, 563] on div "Personnaliser les couleurs des réservations #D7092E" at bounding box center [864, 582] width 432 height 38
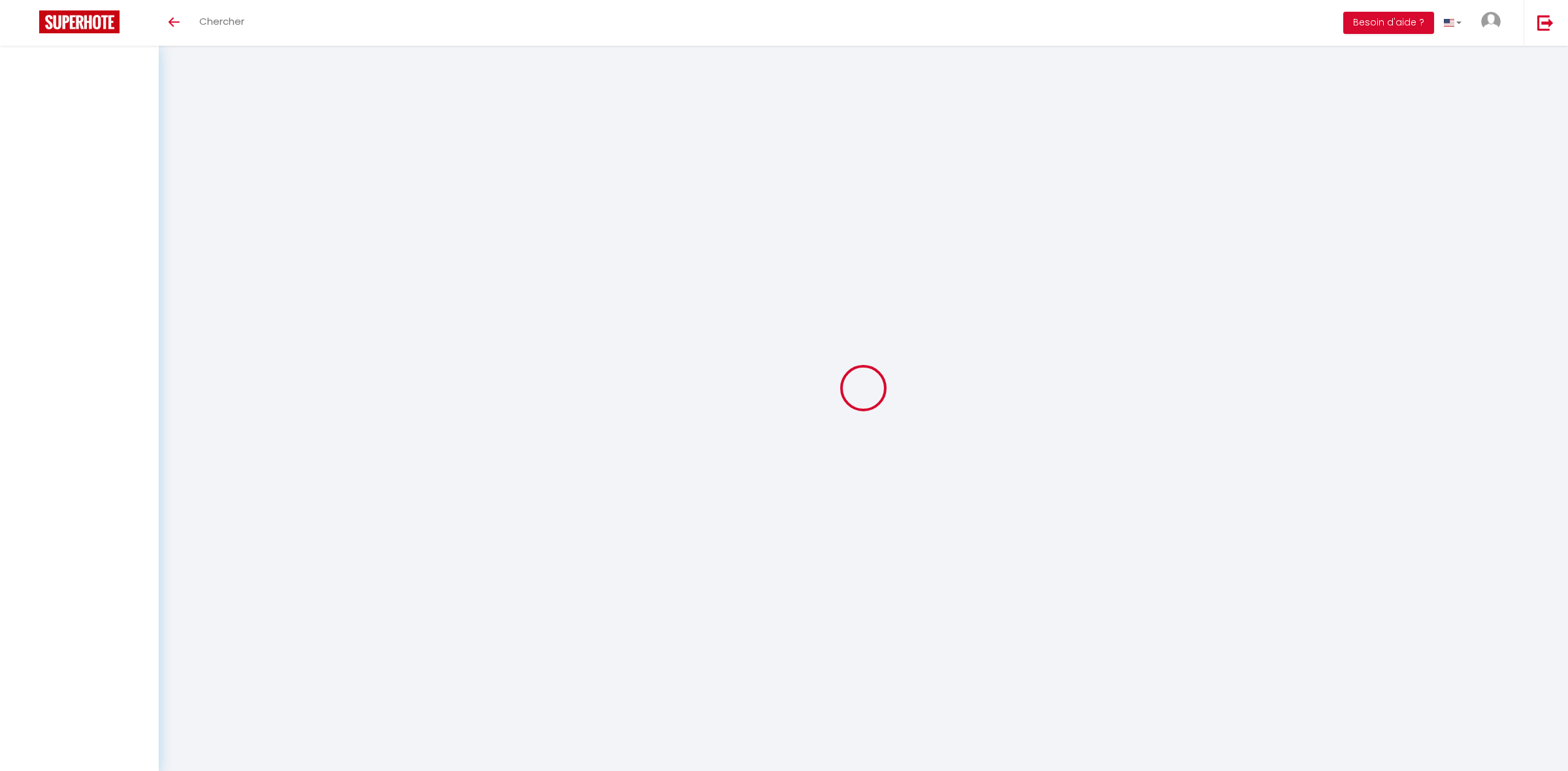
select select
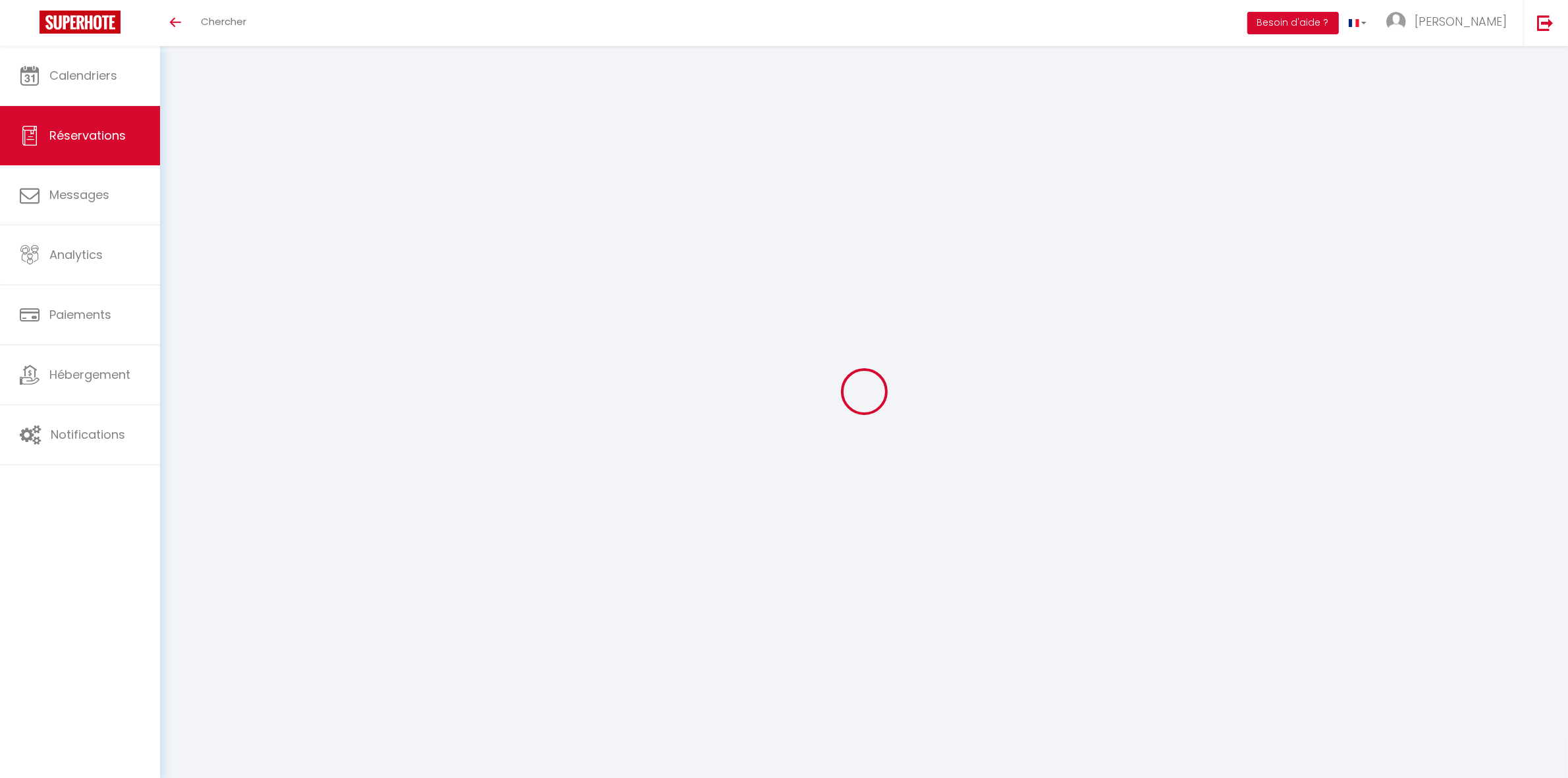
select select
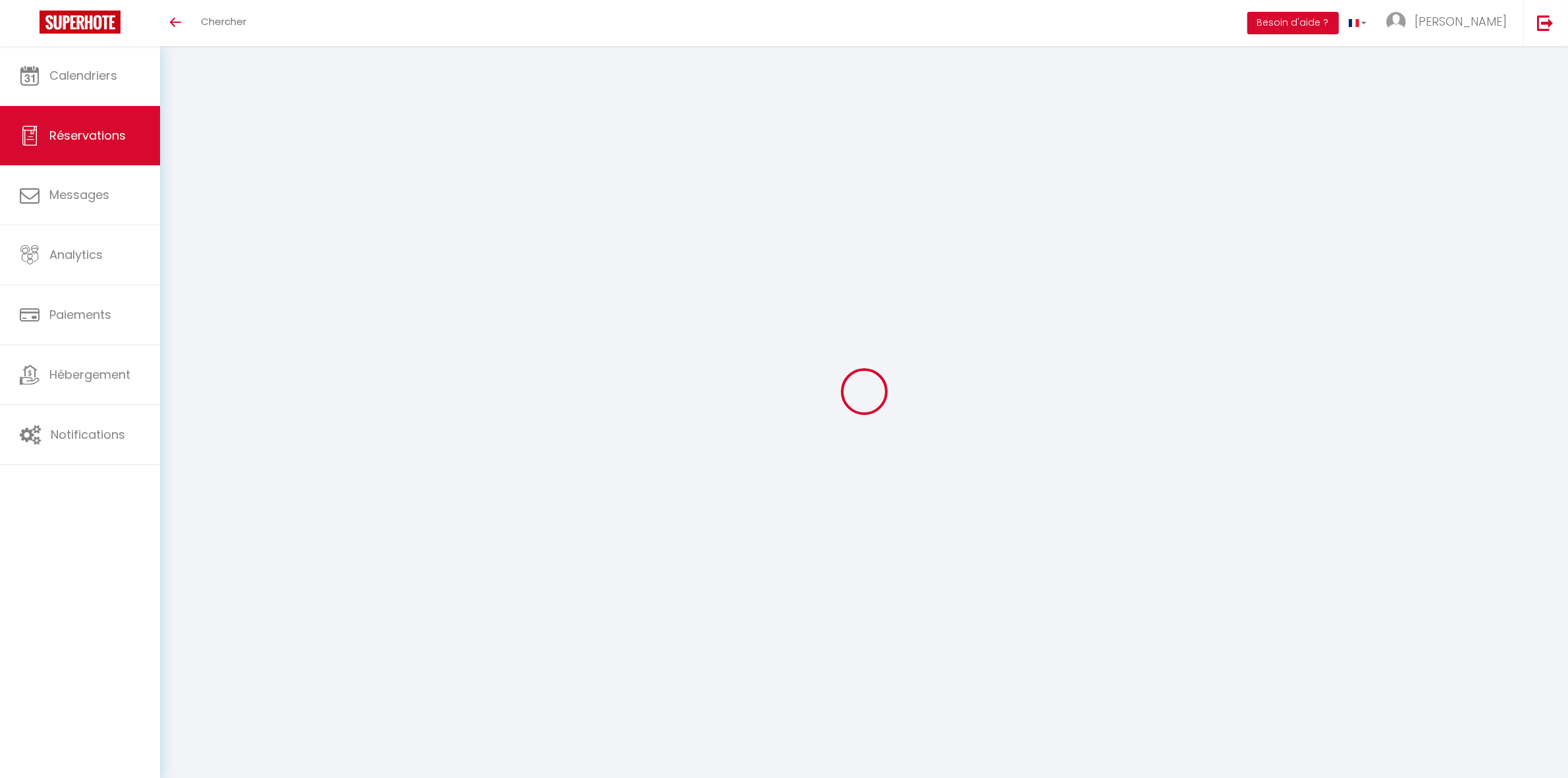
select select
checkbox input "false"
select select
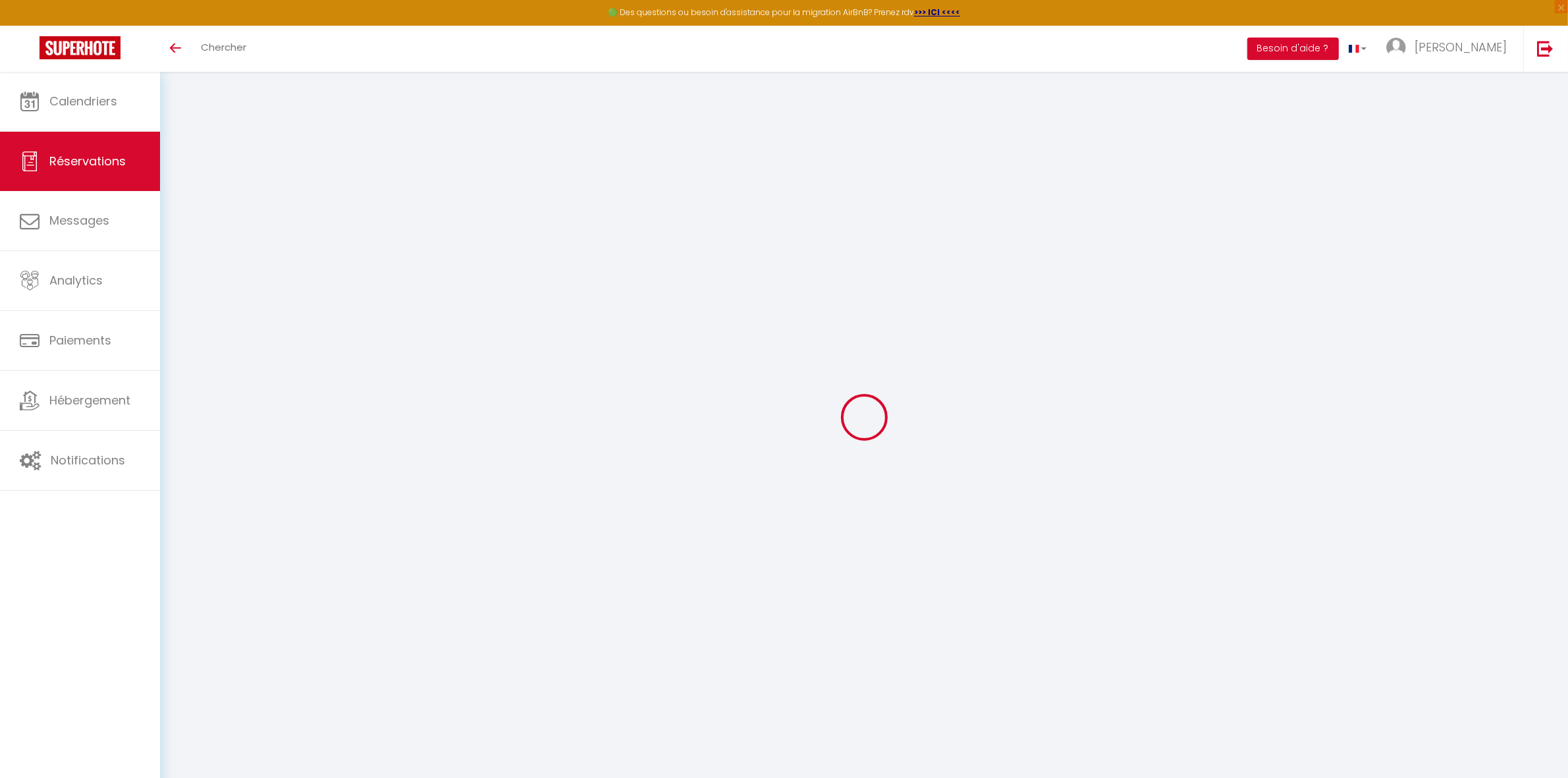
select select
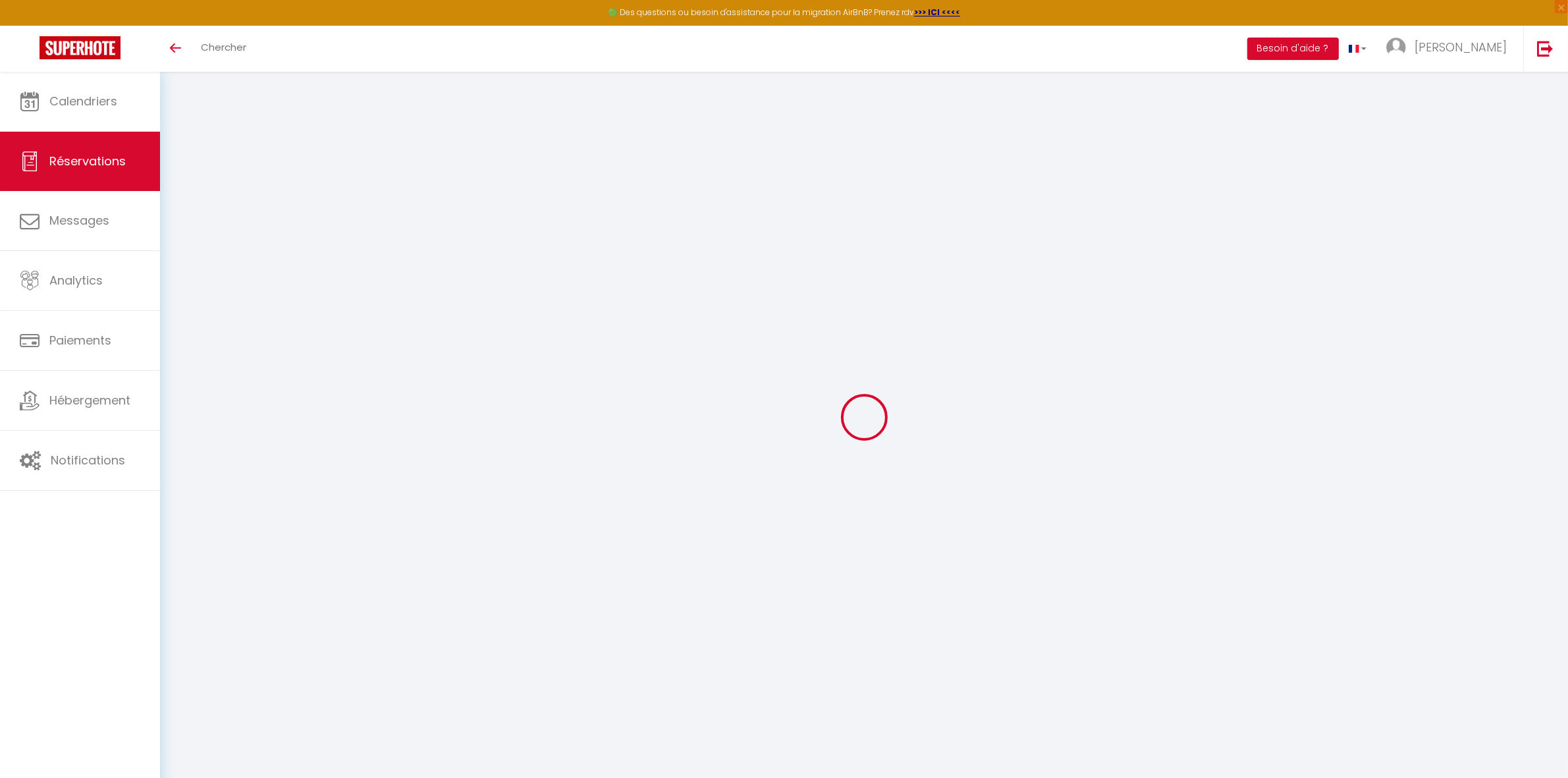
select select
checkbox input "false"
type input "[PERSON_NAME]"
type input "Pillat"
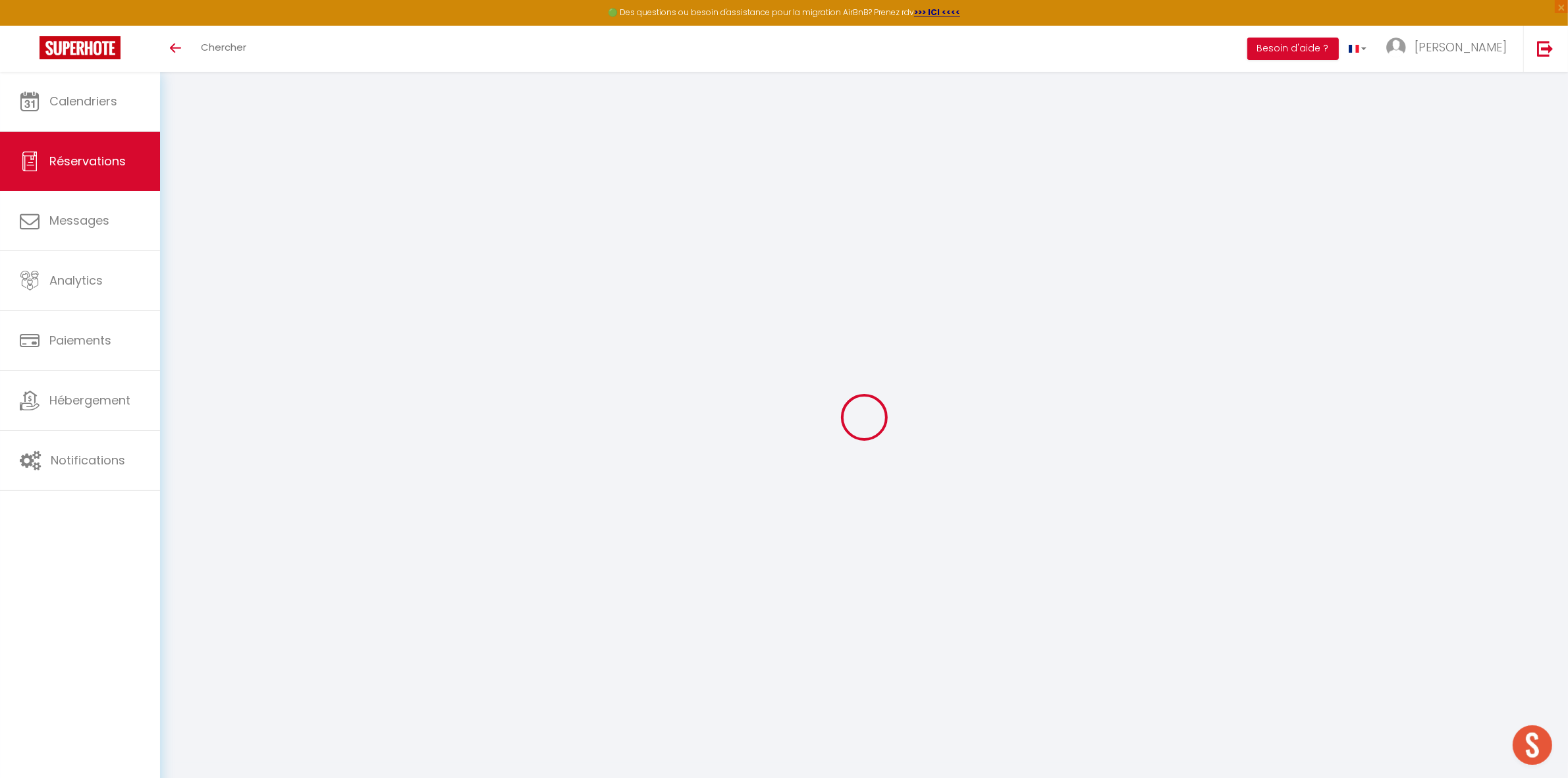
type input "[EMAIL_ADDRESS][DOMAIN_NAME]"
type input "[PHONE_NUMBER]"
type input "01390"
type input "[STREET_ADDRESS]"
type input "Civrieux"
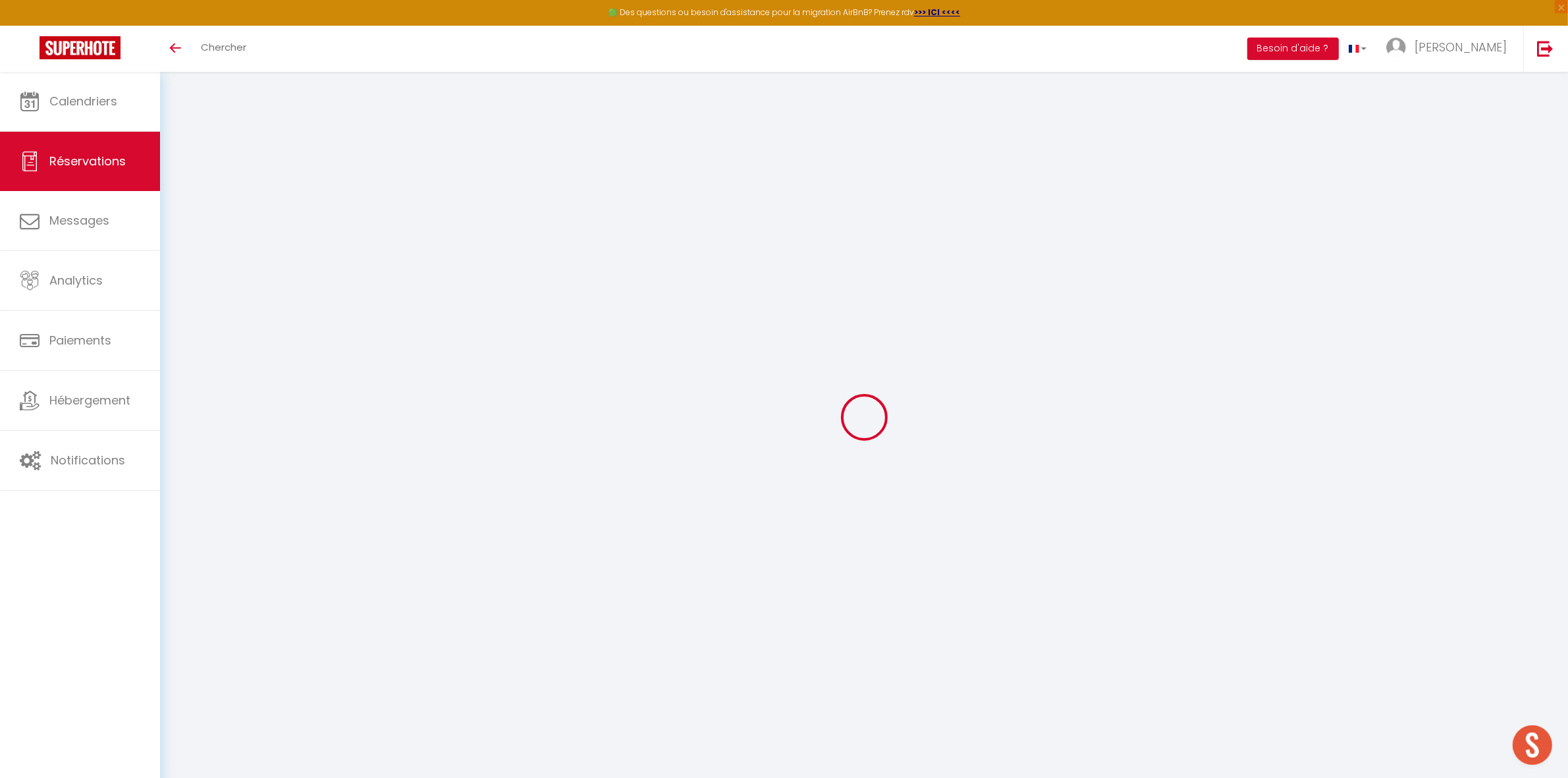
select select "FR"
select select "29877"
select select "1"
type input "Ven 09 Janvier 2026"
select select
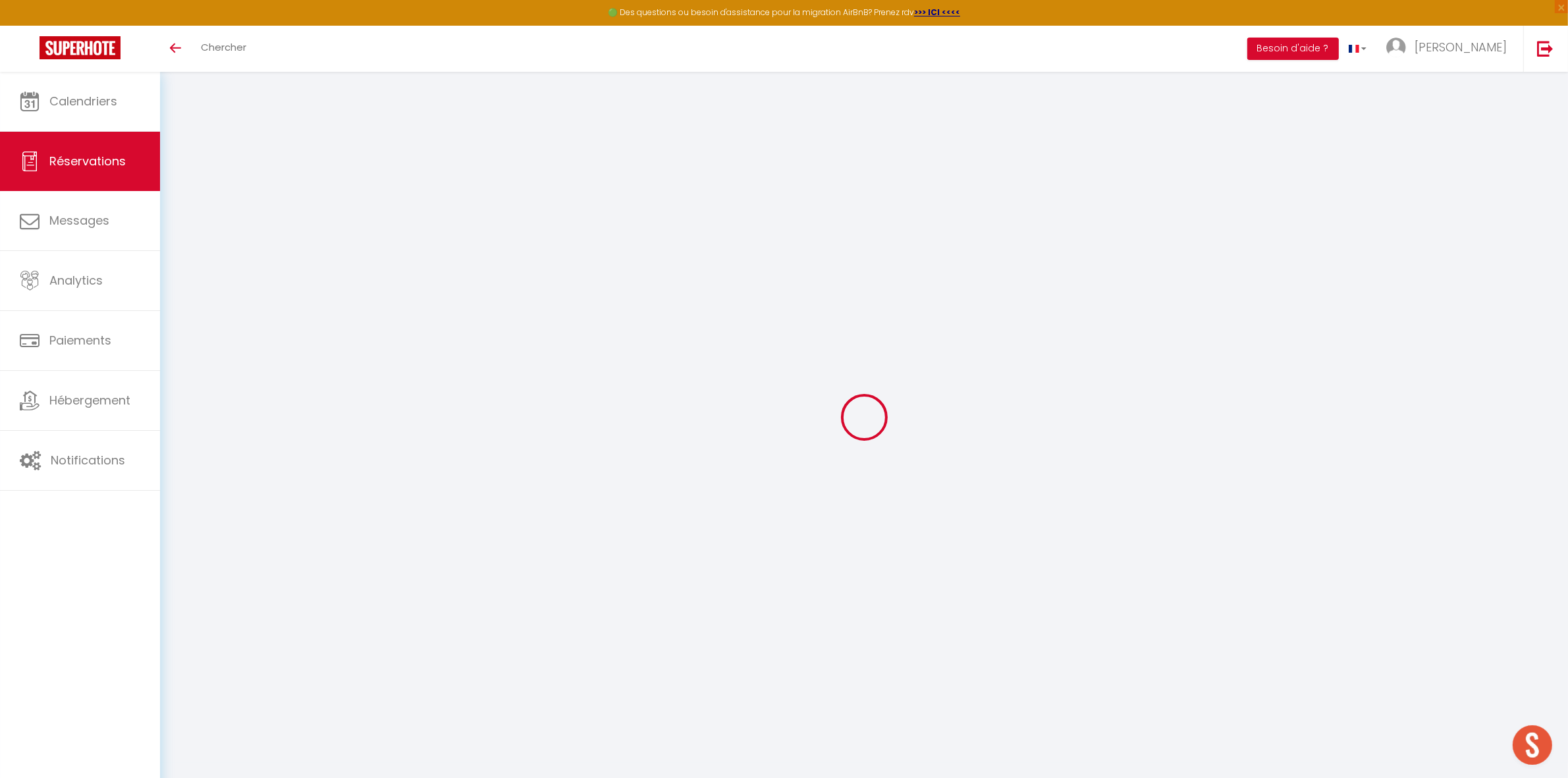
type input "Ven 30 Janvier 2026"
select select
type input "6"
select select "12"
select select
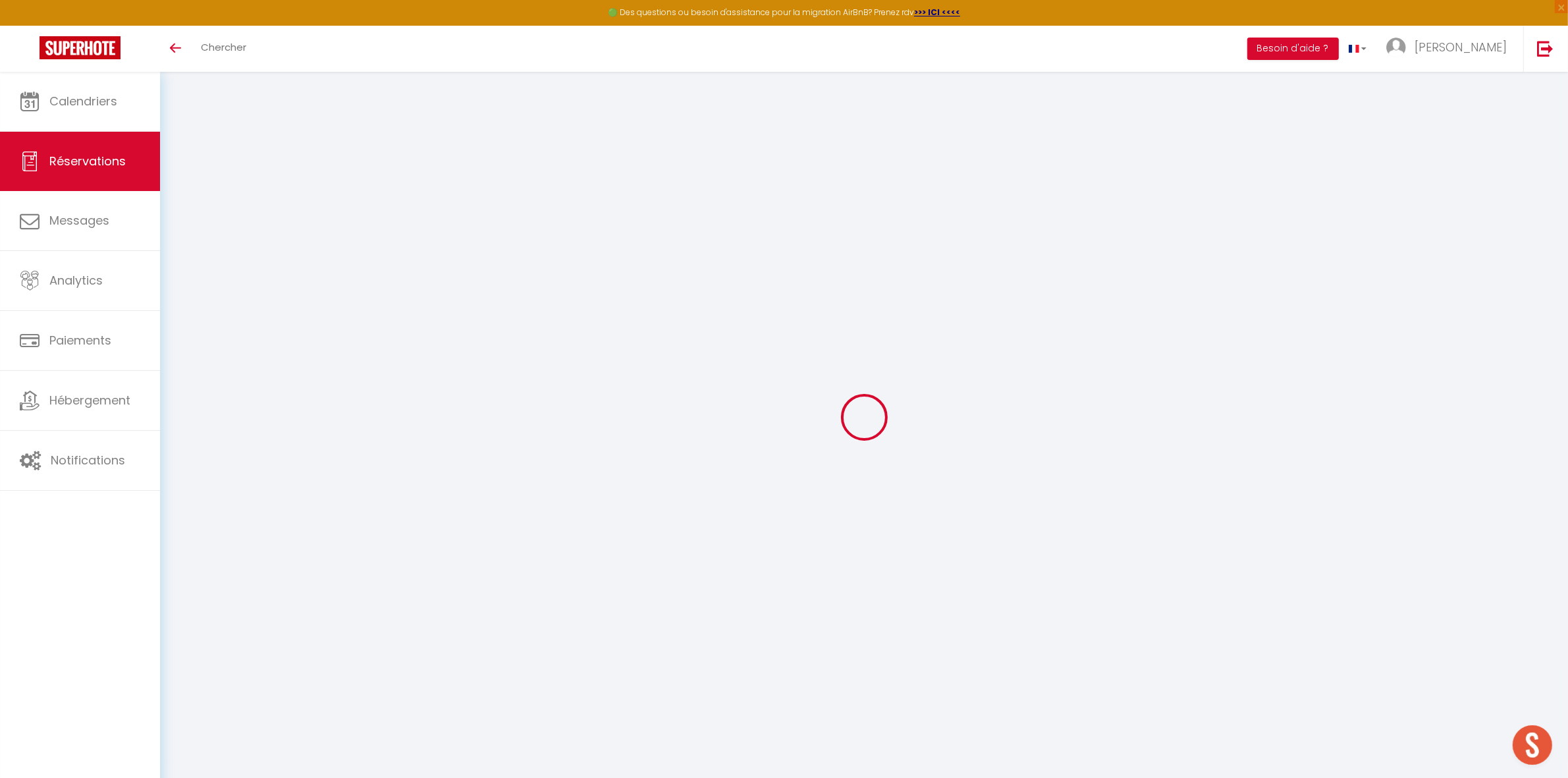
type input "7980"
checkbox input "false"
type input "0"
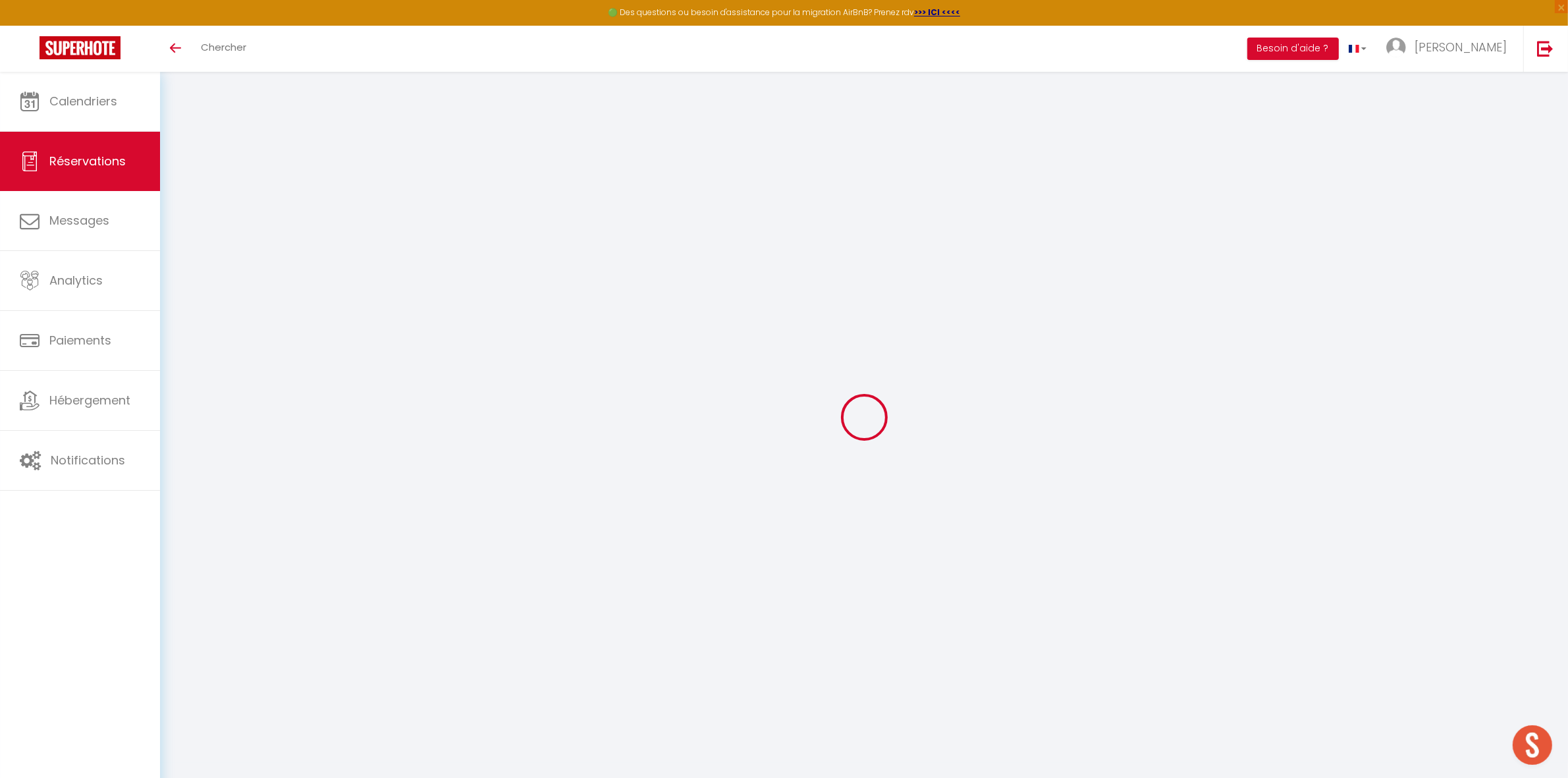
type input "0"
select select
select select "14"
checkbox input "false"
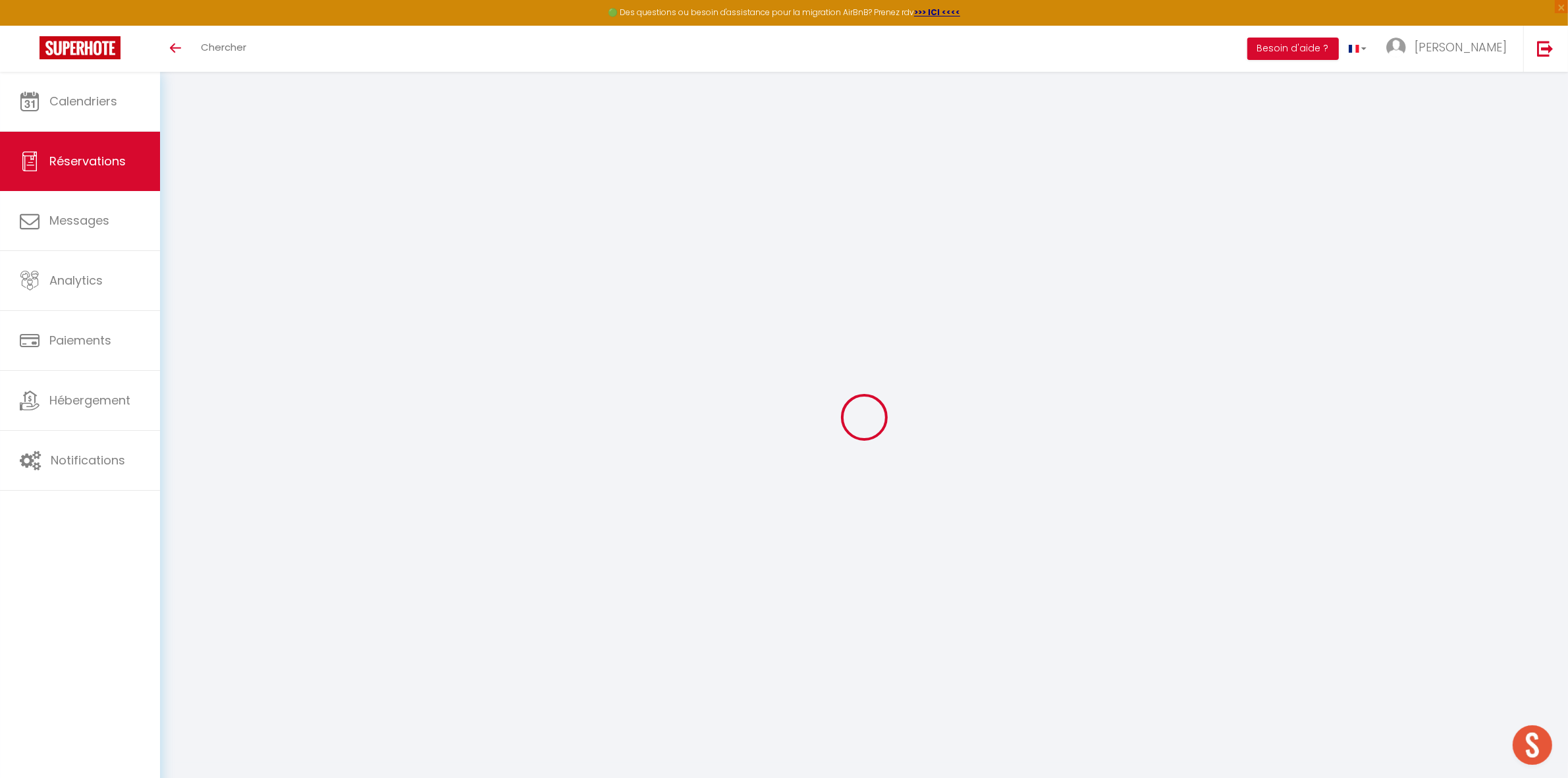
select select
checkbox input "false"
select select
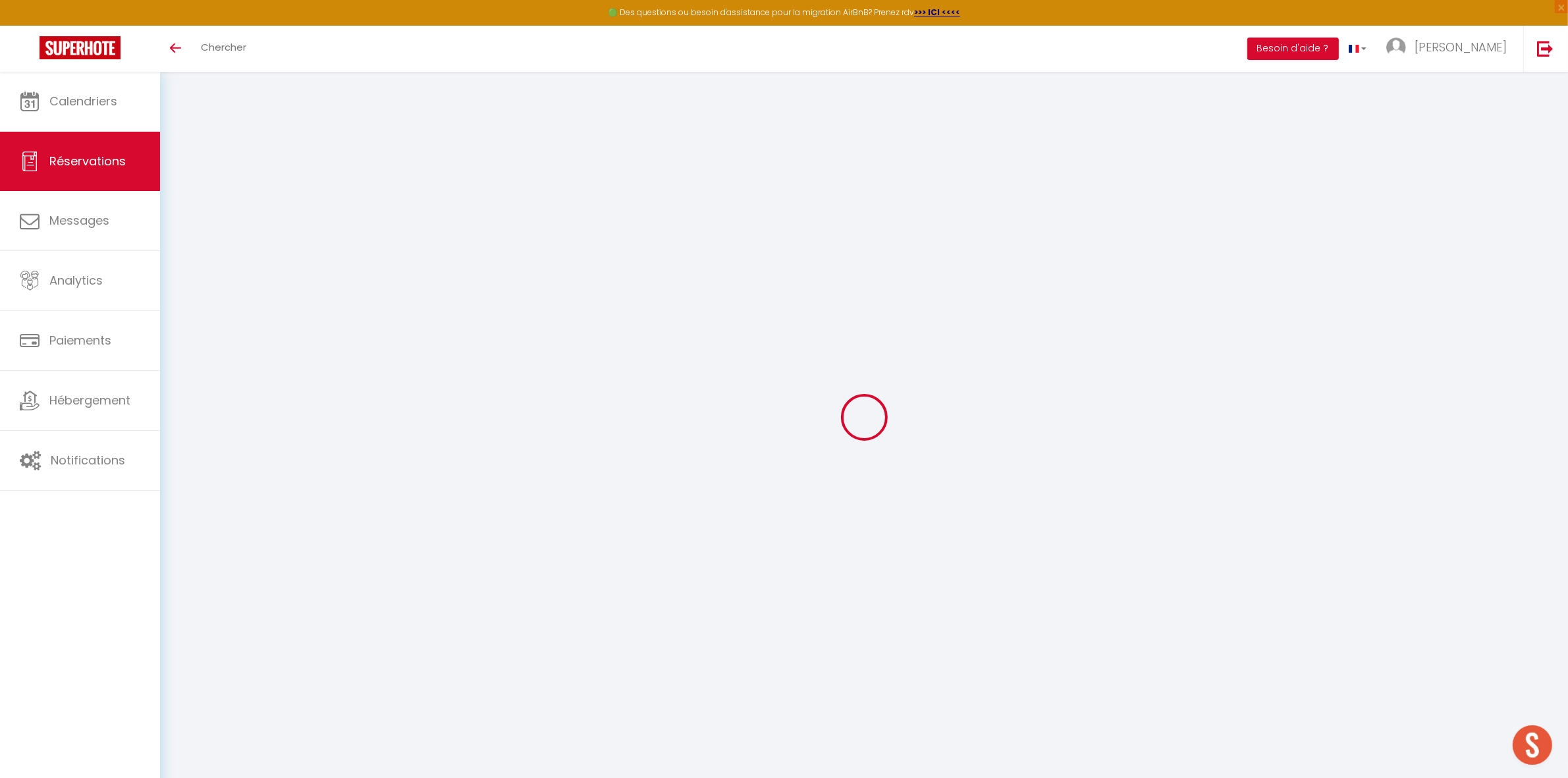
checkbox input "false"
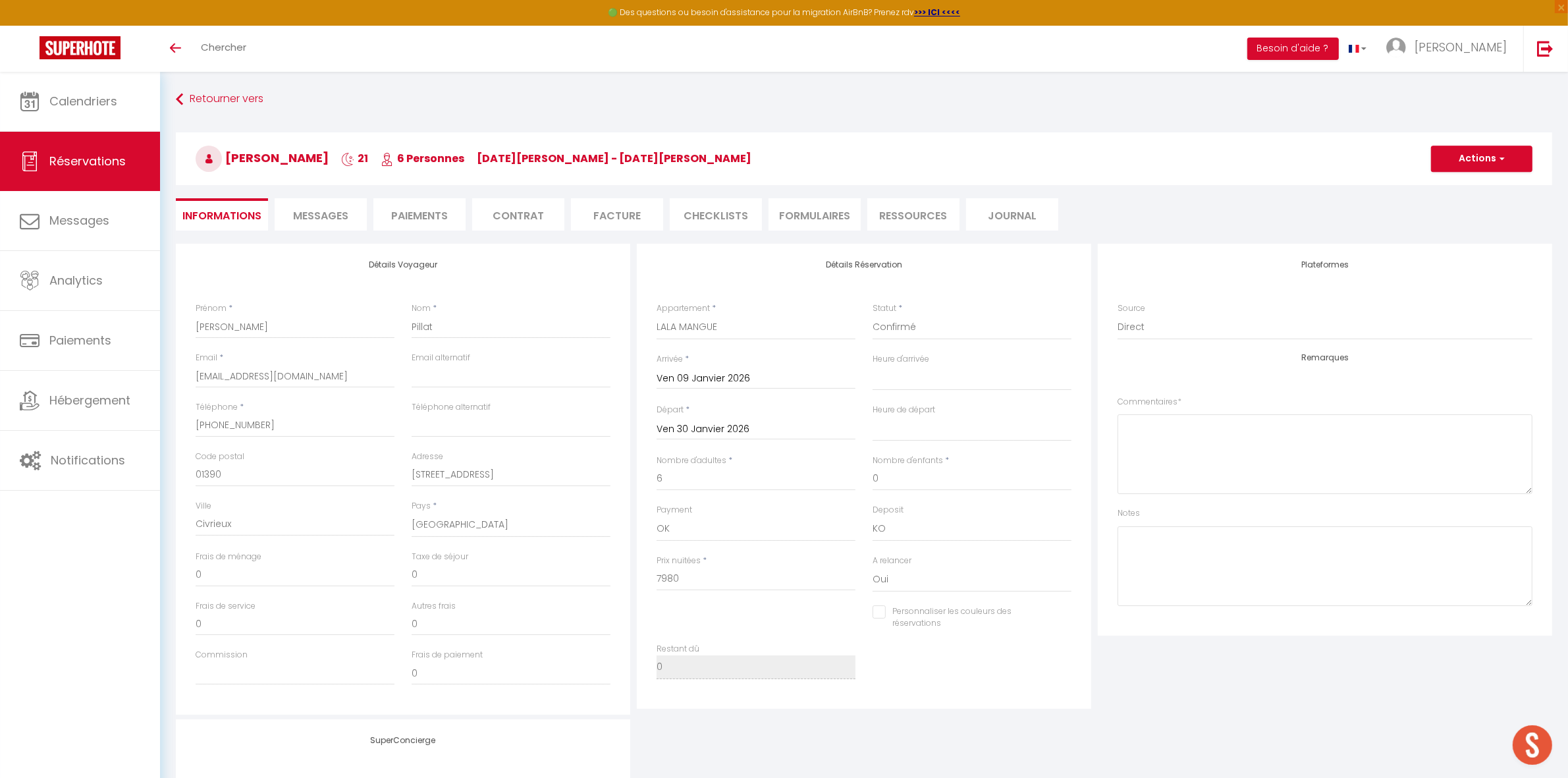
type input "150"
type input "252"
select select
checkbox input "false"
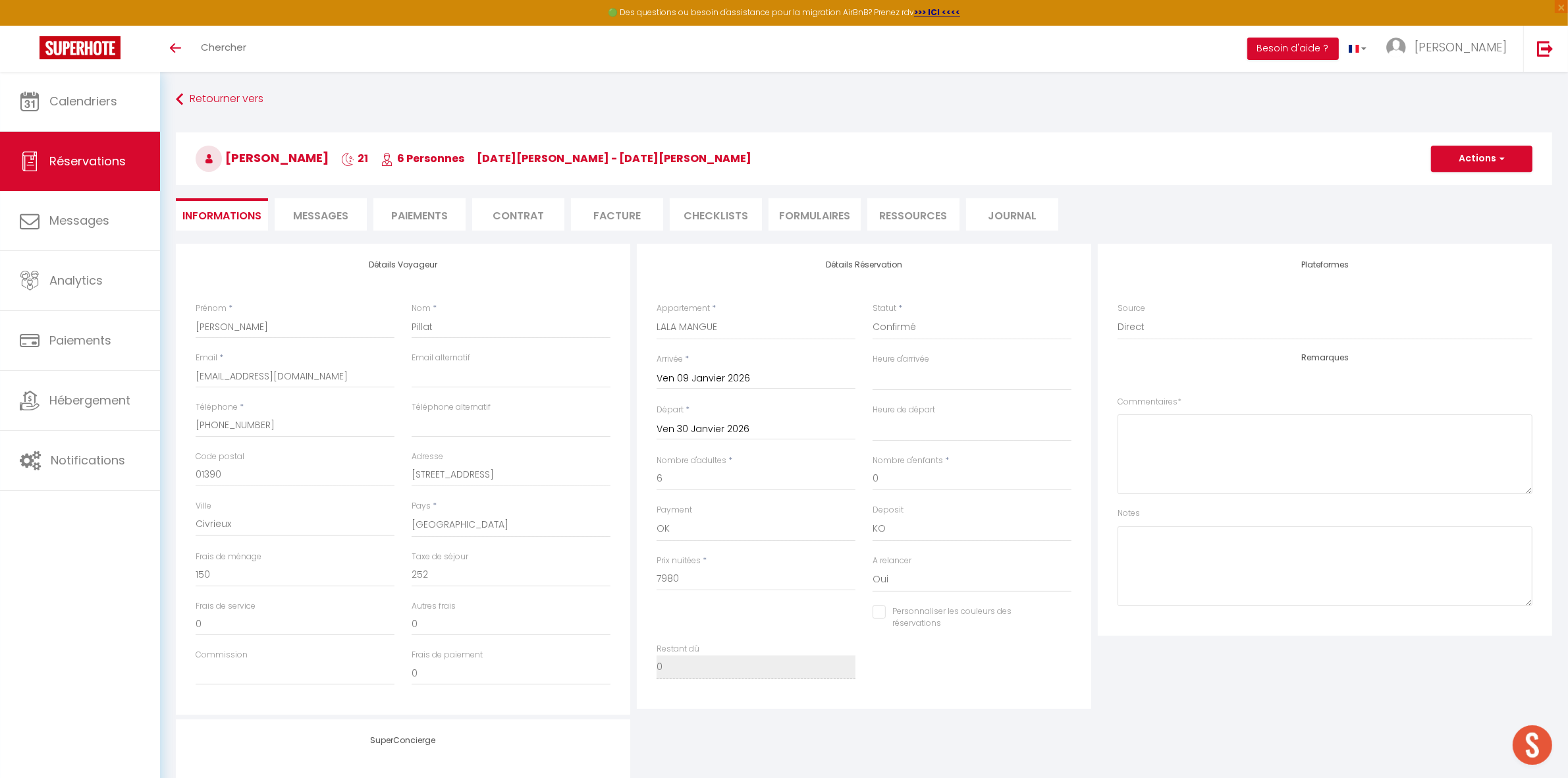
select select
click at [1156, 435] on textarea at bounding box center [1325, 455] width 415 height 80
type textarea "CAUTION OUI 1500€ (MR GAILLARD ou CB)"
click at [1479, 152] on button "Actions" at bounding box center [1482, 159] width 101 height 26
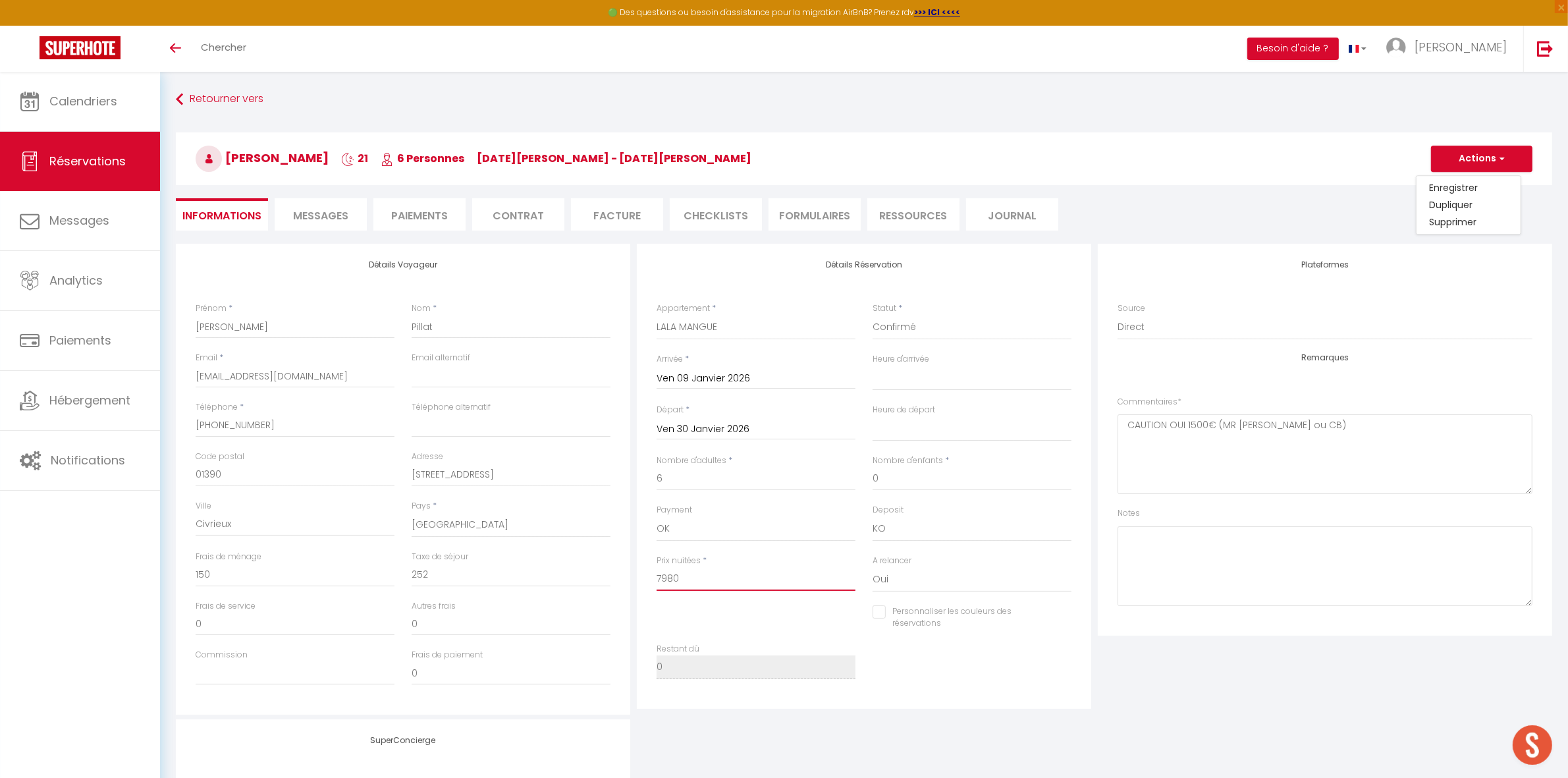
drag, startPoint x: 640, startPoint y: 579, endPoint x: 614, endPoint y: 582, distance: 26.2
click at [614, 582] on div "Détails Voyageur Prénom * Olivier Nom * Pillat Email * opillat@gmail.com Email …" at bounding box center [864, 479] width 1383 height 471
type input "0"
select select
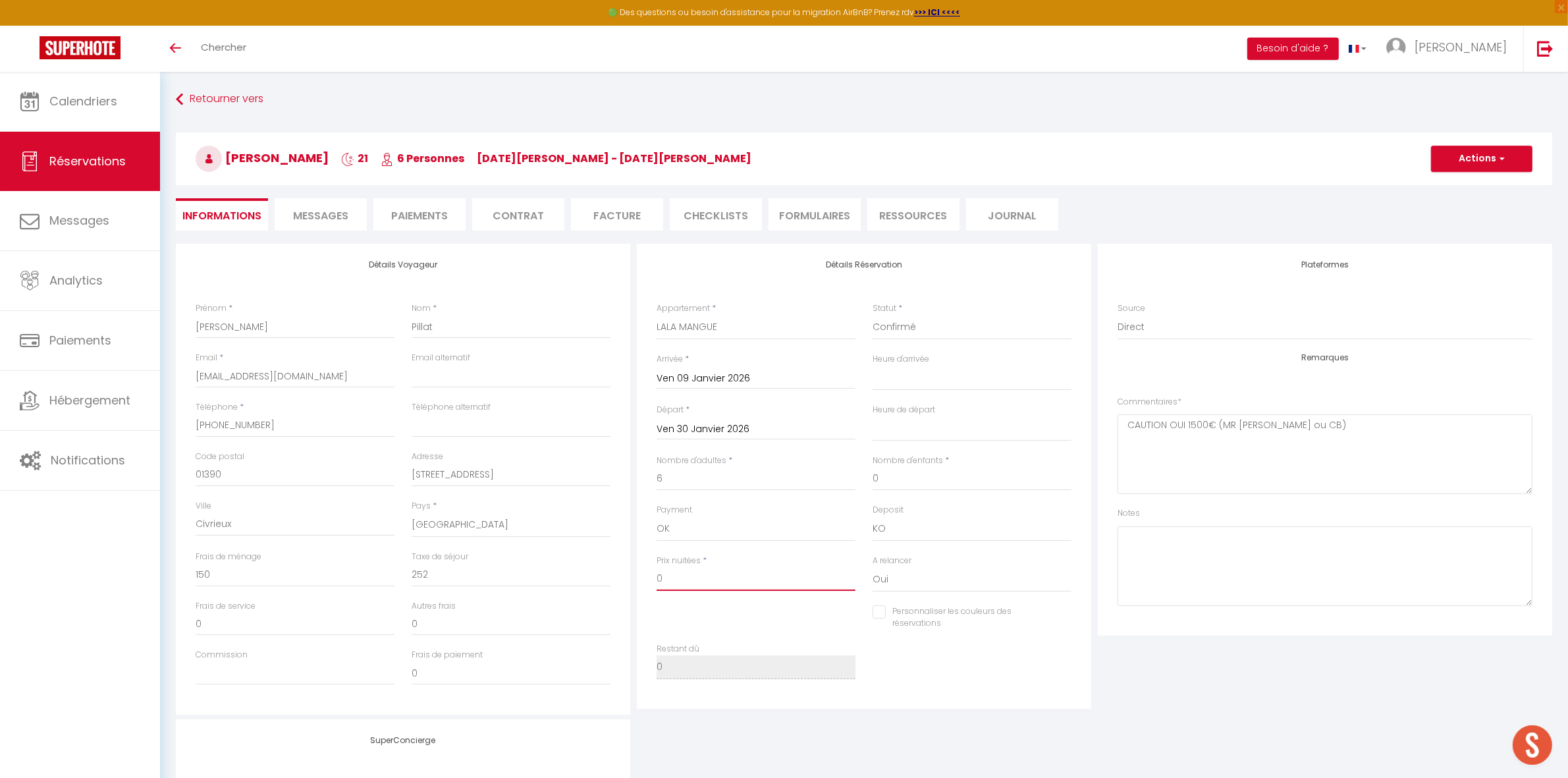
checkbox input "false"
type input "70"
select select
checkbox input "false"
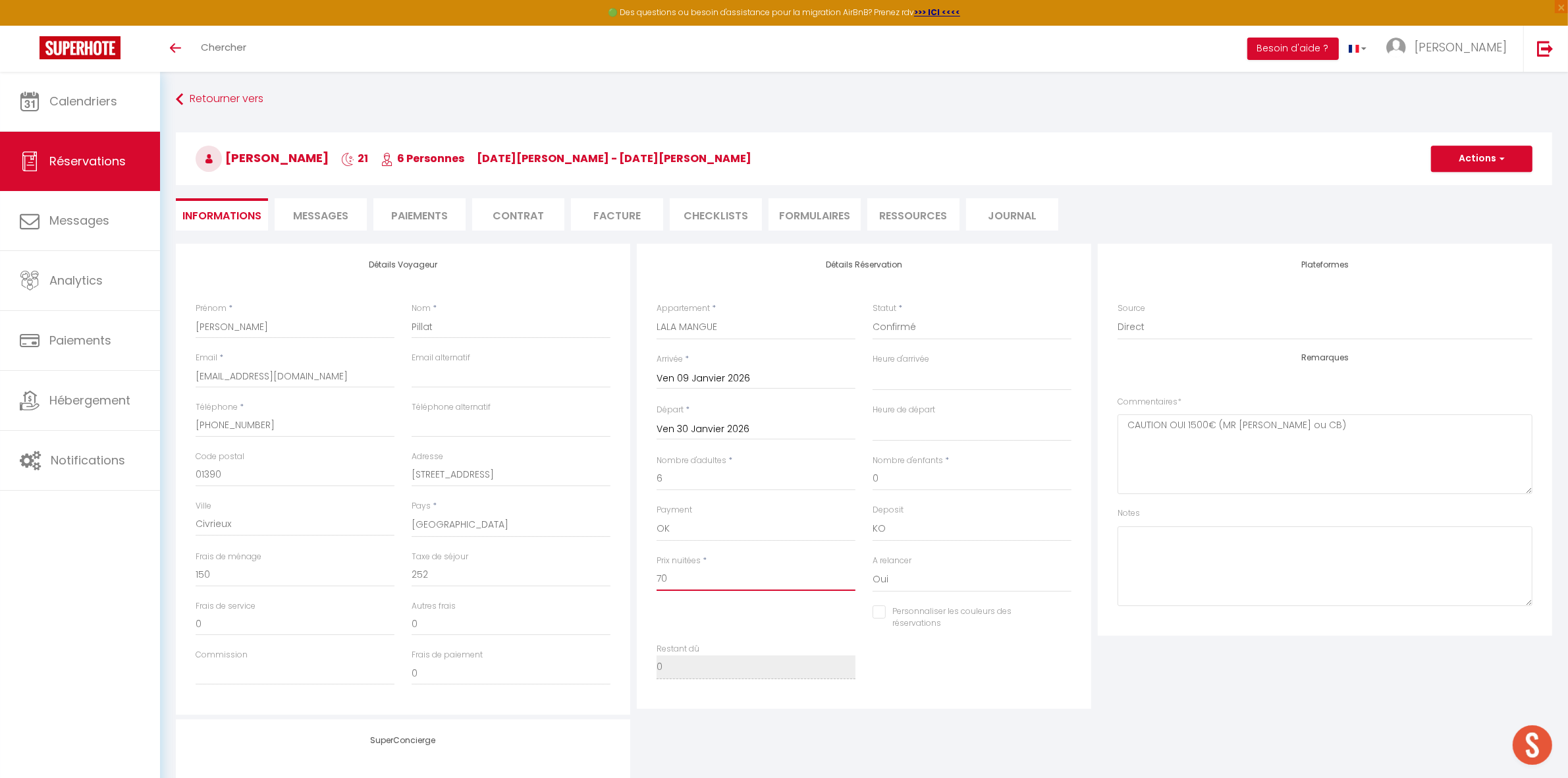
type input "700"
select select
checkbox input "false"
type input "7000"
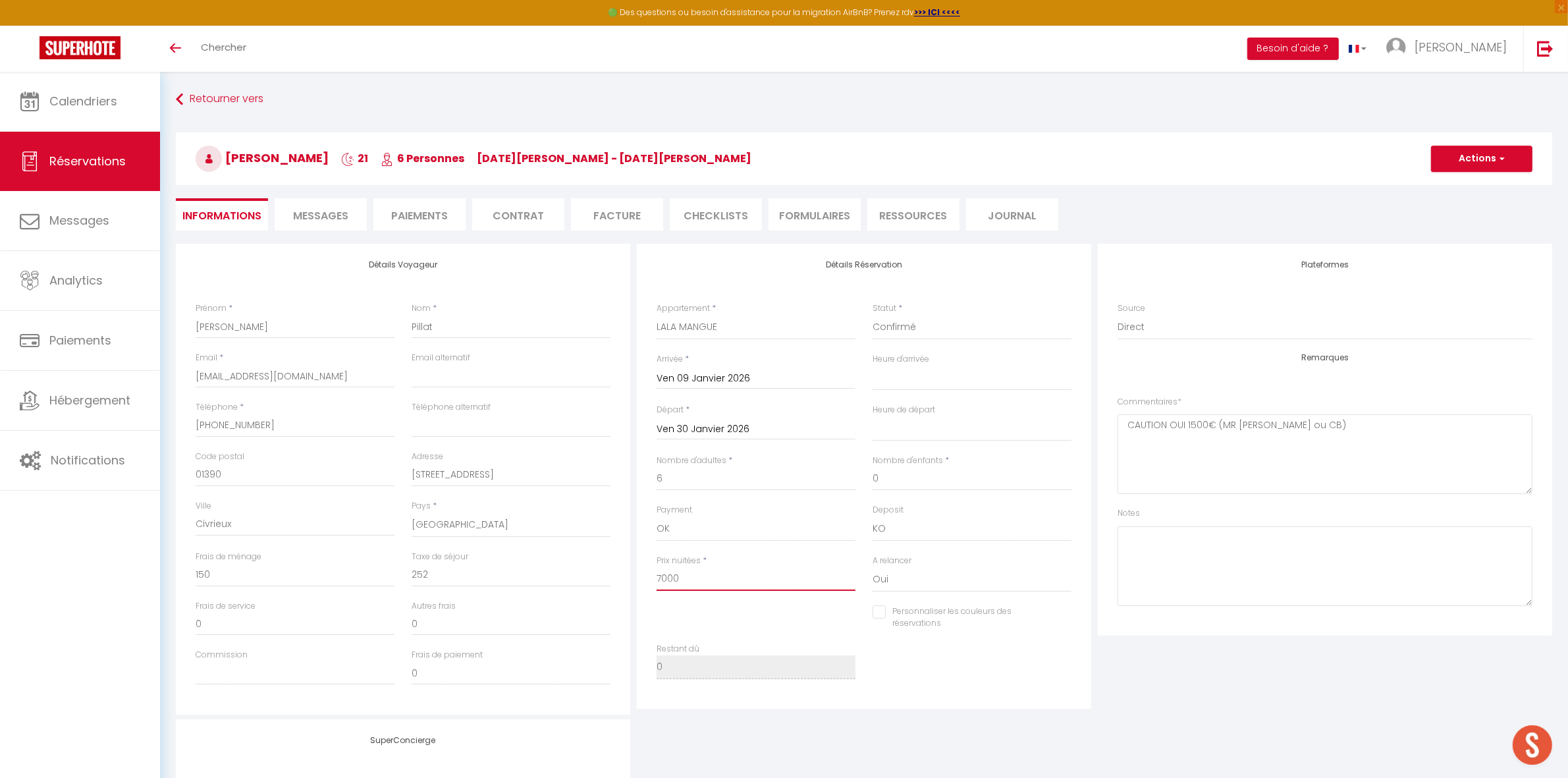
select select
checkbox input "false"
type input "7000"
type input "0"
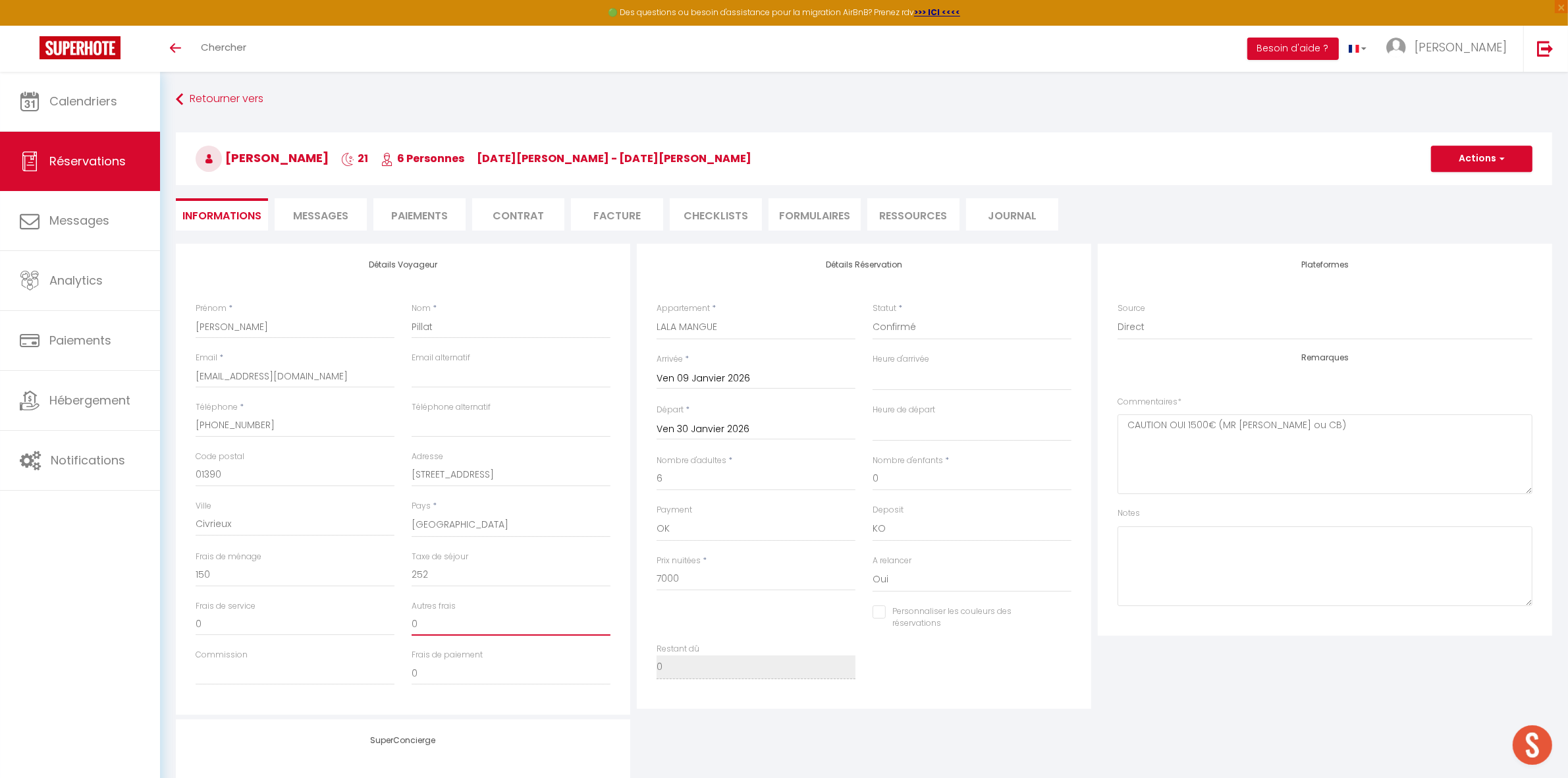
type input "0"
select select
checkbox input "false"
click at [596, 616] on input "0" at bounding box center [511, 623] width 199 height 24
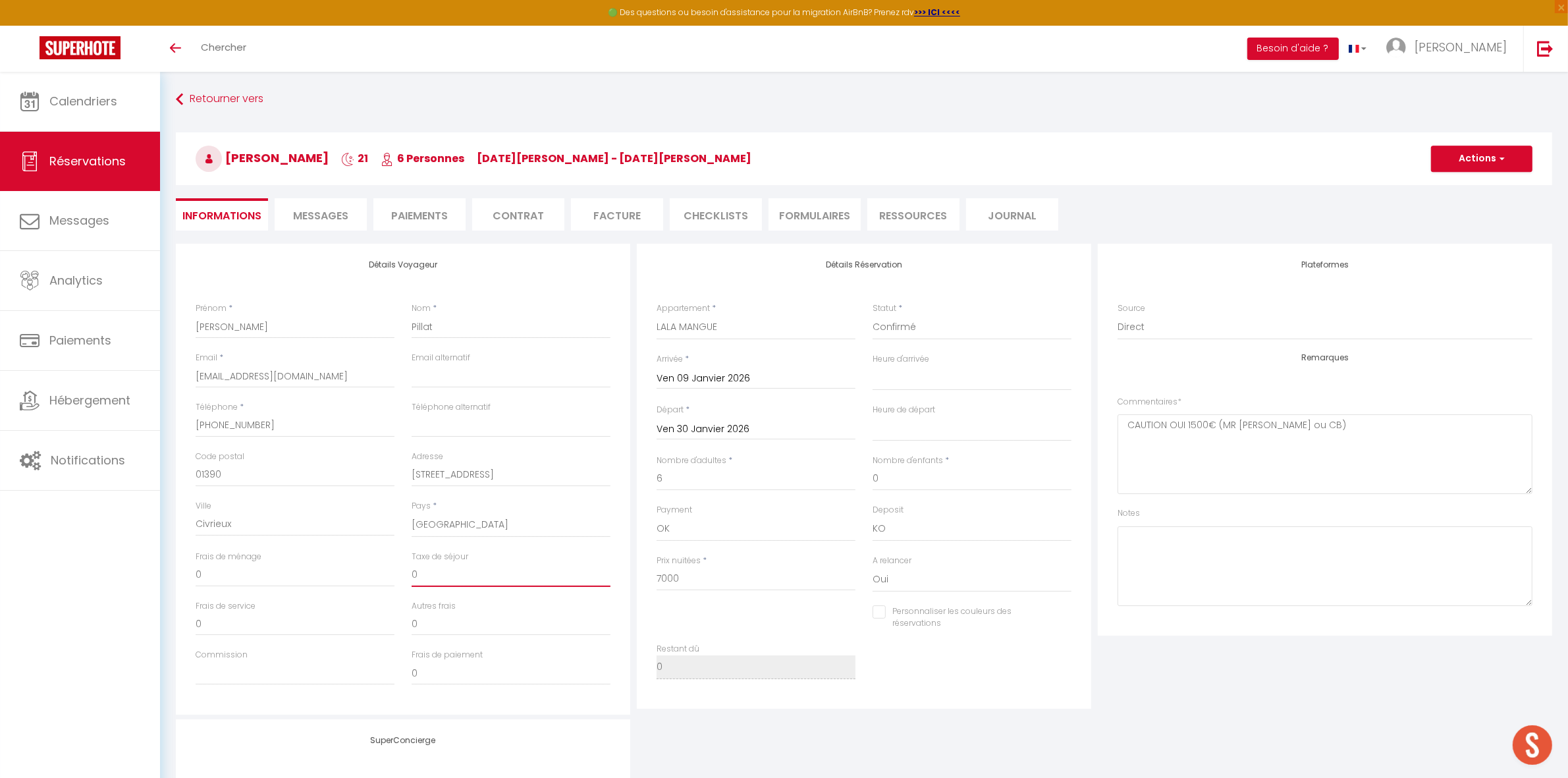
click at [482, 567] on input "0" at bounding box center [511, 575] width 199 height 24
select select
checkbox input "false"
type input "2"
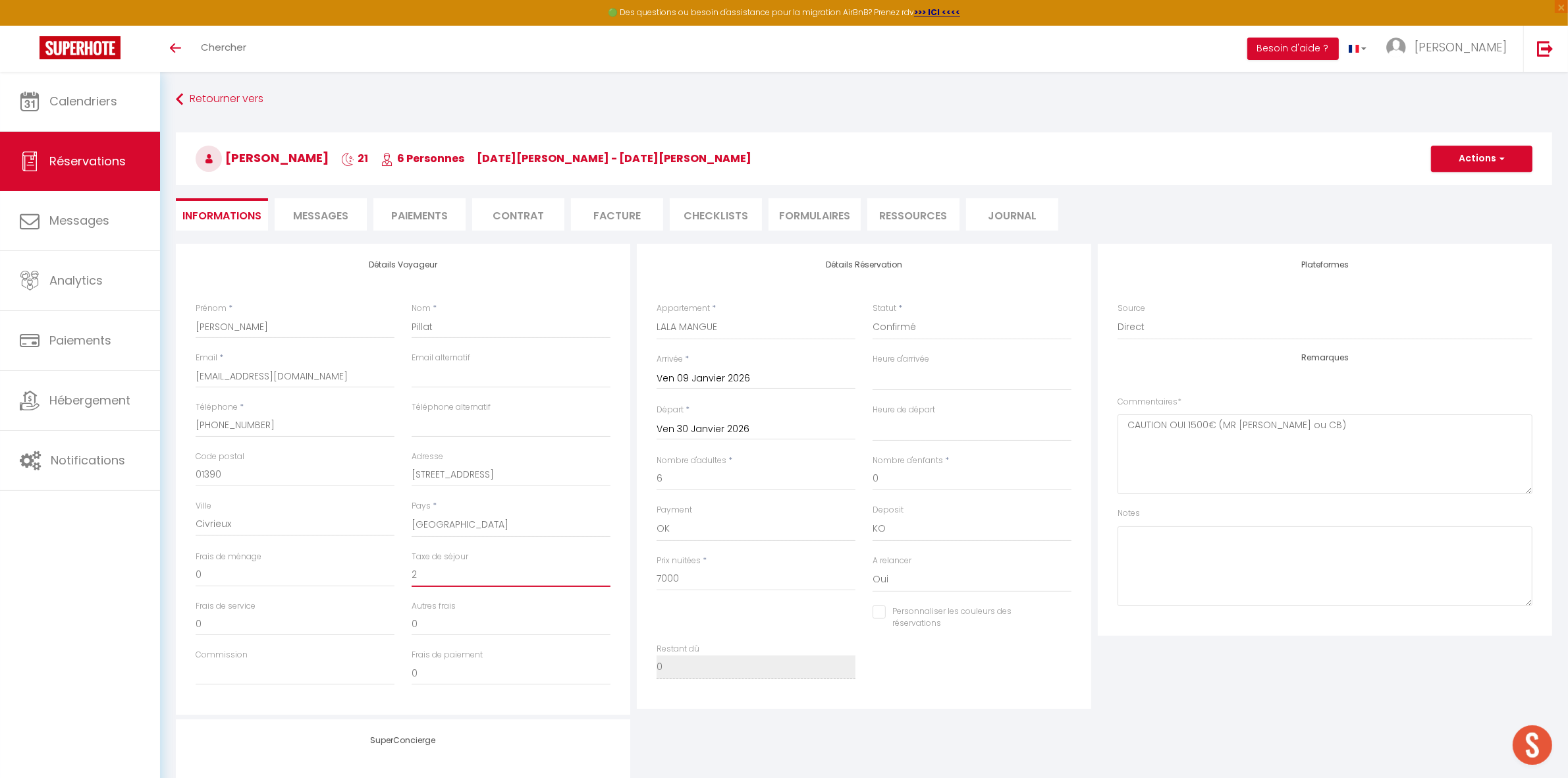
select select
checkbox input "false"
type input "25"
select select
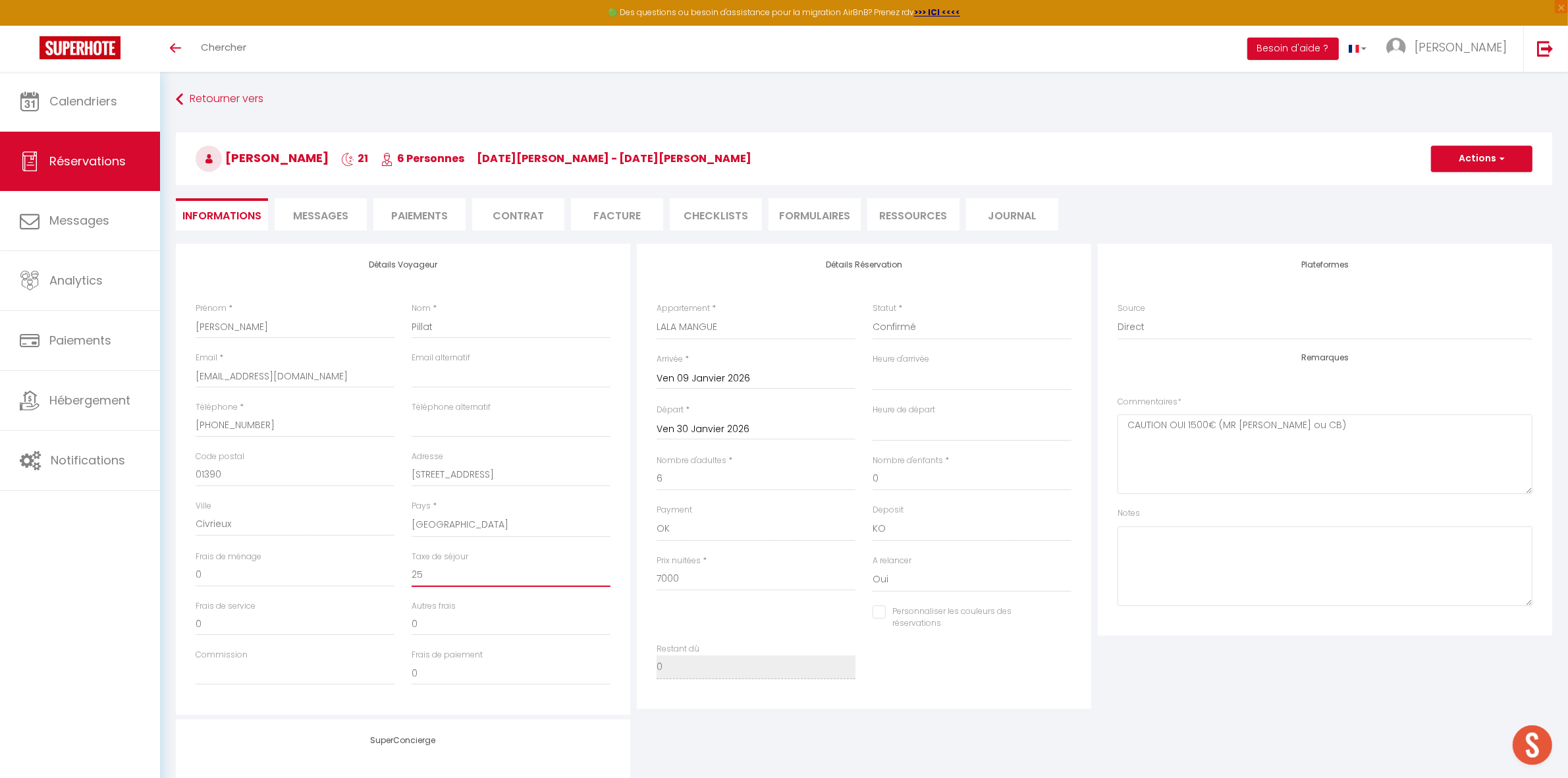
select select
checkbox input "false"
type input "252"
select select
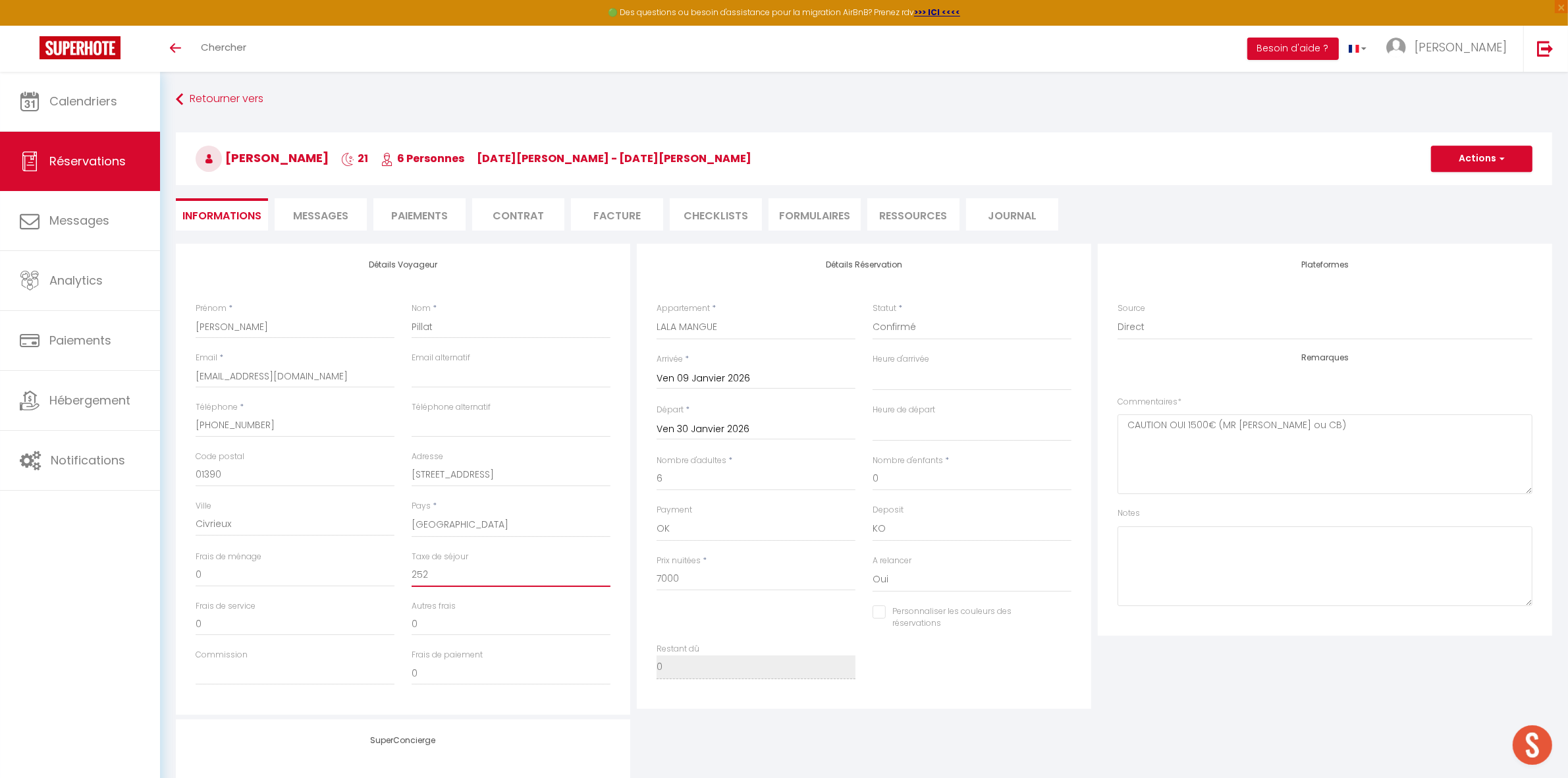
checkbox input "false"
type input "252"
click at [318, 574] on input "0" at bounding box center [295, 575] width 199 height 24
select select
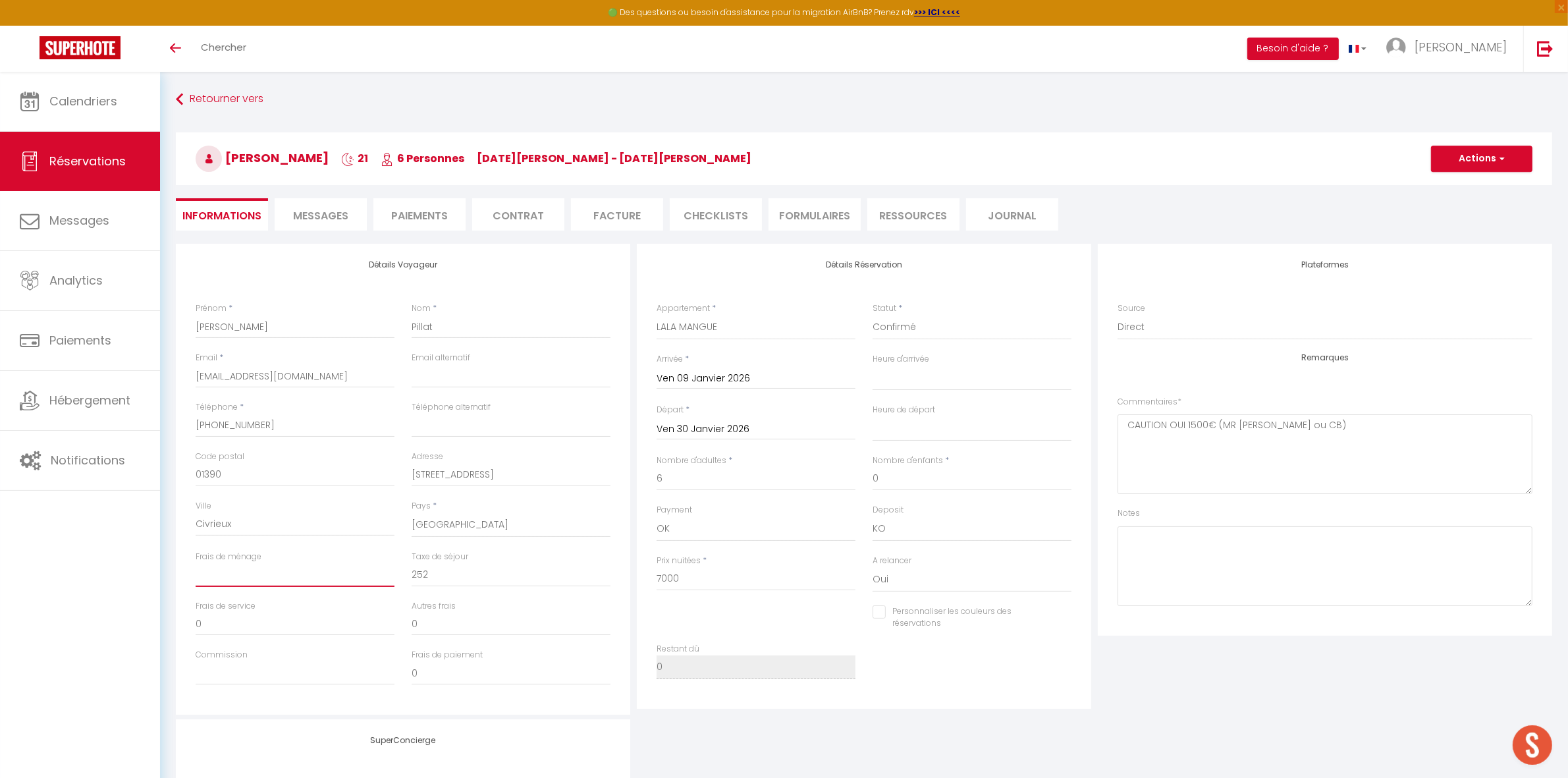
checkbox input "false"
type input "1"
select select
checkbox input "false"
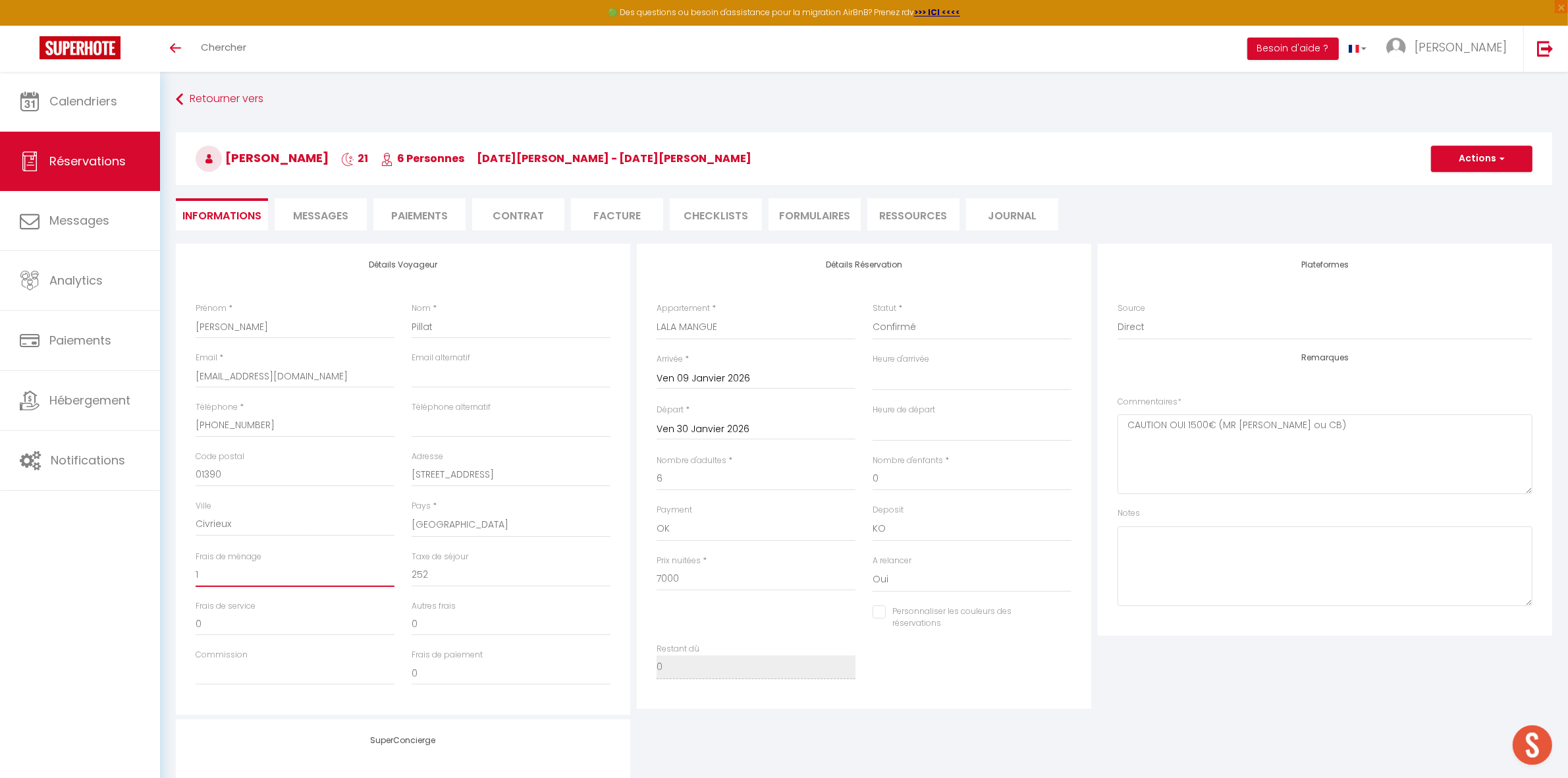
type input "15"
select select
checkbox input "false"
type input "150"
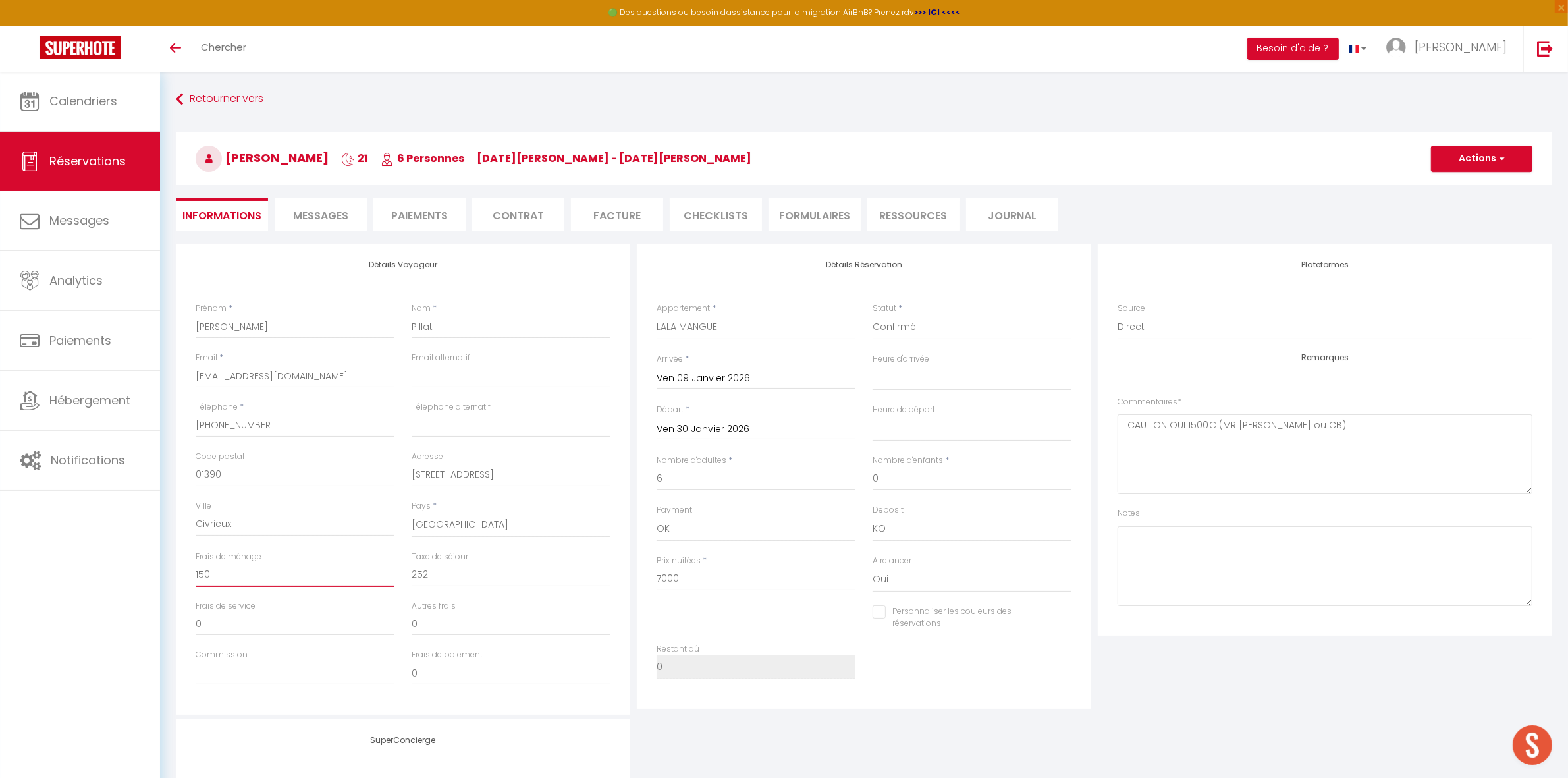
select select
checkbox input "false"
type input "150"
click at [618, 461] on div "Adresse 386 chemin de Bernoud" at bounding box center [511, 475] width 216 height 49
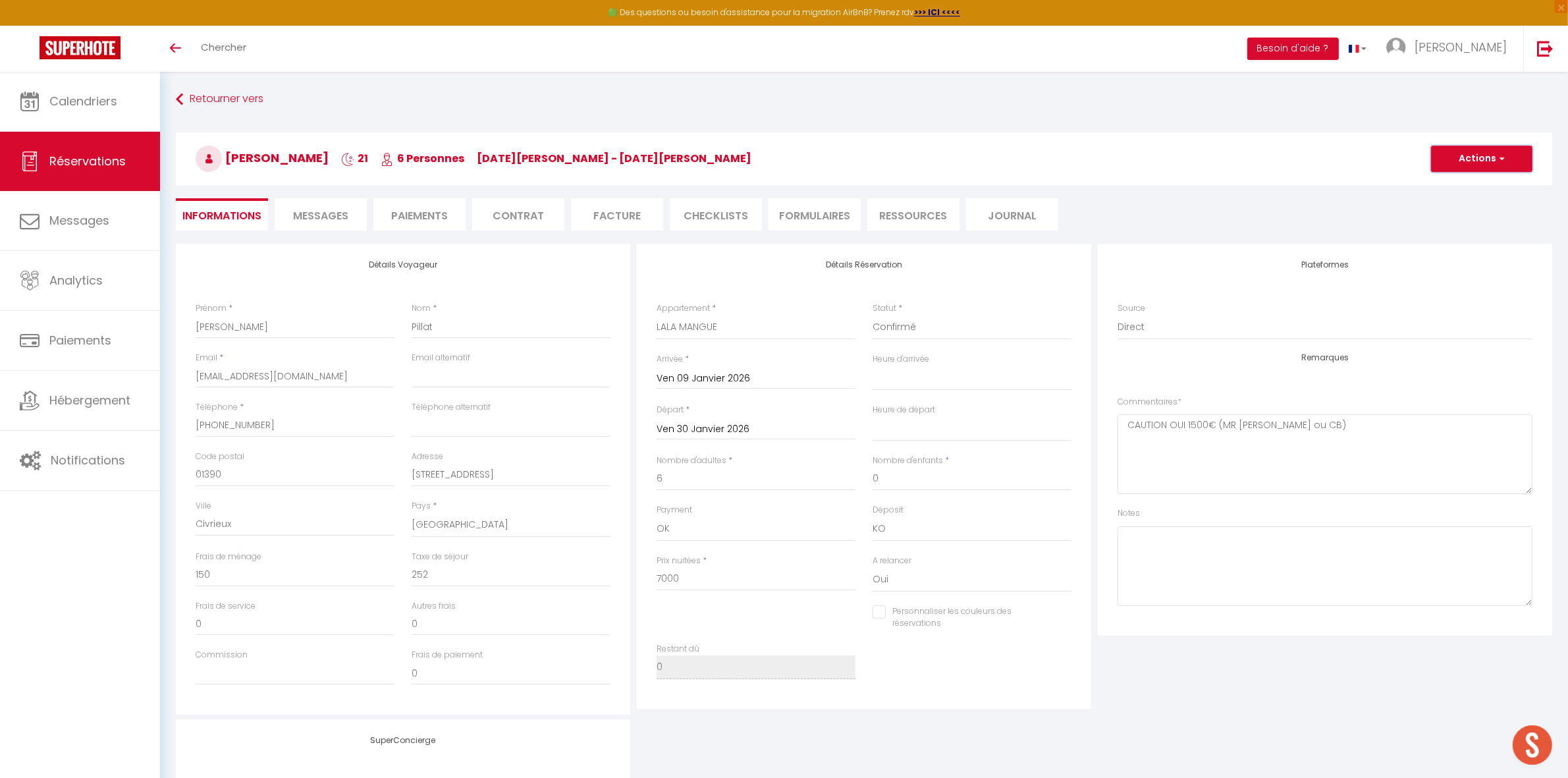
click at [1466, 157] on button "Actions" at bounding box center [1482, 159] width 101 height 26
click at [1455, 182] on link "Enregistrer" at bounding box center [1469, 188] width 104 height 17
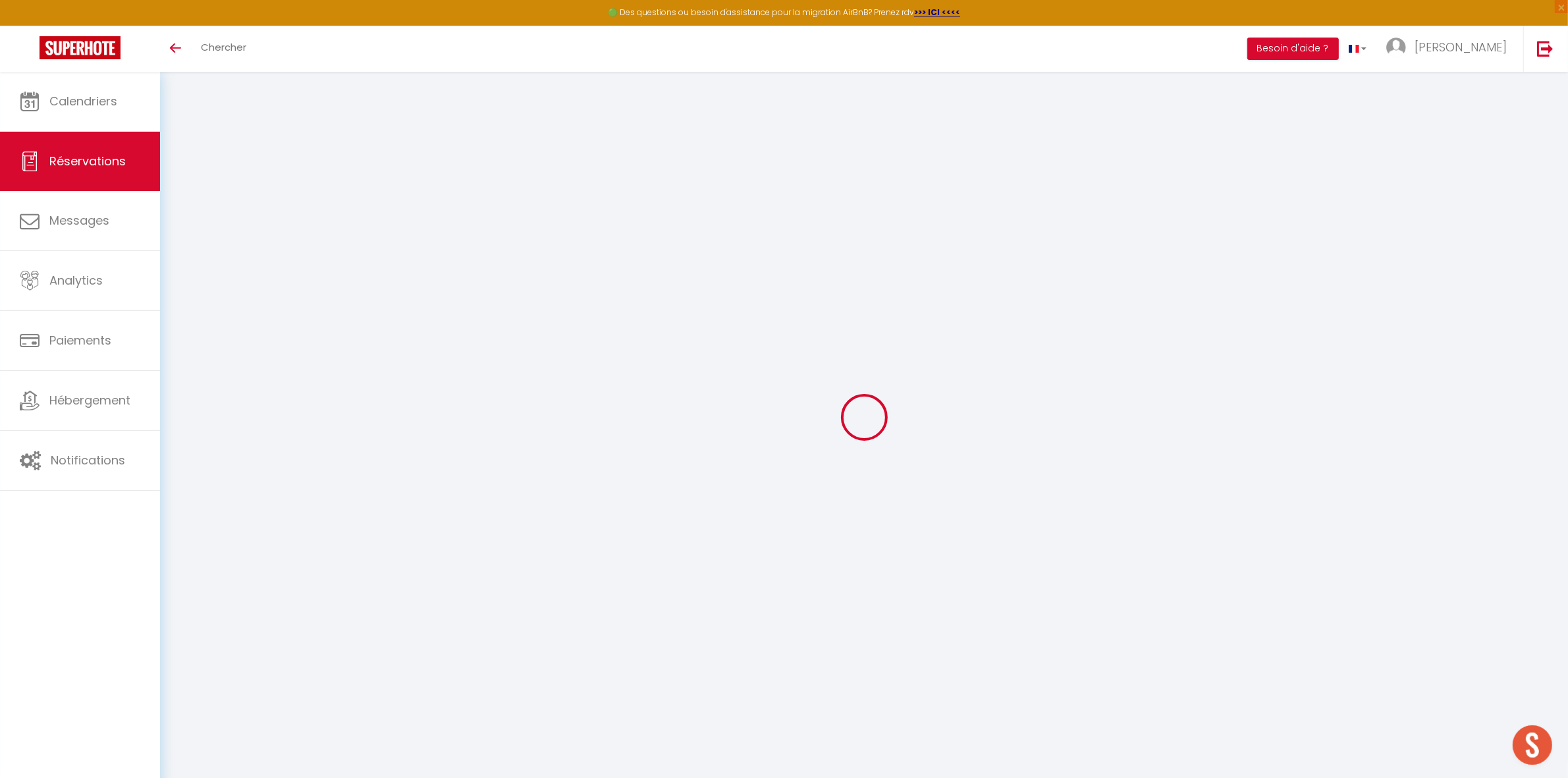
select select "not_cancelled"
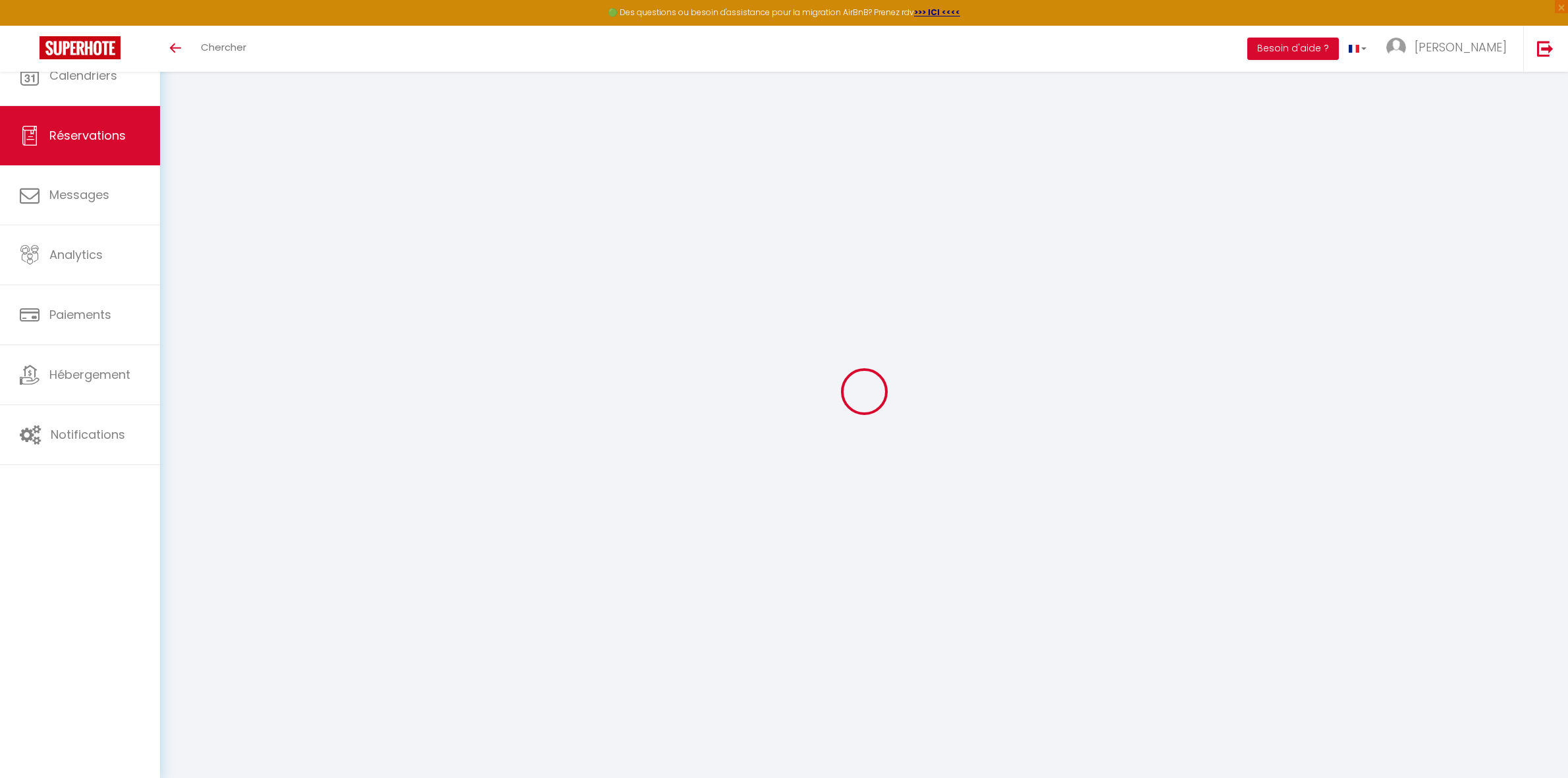
select select
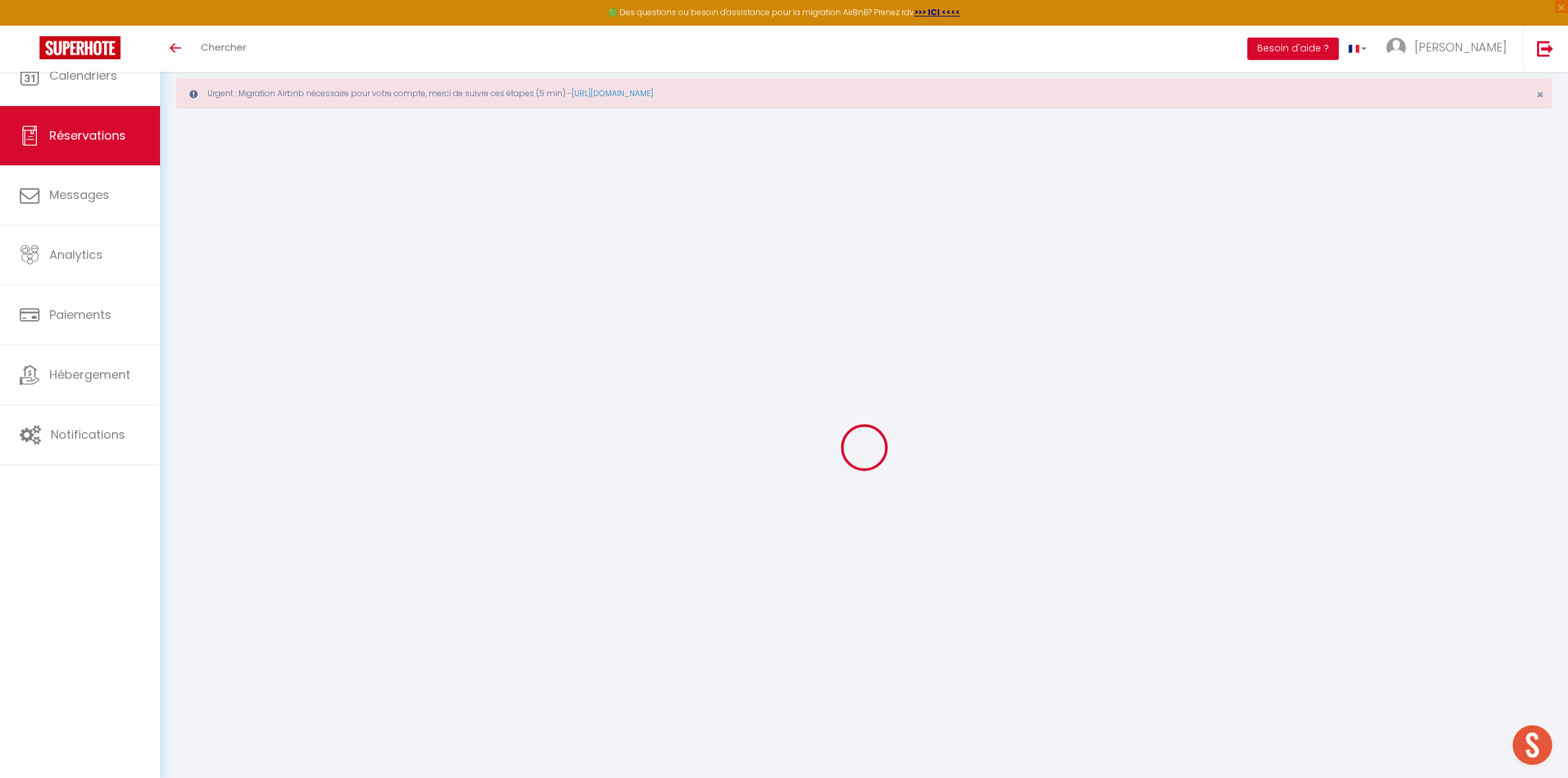
type input "Pikouine"
type input "[PERSON_NAME]"
type input "[EMAIL_ADDRESS][DOMAIN_NAME]"
type input "[PHONE_NUMBER]"
select select
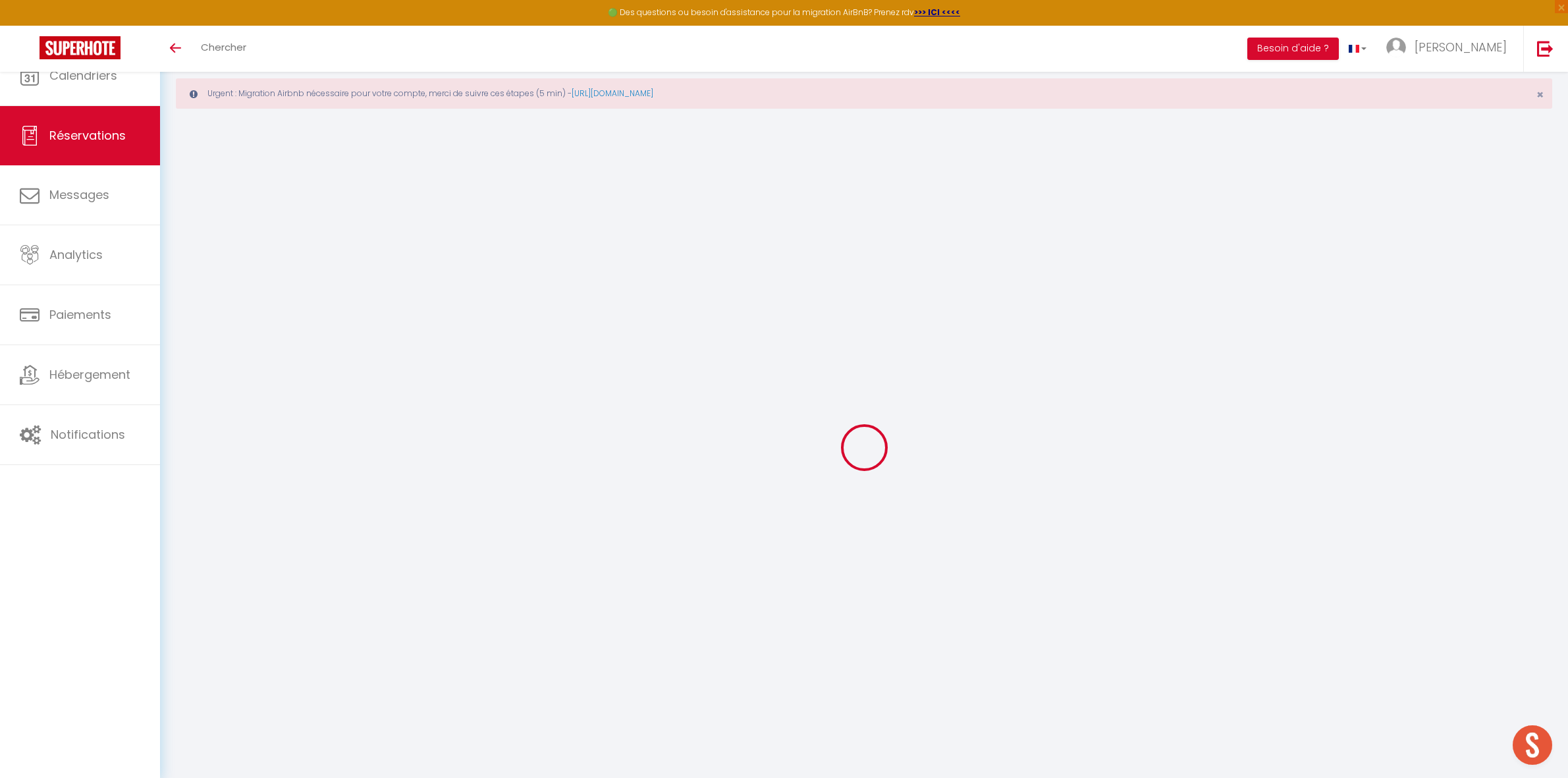
type input "143.64000000000001"
select select "51623"
select select "1"
select select
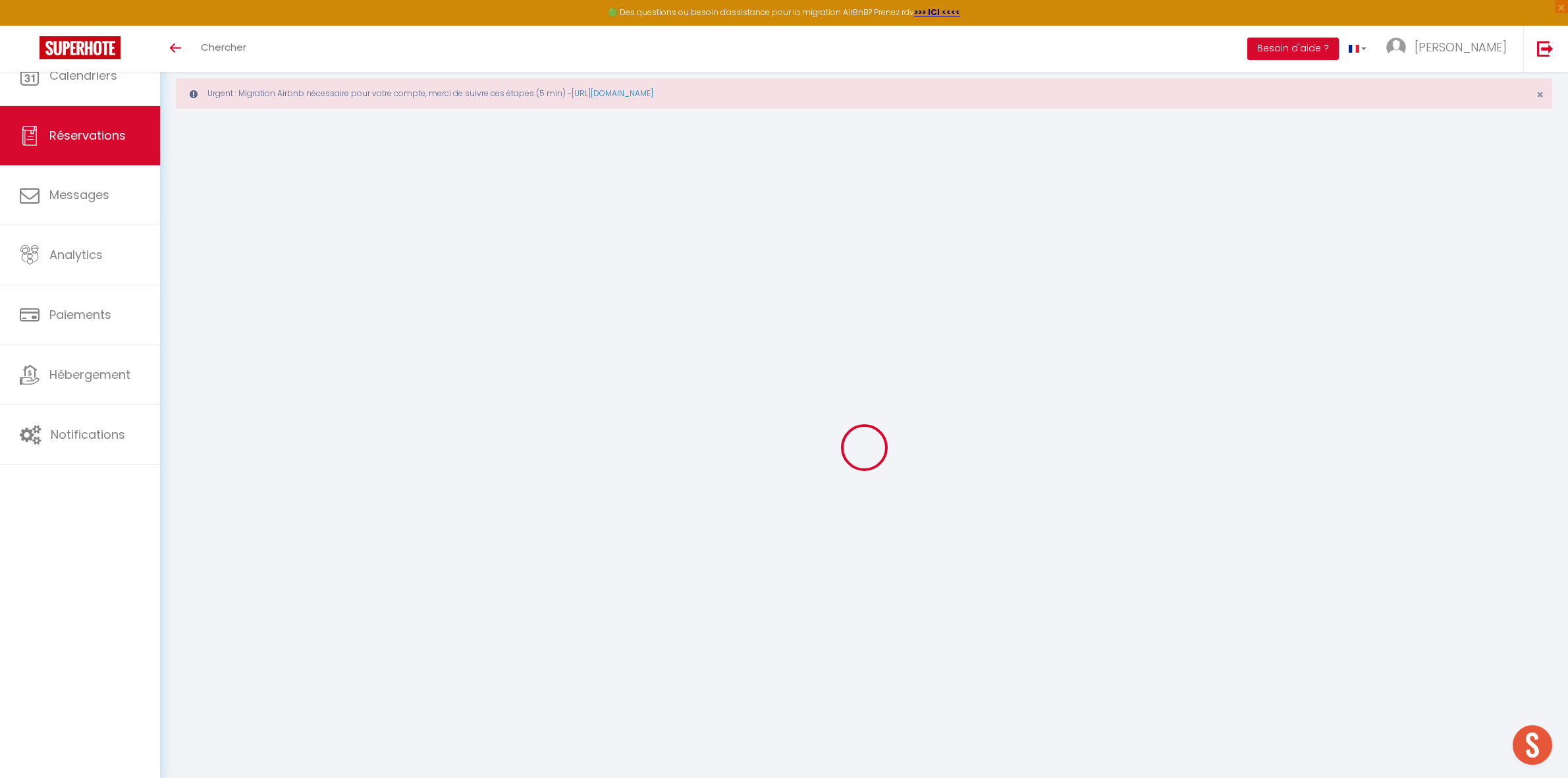
type input "2"
select select "12"
select select
type input "728"
checkbox input "false"
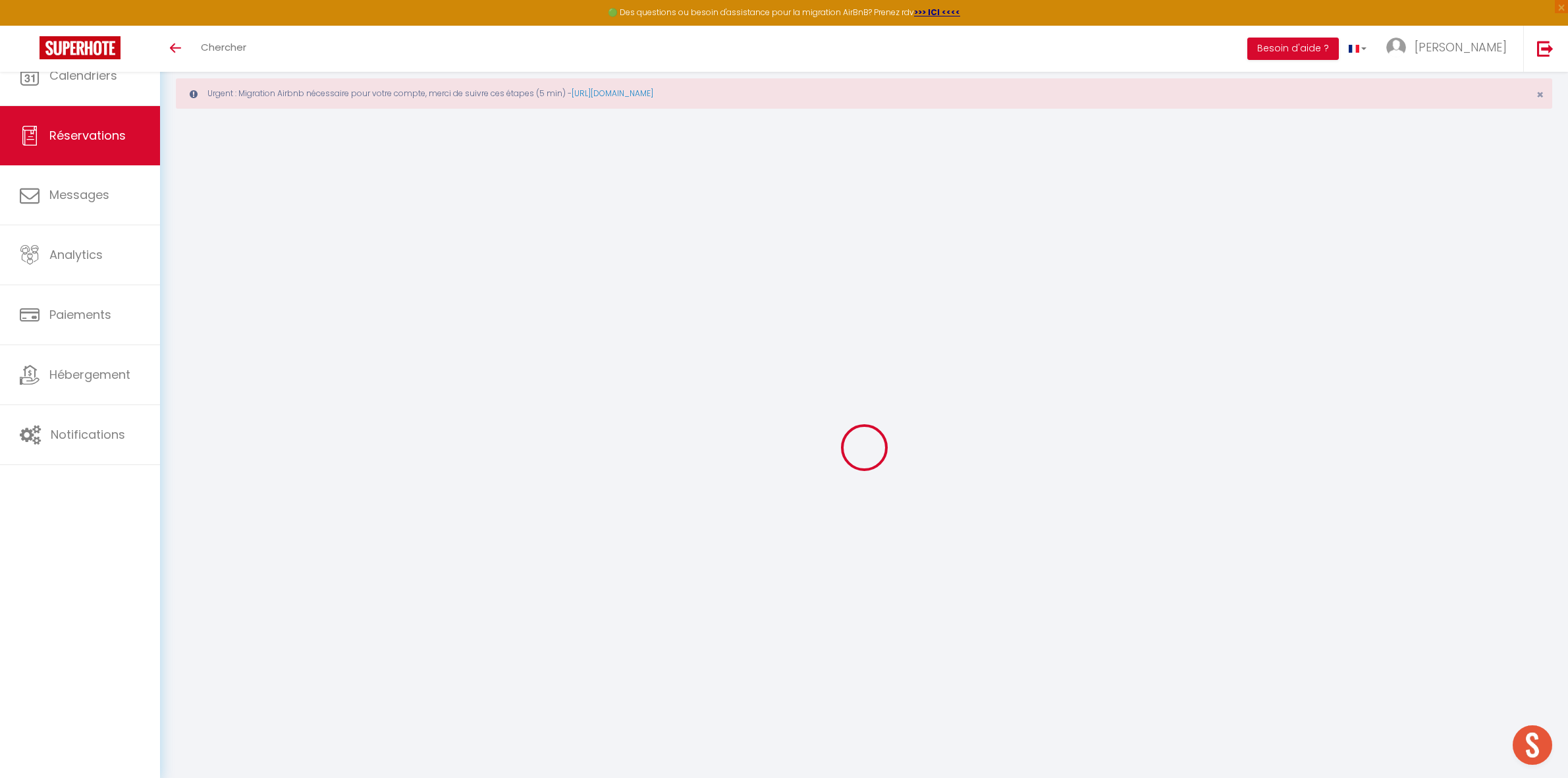
type input "0"
select select "1"
type input "0"
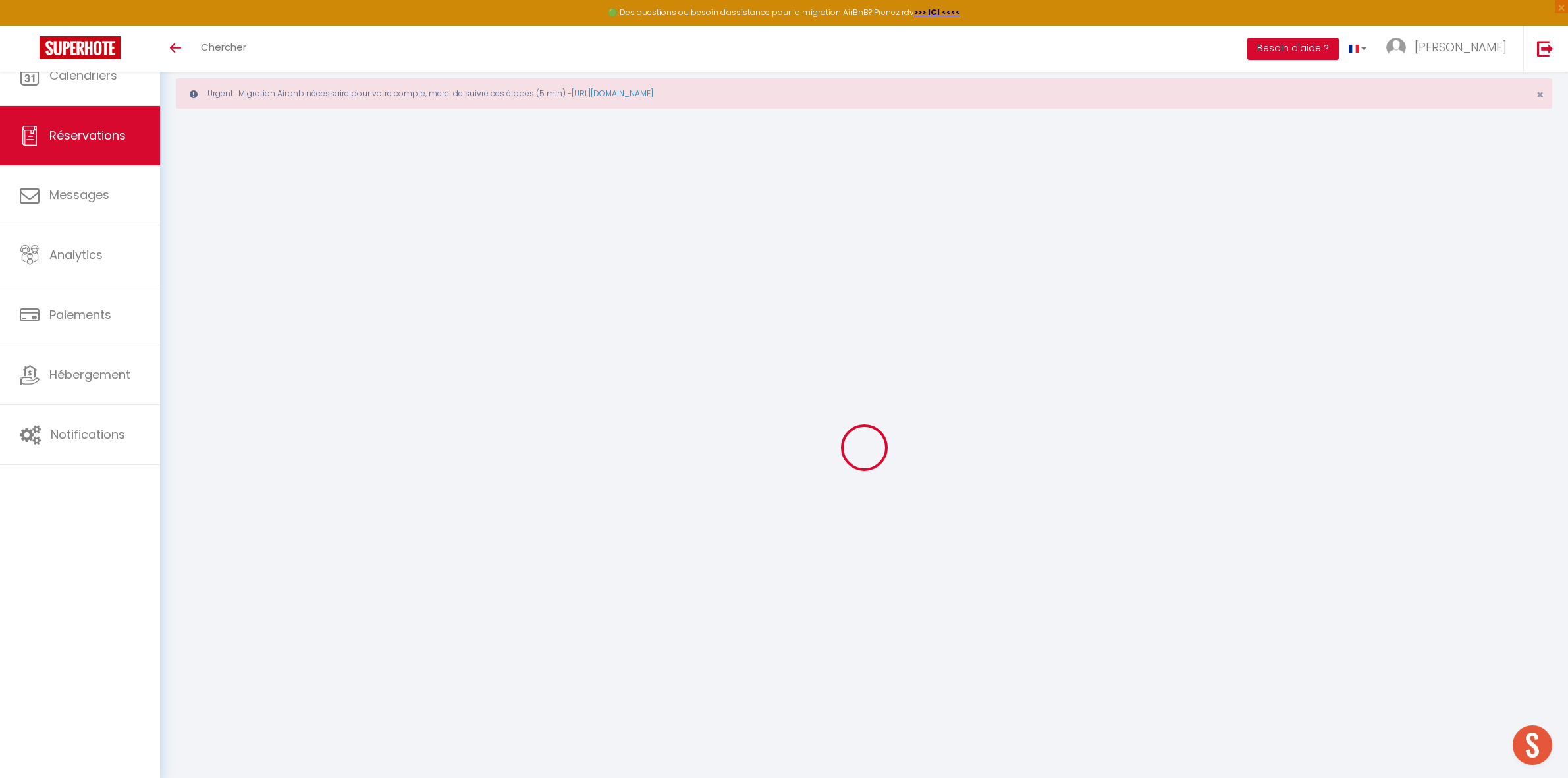
select select
select select "15"
checkbox input "false"
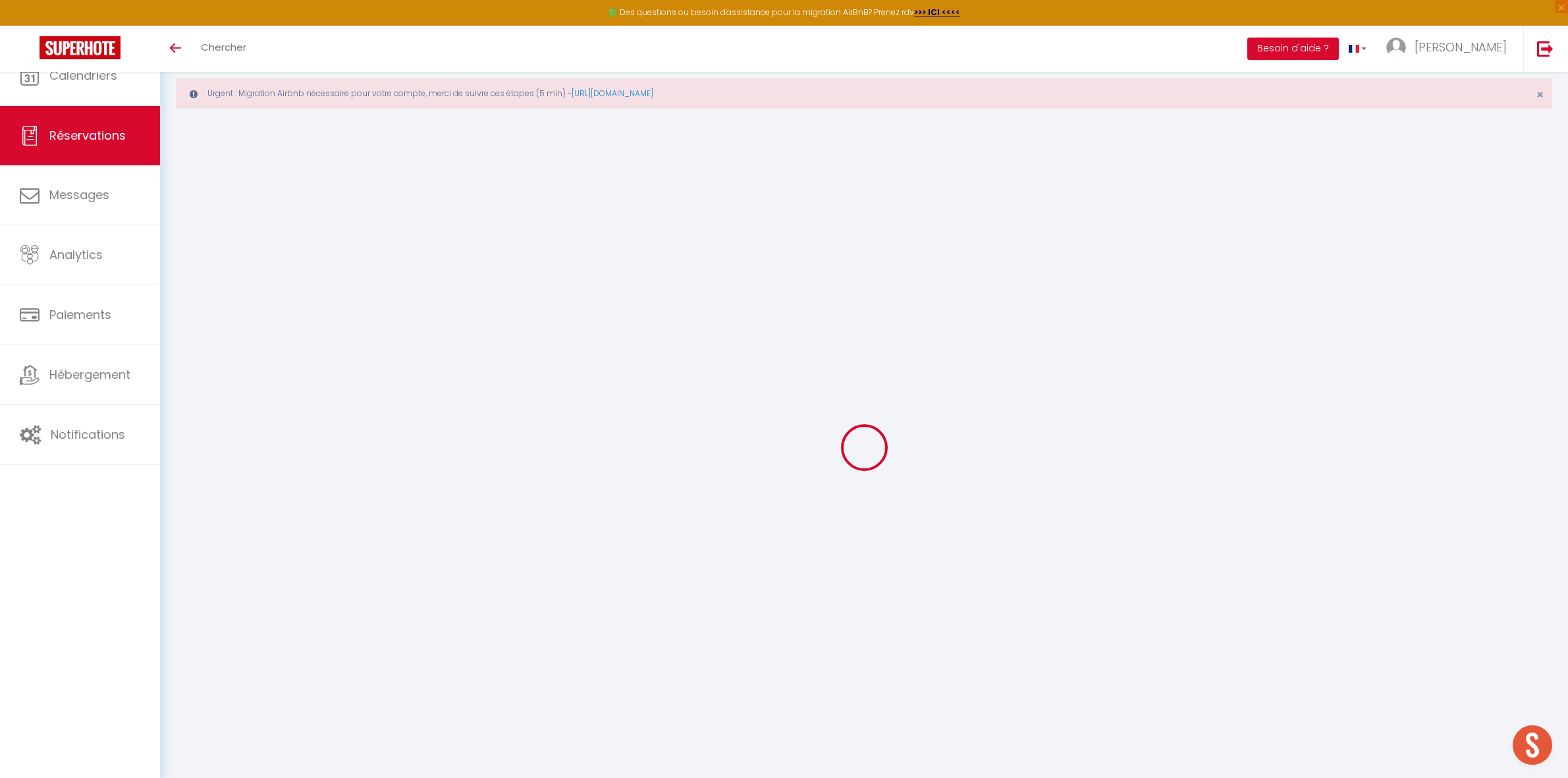
select select
checkbox input "false"
select select
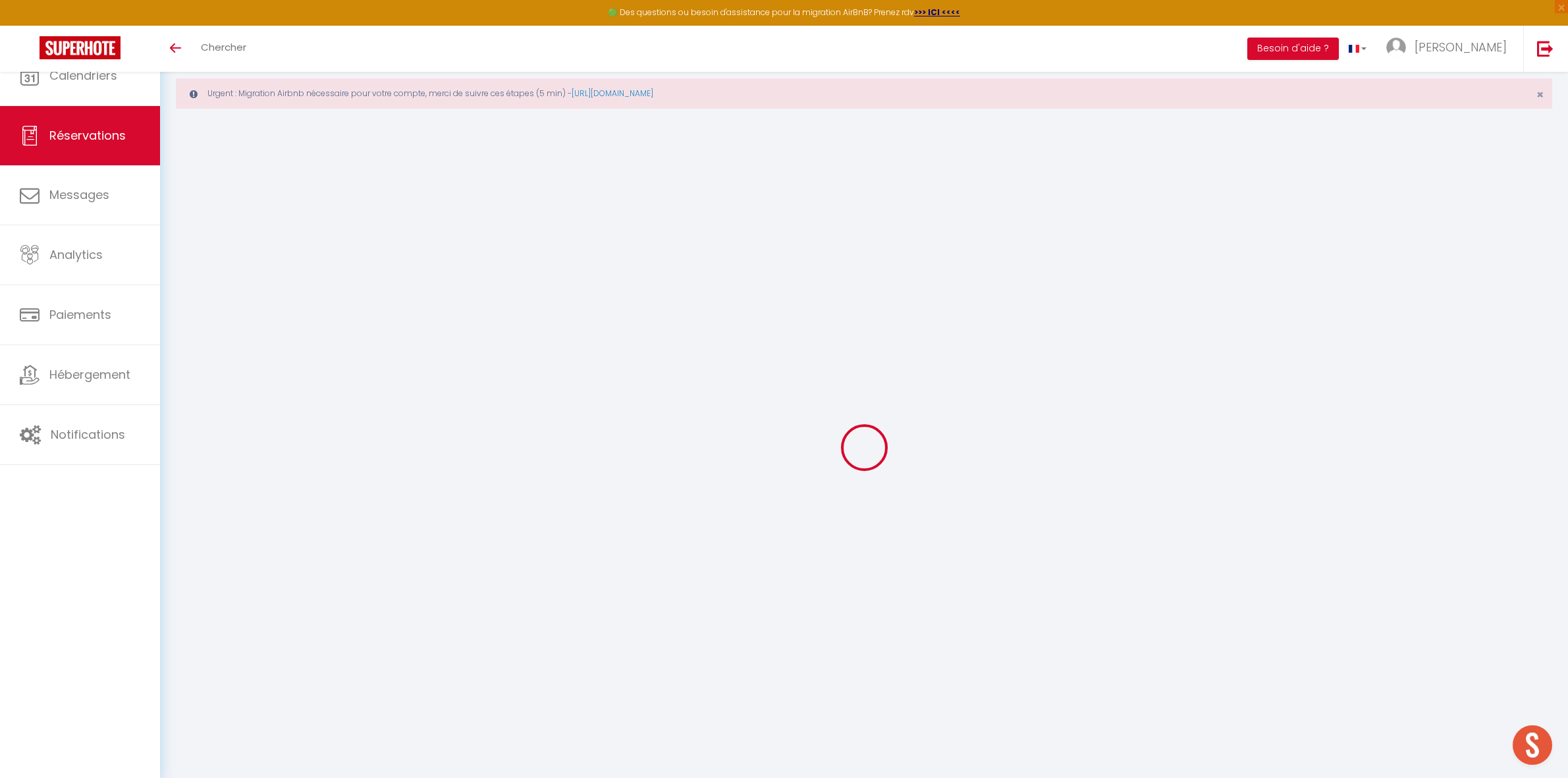
select select
checkbox input "false"
select select
type input "70"
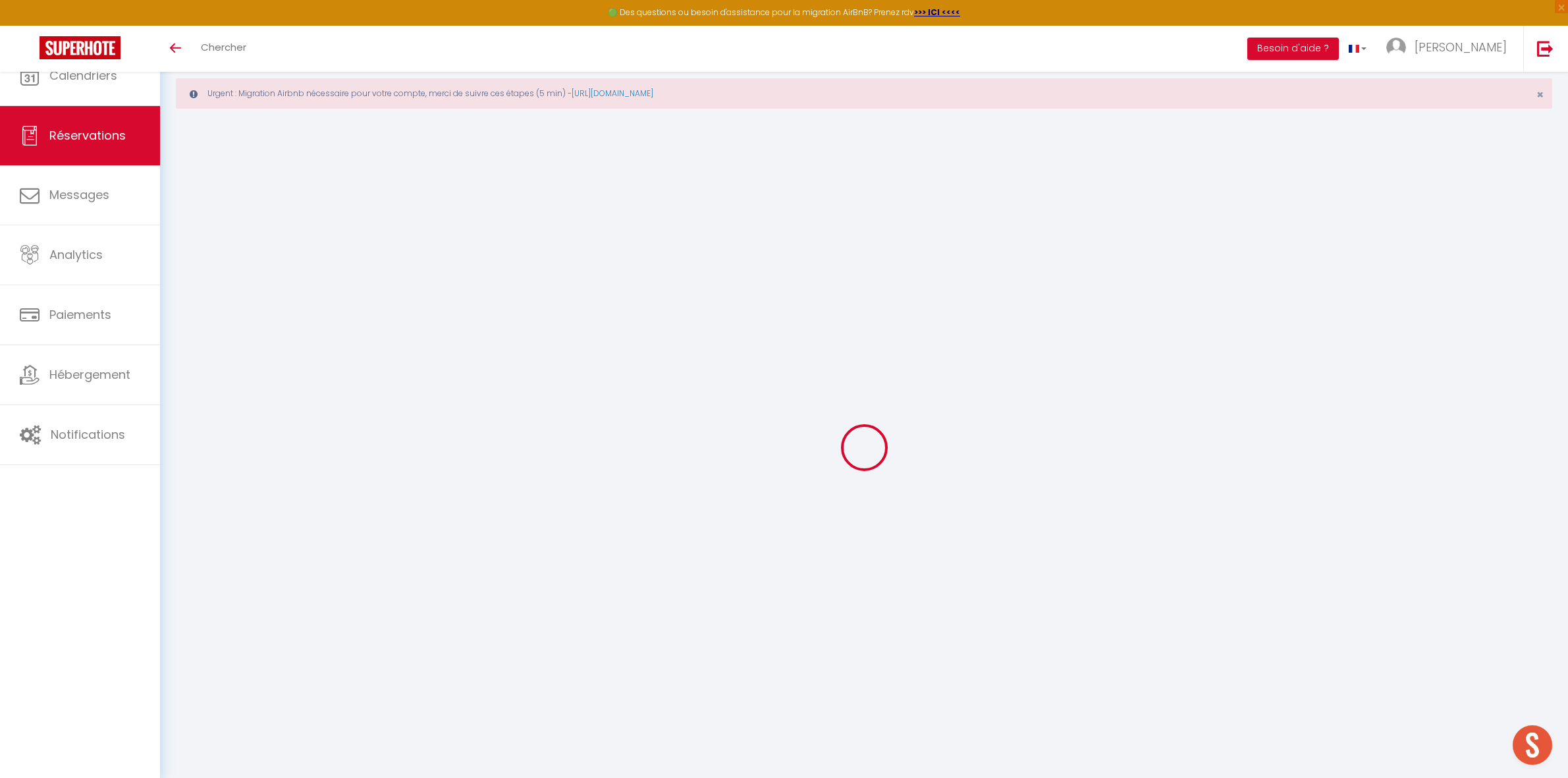
type input "14"
select select
checkbox input "false"
select select
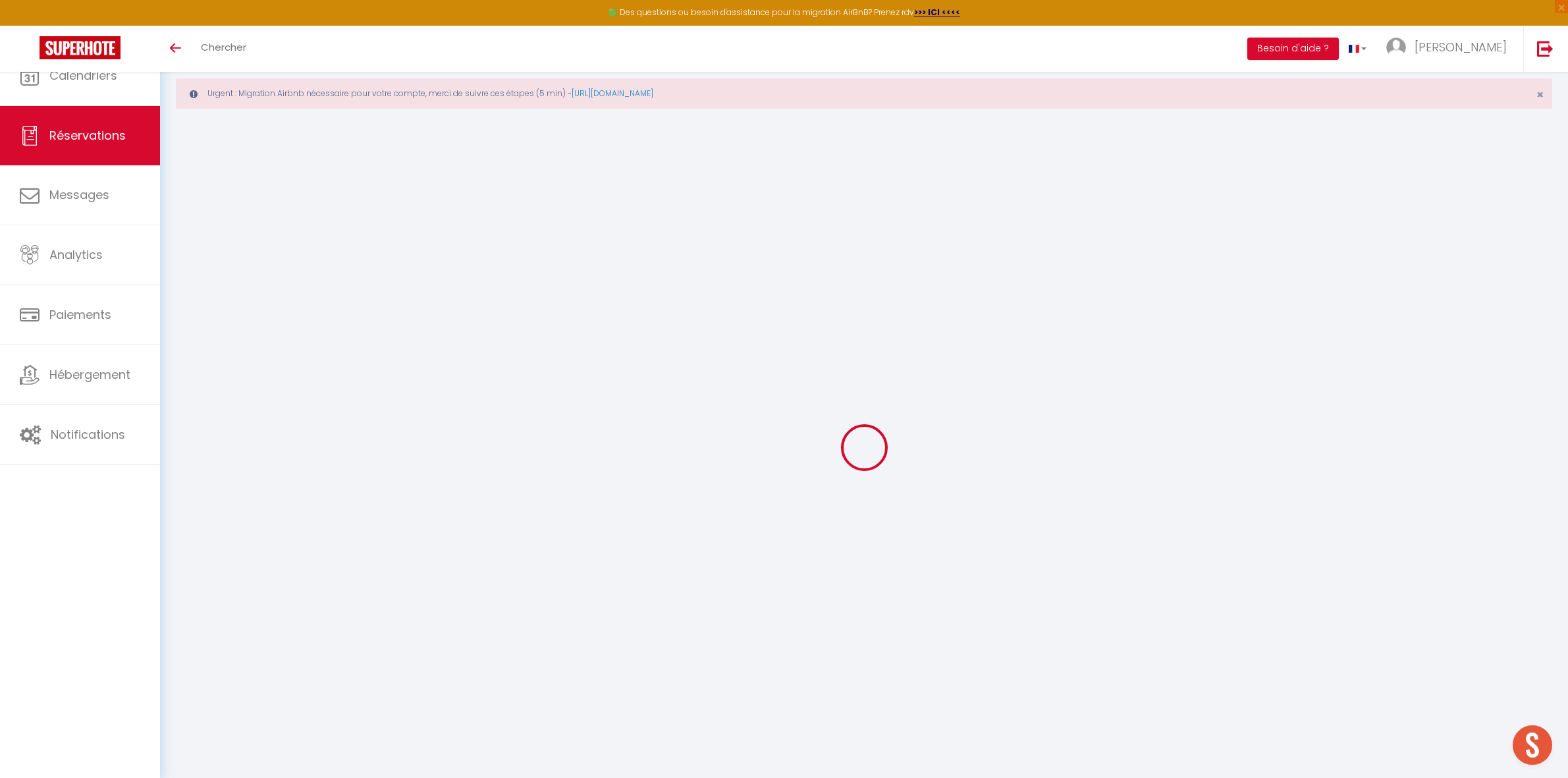
checkbox input "false"
select select
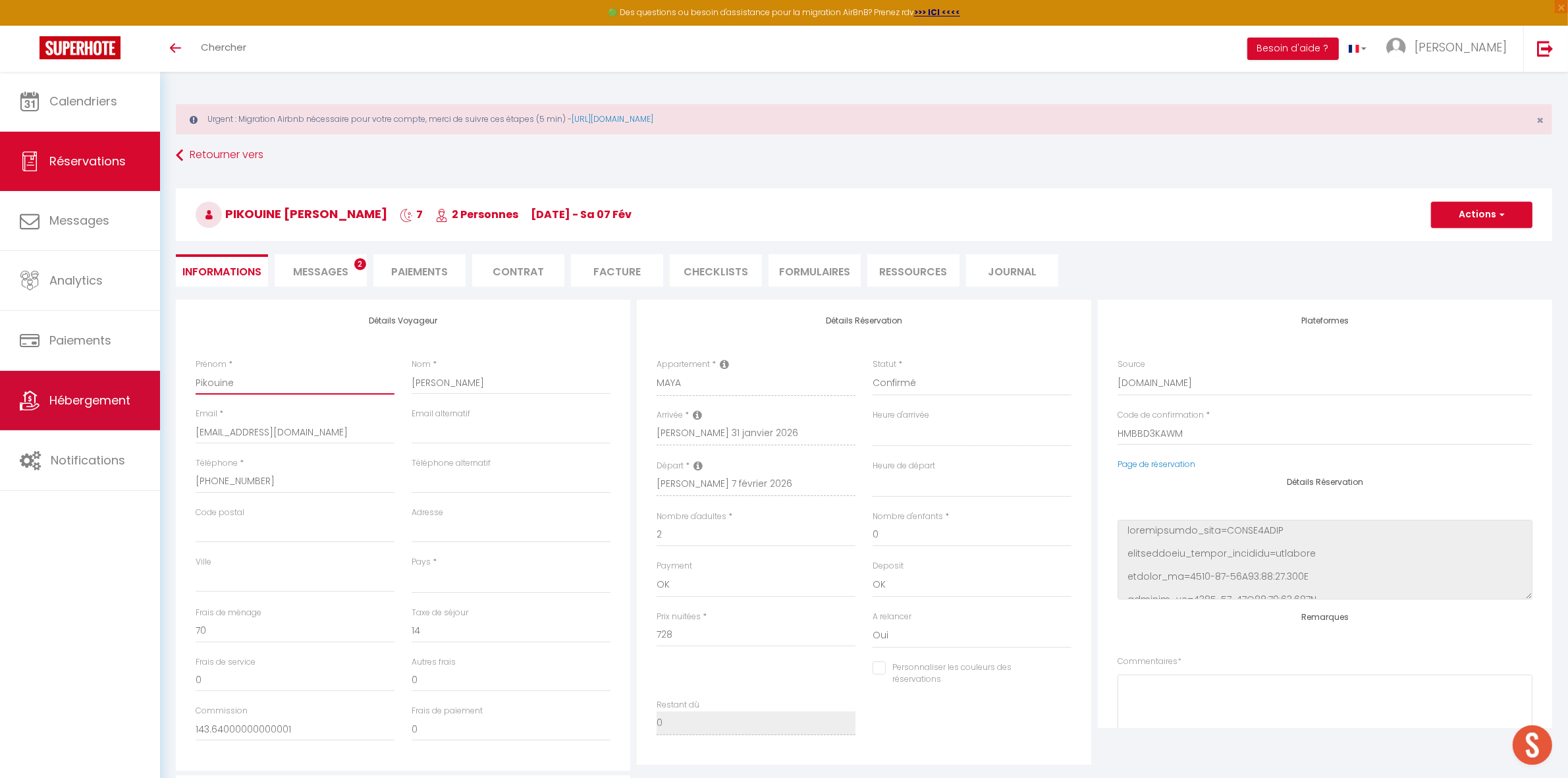
drag, startPoint x: 231, startPoint y: 384, endPoint x: 137, endPoint y: 383, distance: 94.0
click at [137, 383] on div "🟢 Des questions ou besoin d'assistance pour la migration AirBnB? Prenez rdv >>>…" at bounding box center [784, 556] width 1568 height 970
type input "C"
select select
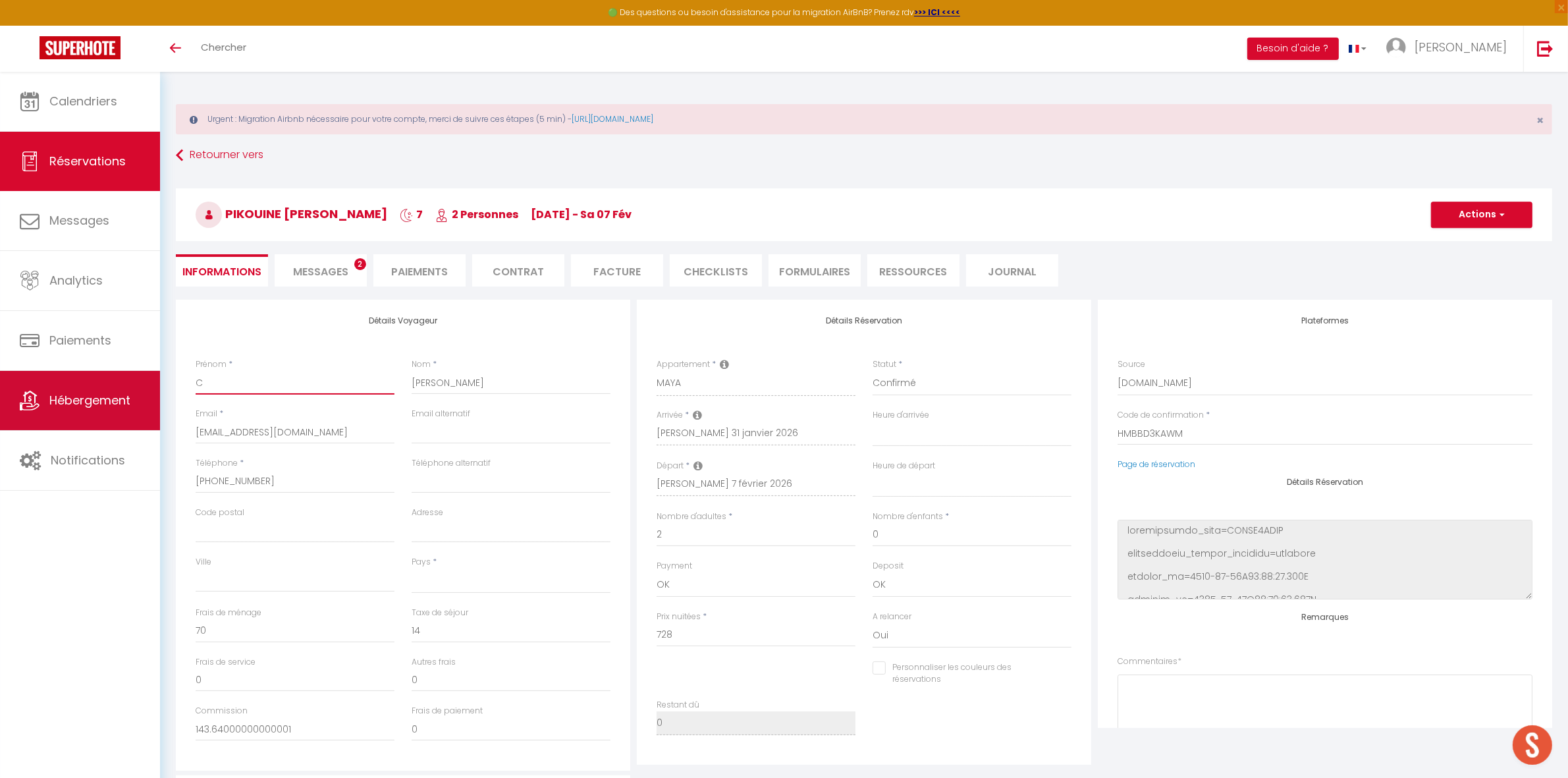
select select
checkbox input "false"
type input "Cé"
select select
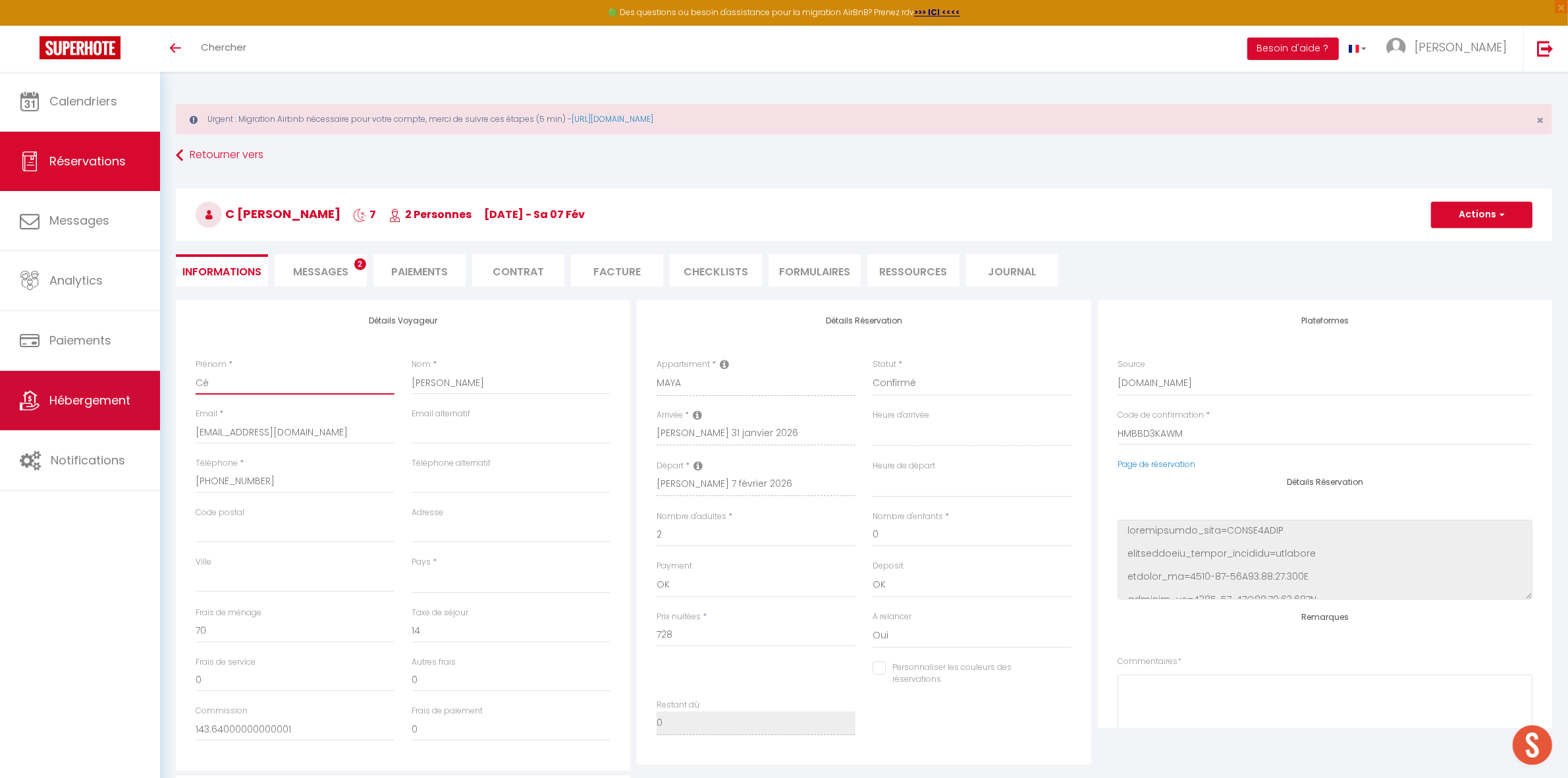
select select
checkbox input "false"
type input "Céc"
select select
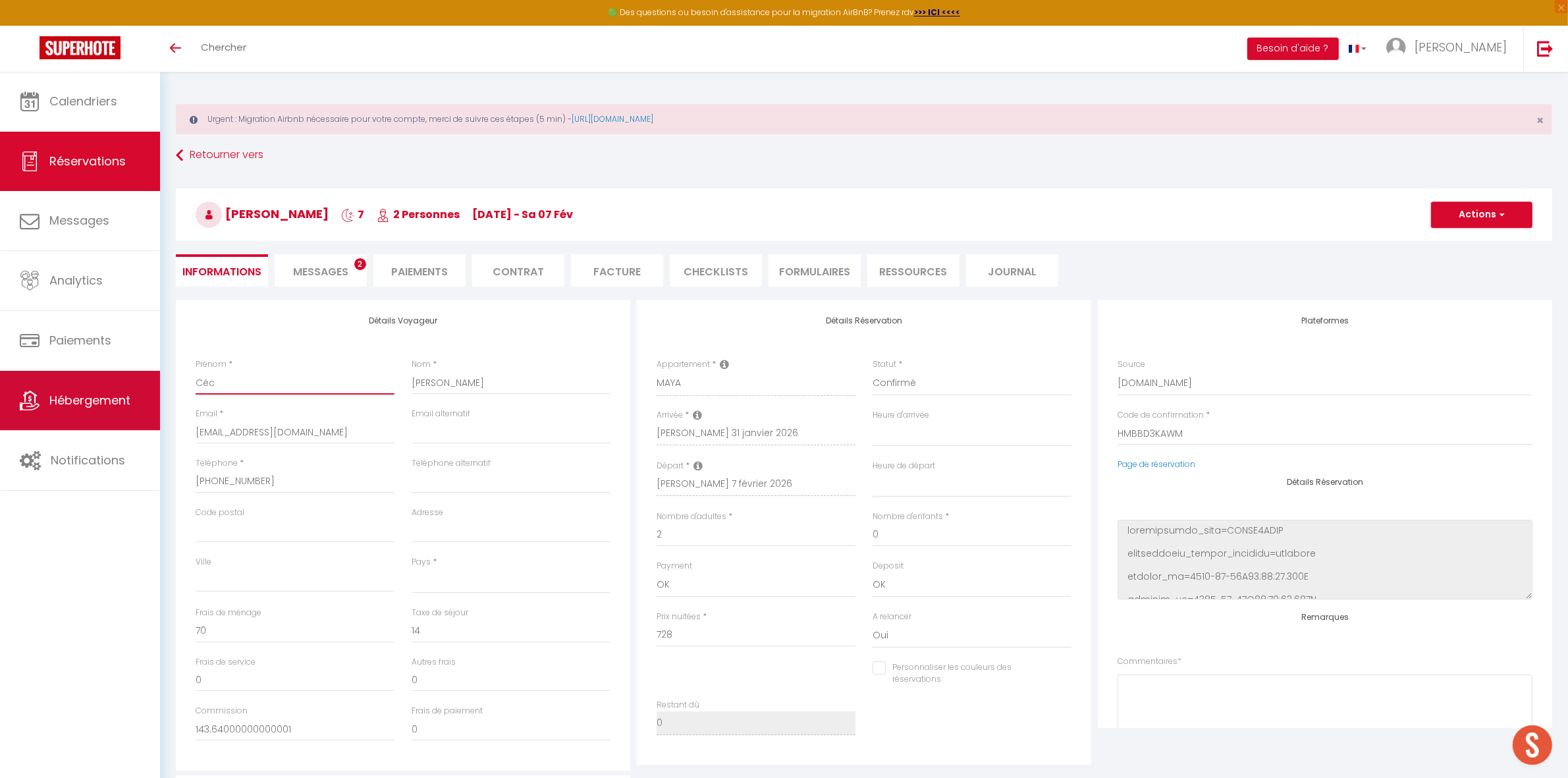
select select
checkbox input "false"
type input "Céci"
select select
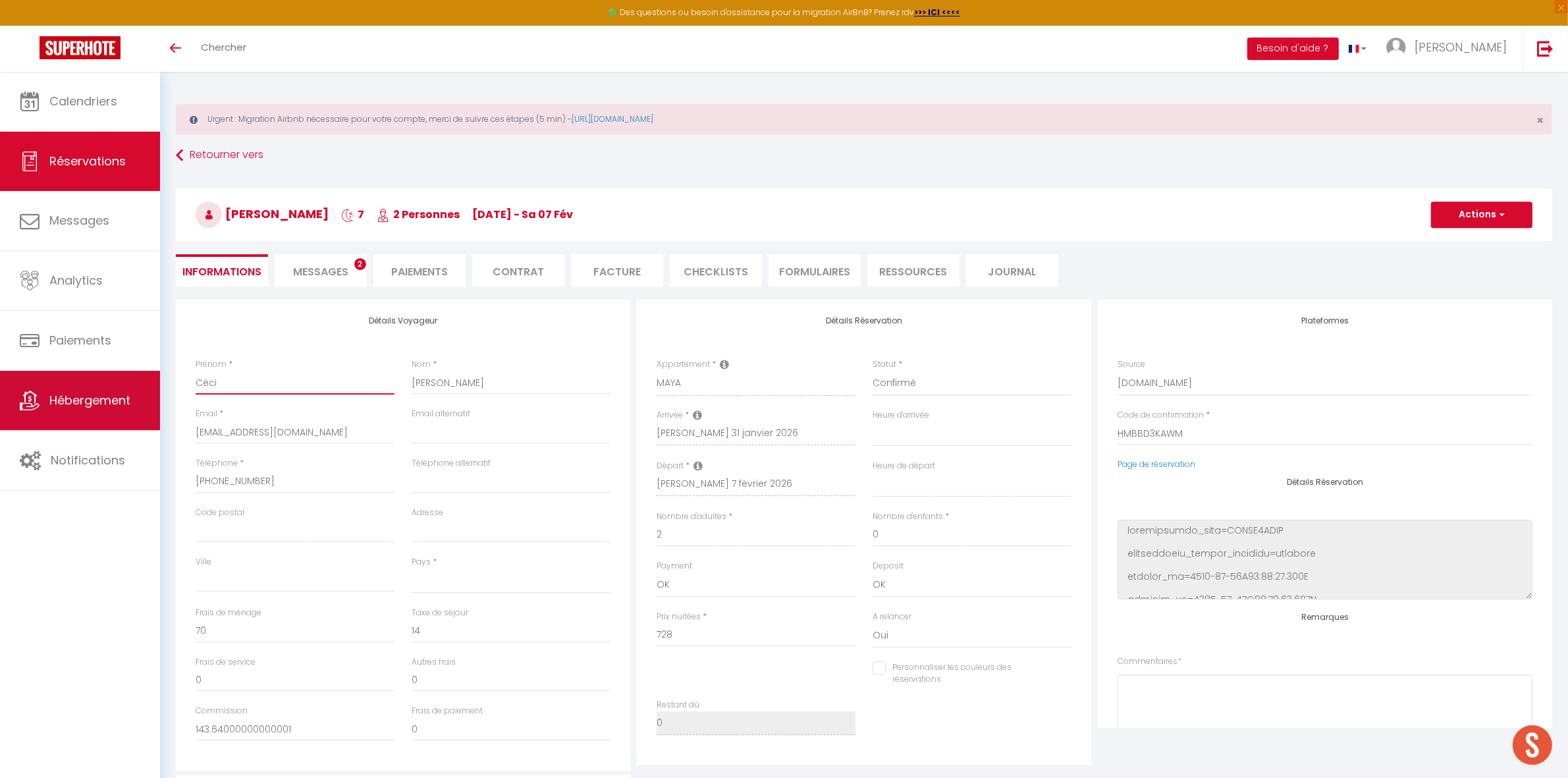
select select
checkbox input "false"
type input "[PERSON_NAME]"
select select
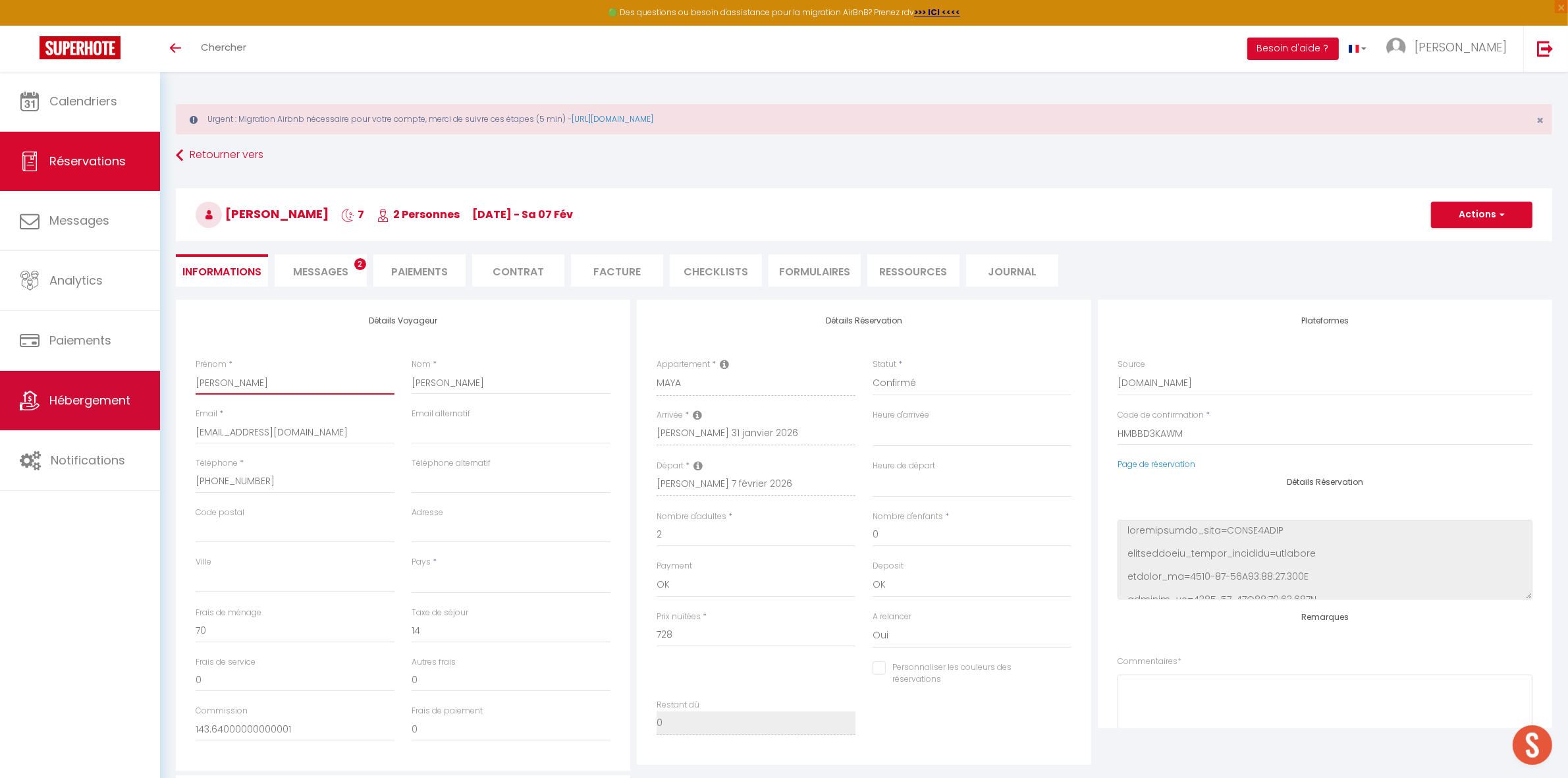
select select
checkbox input "false"
type input "[PERSON_NAME]"
select select
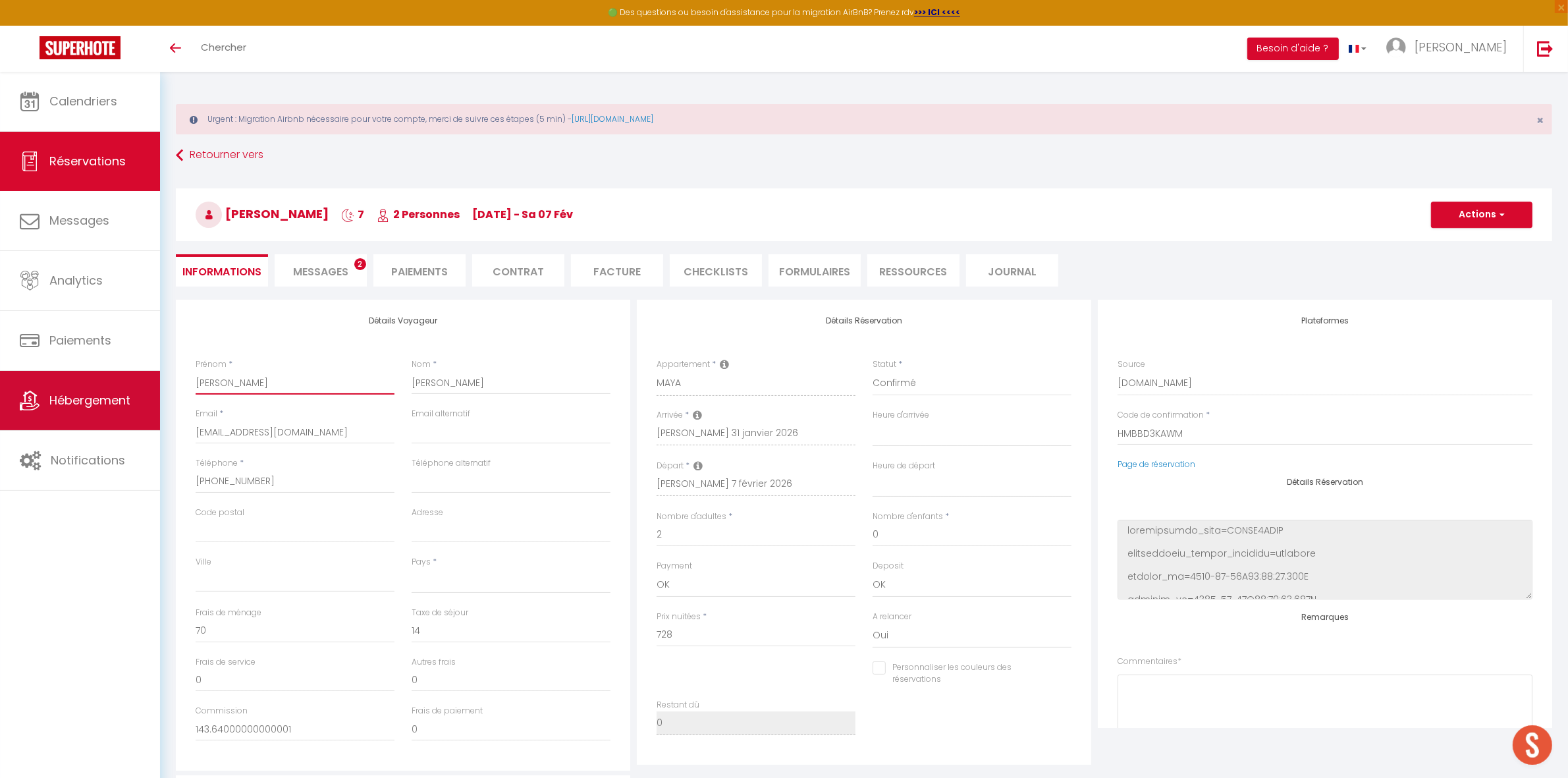
select select
checkbox input "false"
type input "[PERSON_NAME]"
select select
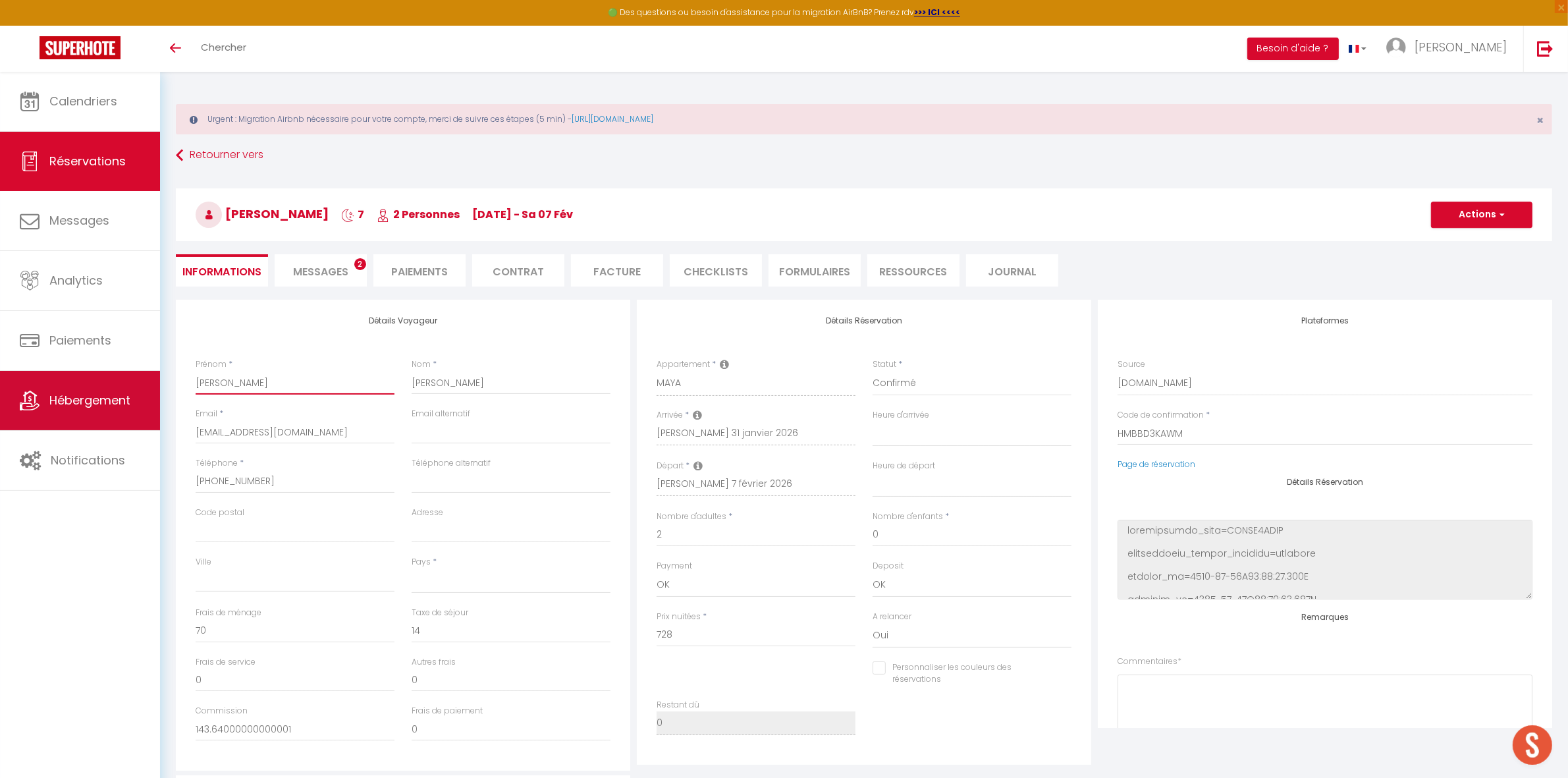
select select
checkbox input "false"
type input "[PERSON_NAME] &"
select select
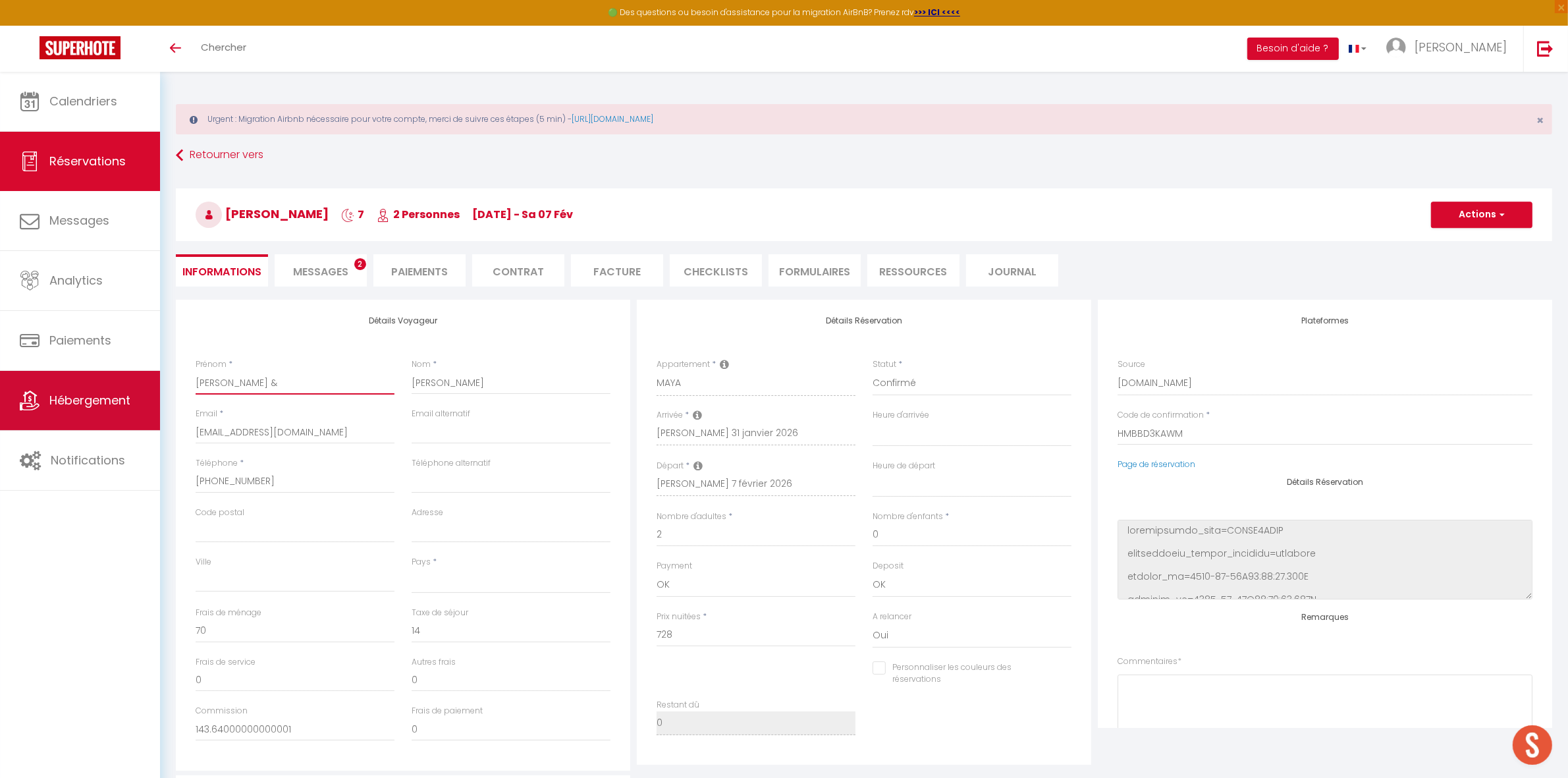
select select
checkbox input "false"
type input "[PERSON_NAME] &"
select select
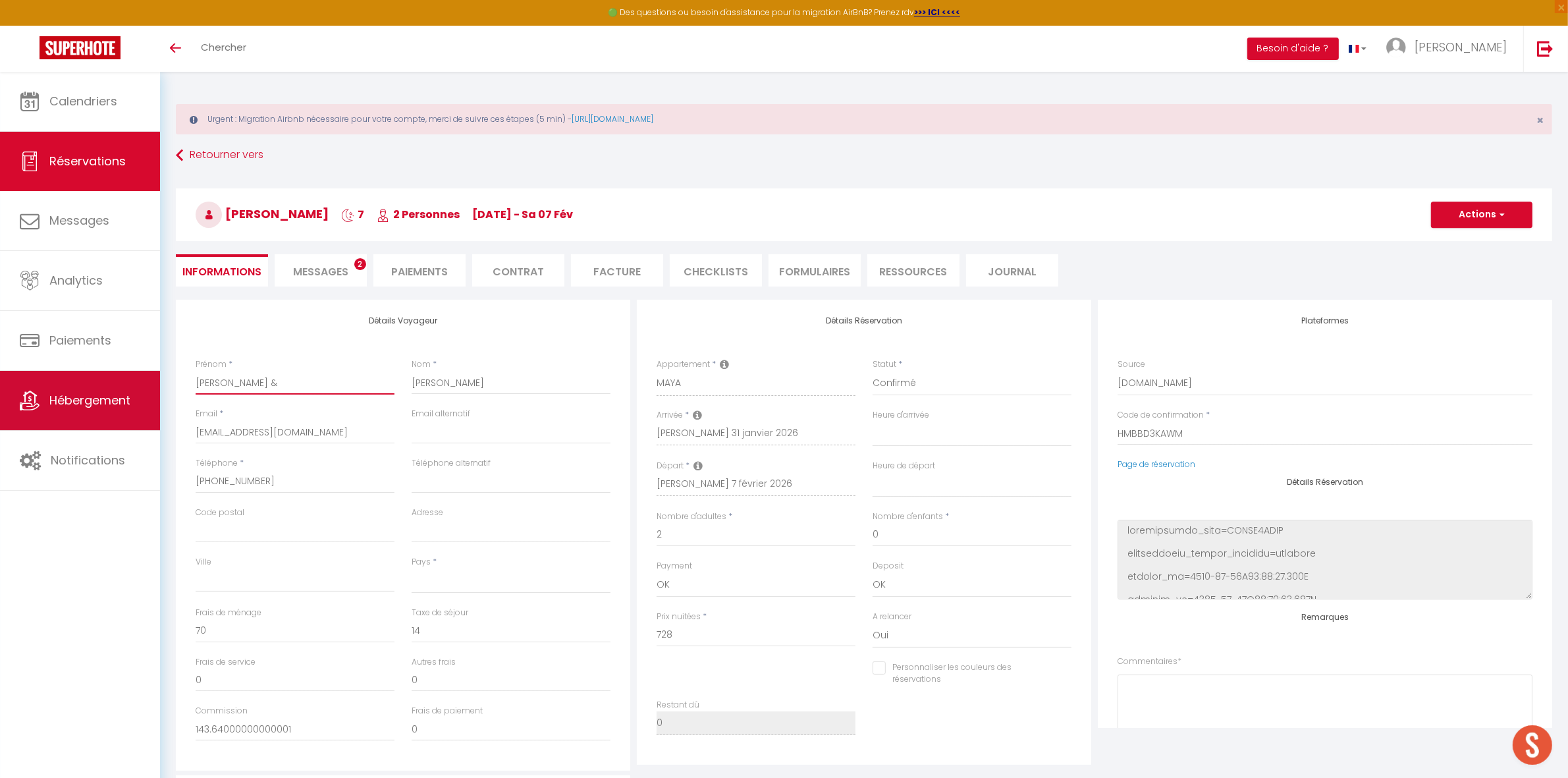
select select
checkbox input "false"
type input "[PERSON_NAME] & P"
select select
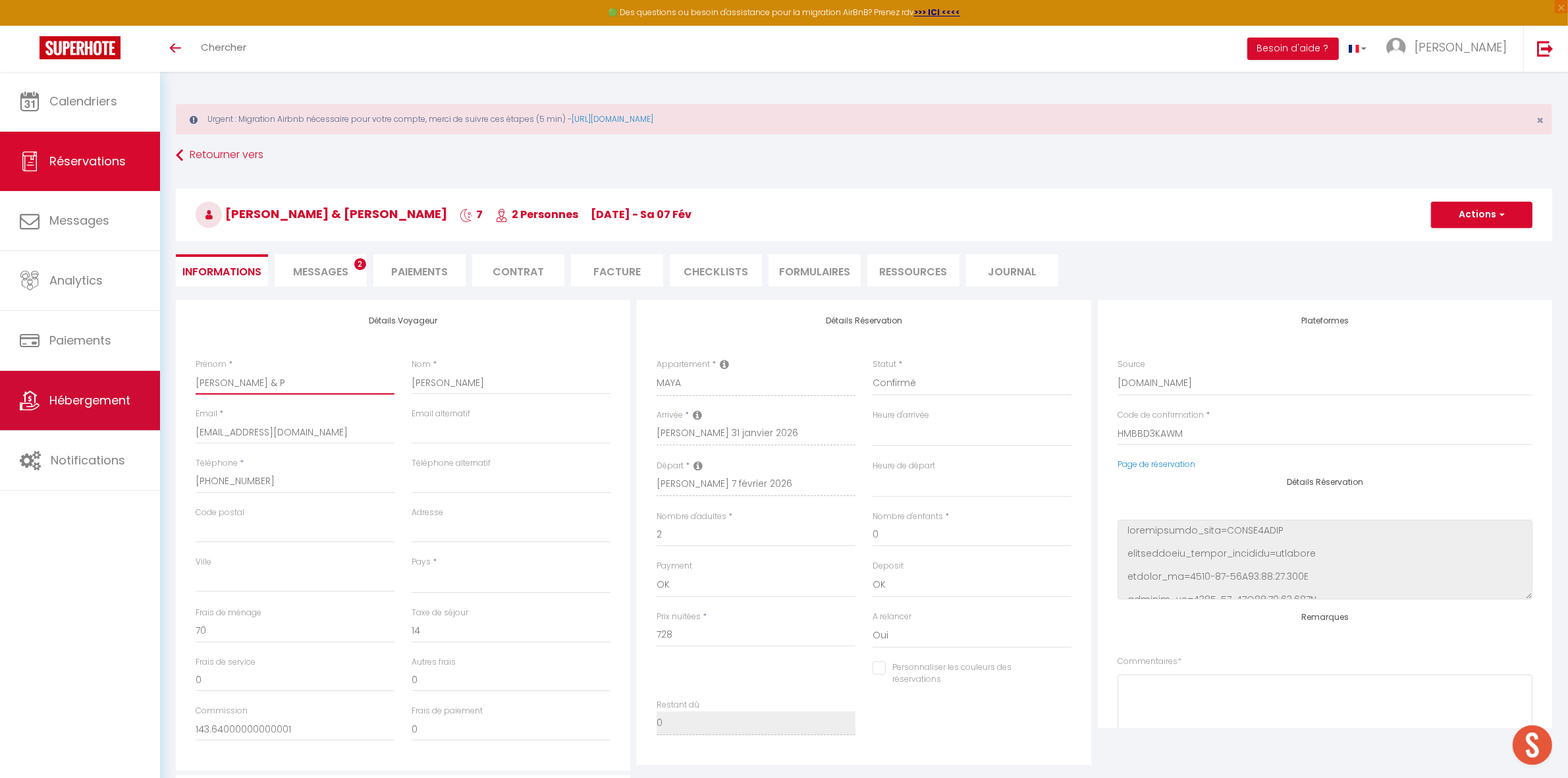
select select
checkbox input "false"
type input "[PERSON_NAME] & Pi"
select select
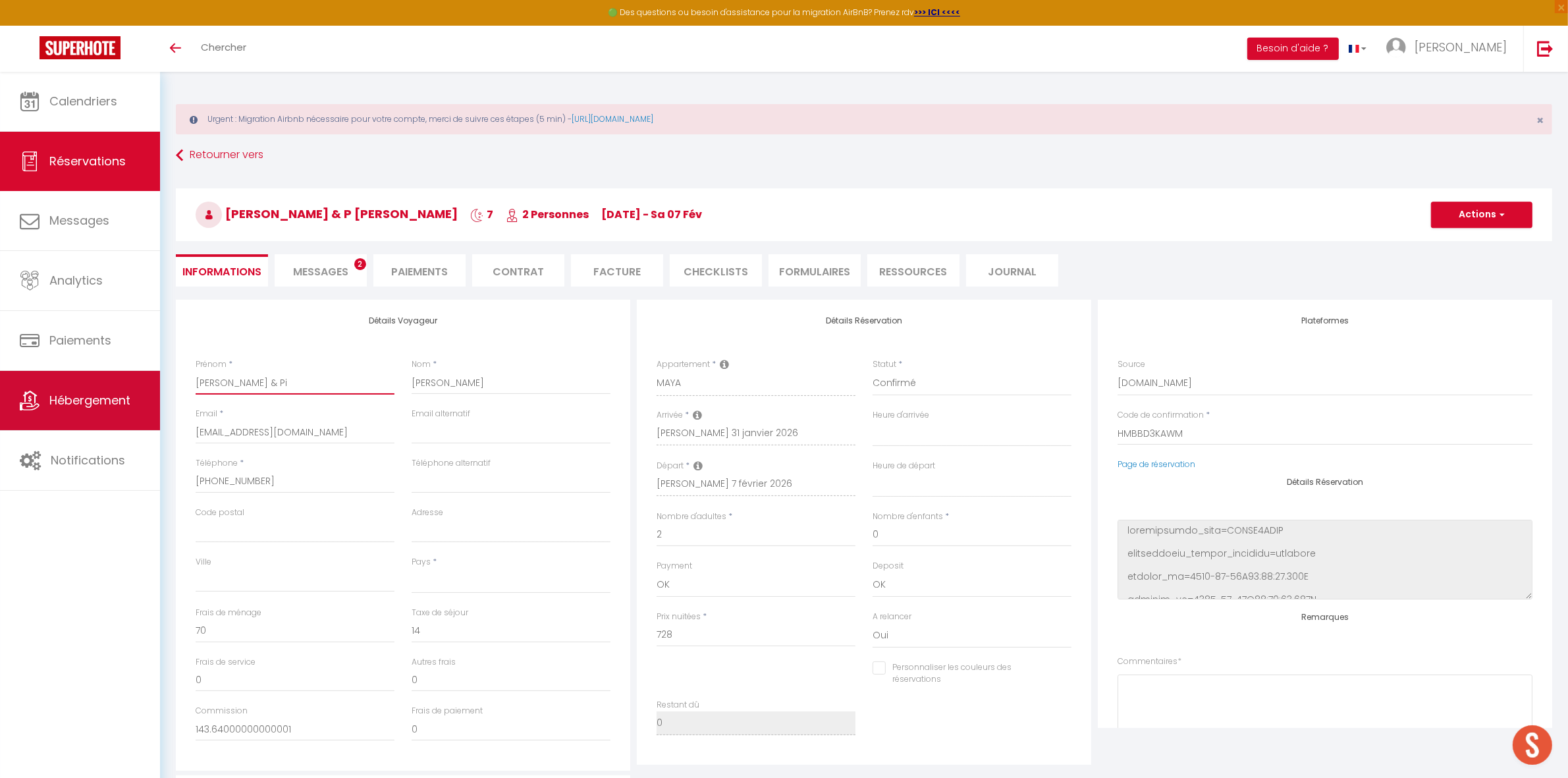
select select
checkbox input "false"
type input "[PERSON_NAME] & Pie"
select select
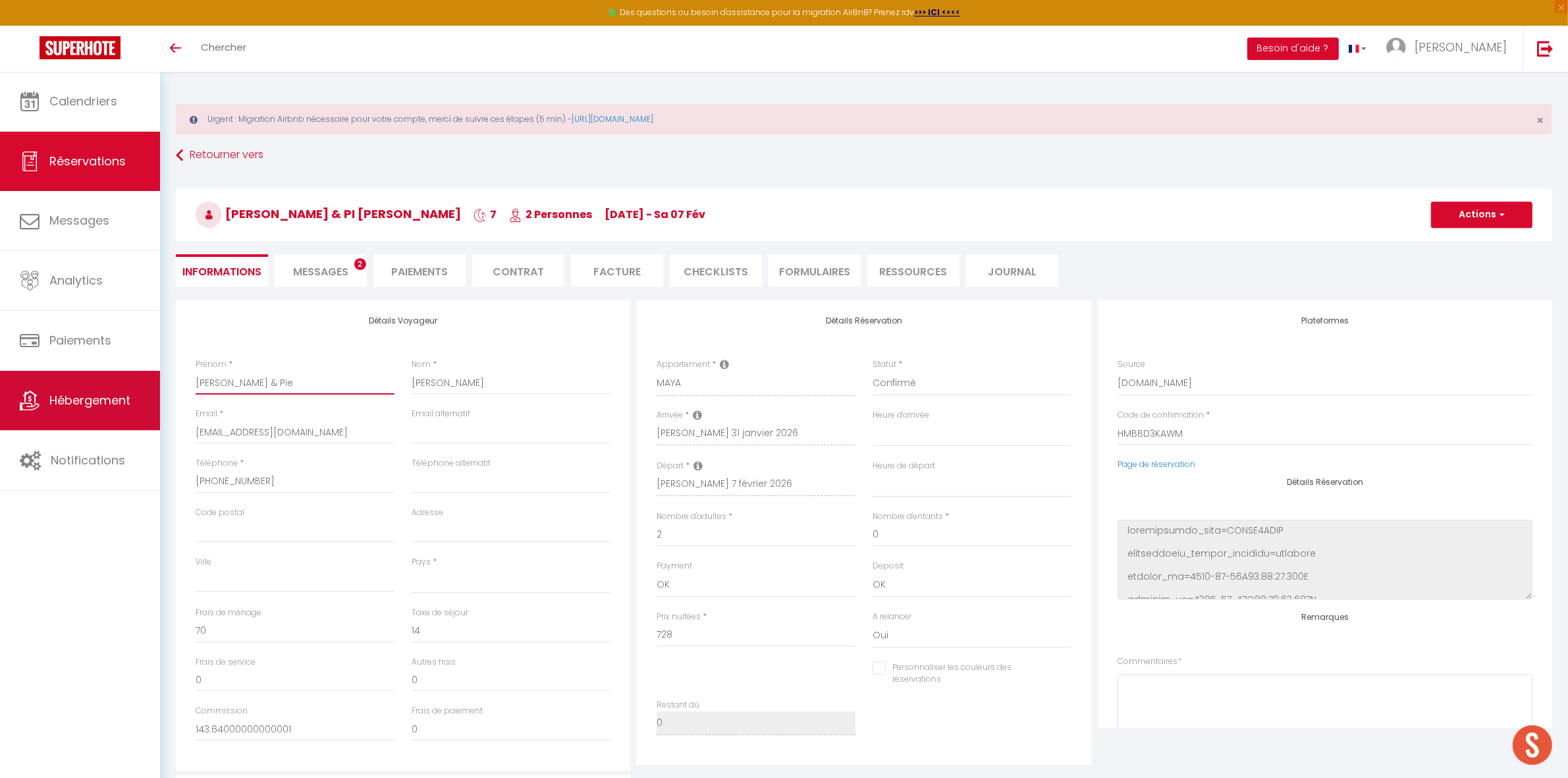
select select
checkbox input "false"
type input "[PERSON_NAME] & Pier"
select select
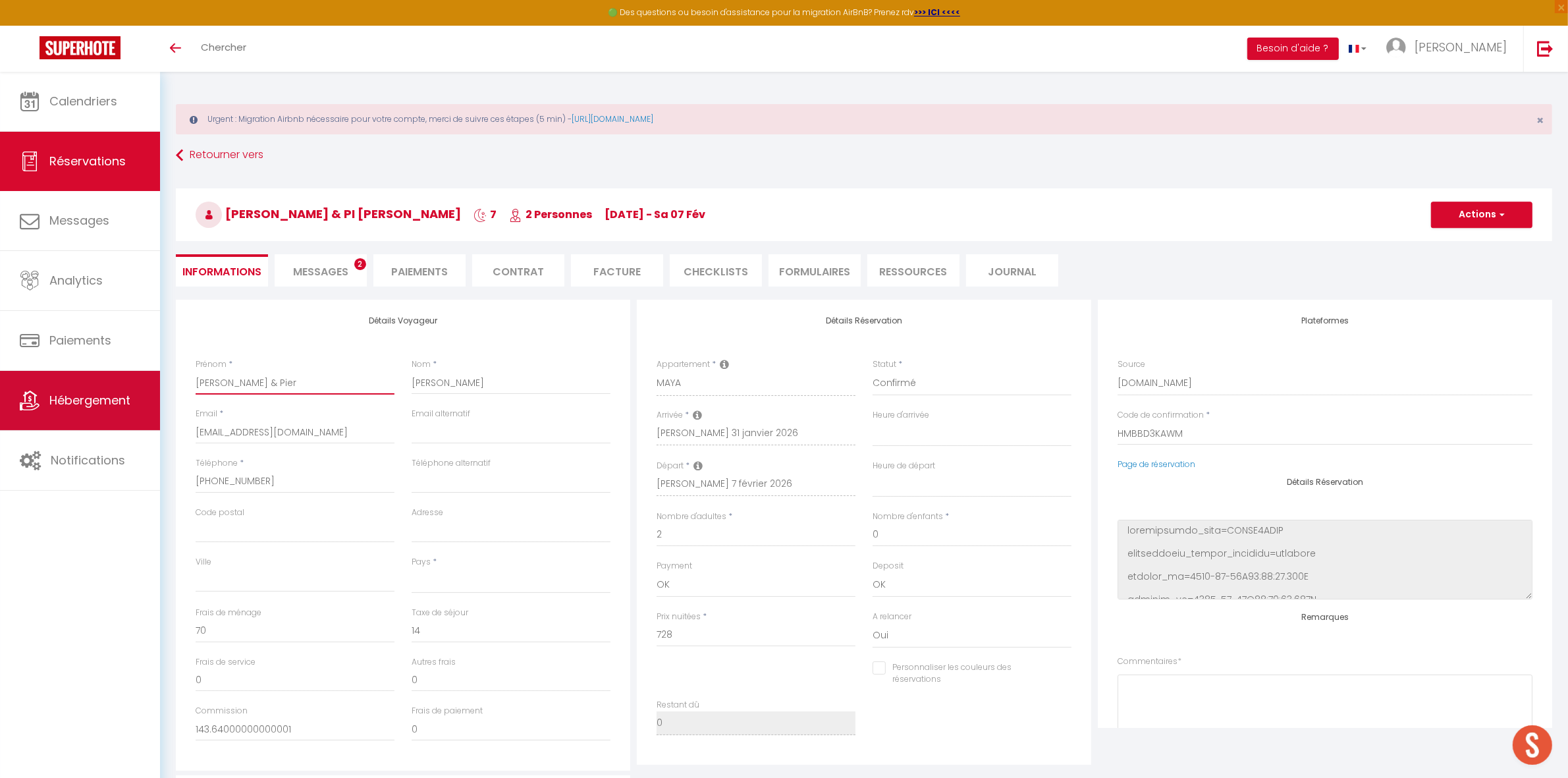
select select
checkbox input "false"
type input "[PERSON_NAME] & Pierr"
select select
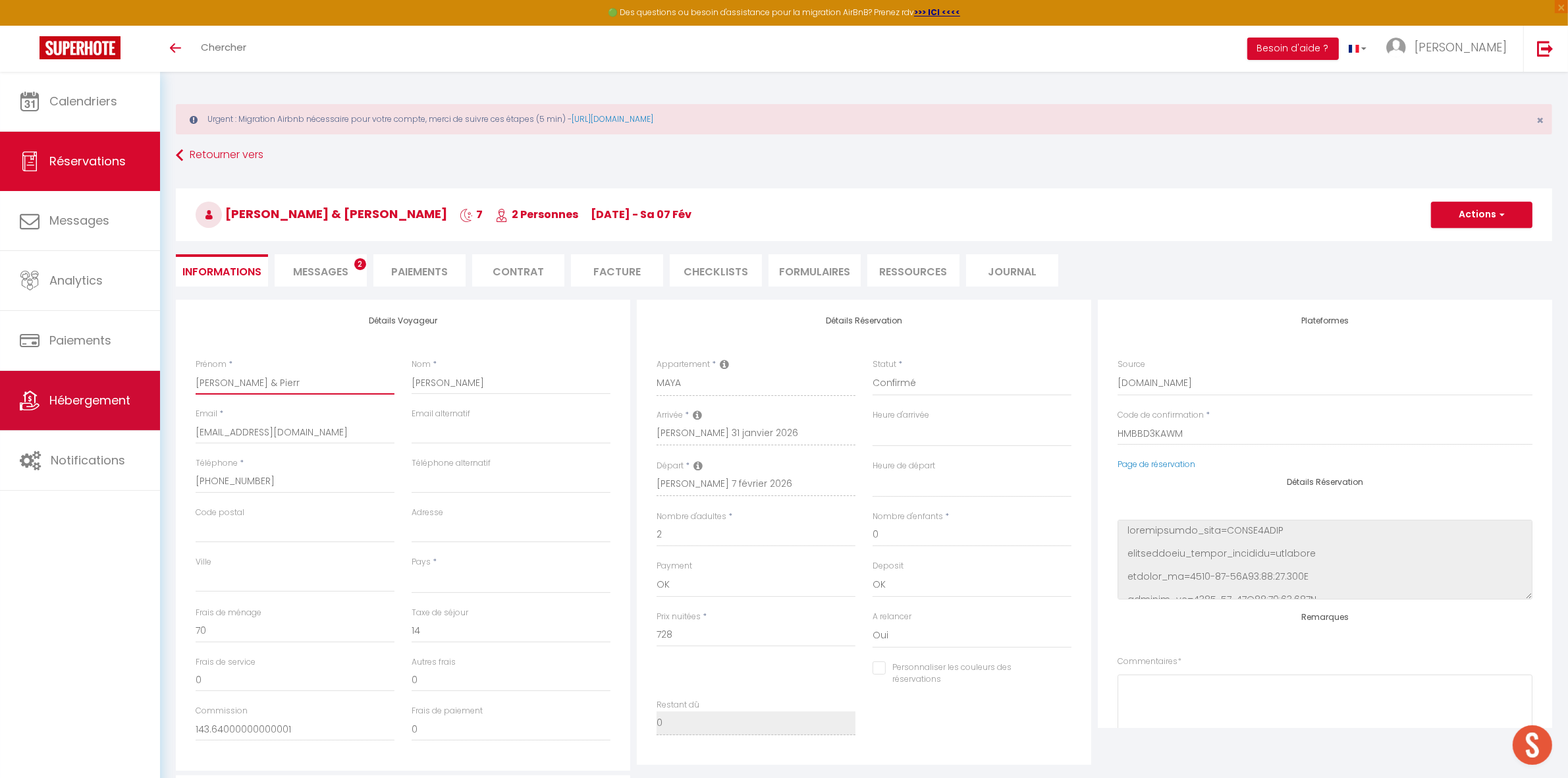
select select
checkbox input "false"
type input "[PERSON_NAME] & [PERSON_NAME]"
select select
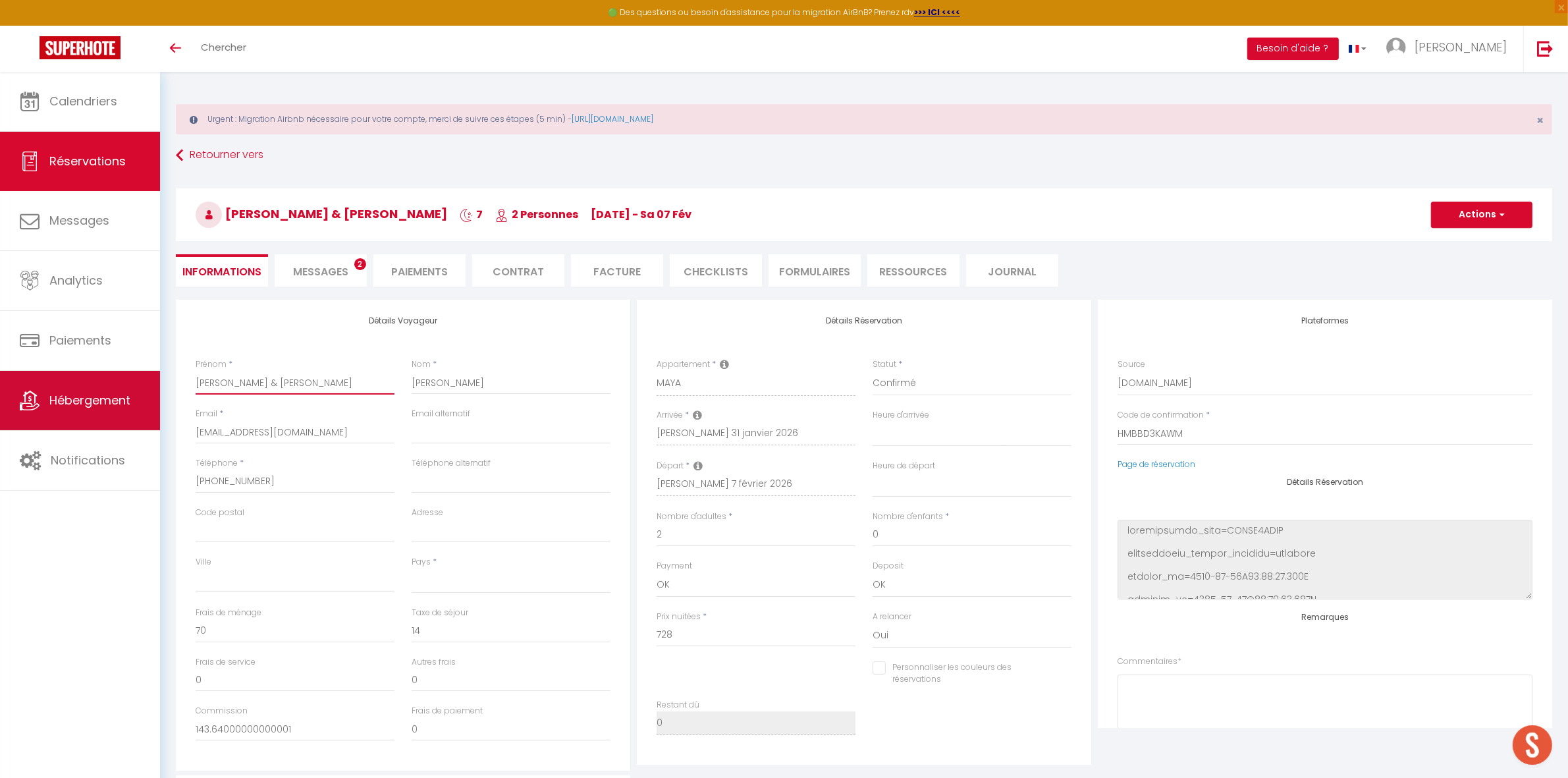
select select
checkbox input "false"
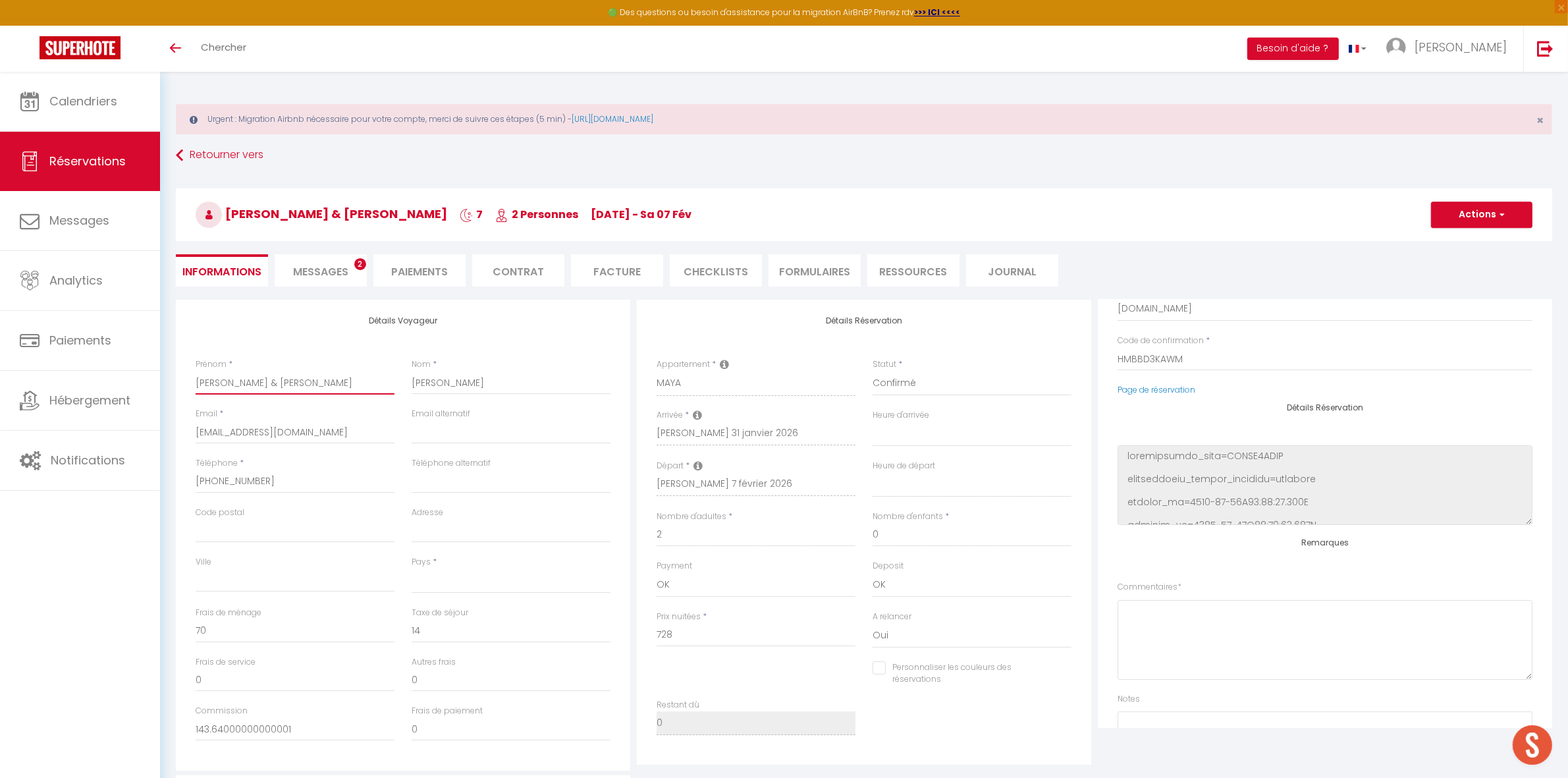
scroll to position [165, 0]
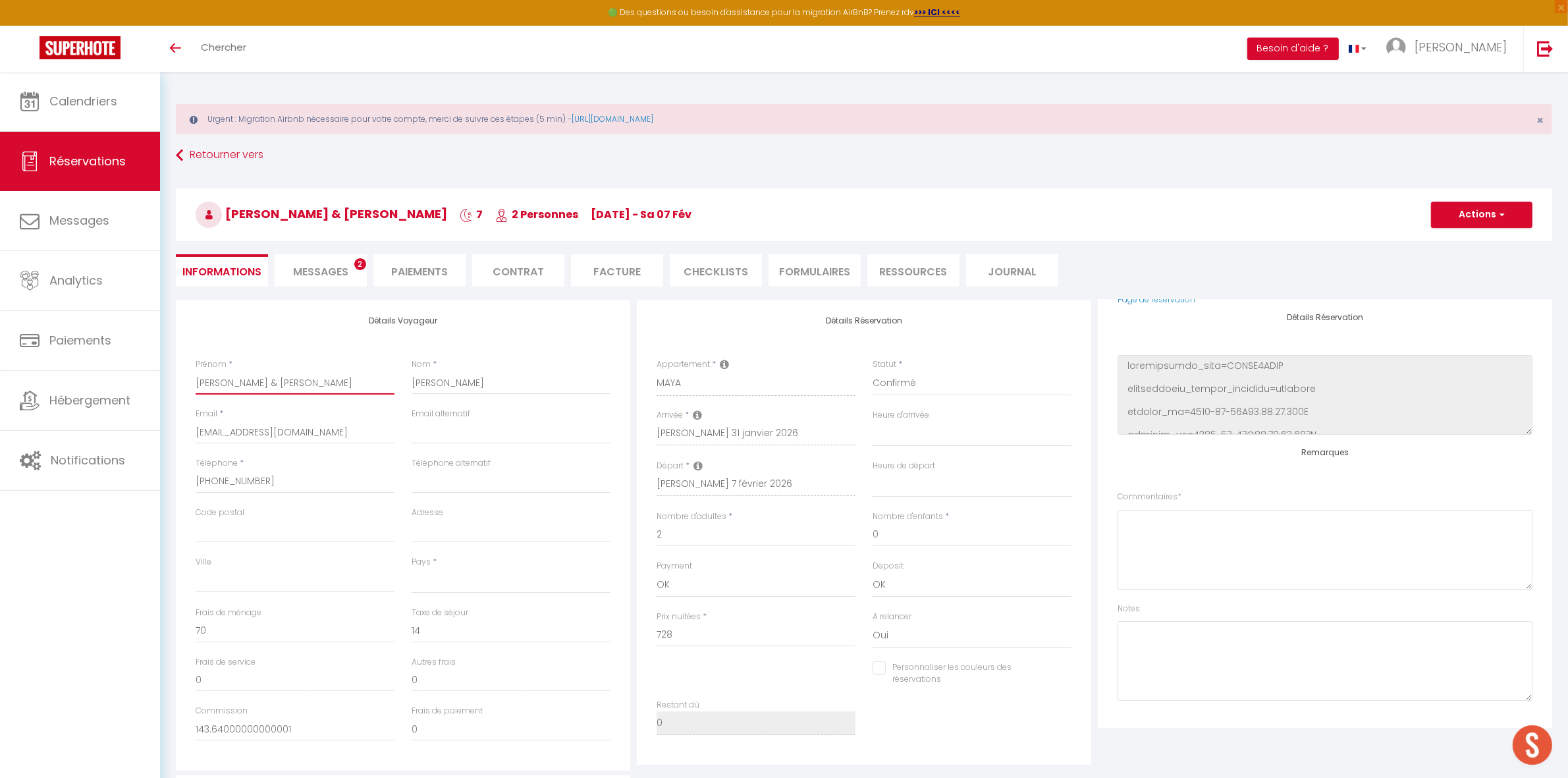
type input "[PERSON_NAME] & [PERSON_NAME]"
click at [1260, 536] on textarea at bounding box center [1325, 550] width 415 height 80
type textarea "R"
type textarea "DEJA EN GWADA DEJA VENUS 2X A [PERSON_NAME]"
click at [1455, 216] on button "Actions" at bounding box center [1482, 215] width 101 height 26
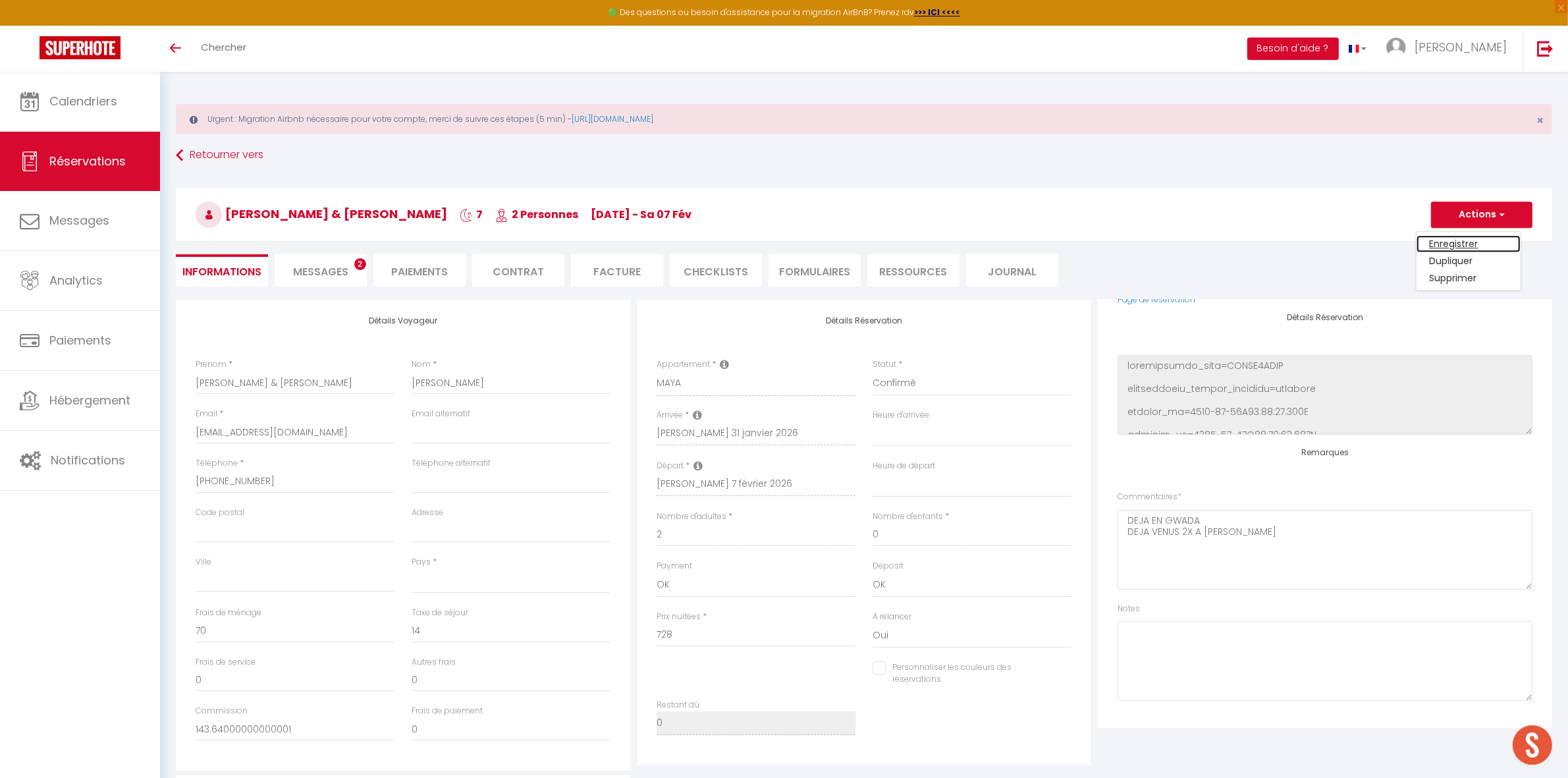
click at [1442, 242] on link "Enregistrer" at bounding box center [1469, 244] width 104 height 17
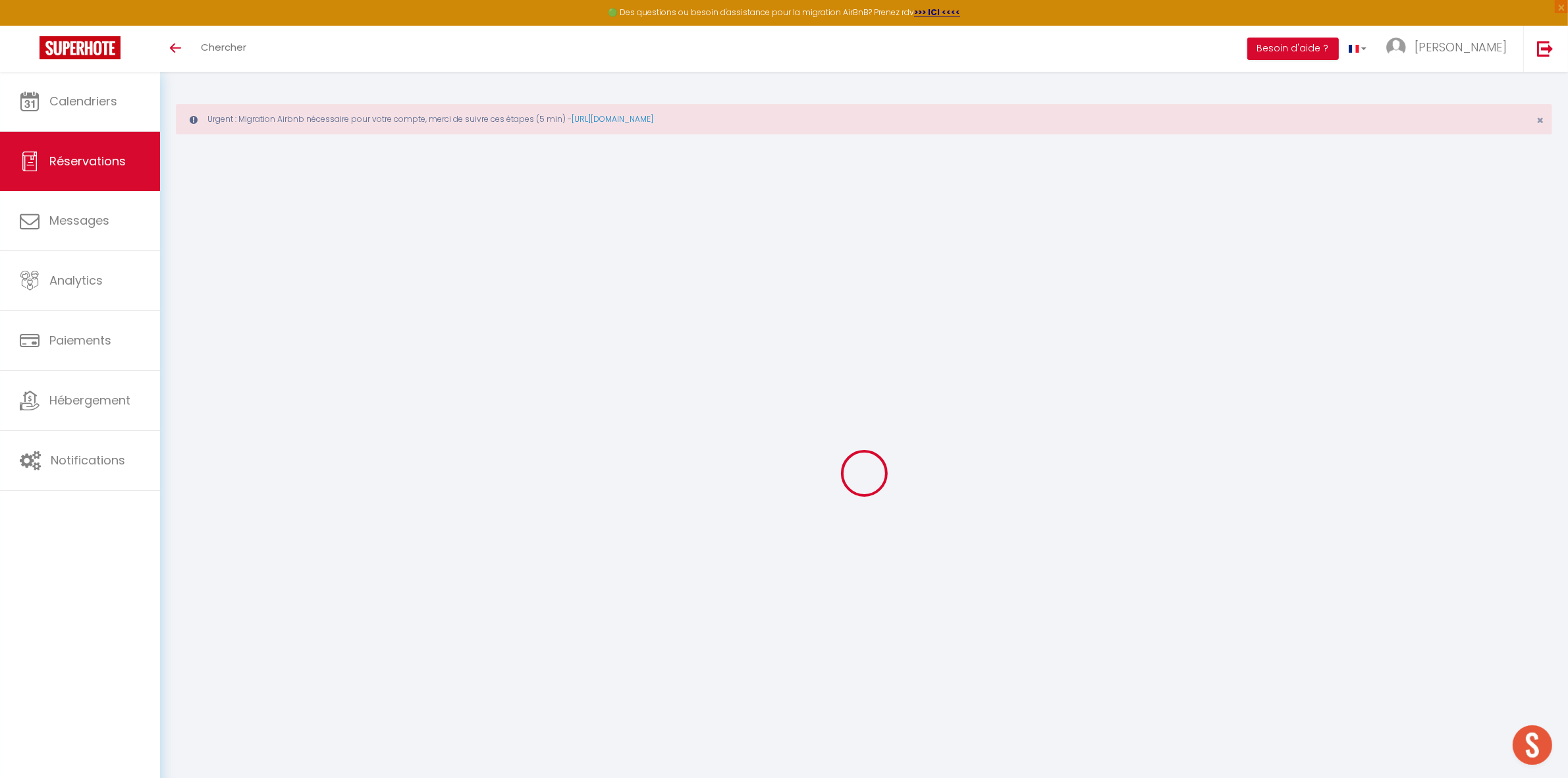
select select "not_cancelled"
